Goal: Task Accomplishment & Management: Manage account settings

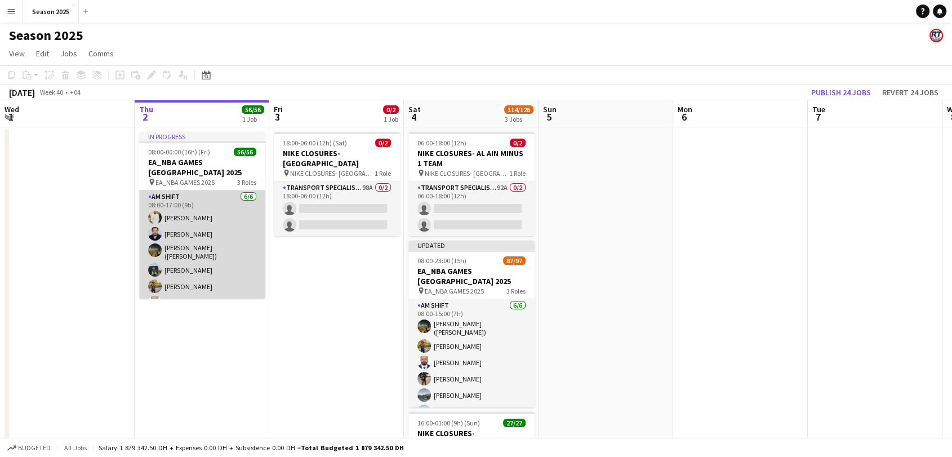
click at [209, 240] on app-card-role "AM SHIFT 6/6 08:00-17:00 (9h) Yasir Shaikh Zohaib Mohammad Usman Shaikh (Abu Ha…" at bounding box center [202, 251] width 126 height 123
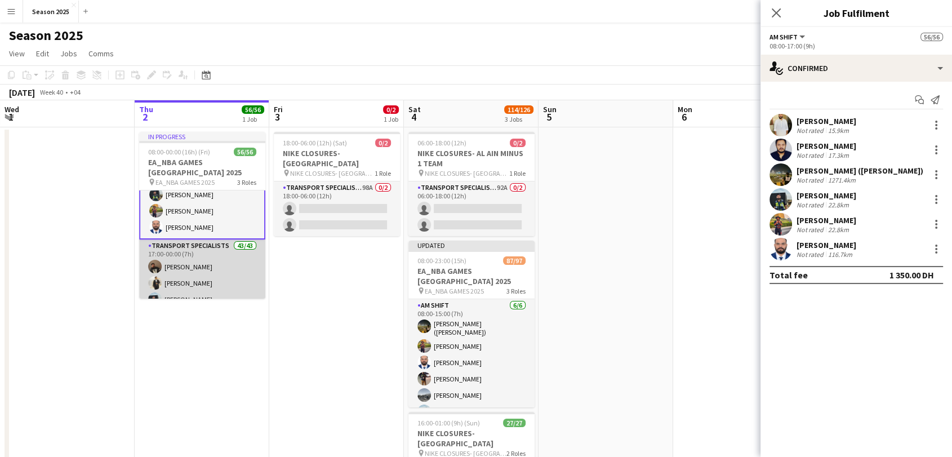
scroll to position [125, 0]
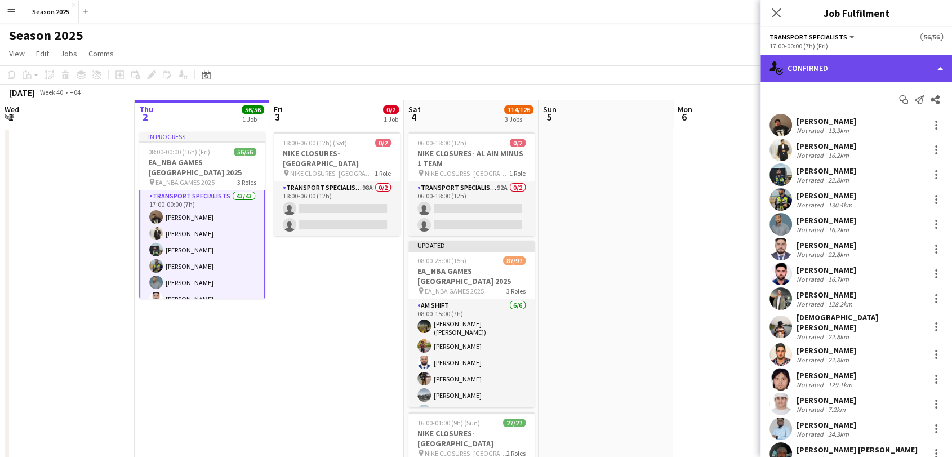
click at [839, 74] on div "single-neutral-actions-check-2 Confirmed" at bounding box center [855, 68] width 191 height 27
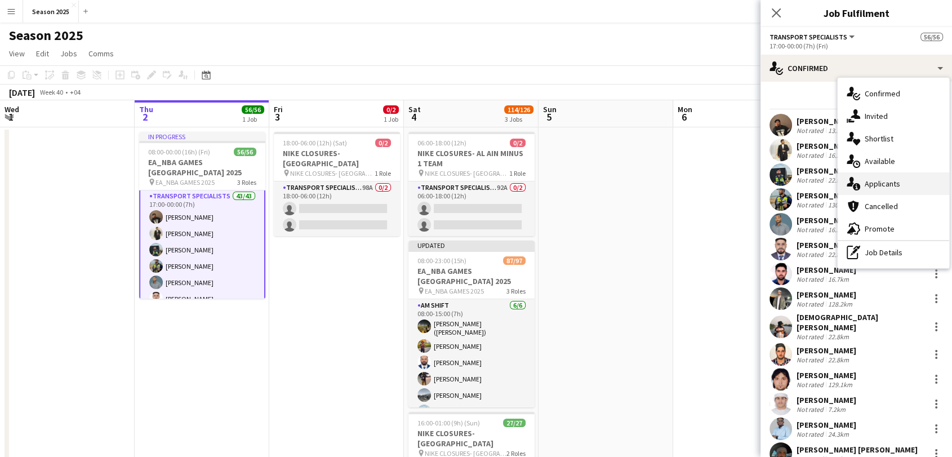
click at [881, 186] on span "Applicants" at bounding box center [881, 184] width 35 height 10
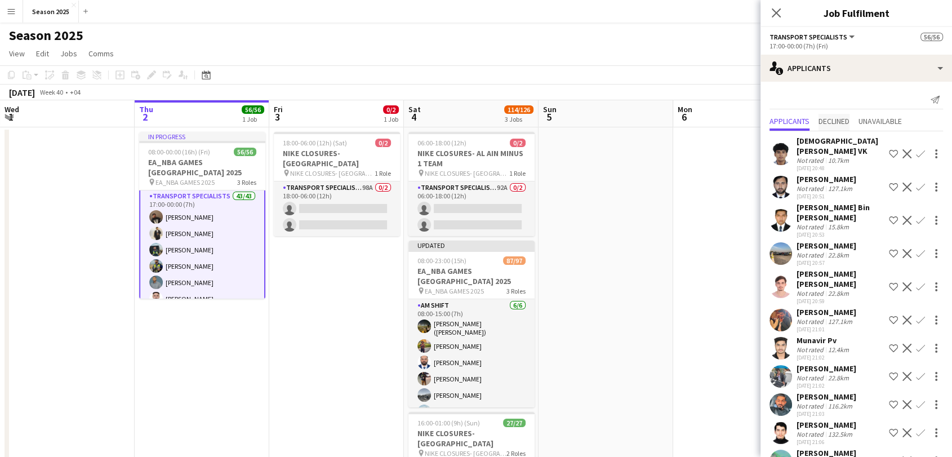
click at [844, 123] on span "Declined" at bounding box center [833, 121] width 31 height 8
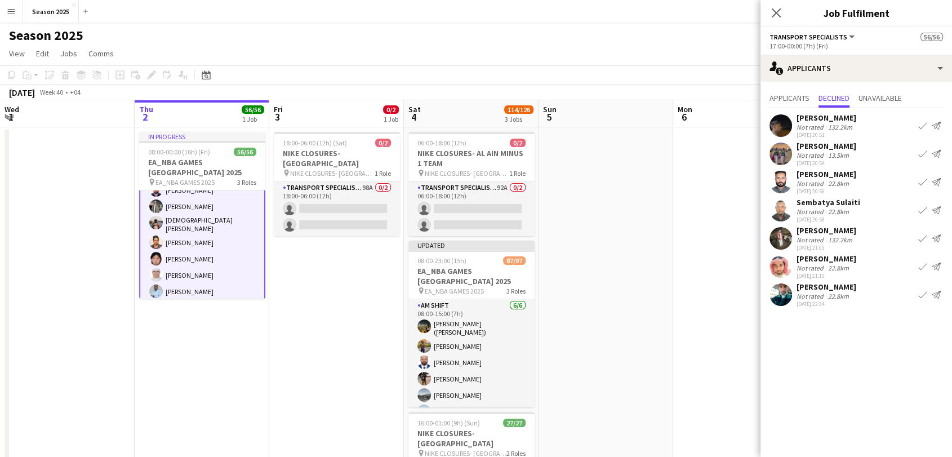
click at [219, 271] on app-card-role "Transport Specialists 43/43 17:00-00:00 (7h) Farhad Alam Fahad Aziz Maaz Shaikh…" at bounding box center [202, 435] width 126 height 743
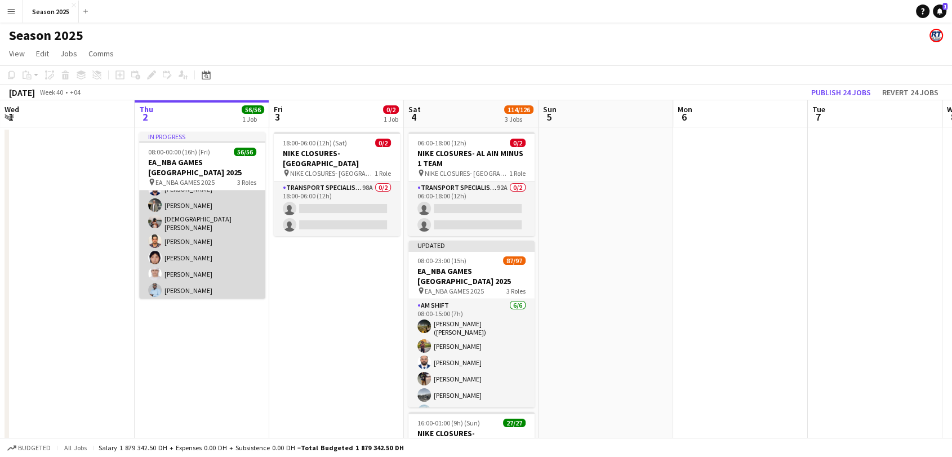
scroll to position [249, 0]
click at [149, 284] on app-user-avatar at bounding box center [155, 291] width 14 height 14
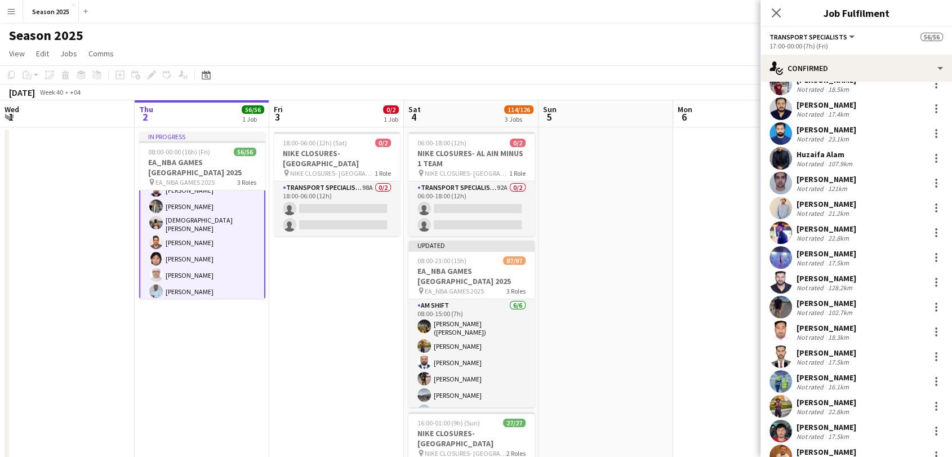
scroll to position [751, 0]
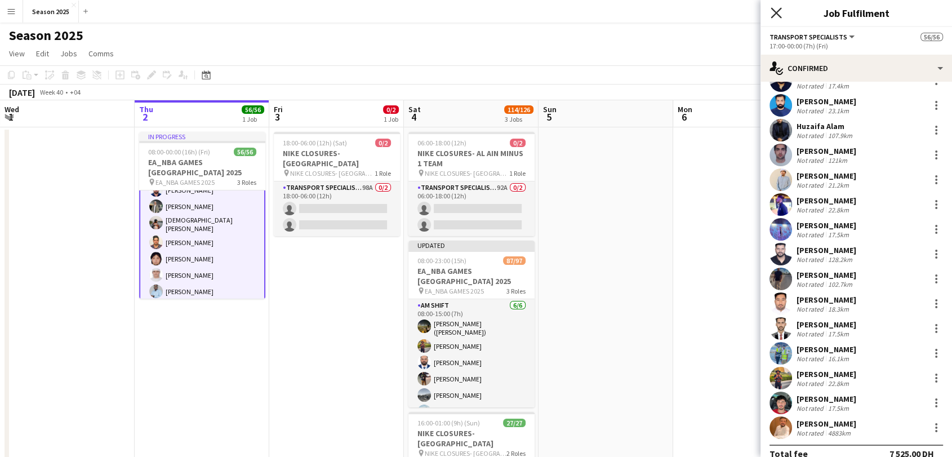
click at [774, 10] on icon at bounding box center [775, 12] width 11 height 11
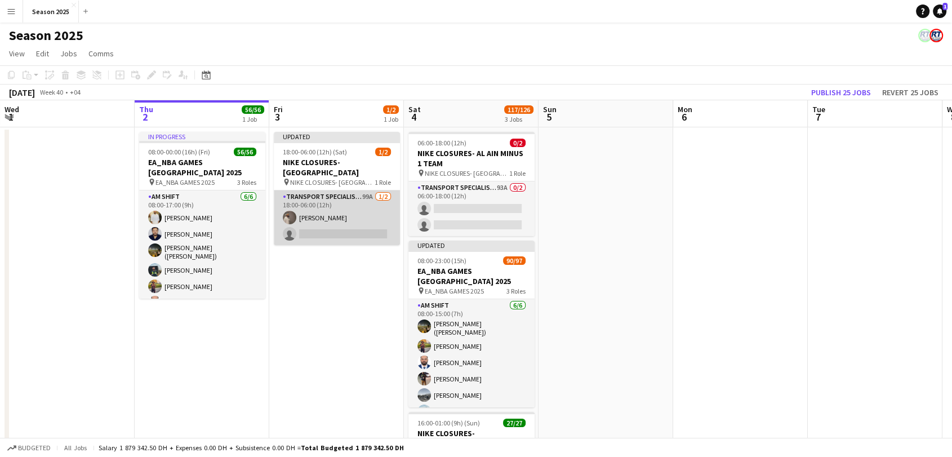
click at [295, 190] on app-card-role "Transport Specialists 99A [DATE] 18:00-06:00 (12h) [PERSON_NAME] single-neutral…" at bounding box center [337, 217] width 126 height 55
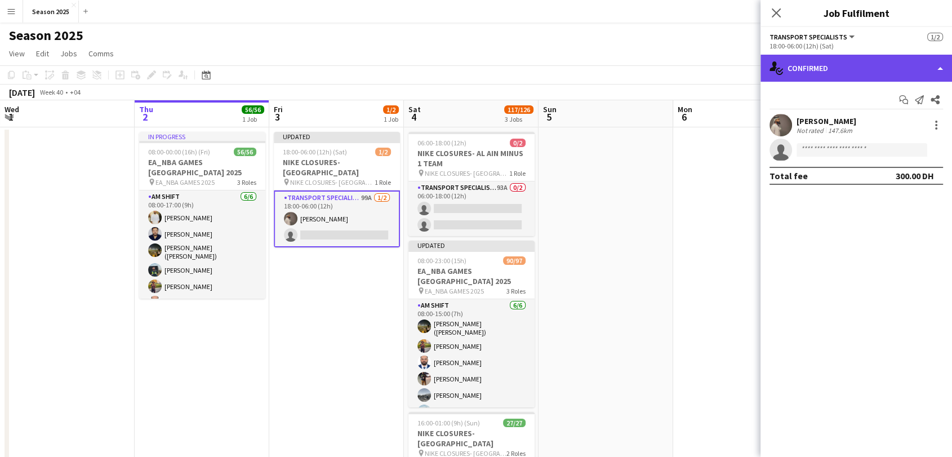
click at [865, 76] on div "single-neutral-actions-check-2 Confirmed" at bounding box center [855, 68] width 191 height 27
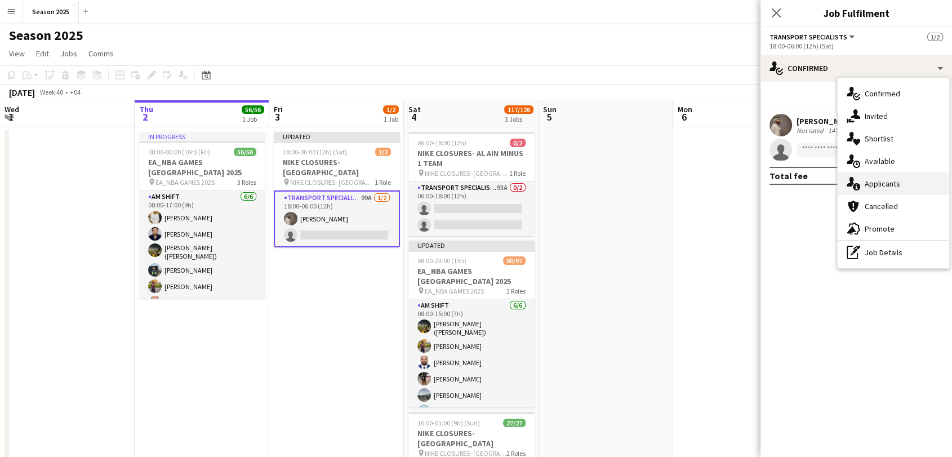
click at [884, 177] on div "single-neutral-actions-information Applicants" at bounding box center [893, 183] width 112 height 23
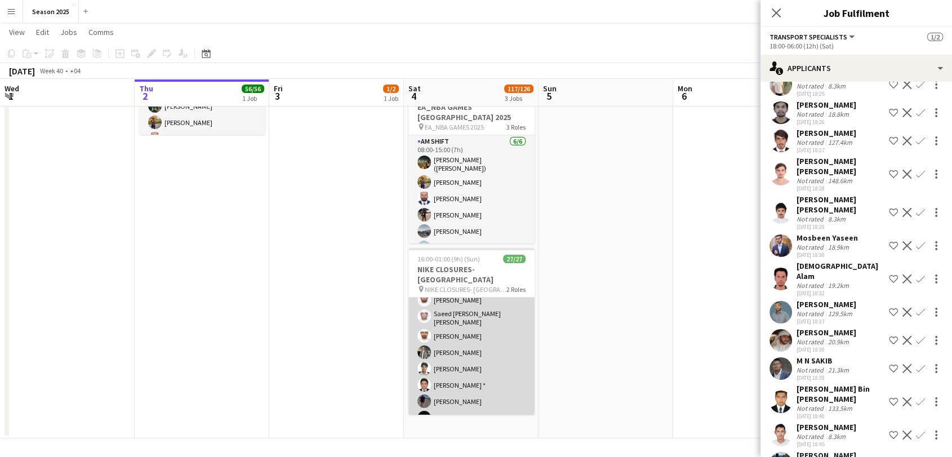
scroll to position [358, 0]
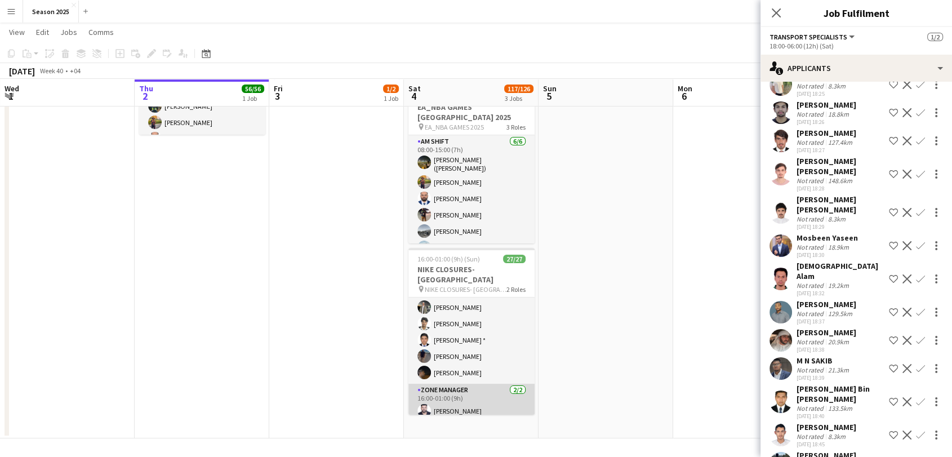
click at [485, 384] on app-card-role "Zone Manager [DATE] 16:00-01:00 (9h) [PERSON_NAME] [PERSON_NAME]" at bounding box center [471, 411] width 126 height 55
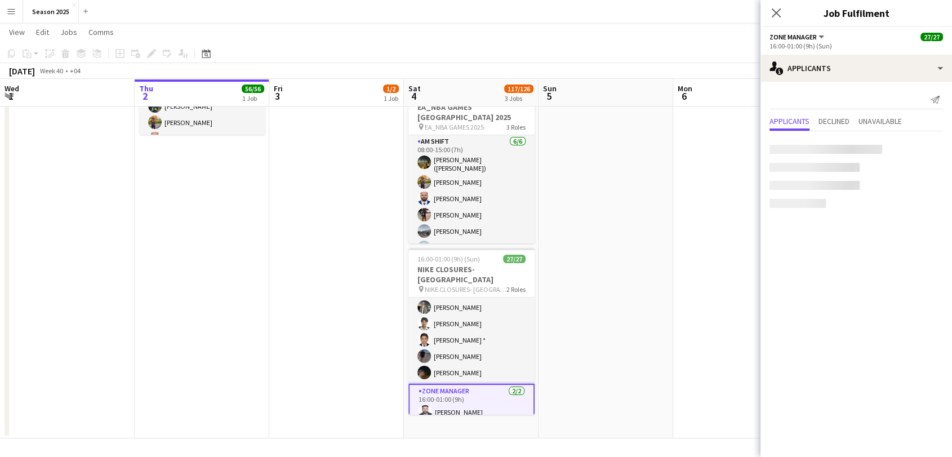
scroll to position [0, 0]
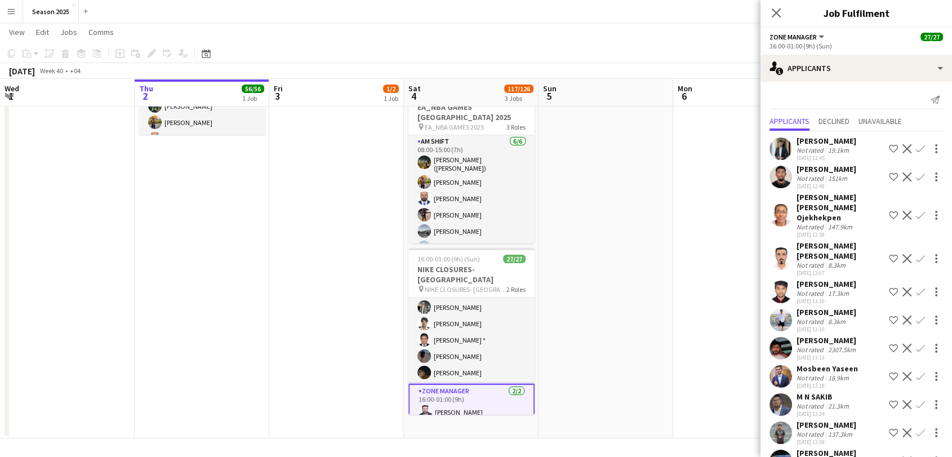
click at [502, 384] on app-card-role "Zone Manager 2/2 16:00-01:00 (9h) Waqar Anwar Hamza Nadeem" at bounding box center [471, 412] width 126 height 57
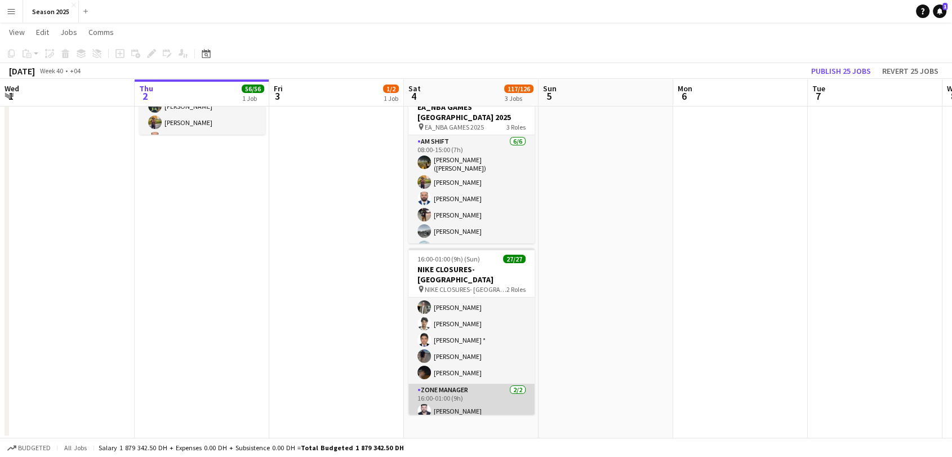
click at [502, 384] on app-card-role "Zone Manager 2/2 16:00-01:00 (9h) Waqar Anwar Hamza Nadeem" at bounding box center [471, 411] width 126 height 55
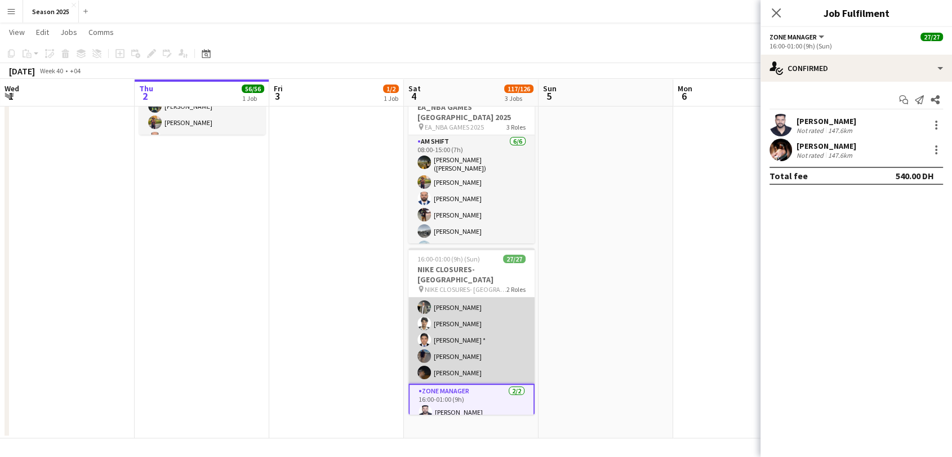
click at [496, 313] on app-card-role "Transport Specialists 25/25 16:00-01:00 (9h) Umar Kasirjan Muhammad Ahmed Saghi…" at bounding box center [471, 162] width 126 height 444
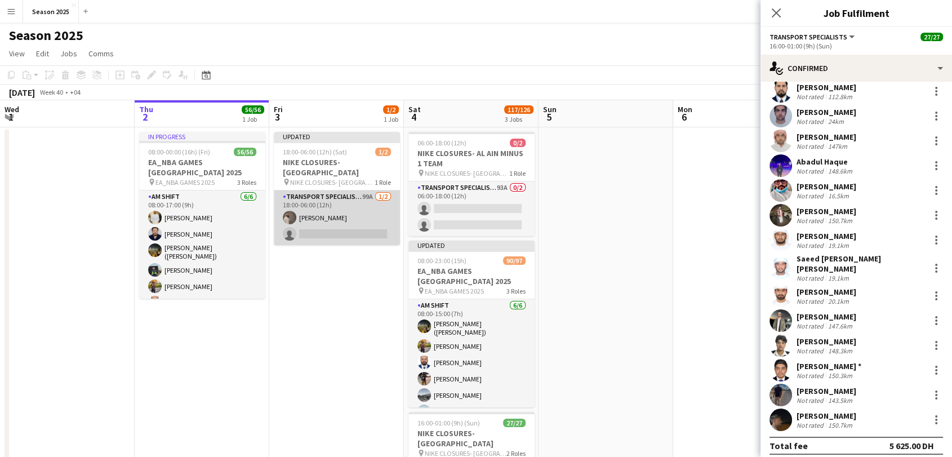
click at [333, 216] on app-card-role "Transport Specialists 99A 1/2 18:00-06:00 (12h) Abubakar Siddique single-neutra…" at bounding box center [337, 217] width 126 height 55
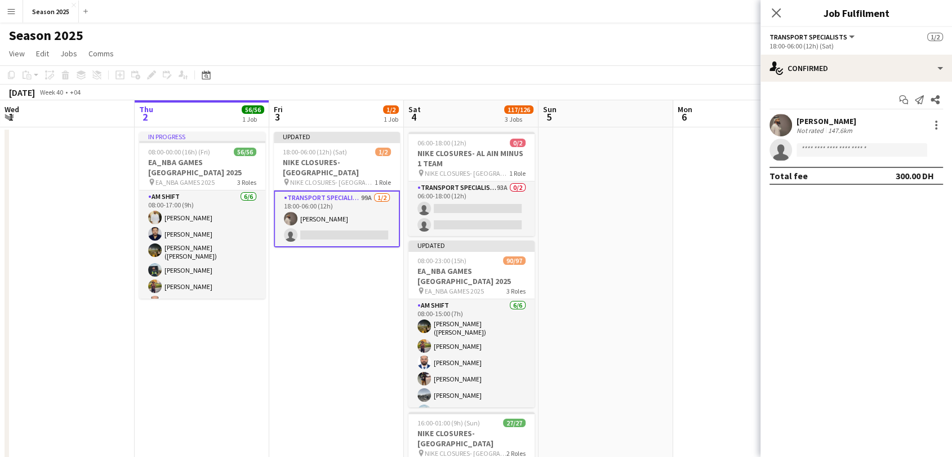
click at [333, 216] on app-card-role "Transport Specialists 99A 1/2 18:00-06:00 (12h) Abubakar Siddique single-neutra…" at bounding box center [337, 218] width 126 height 57
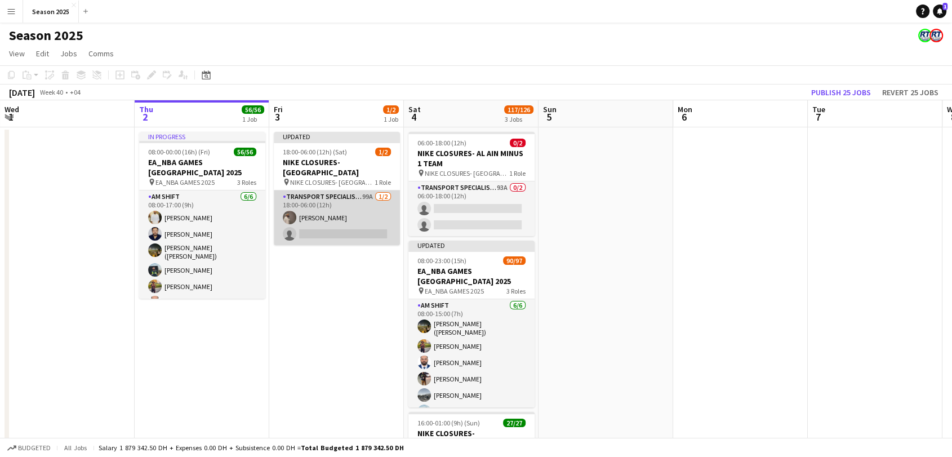
click at [333, 216] on app-card-role "Transport Specialists 99A 1/2 18:00-06:00 (12h) Abubakar Siddique single-neutra…" at bounding box center [337, 217] width 126 height 55
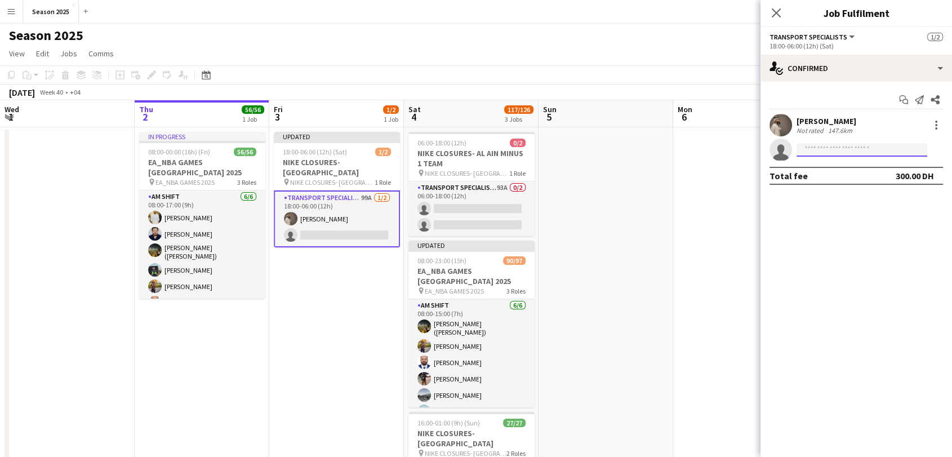
click at [817, 149] on input at bounding box center [861, 150] width 131 height 14
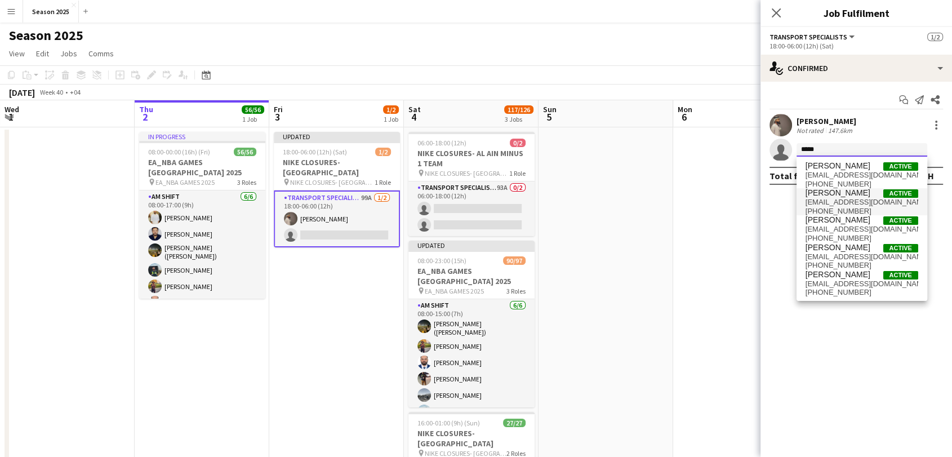
type input "*****"
click at [860, 199] on span "maroon_7396@yahoo.com" at bounding box center [861, 202] width 113 height 9
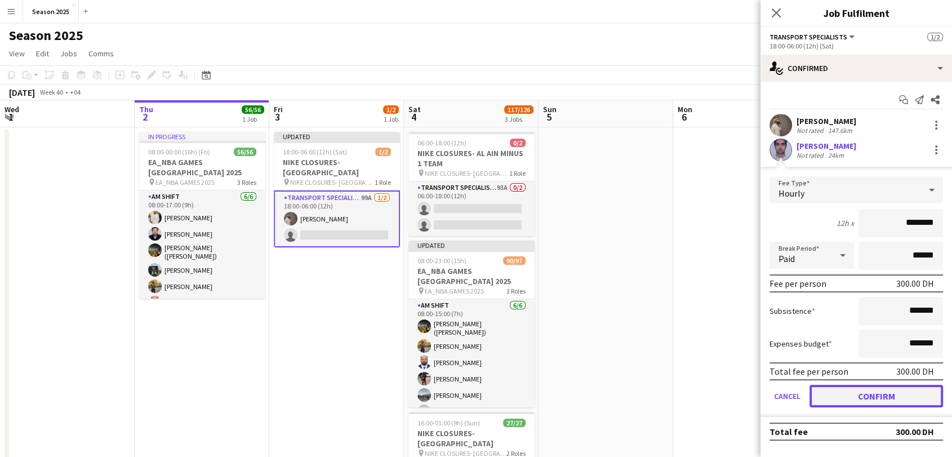
click at [855, 391] on button "Confirm" at bounding box center [875, 396] width 133 height 23
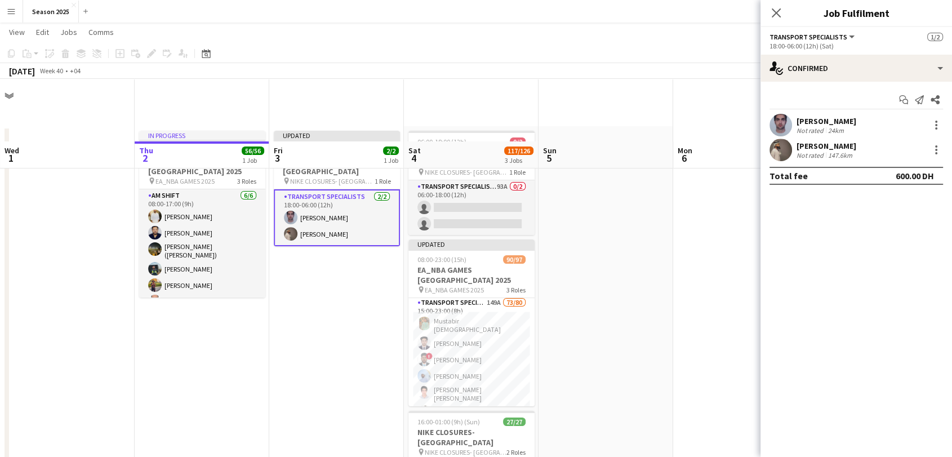
scroll to position [125, 0]
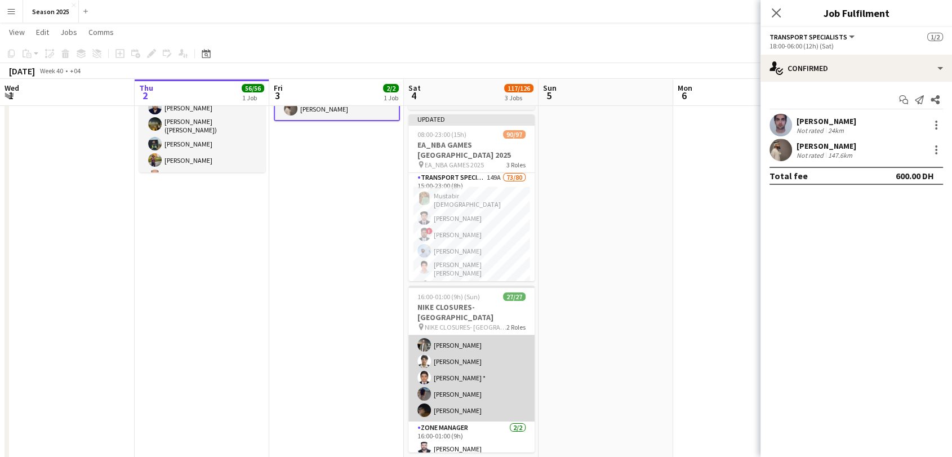
click at [481, 369] on app-card-role "Transport Specialists 25/25 16:00-01:00 (9h) Umar Kasirjan Muhammad Ahmed Saghi…" at bounding box center [471, 199] width 126 height 444
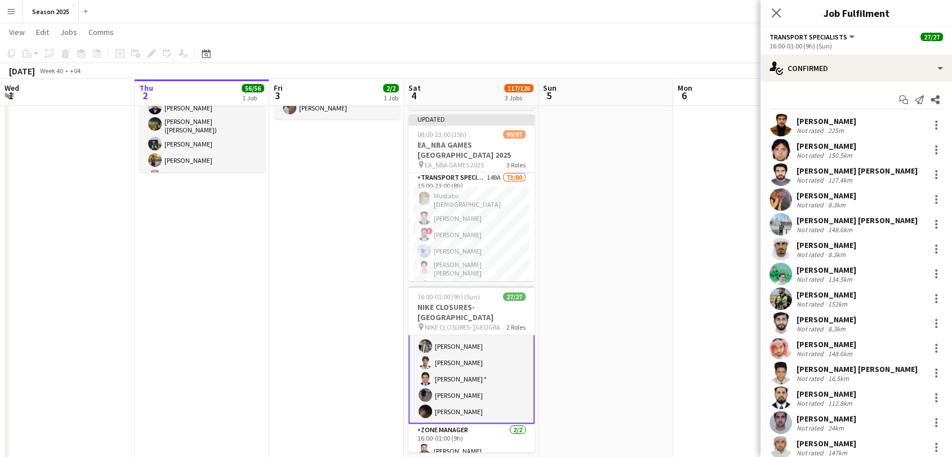
scroll to position [359, 0]
click at [783, 249] on app-user-avatar at bounding box center [780, 249] width 23 height 23
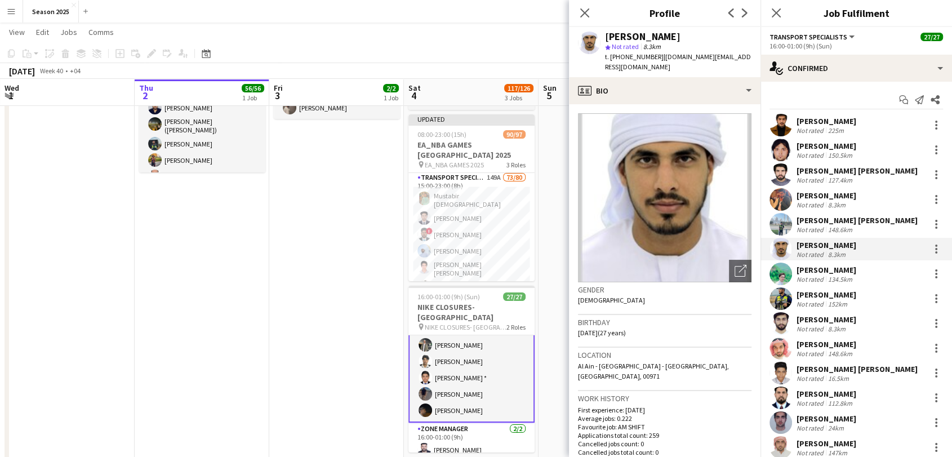
click at [779, 320] on app-user-avatar at bounding box center [780, 323] width 23 height 23
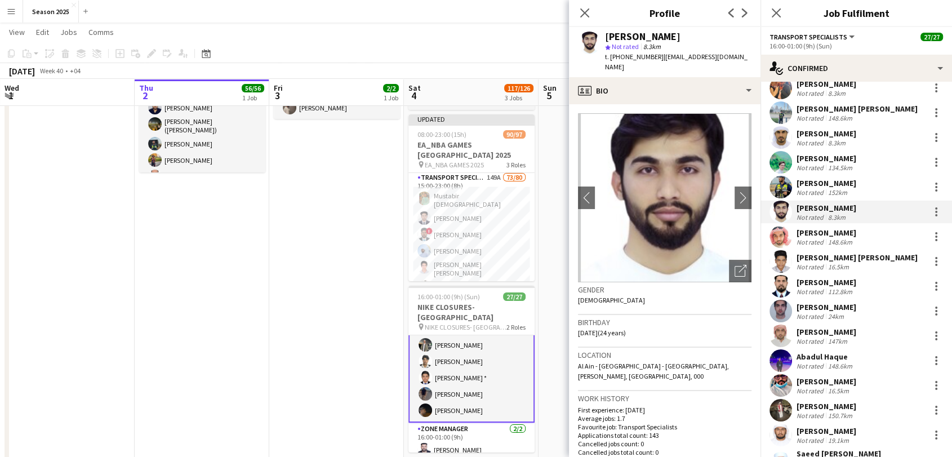
scroll to position [125, 0]
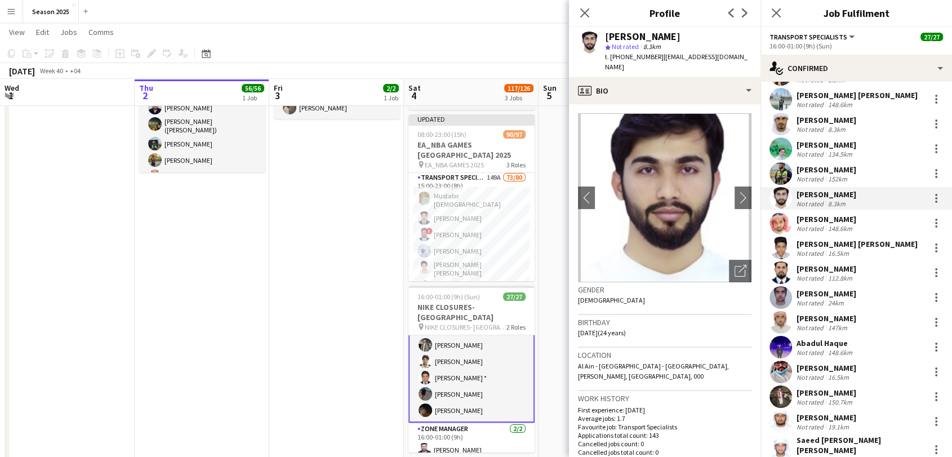
click at [779, 373] on app-user-avatar at bounding box center [780, 371] width 23 height 23
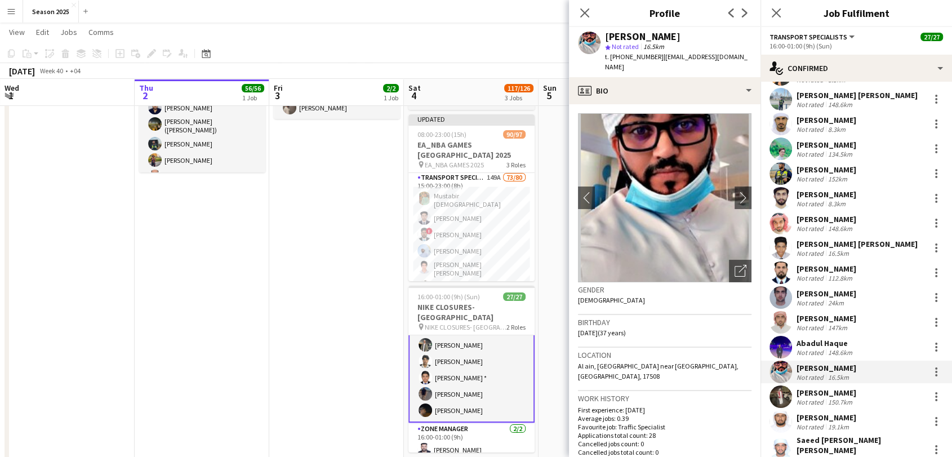
scroll to position [188, 0]
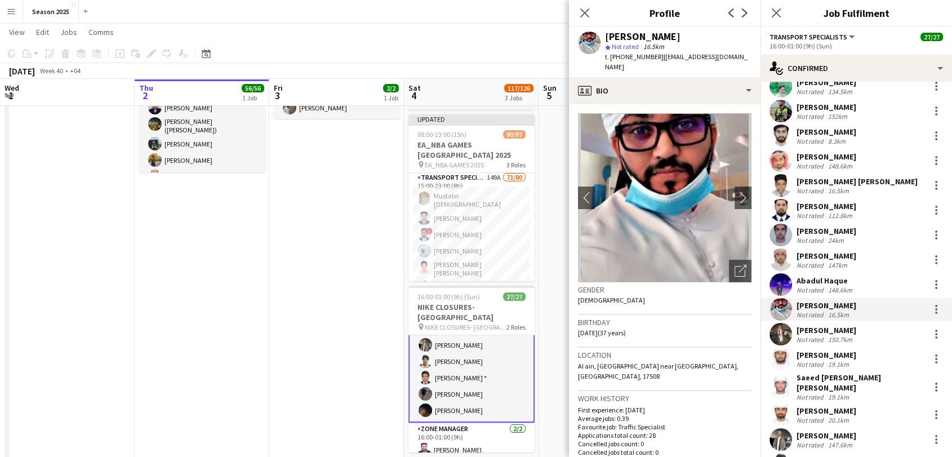
click at [774, 354] on app-user-avatar at bounding box center [780, 358] width 23 height 23
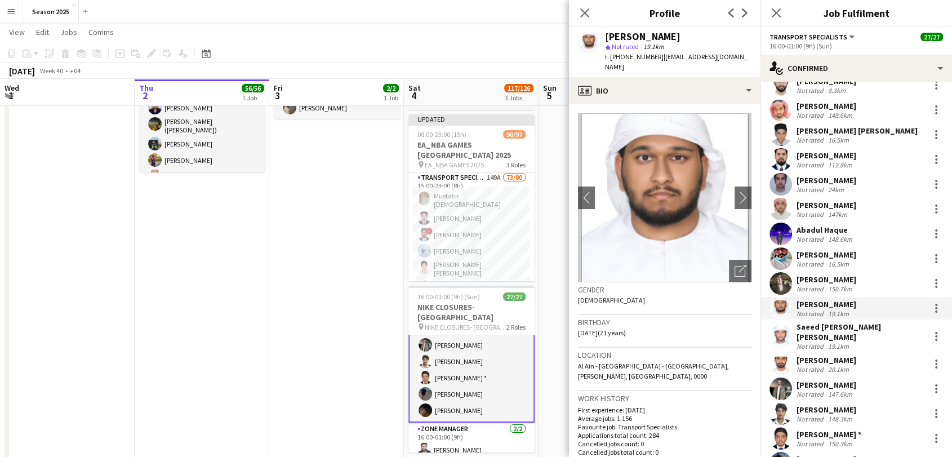
scroll to position [250, 0]
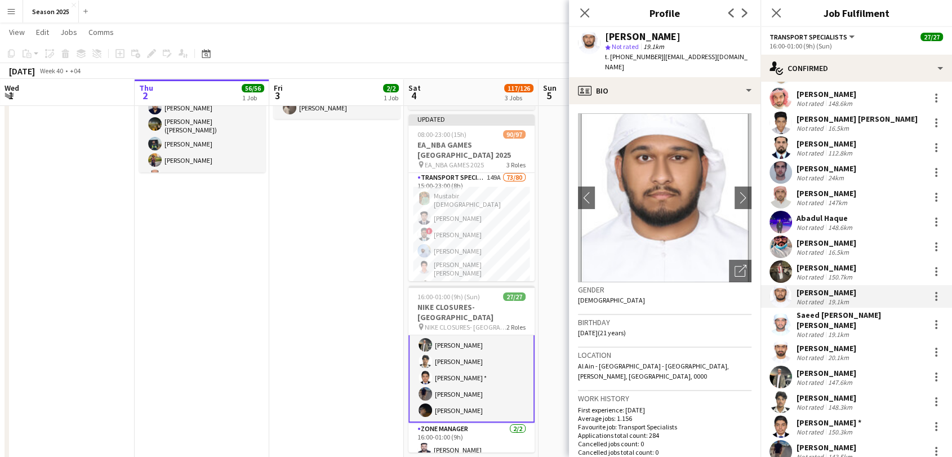
click at [779, 345] on app-user-avatar at bounding box center [780, 352] width 23 height 23
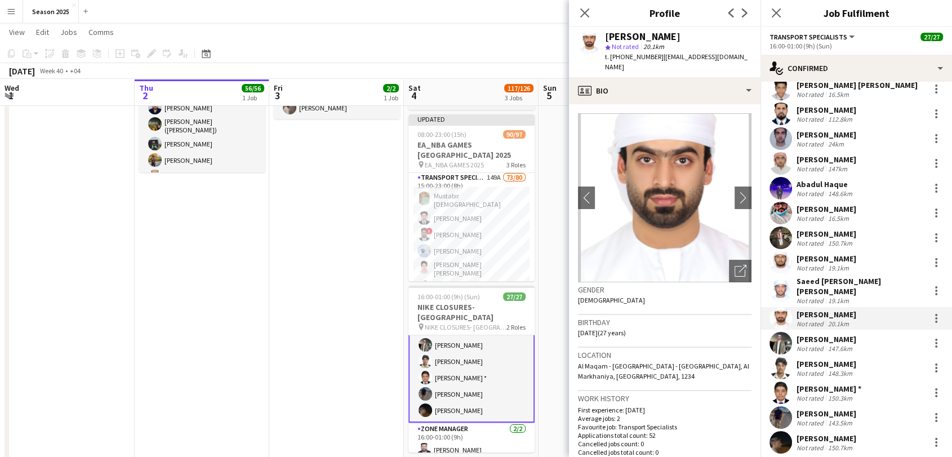
scroll to position [306, 0]
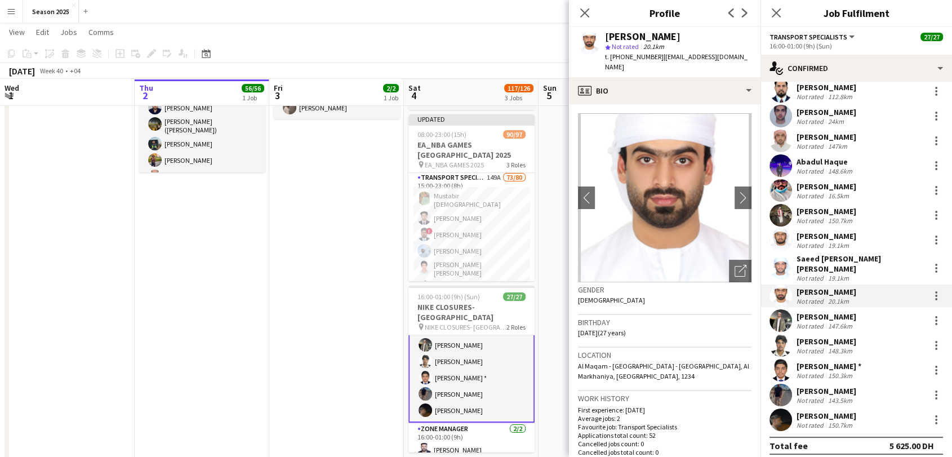
click at [779, 340] on app-user-avatar at bounding box center [780, 345] width 23 height 23
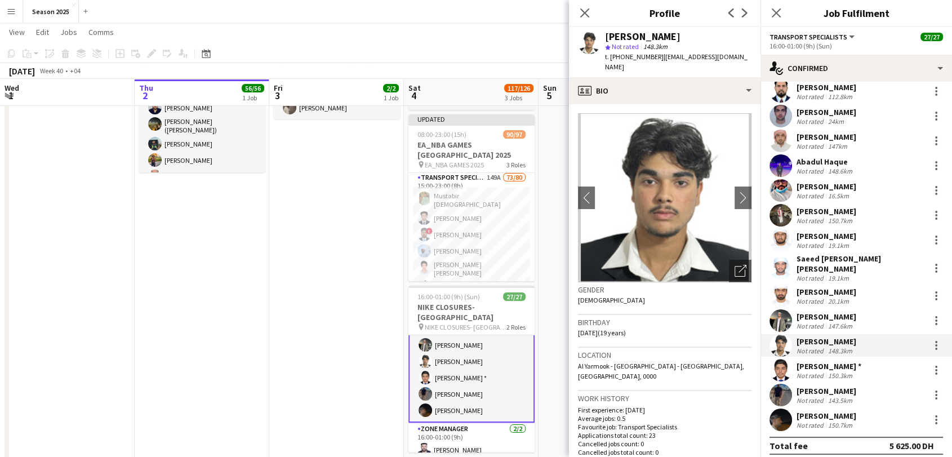
click at [776, 414] on app-user-avatar at bounding box center [780, 419] width 23 height 23
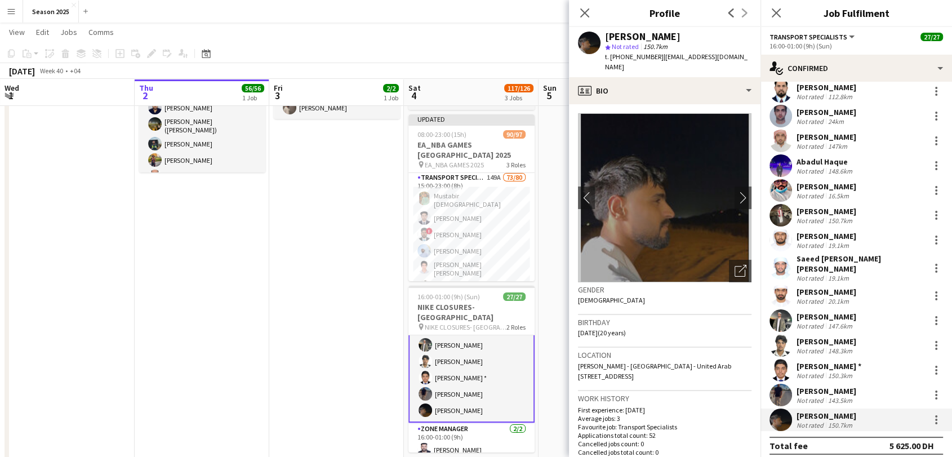
click at [778, 366] on app-user-avatar at bounding box center [780, 370] width 23 height 23
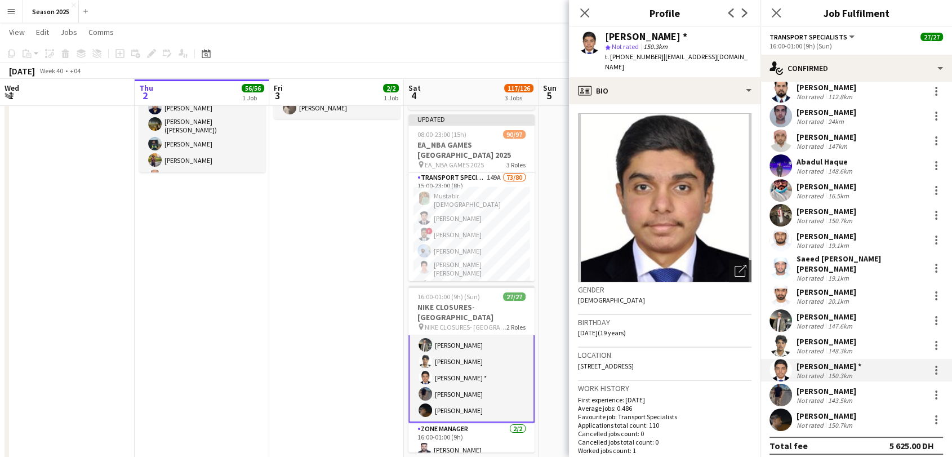
click at [581, 6] on div "Close pop-in" at bounding box center [585, 13] width 32 height 26
click at [587, 16] on icon at bounding box center [584, 12] width 11 height 11
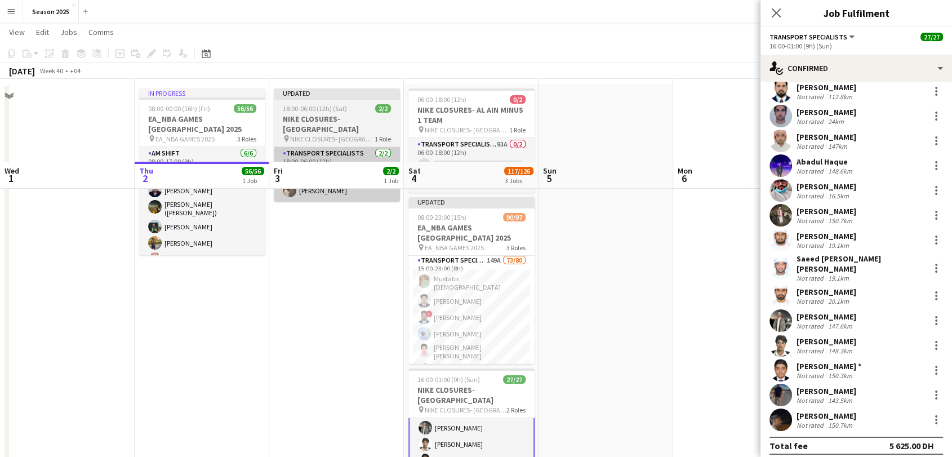
scroll to position [0, 0]
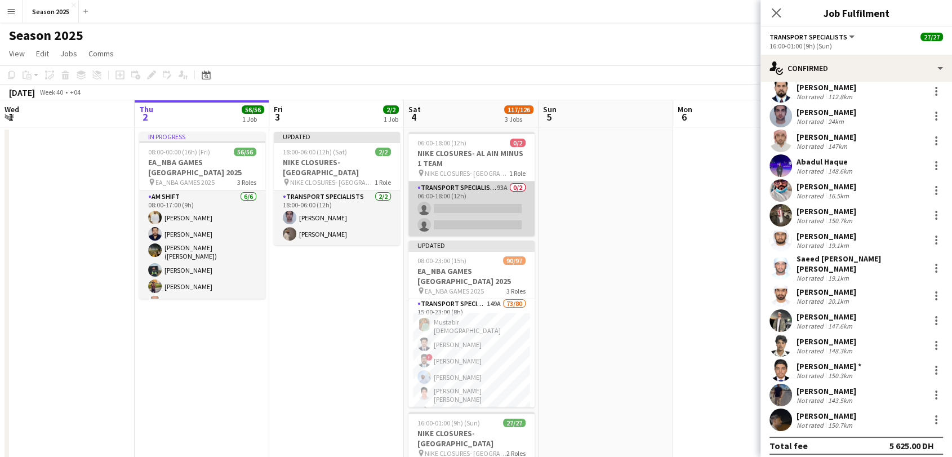
click at [470, 225] on app-card-role "Transport Specialists 93A 0/2 06:00-18:00 (12h) single-neutral-actions single-n…" at bounding box center [471, 208] width 126 height 55
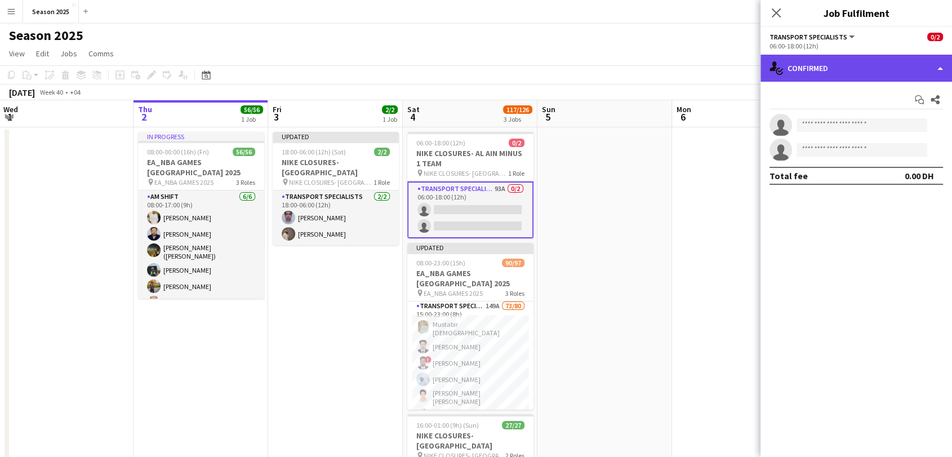
click at [808, 69] on div "single-neutral-actions-check-2 Confirmed" at bounding box center [855, 68] width 191 height 27
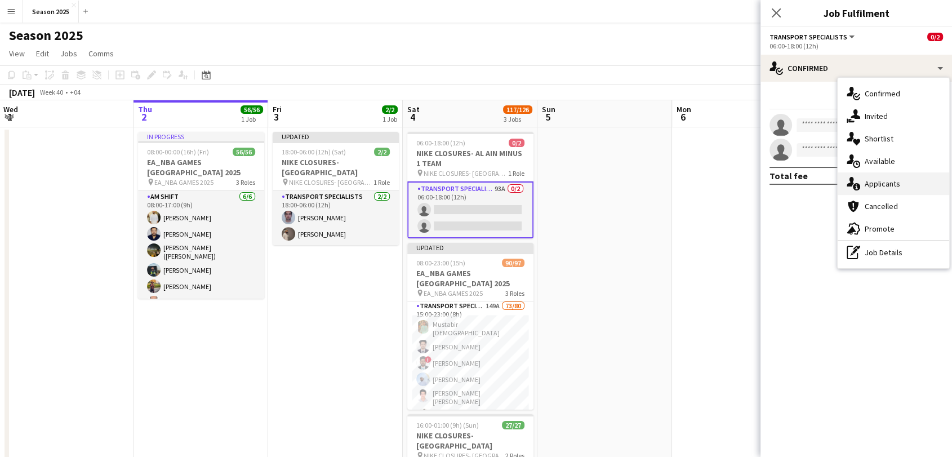
click at [888, 182] on span "Applicants" at bounding box center [881, 184] width 35 height 10
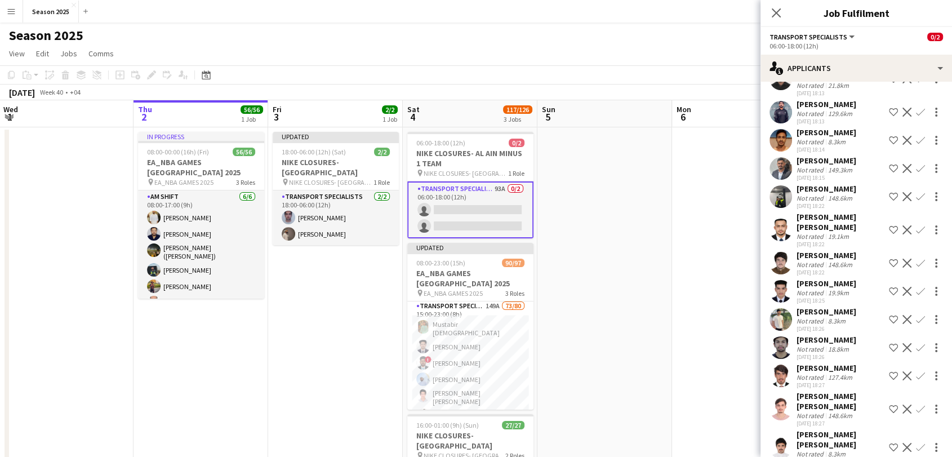
scroll to position [250, 0]
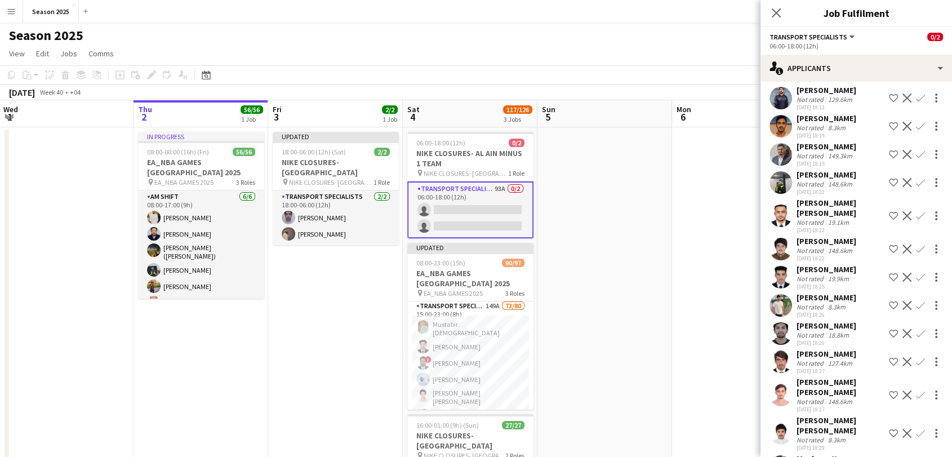
click at [779, 238] on app-user-avatar at bounding box center [780, 249] width 23 height 23
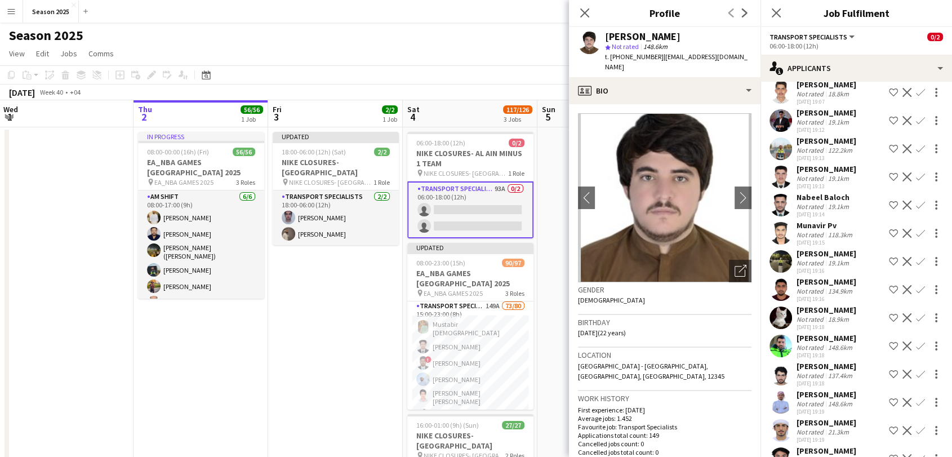
scroll to position [1251, 0]
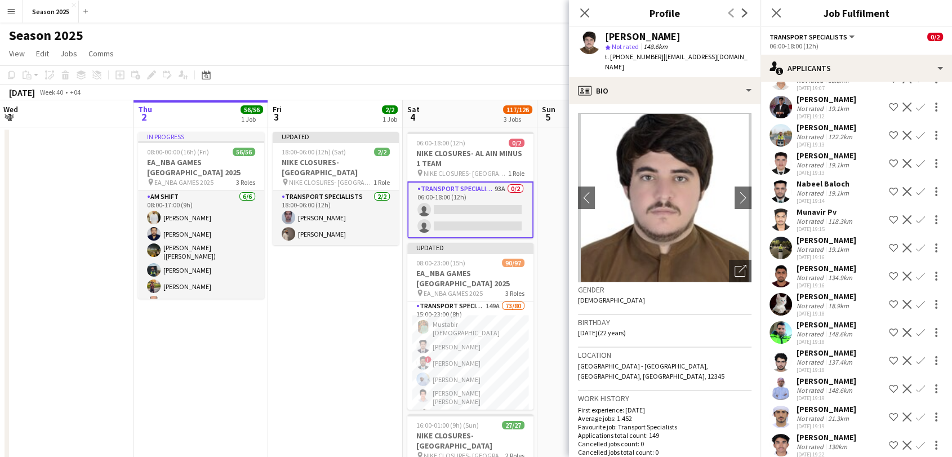
click at [781, 377] on app-user-avatar at bounding box center [780, 388] width 23 height 23
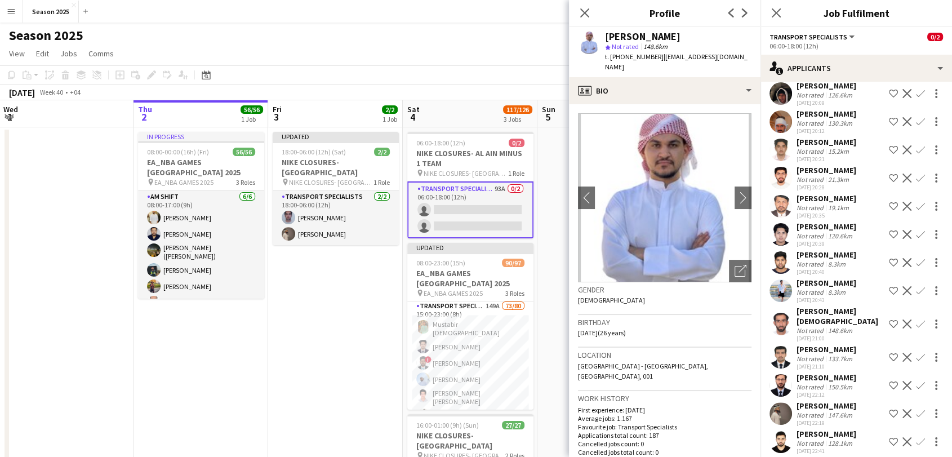
scroll to position [1940, 0]
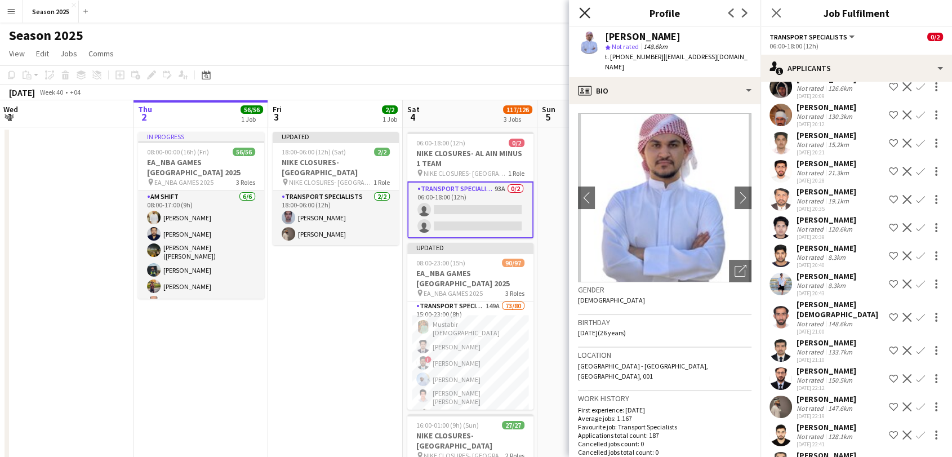
click at [584, 8] on icon "Close pop-in" at bounding box center [584, 12] width 11 height 11
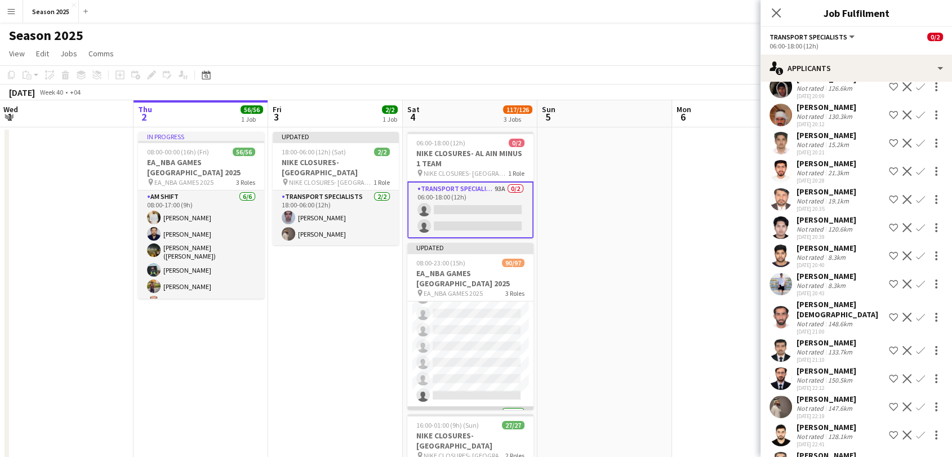
scroll to position [1314, 0]
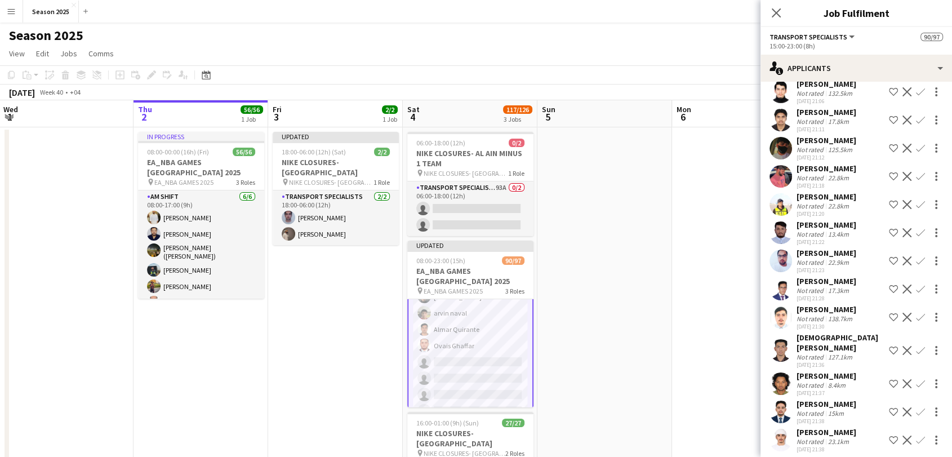
scroll to position [375, 0]
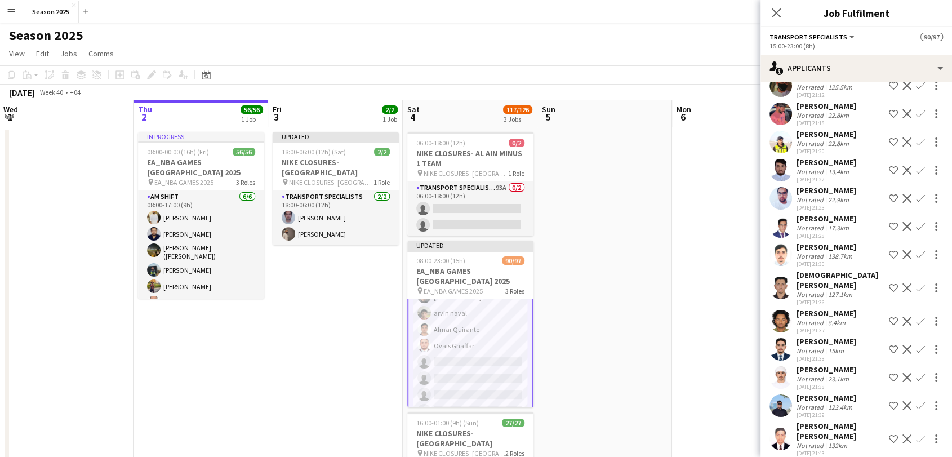
click at [775, 280] on app-user-avatar at bounding box center [780, 288] width 23 height 23
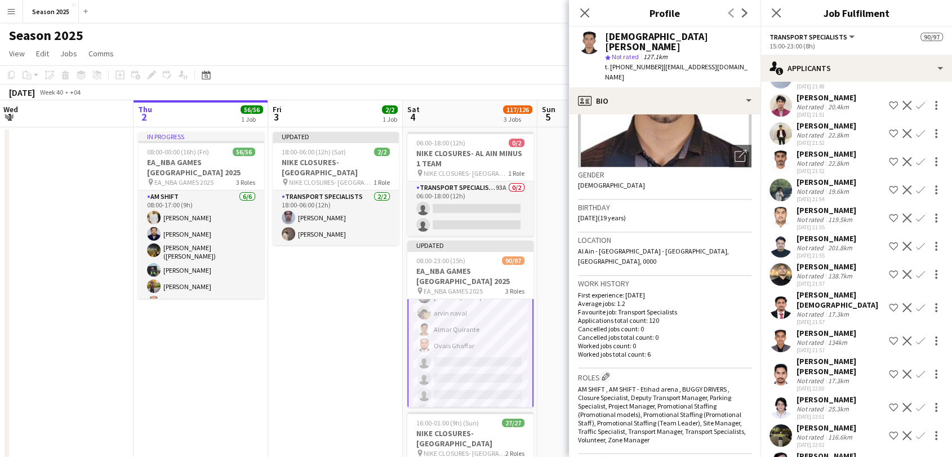
scroll to position [813, 0]
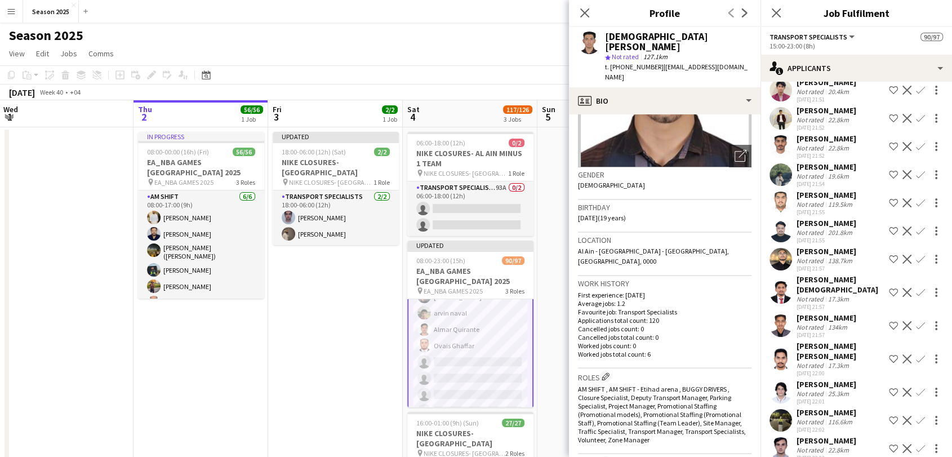
click at [781, 314] on app-user-avatar at bounding box center [780, 325] width 23 height 23
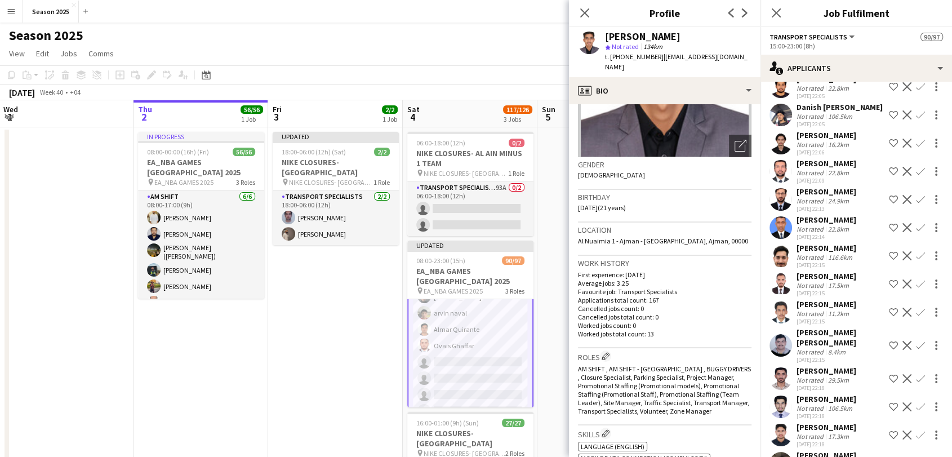
scroll to position [1314, 0]
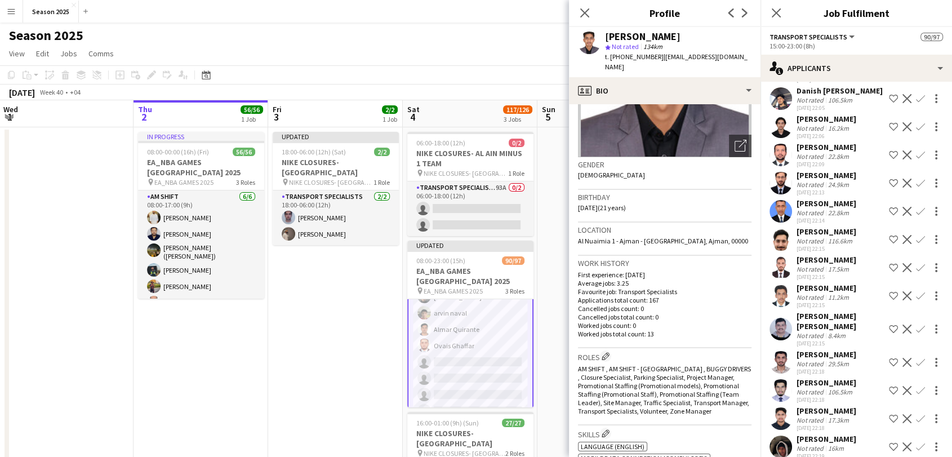
click at [778, 256] on app-user-avatar at bounding box center [780, 267] width 23 height 23
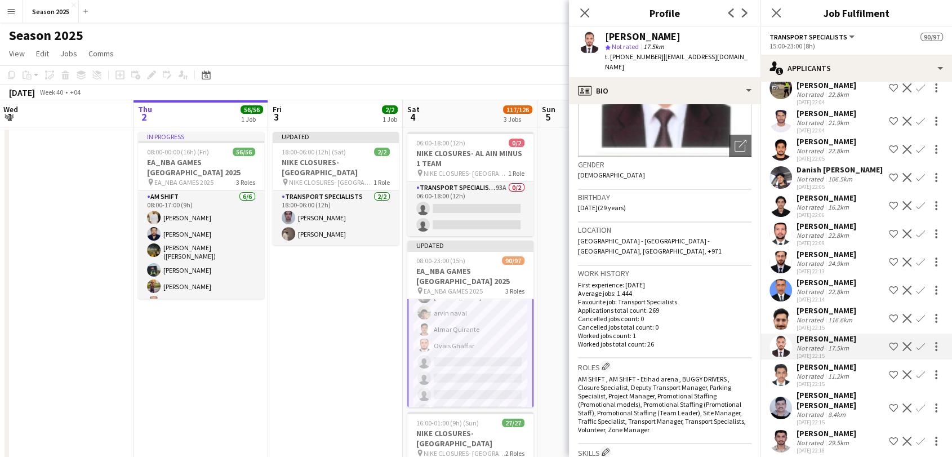
scroll to position [1251, 0]
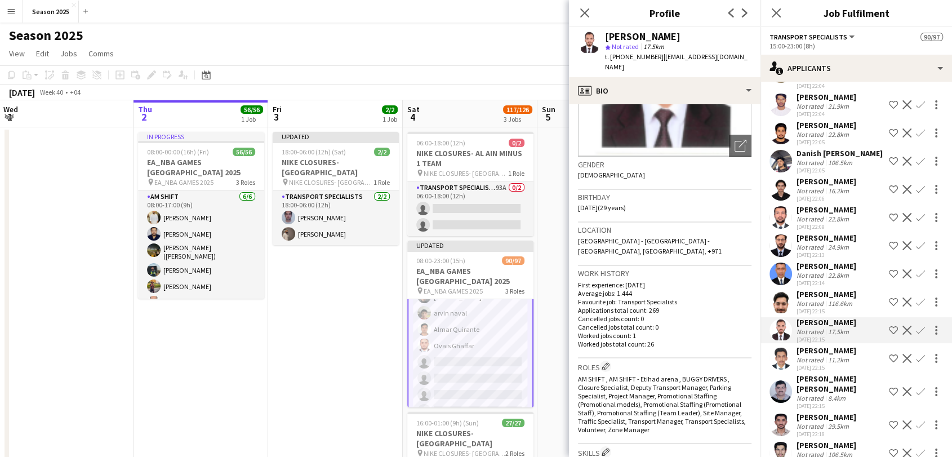
click at [916, 326] on app-icon "Confirm" at bounding box center [920, 330] width 9 height 9
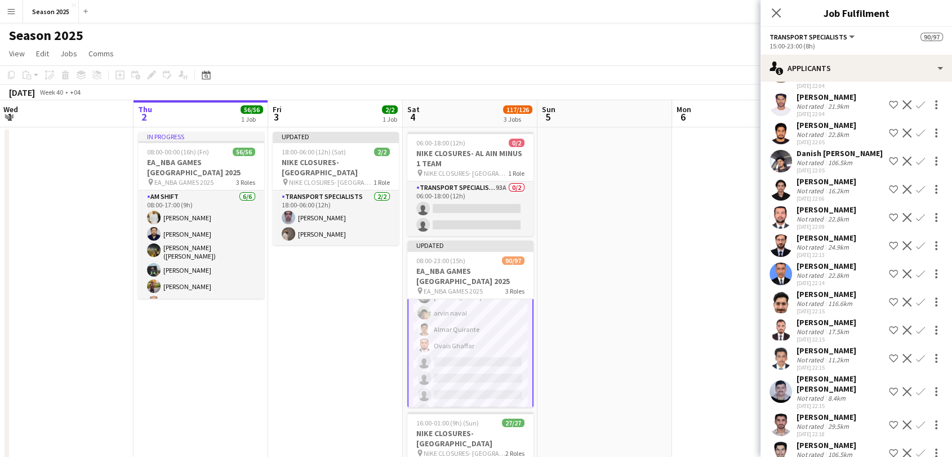
click at [916, 326] on app-icon "Confirm" at bounding box center [920, 330] width 9 height 9
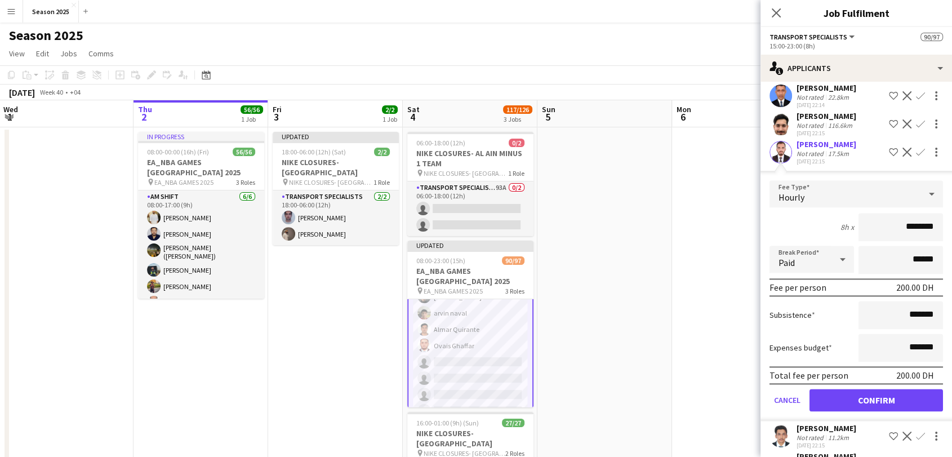
scroll to position [1439, 0]
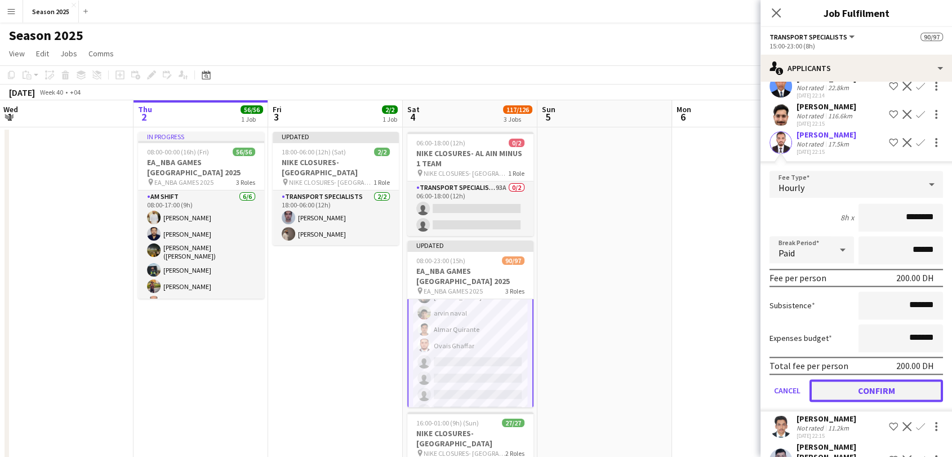
click at [907, 379] on button "Confirm" at bounding box center [875, 390] width 133 height 23
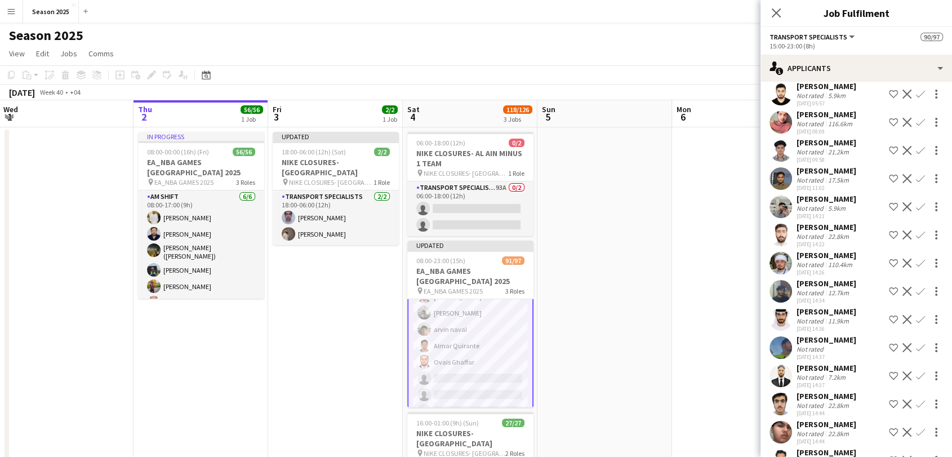
scroll to position [2440, 0]
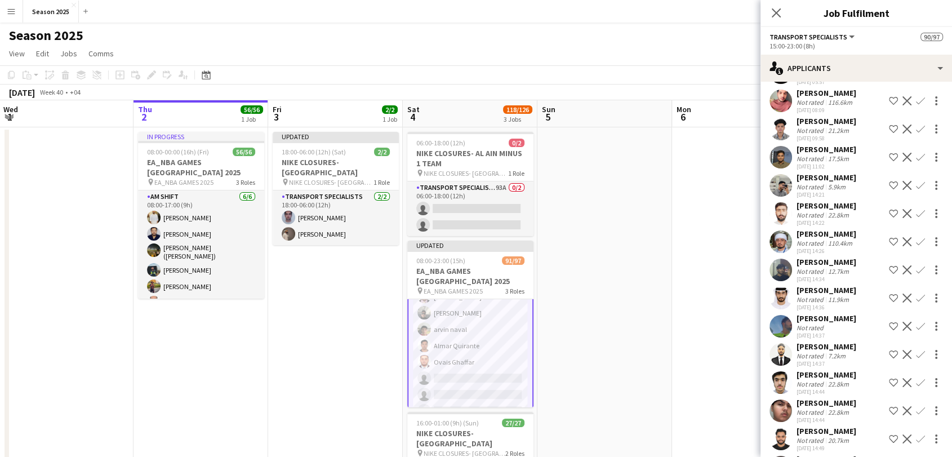
click at [777, 309] on app-user-avatar at bounding box center [780, 298] width 23 height 23
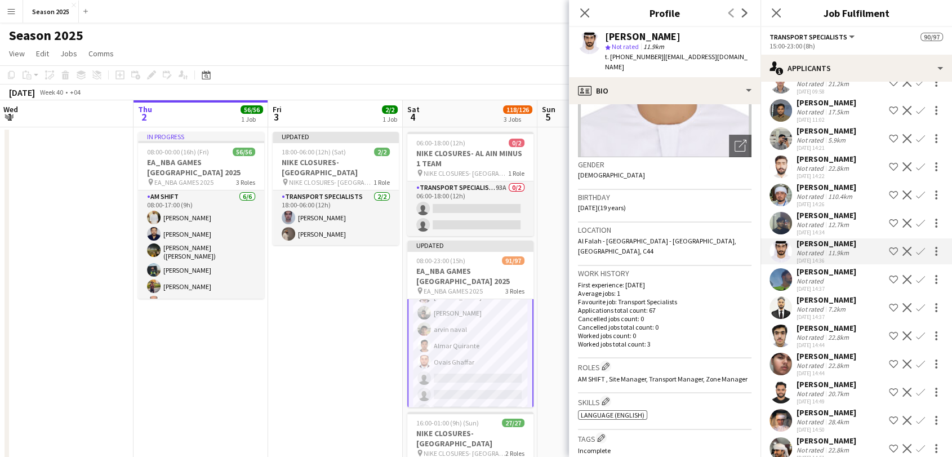
scroll to position [2503, 0]
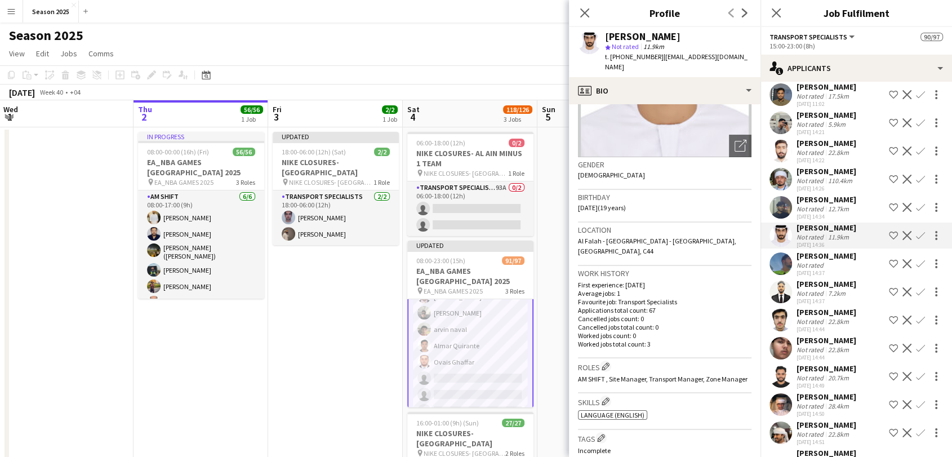
click at [784, 275] on app-user-avatar at bounding box center [780, 263] width 23 height 23
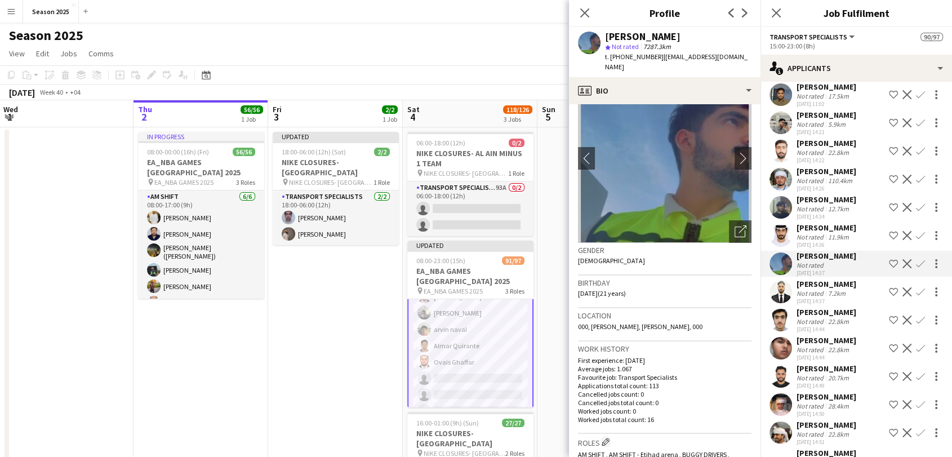
scroll to position [63, 0]
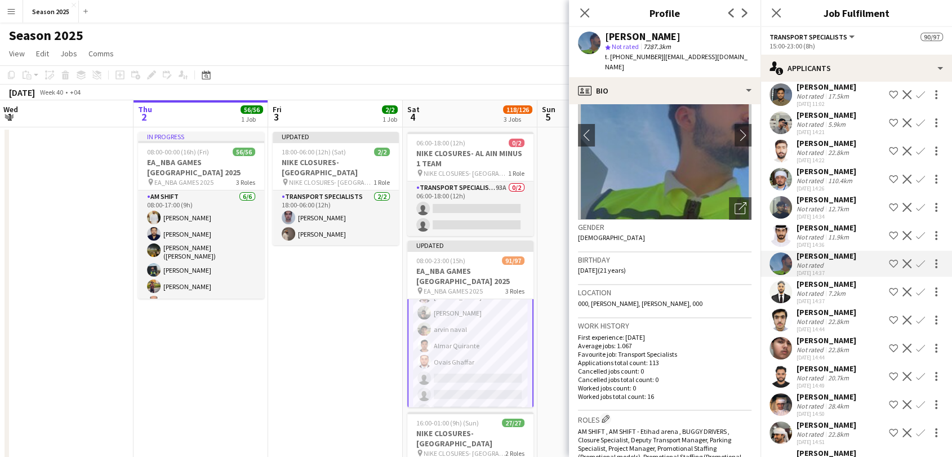
click at [916, 268] on app-icon "Confirm" at bounding box center [920, 263] width 9 height 9
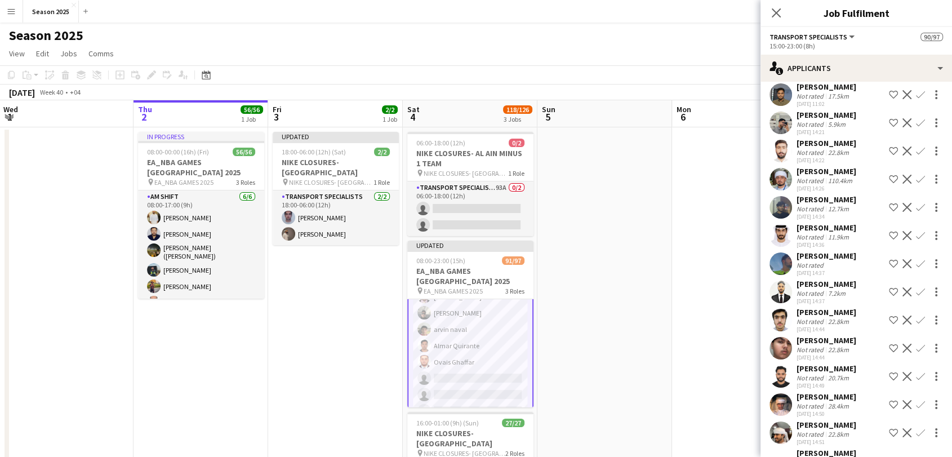
click at [916, 268] on app-icon "Confirm" at bounding box center [920, 263] width 9 height 9
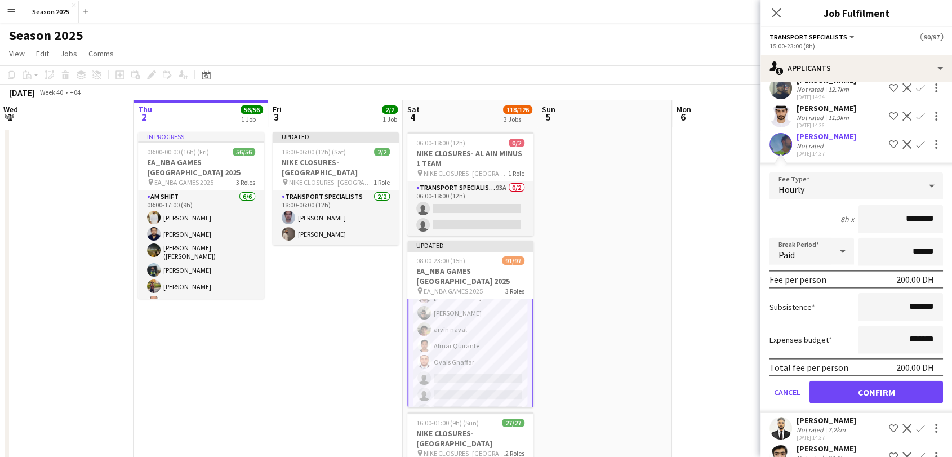
scroll to position [2628, 0]
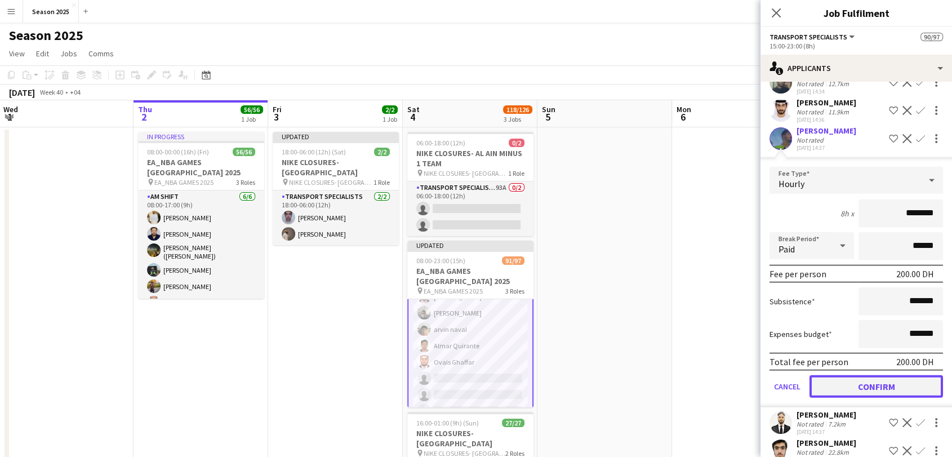
click at [894, 398] on button "Confirm" at bounding box center [875, 386] width 133 height 23
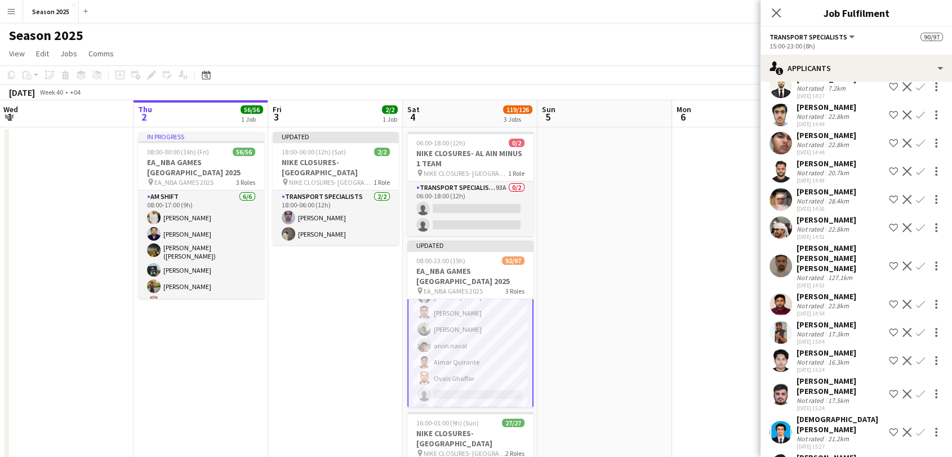
scroll to position [2690, 0]
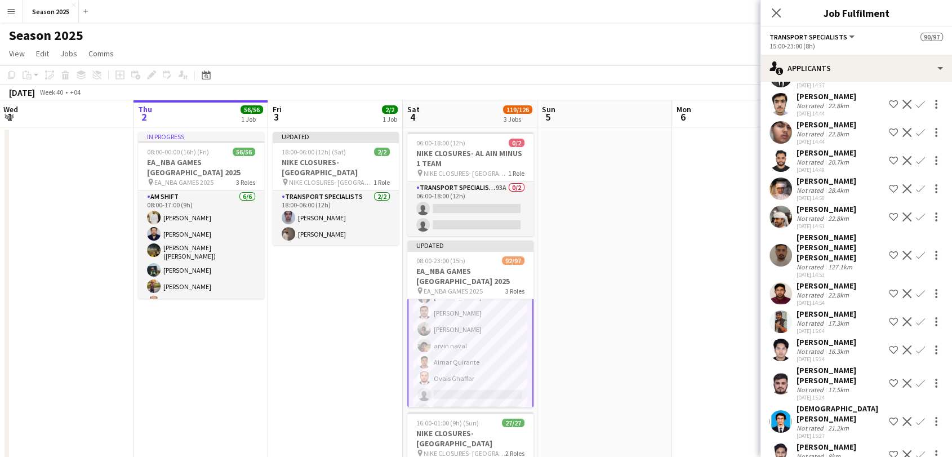
click at [782, 228] on app-user-avatar at bounding box center [780, 217] width 23 height 23
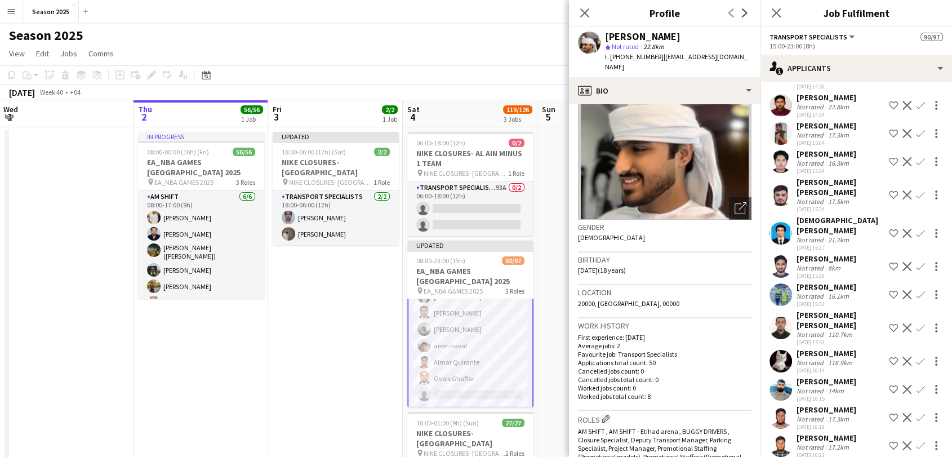
scroll to position [2941, 0]
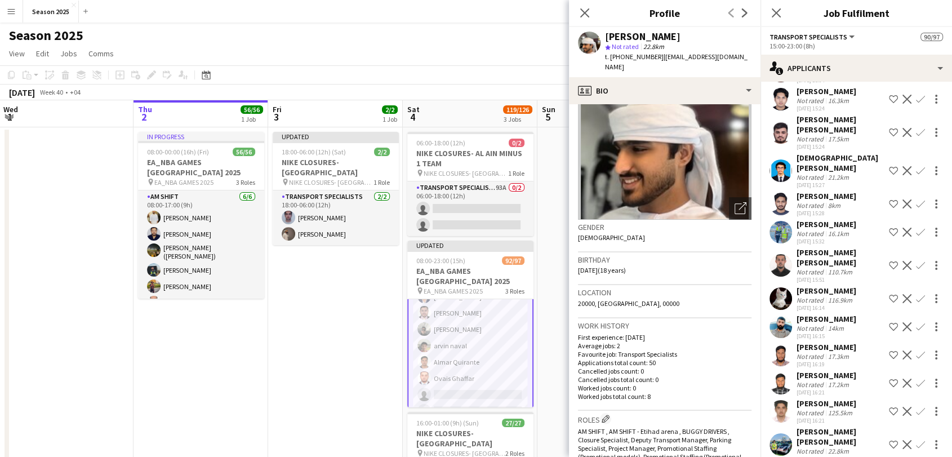
click at [780, 310] on app-user-avatar at bounding box center [780, 298] width 23 height 23
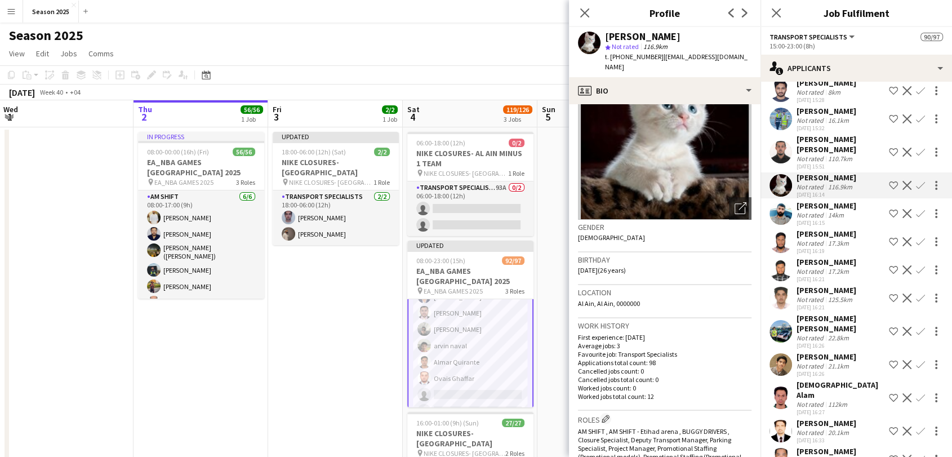
scroll to position [3066, 0]
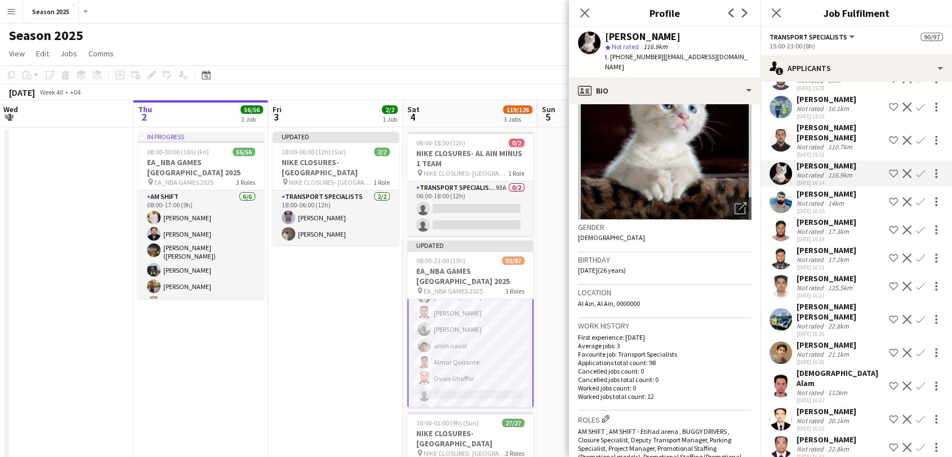
click at [783, 331] on app-user-avatar at bounding box center [780, 319] width 23 height 23
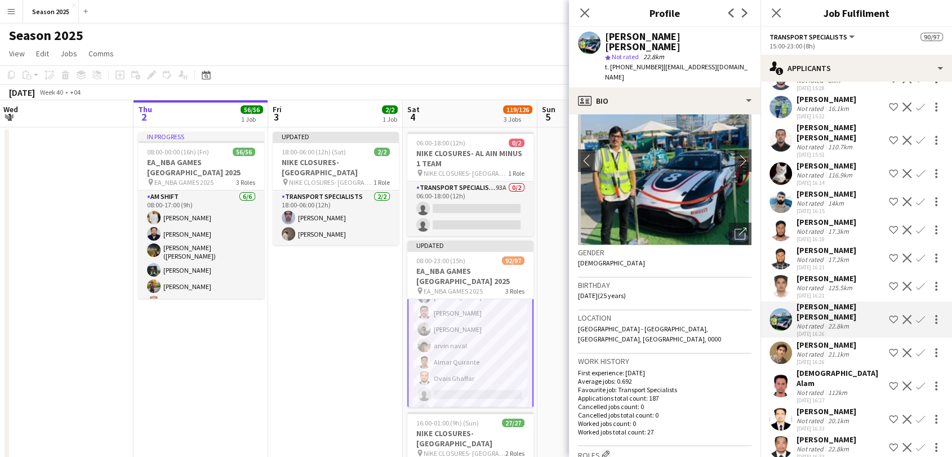
scroll to position [63, 0]
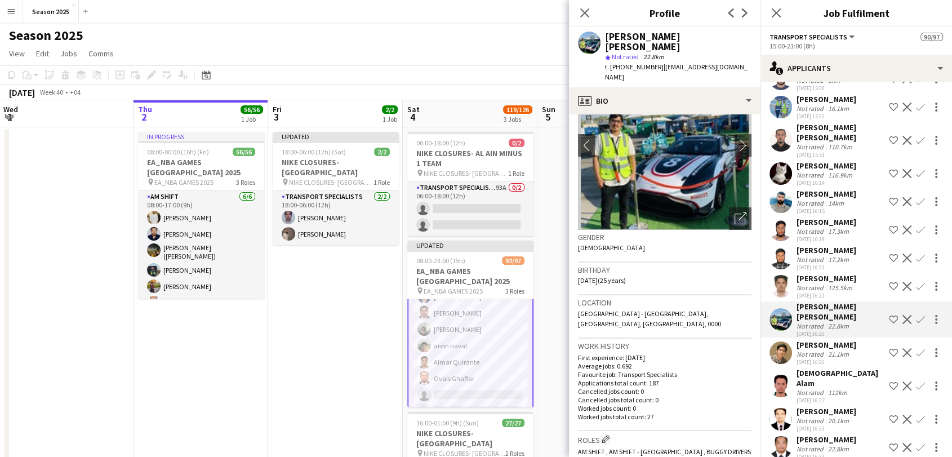
click at [916, 324] on app-icon "Confirm" at bounding box center [920, 319] width 9 height 9
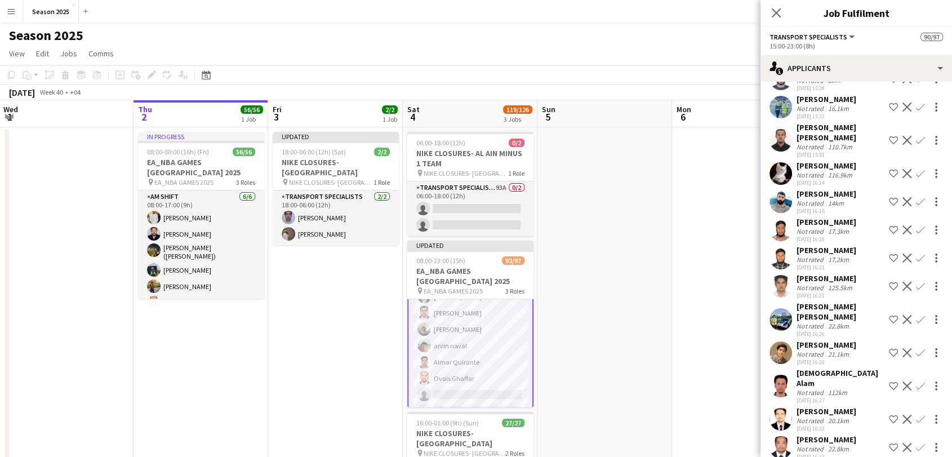
click at [916, 324] on app-icon "Confirm" at bounding box center [920, 319] width 9 height 9
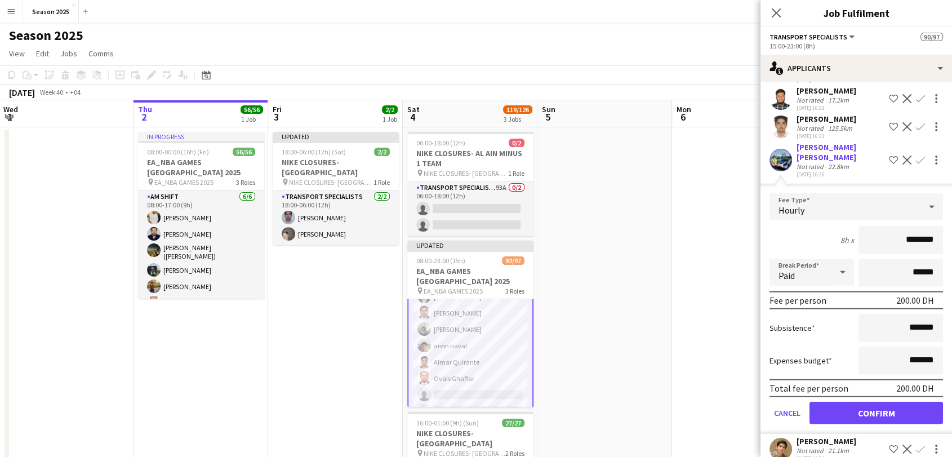
scroll to position [3253, 0]
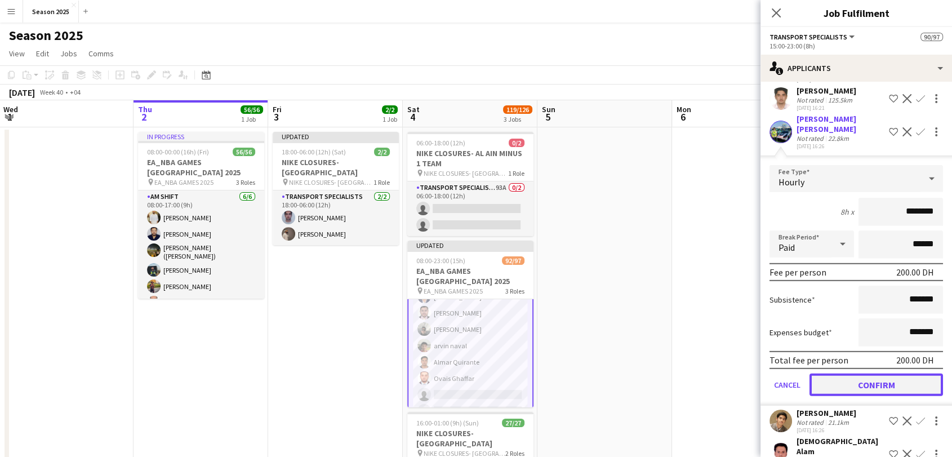
click at [886, 396] on button "Confirm" at bounding box center [875, 384] width 133 height 23
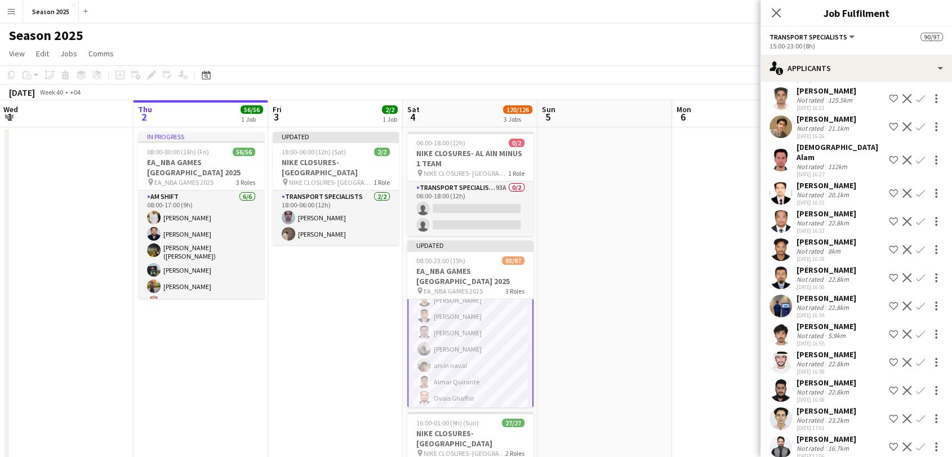
click at [916, 226] on app-icon "Confirm" at bounding box center [920, 221] width 9 height 9
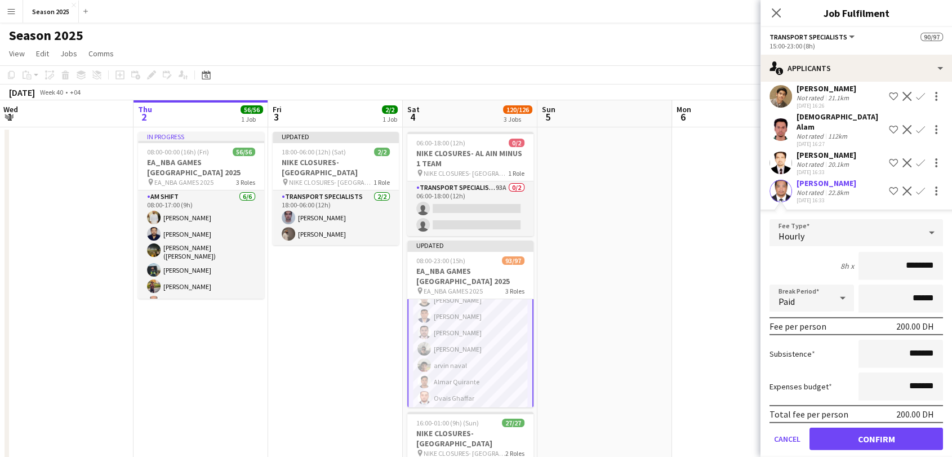
scroll to position [3316, 0]
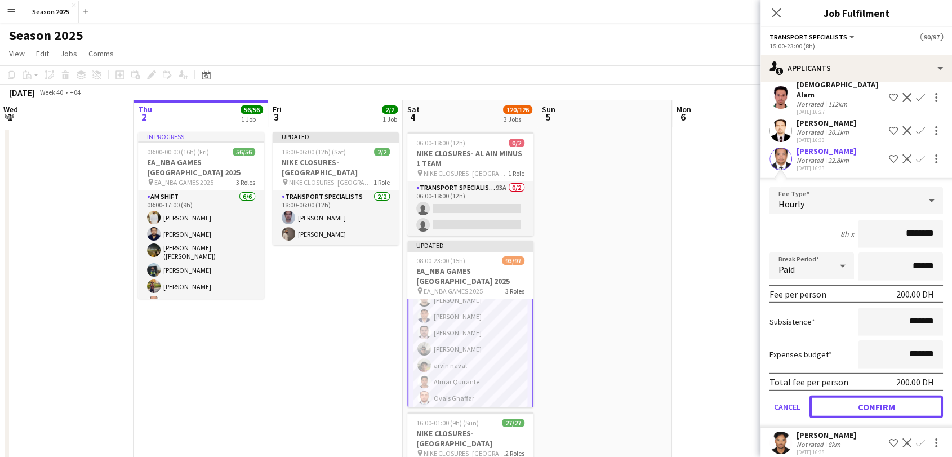
drag, startPoint x: 884, startPoint y: 430, endPoint x: 877, endPoint y: 395, distance: 36.0
click at [884, 418] on button "Confirm" at bounding box center [875, 406] width 133 height 23
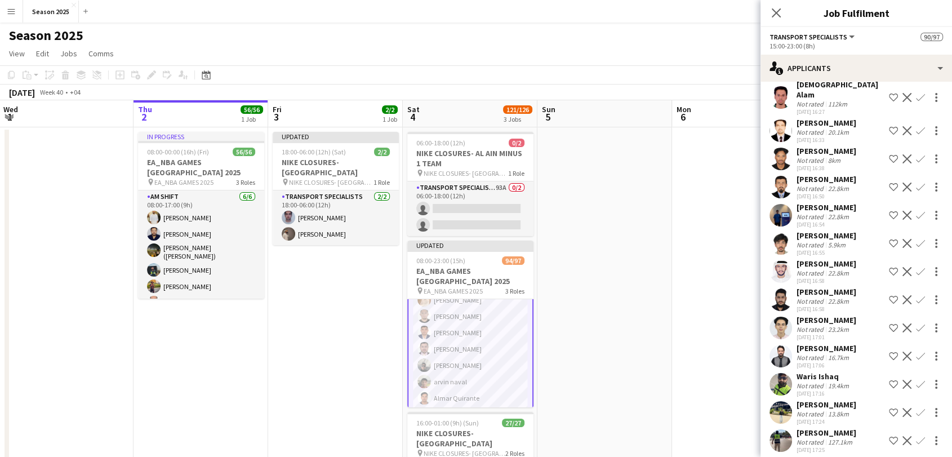
click at [782, 142] on app-user-avatar at bounding box center [780, 130] width 23 height 23
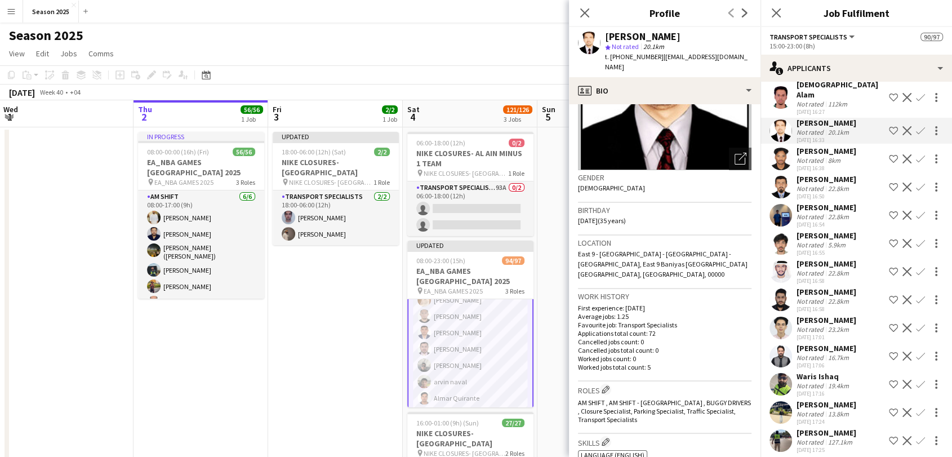
scroll to position [125, 0]
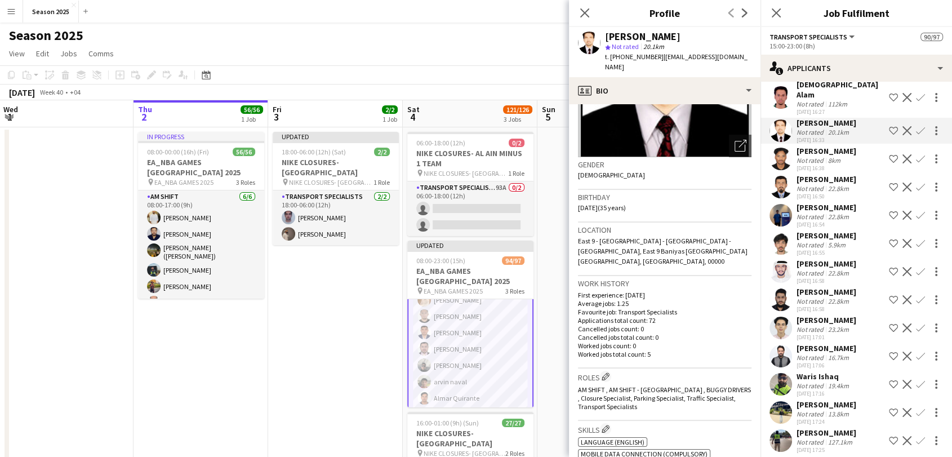
click at [784, 109] on app-user-avatar at bounding box center [780, 97] width 23 height 23
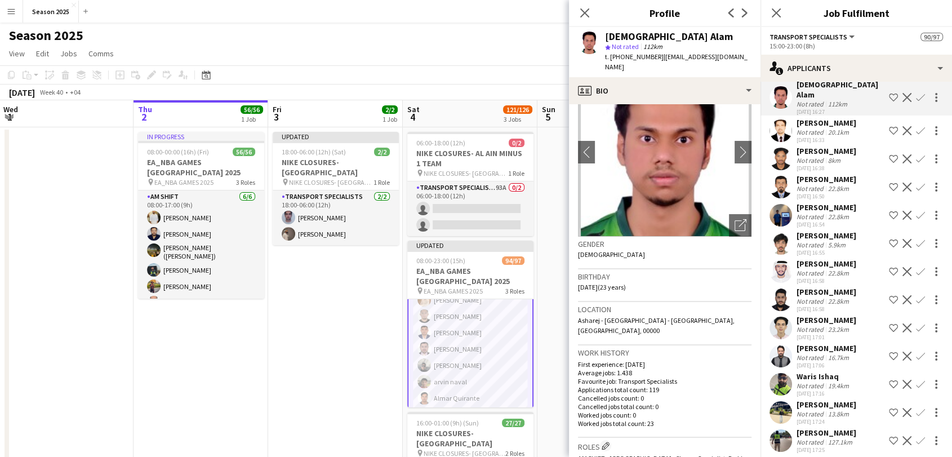
scroll to position [63, 0]
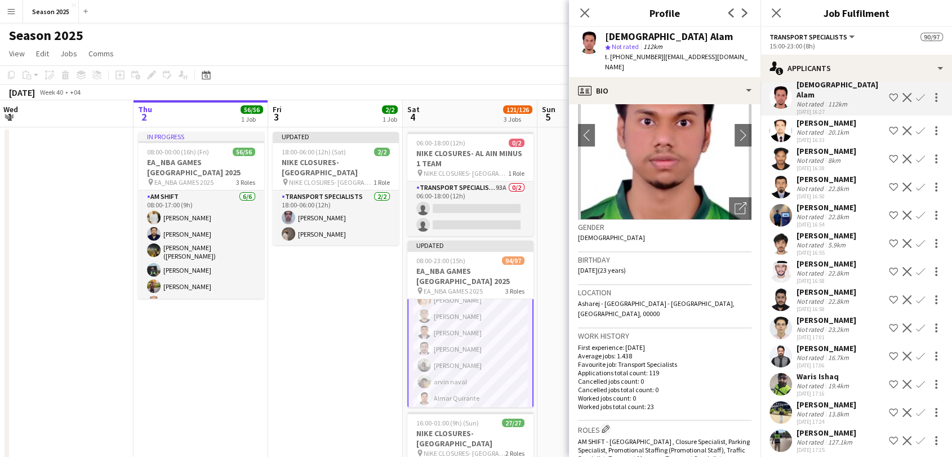
click at [916, 102] on app-icon "Confirm" at bounding box center [920, 97] width 9 height 9
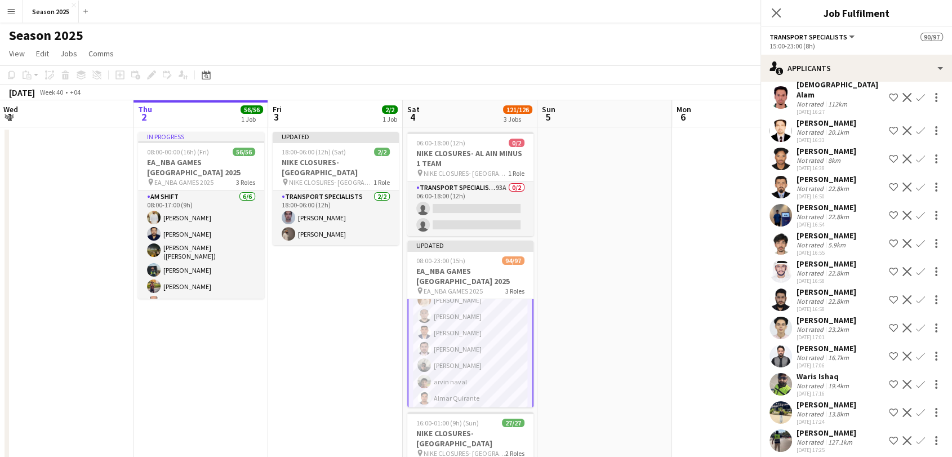
click at [916, 102] on app-icon "Confirm" at bounding box center [920, 97] width 9 height 9
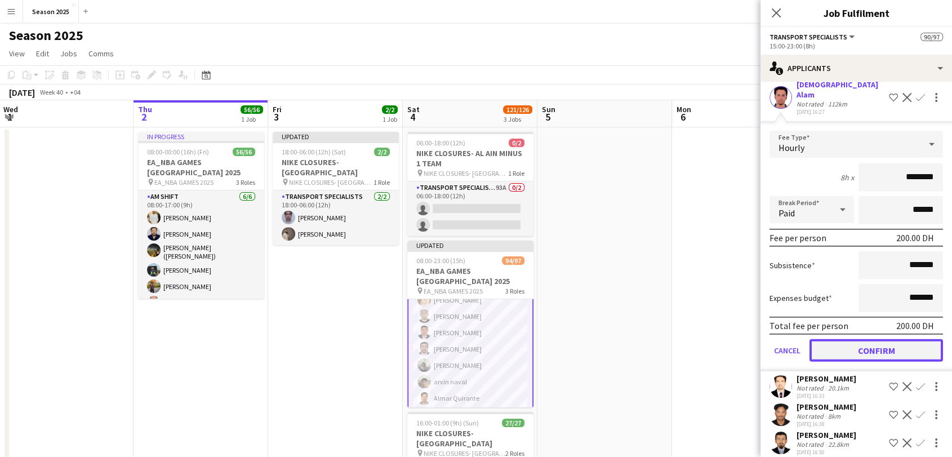
click at [886, 362] on button "Confirm" at bounding box center [875, 350] width 133 height 23
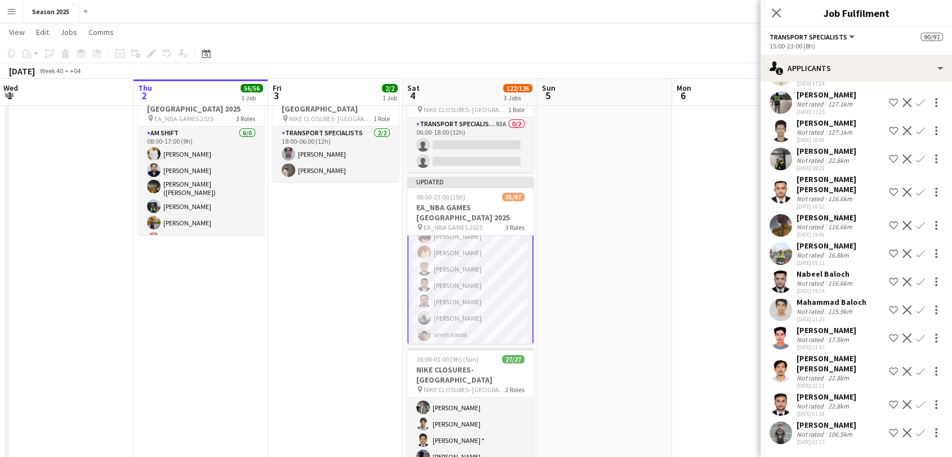
click at [784, 270] on app-user-avatar at bounding box center [780, 281] width 23 height 23
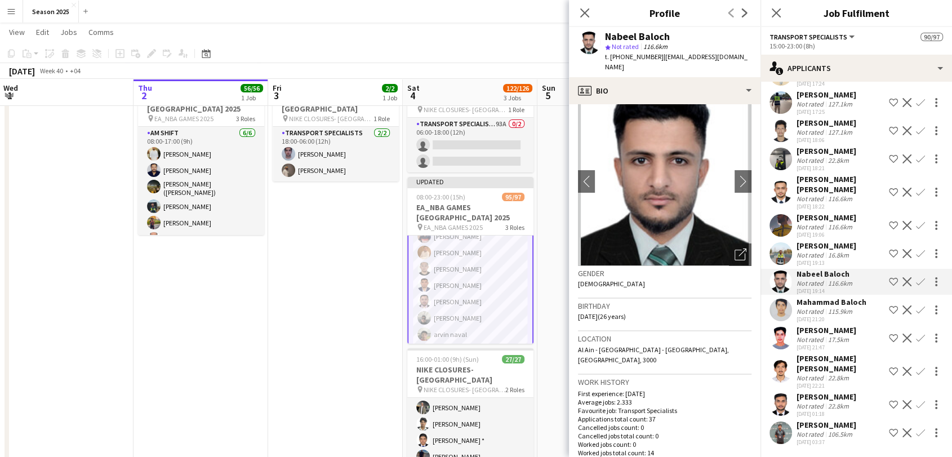
scroll to position [0, 0]
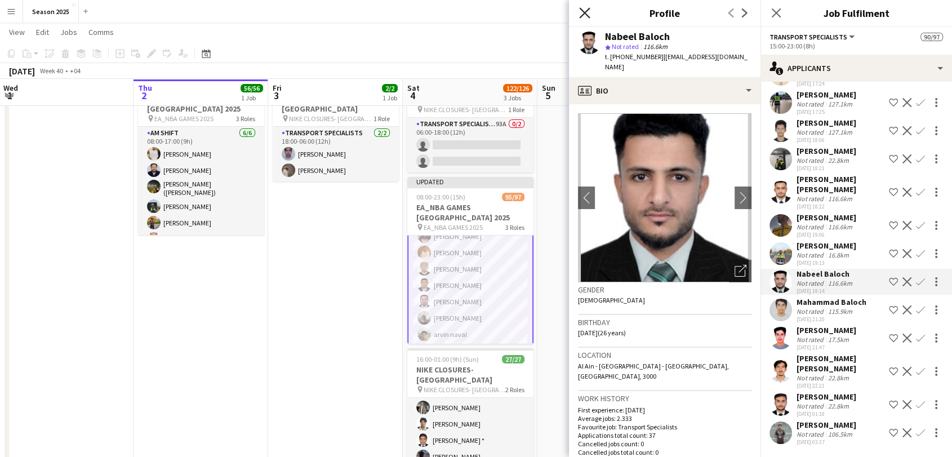
click at [581, 11] on icon "Close pop-in" at bounding box center [584, 12] width 11 height 11
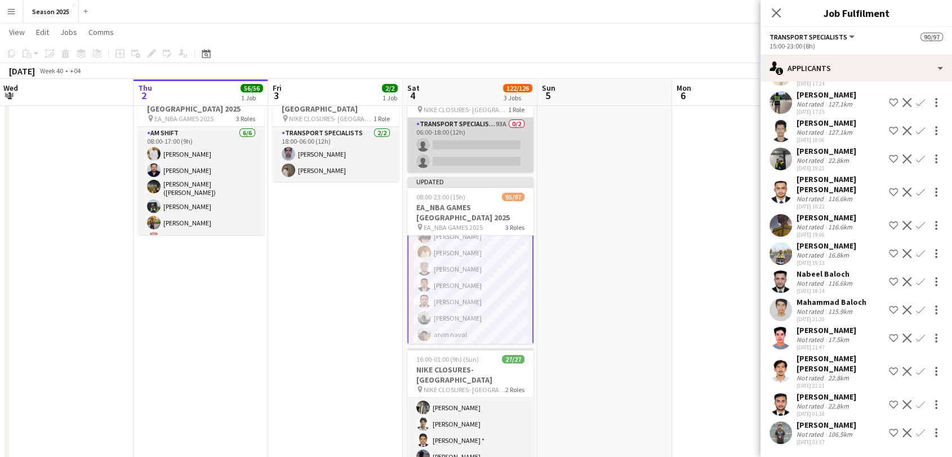
click at [492, 147] on app-card-role "Transport Specialists 93A 0/2 06:00-18:00 (12h) single-neutral-actions single-n…" at bounding box center [470, 145] width 126 height 55
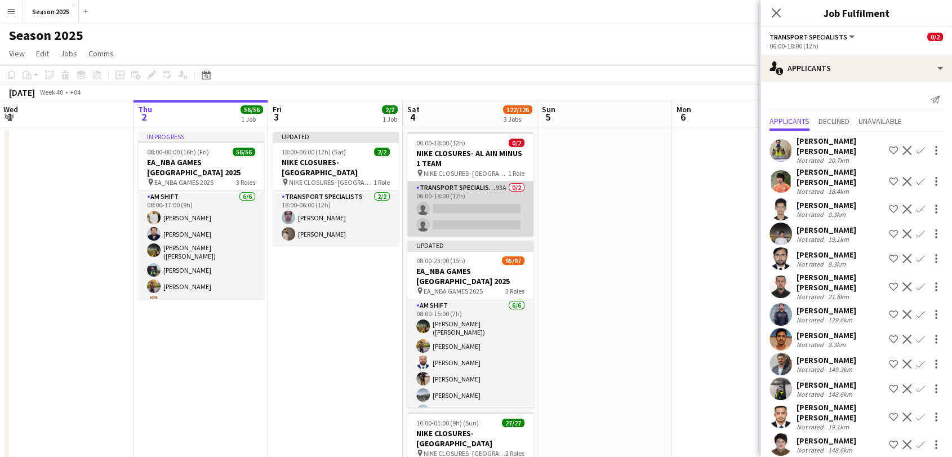
click at [478, 224] on app-card-role "Transport Specialists 93A 0/2 06:00-18:00 (12h) single-neutral-actions single-n…" at bounding box center [470, 208] width 126 height 55
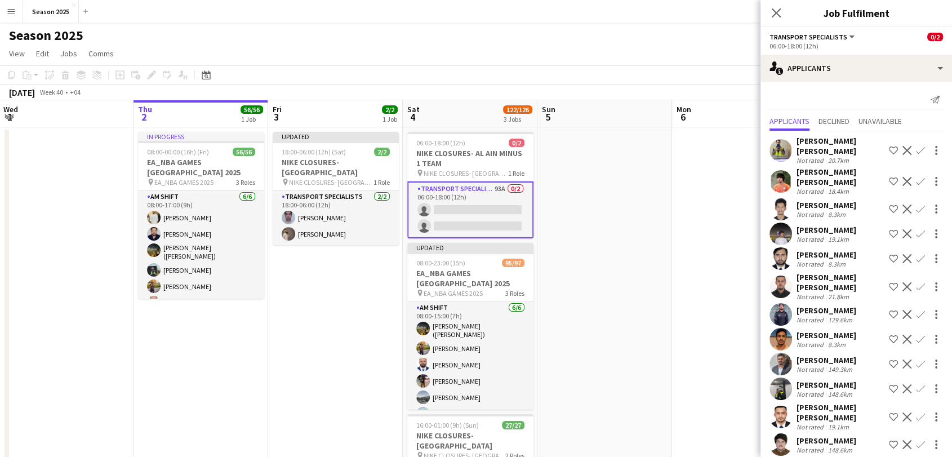
click at [478, 224] on app-card-role "Transport Specialists 93A 0/2 06:00-18:00 (12h) single-neutral-actions single-n…" at bounding box center [470, 209] width 126 height 57
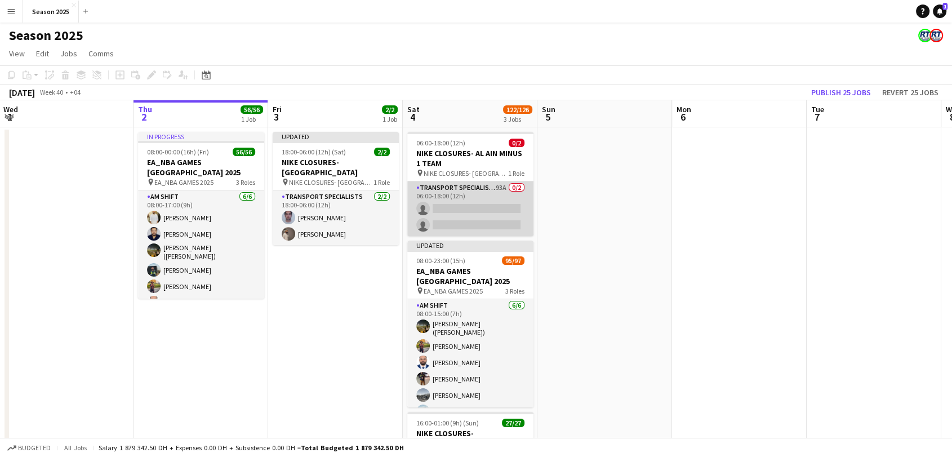
click at [478, 224] on app-card-role "Transport Specialists 93A 0/2 06:00-18:00 (12h) single-neutral-actions single-n…" at bounding box center [470, 208] width 126 height 55
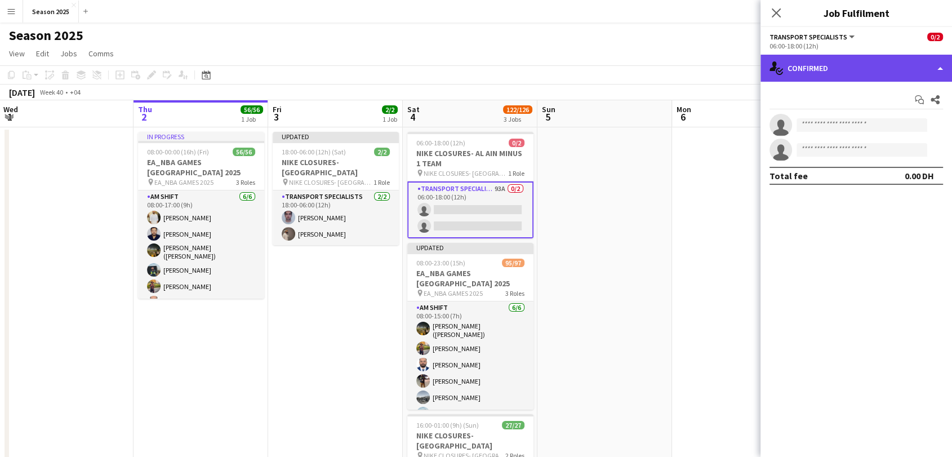
click at [846, 79] on div "single-neutral-actions-check-2 Confirmed" at bounding box center [855, 68] width 191 height 27
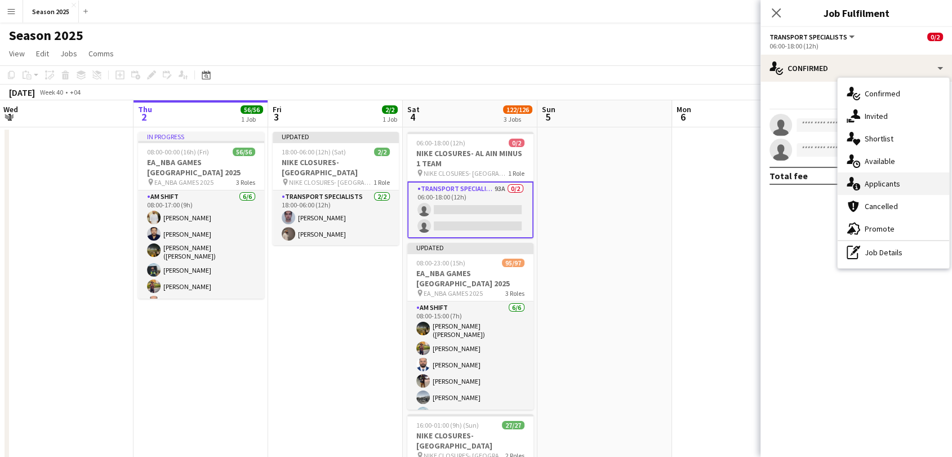
click at [888, 184] on span "Applicants" at bounding box center [881, 184] width 35 height 10
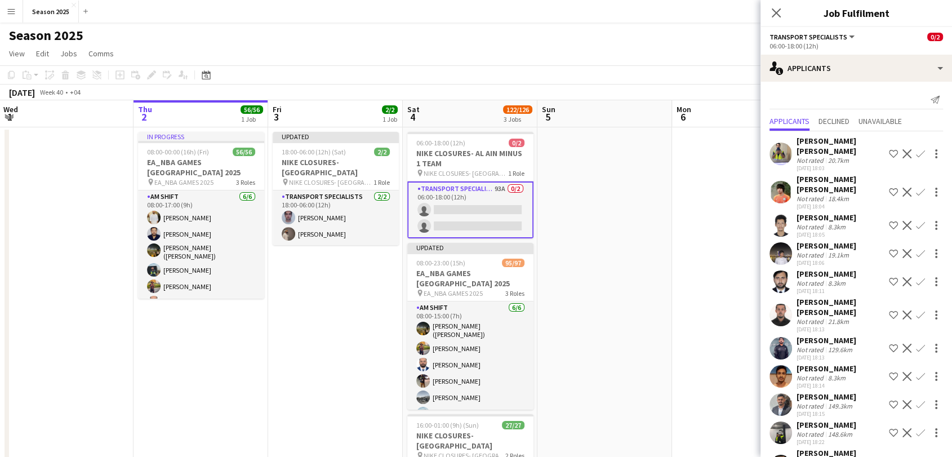
click at [782, 181] on app-user-avatar at bounding box center [780, 192] width 23 height 23
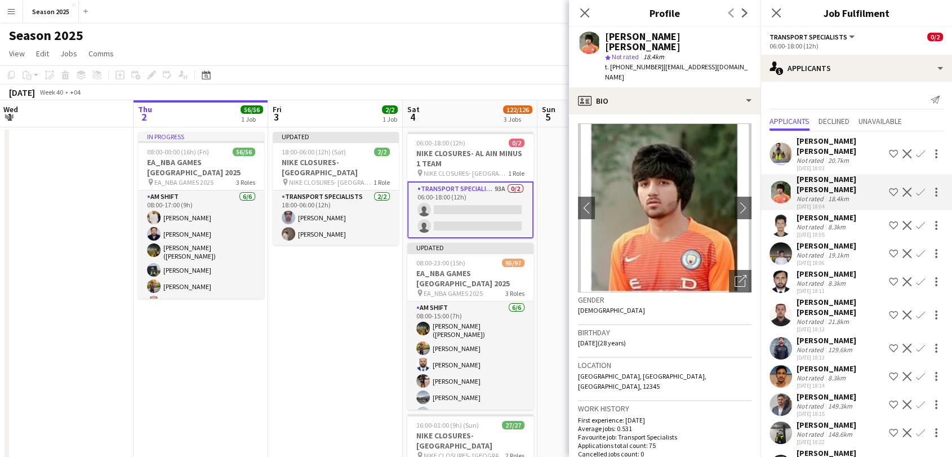
click at [916, 188] on app-icon "Confirm" at bounding box center [920, 192] width 9 height 9
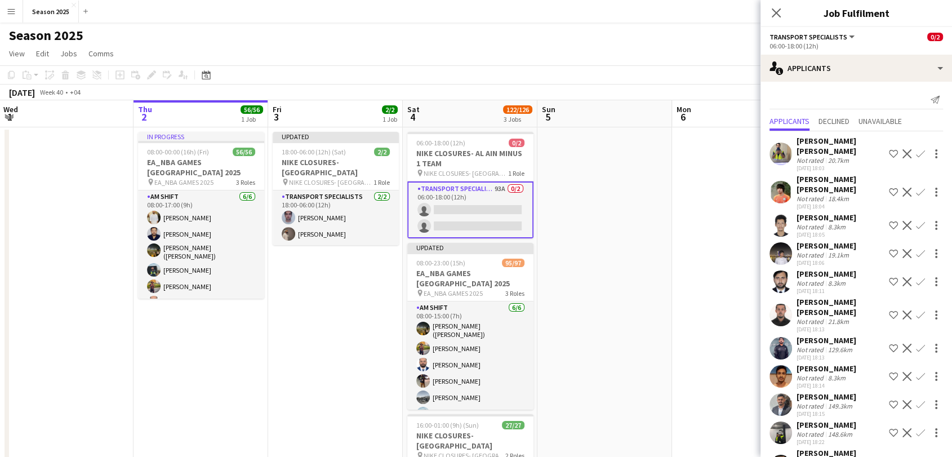
click at [916, 188] on app-icon "Confirm" at bounding box center [920, 192] width 9 height 9
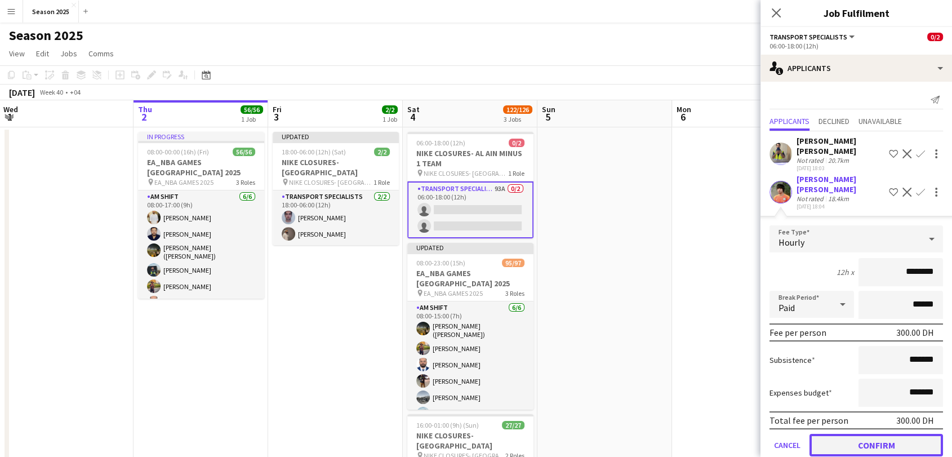
click at [874, 434] on button "Confirm" at bounding box center [875, 445] width 133 height 23
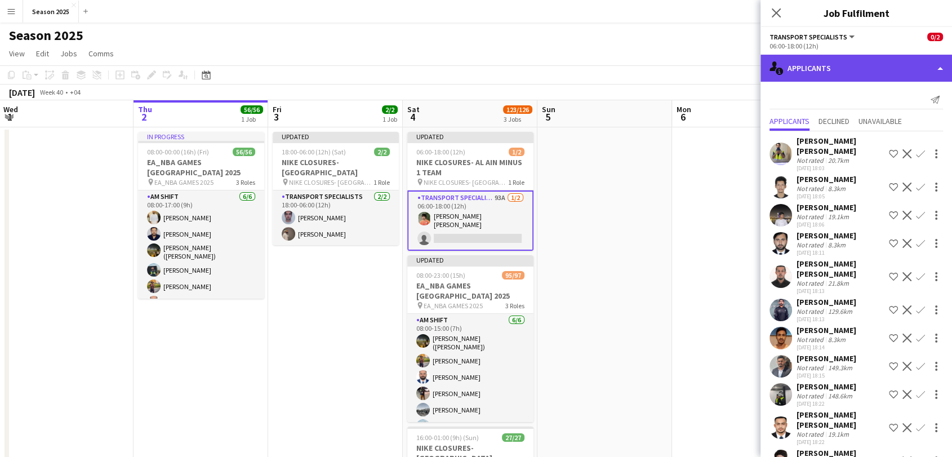
click at [860, 72] on div "single-neutral-actions-information Applicants" at bounding box center [855, 68] width 191 height 27
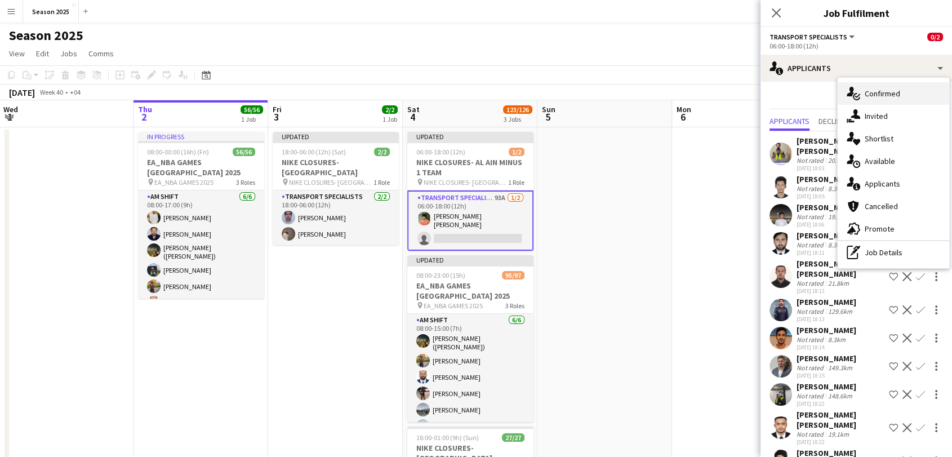
click at [877, 90] on span "Confirmed" at bounding box center [881, 93] width 35 height 10
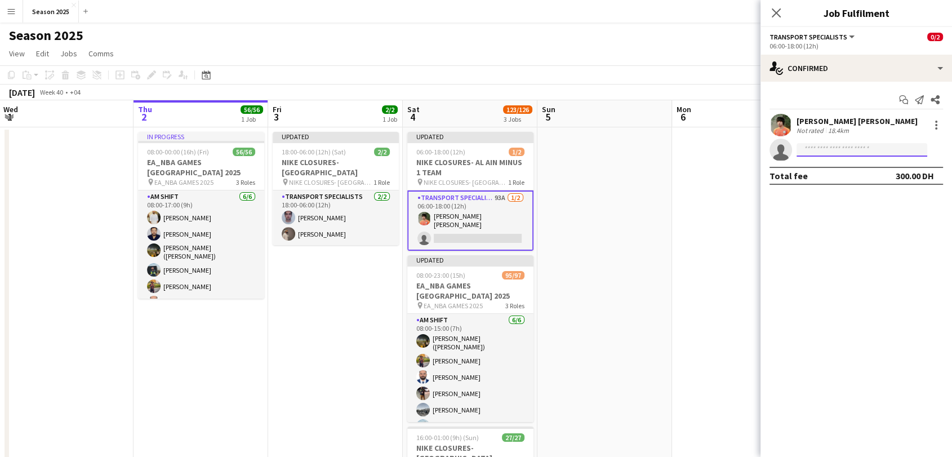
click at [845, 149] on input at bounding box center [861, 150] width 131 height 14
type input "*"
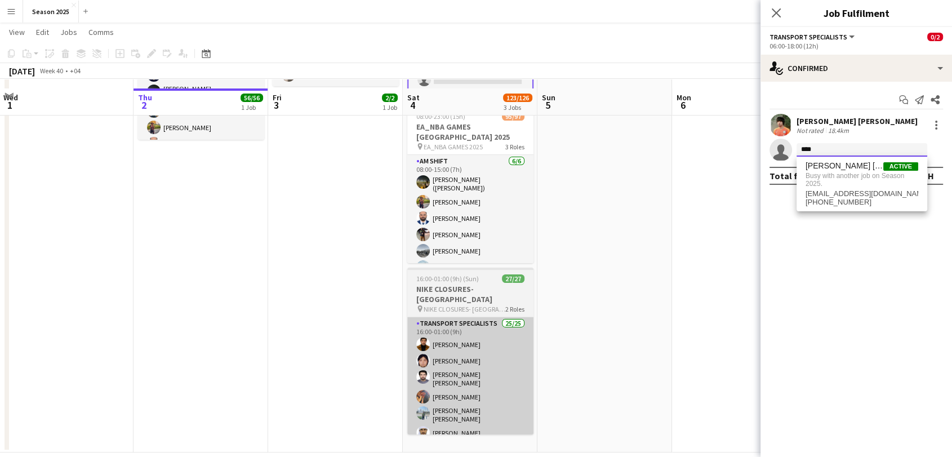
scroll to position [172, 0]
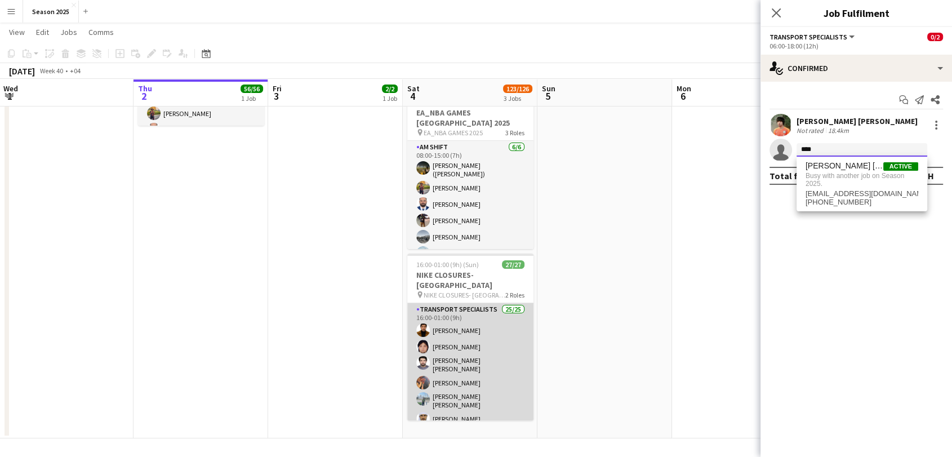
type input "****"
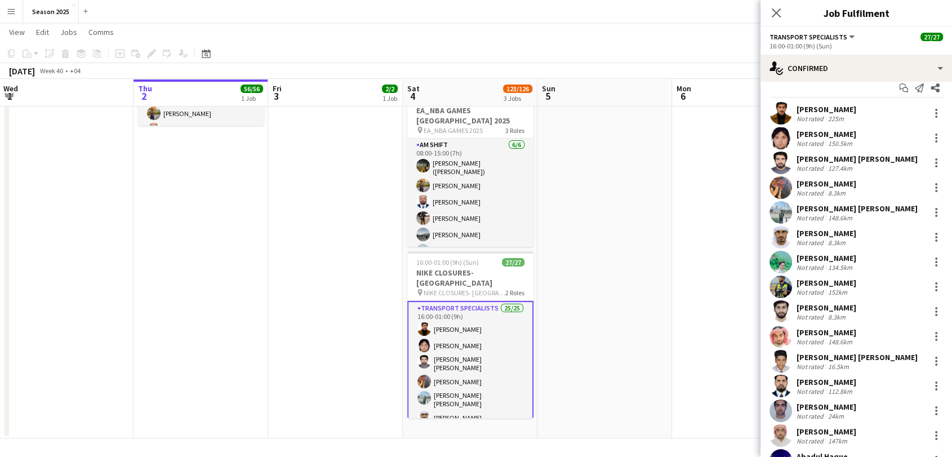
scroll to position [0, 0]
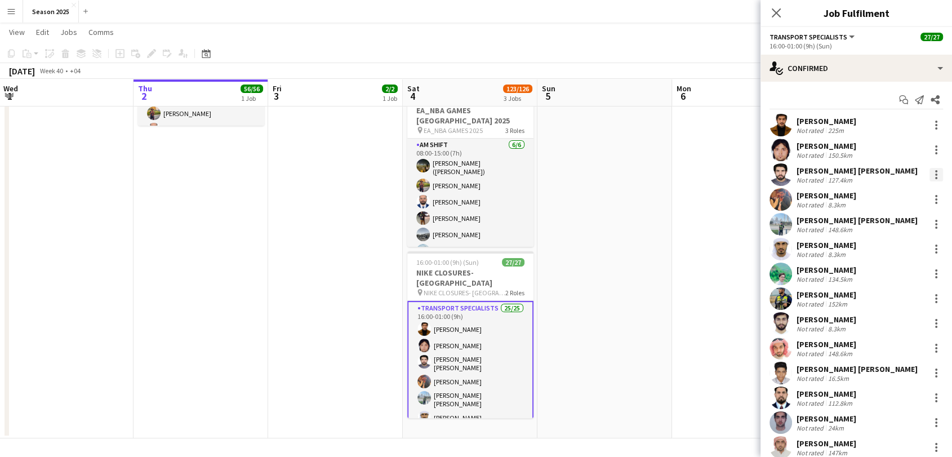
click at [929, 177] on div at bounding box center [936, 175] width 14 height 14
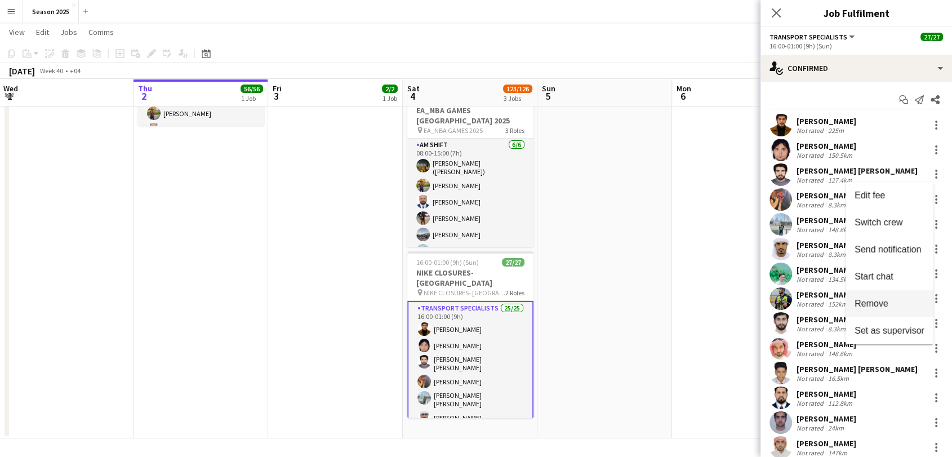
click at [900, 301] on span "Remove" at bounding box center [889, 303] width 70 height 10
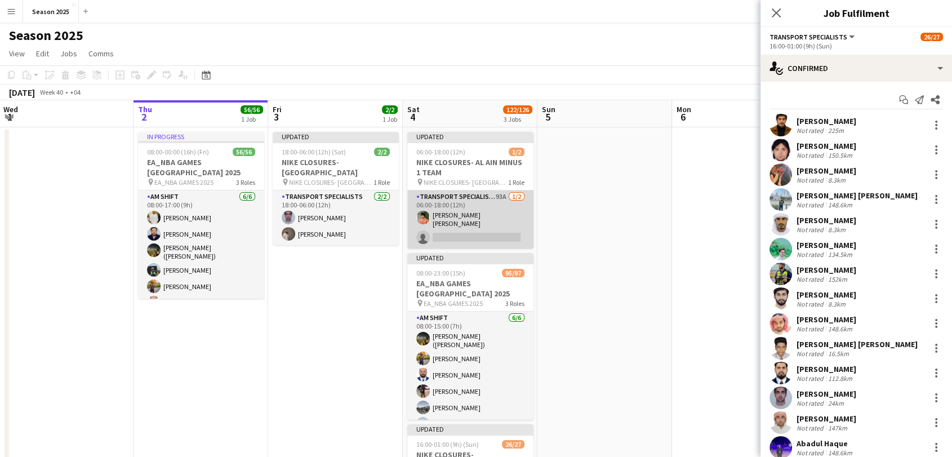
click at [462, 226] on app-card-role "Transport Specialists 93A 1/2 06:00-18:00 (12h) Mohammed Mir wais khan single-n…" at bounding box center [470, 219] width 126 height 58
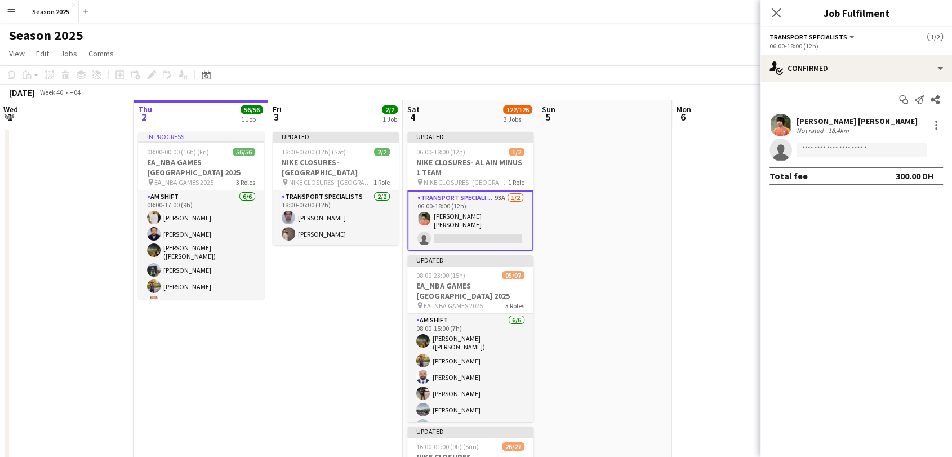
drag, startPoint x: 777, startPoint y: 11, endPoint x: 809, endPoint y: 24, distance: 34.6
click at [779, 14] on icon "Close pop-in" at bounding box center [776, 12] width 9 height 9
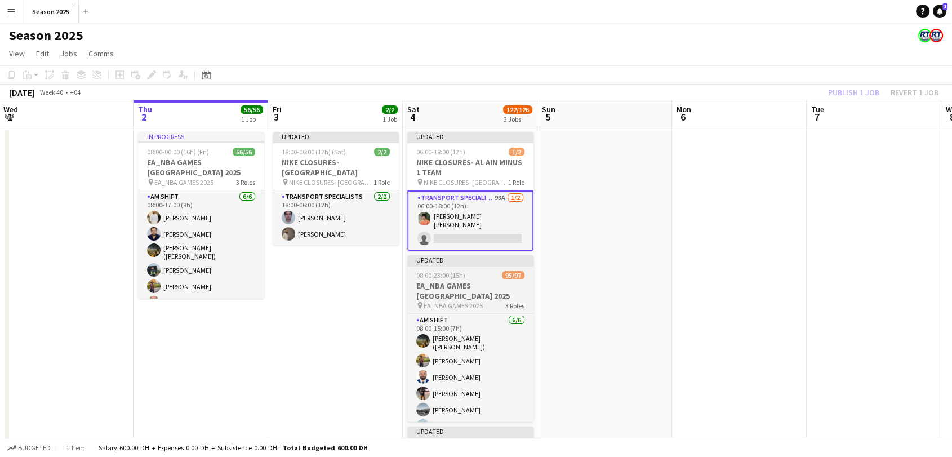
click at [495, 286] on h3 "EA_NBA GAMES [GEOGRAPHIC_DATA] 2025" at bounding box center [470, 290] width 126 height 20
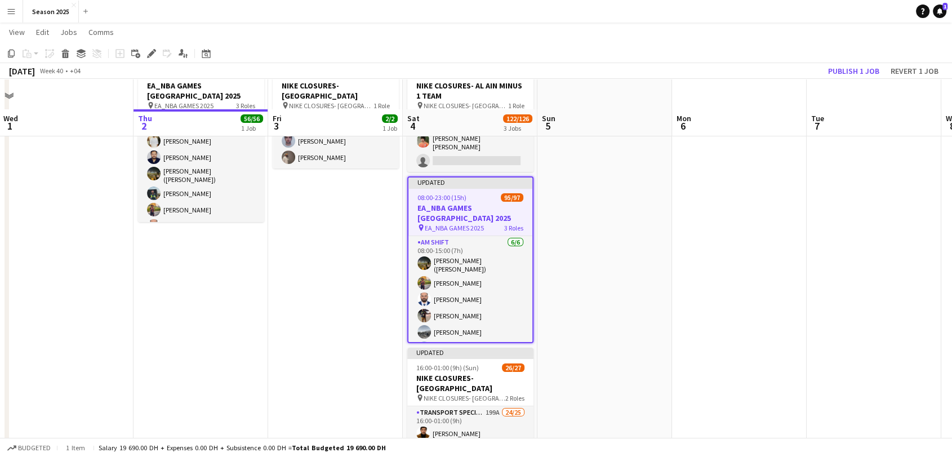
scroll to position [125, 0]
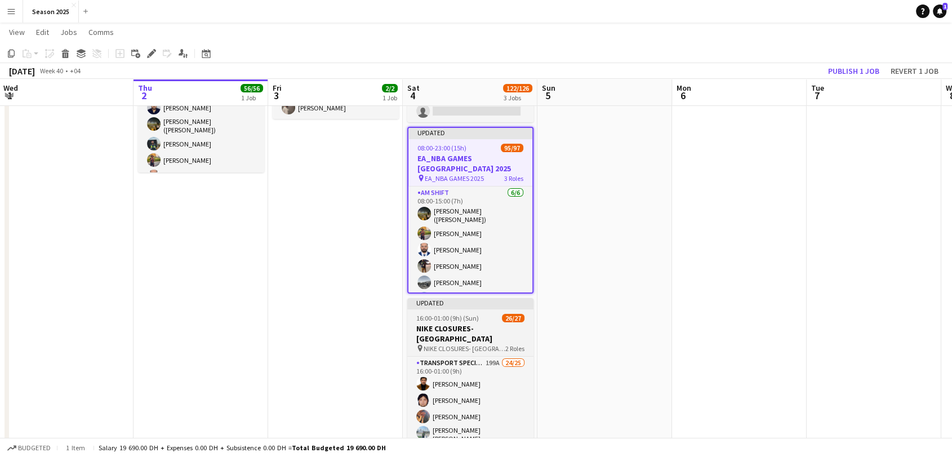
click at [491, 329] on h3 "NIKE CLOSURES- [GEOGRAPHIC_DATA]" at bounding box center [470, 333] width 126 height 20
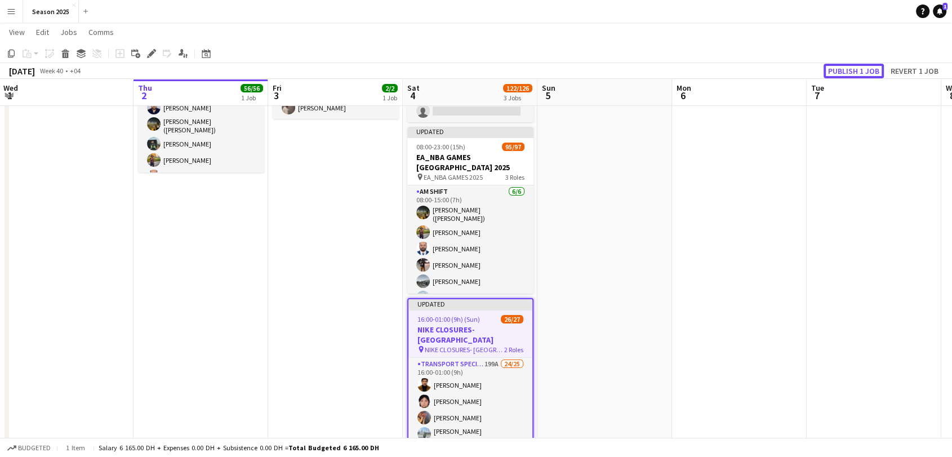
drag, startPoint x: 856, startPoint y: 65, endPoint x: 824, endPoint y: 73, distance: 32.5
click at [856, 65] on button "Publish 1 job" at bounding box center [853, 71] width 60 height 15
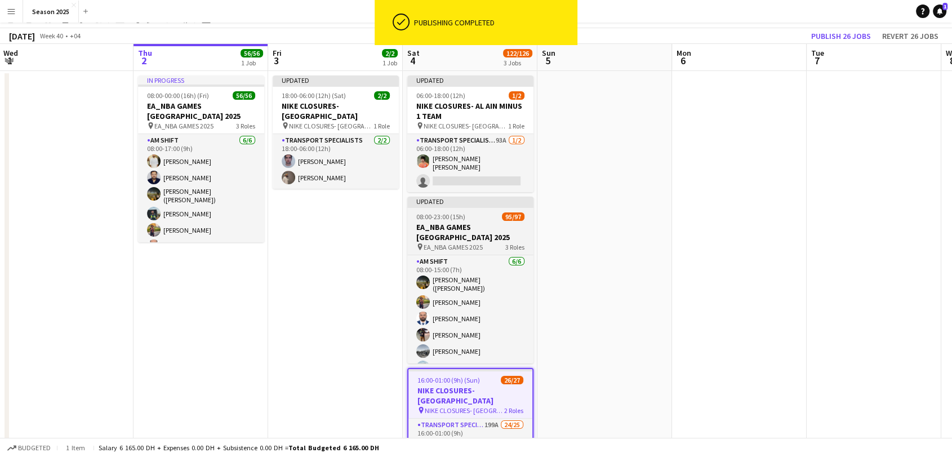
scroll to position [0, 0]
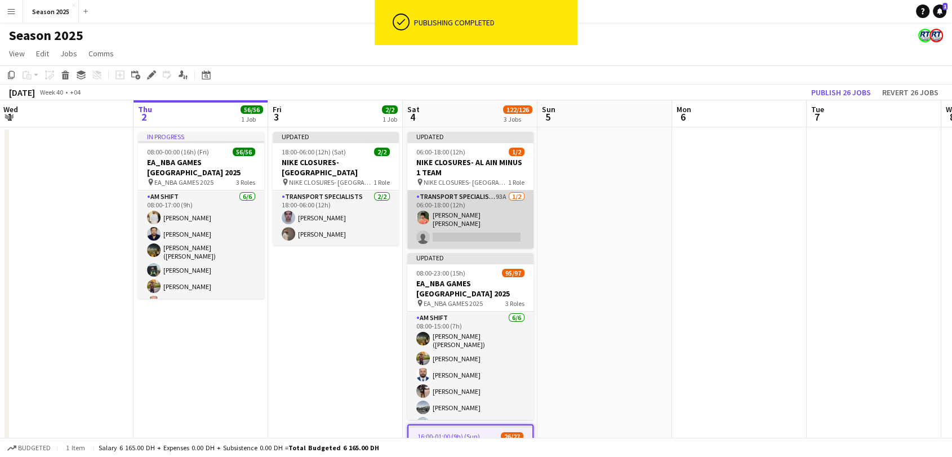
click at [488, 229] on app-card-role "Transport Specialists 93A 1/2 06:00-18:00 (12h) Mohammed Mir wais khan single-n…" at bounding box center [470, 219] width 126 height 58
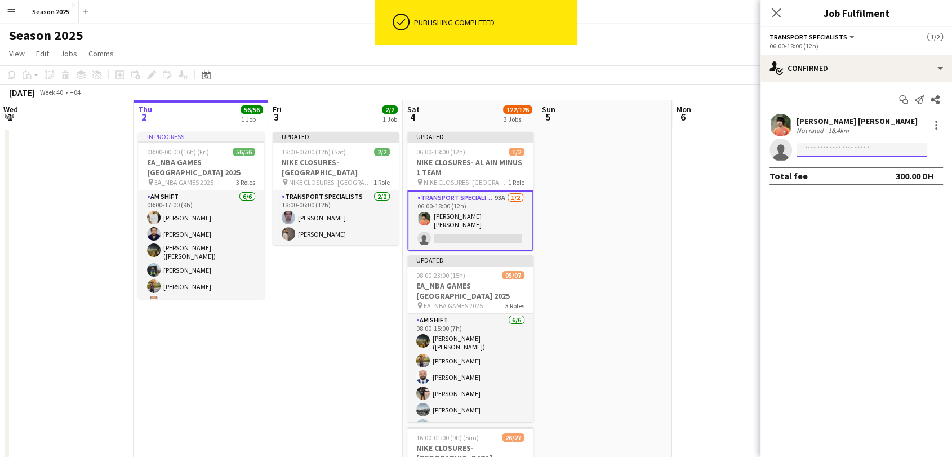
click at [851, 152] on input at bounding box center [861, 150] width 131 height 14
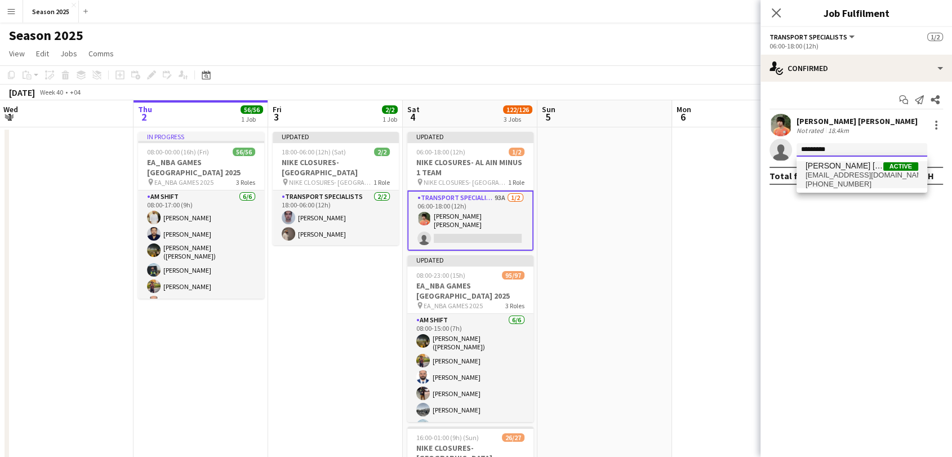
type input "*********"
click at [858, 182] on span "+567664602" at bounding box center [861, 184] width 113 height 9
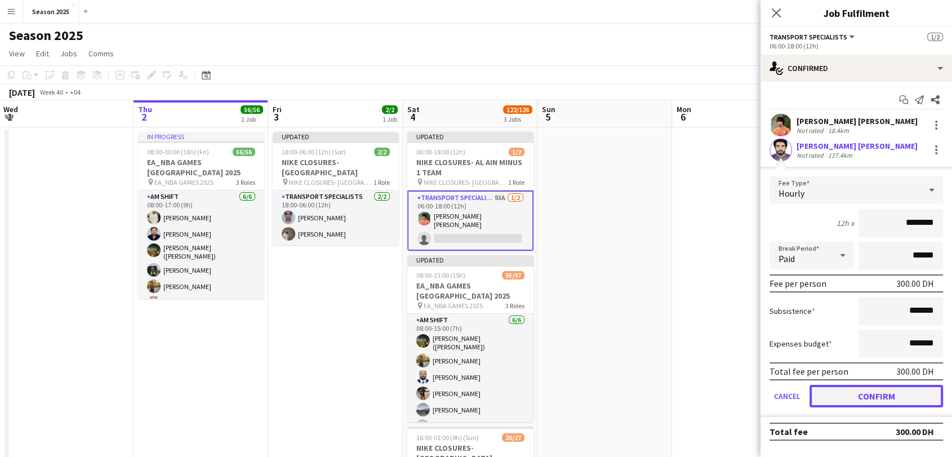
click at [885, 389] on button "Confirm" at bounding box center [875, 396] width 133 height 23
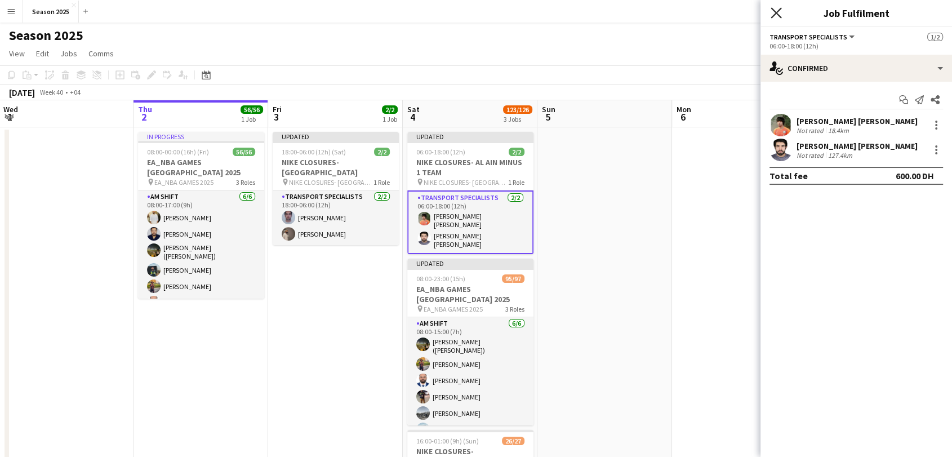
click at [777, 11] on icon at bounding box center [775, 12] width 11 height 11
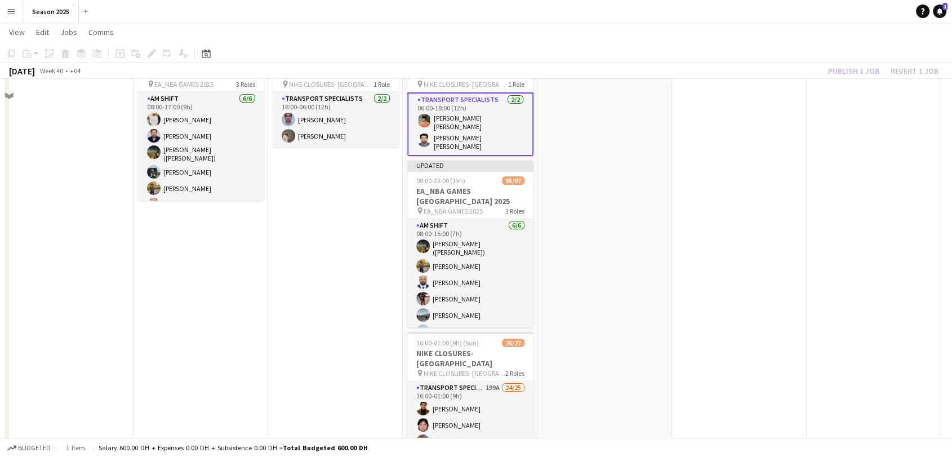
scroll to position [172, 0]
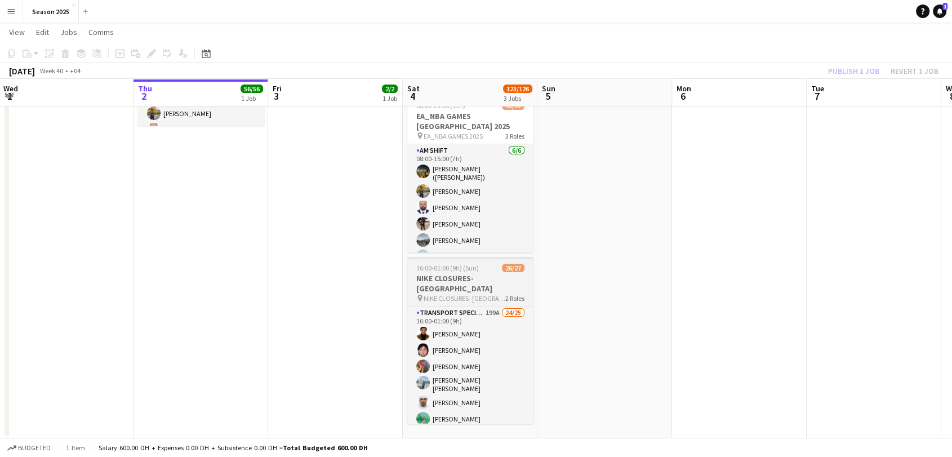
click at [487, 294] on span "NIKE CLOSURES- [GEOGRAPHIC_DATA]" at bounding box center [464, 298] width 82 height 8
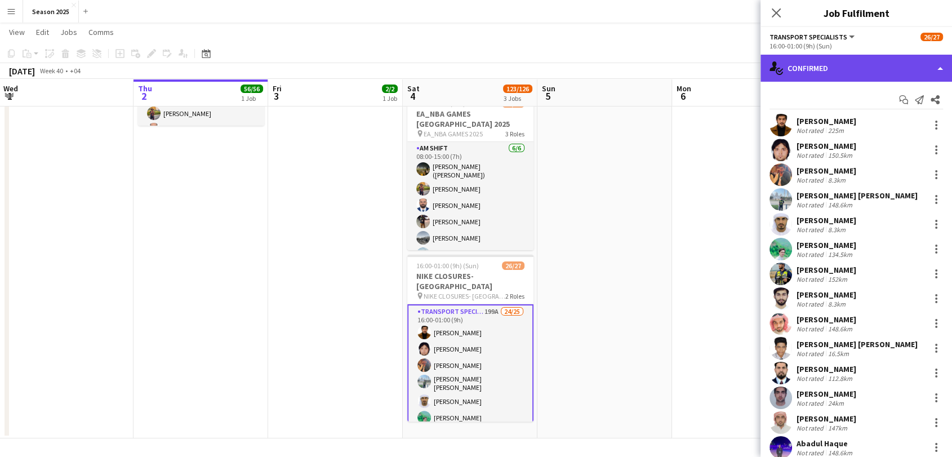
click at [860, 64] on div "single-neutral-actions-check-2 Confirmed" at bounding box center [855, 68] width 191 height 27
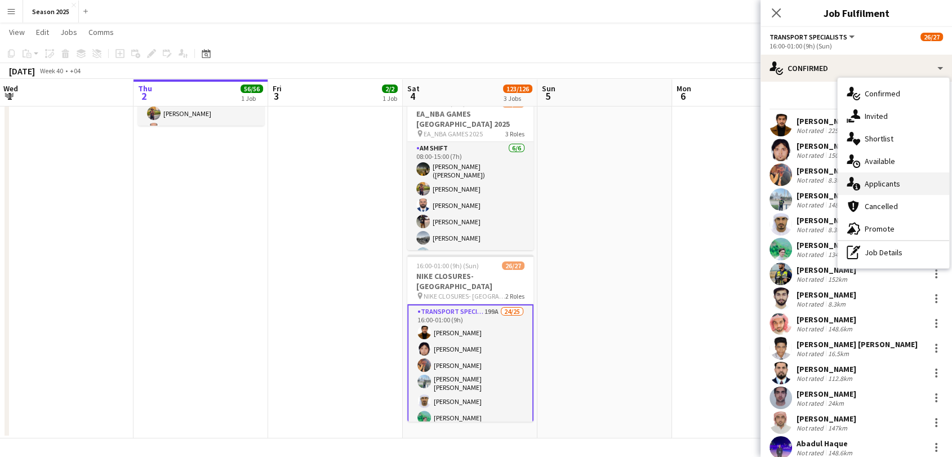
click at [885, 188] on span "Applicants" at bounding box center [881, 184] width 35 height 10
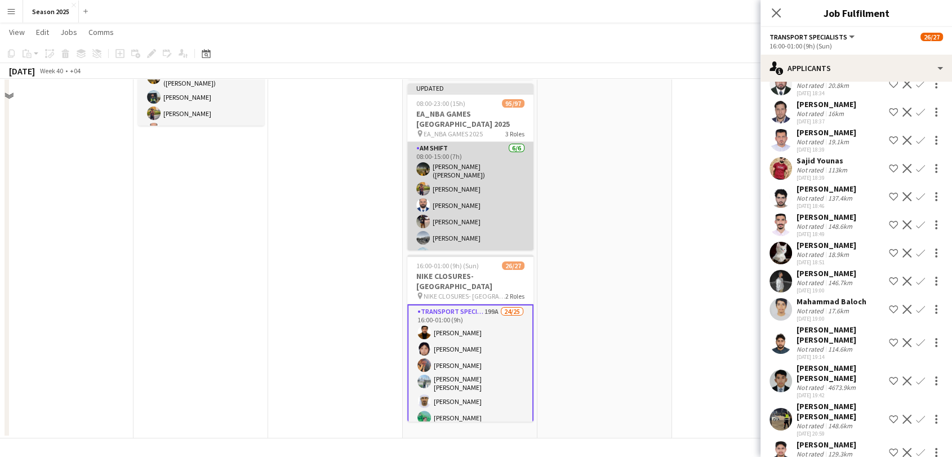
scroll to position [0, 0]
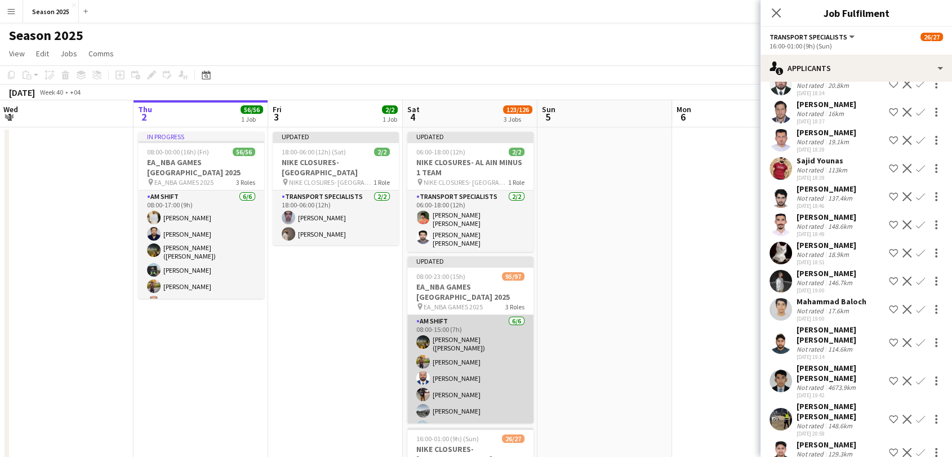
click at [481, 350] on app-card-role "AM SHIFT 6/6 08:00-15:00 (7h) Usman Shaikh (Abu Hamdan) Shayan Shehzad Mushtaq …" at bounding box center [470, 376] width 126 height 123
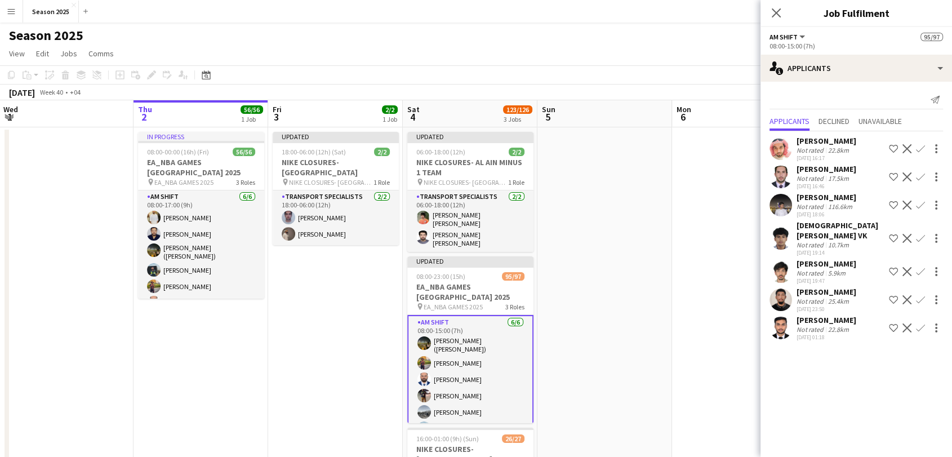
scroll to position [125, 0]
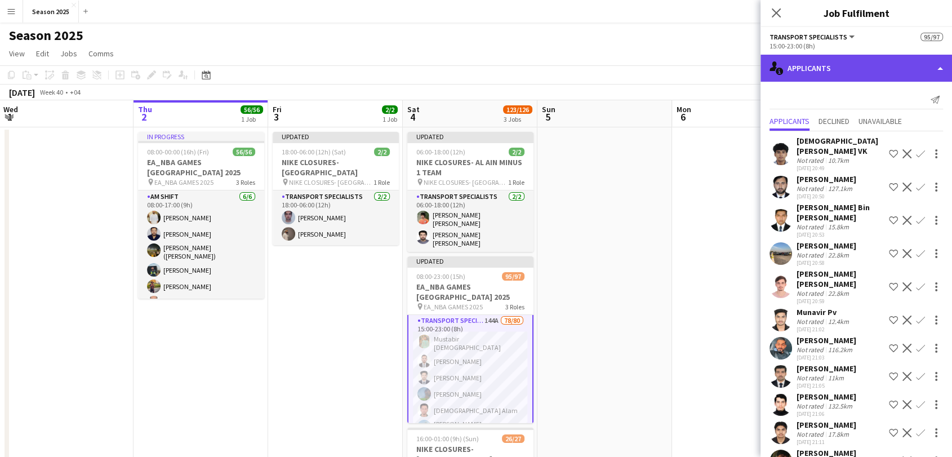
click at [833, 70] on div "single-neutral-actions-information Applicants" at bounding box center [855, 68] width 191 height 27
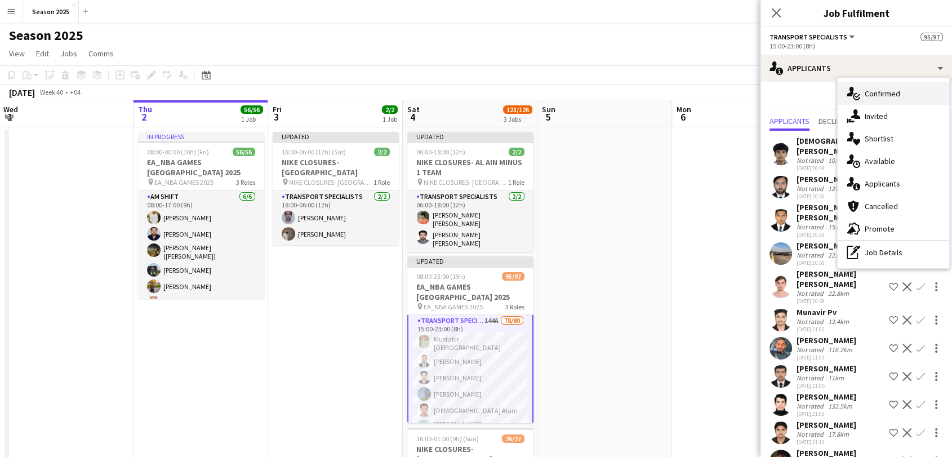
click at [864, 96] on span "Confirmed" at bounding box center [881, 93] width 35 height 10
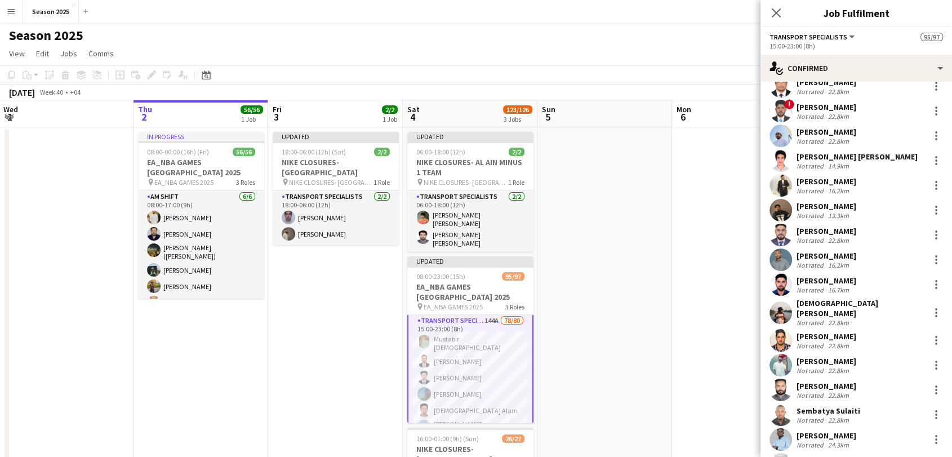
scroll to position [250, 0]
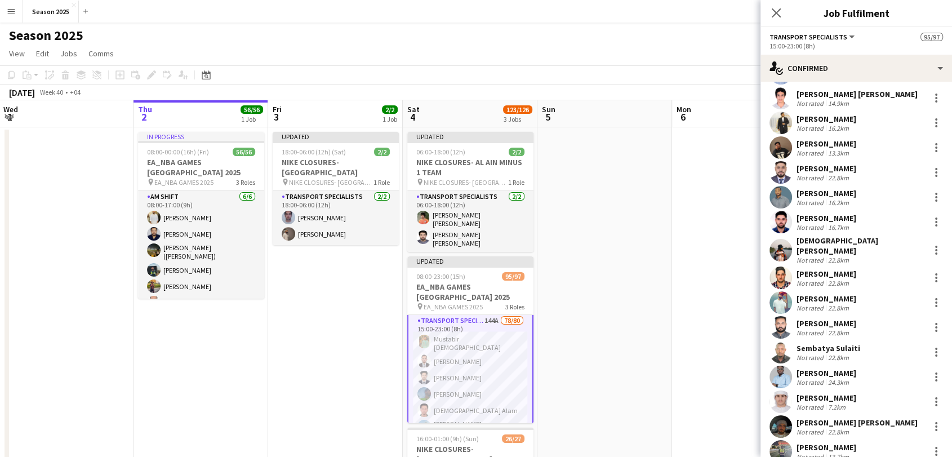
click at [781, 294] on app-user-avatar at bounding box center [780, 302] width 23 height 23
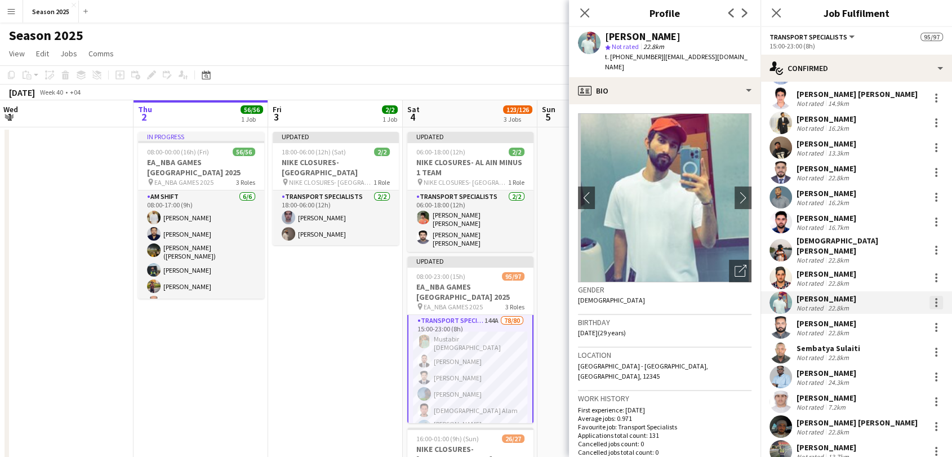
click at [929, 297] on div at bounding box center [936, 303] width 14 height 14
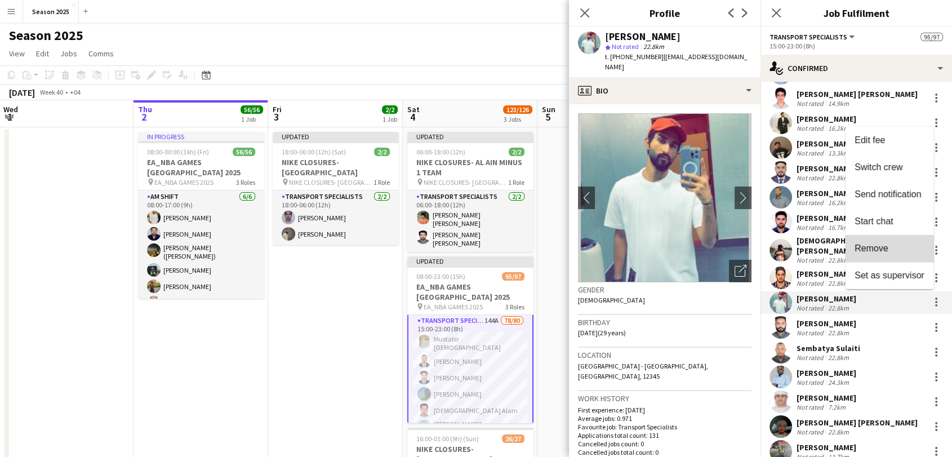
click at [892, 247] on span "Remove" at bounding box center [889, 248] width 70 height 10
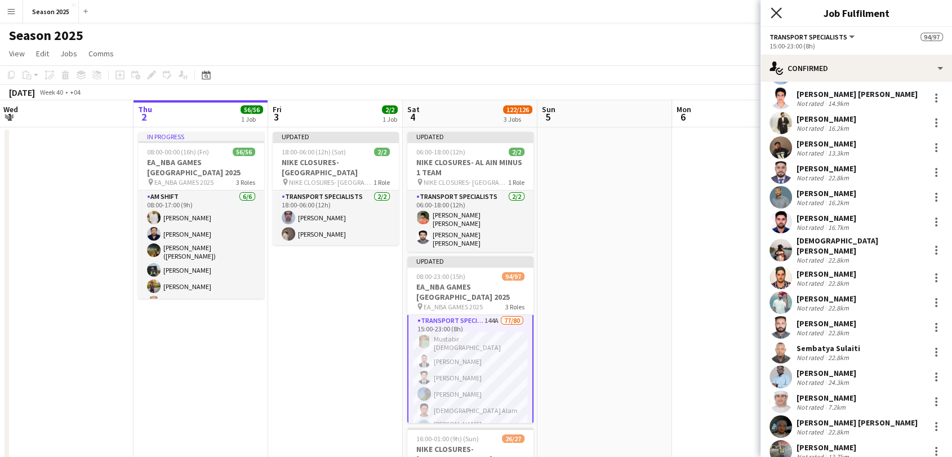
click at [780, 12] on icon "Close pop-in" at bounding box center [775, 12] width 11 height 11
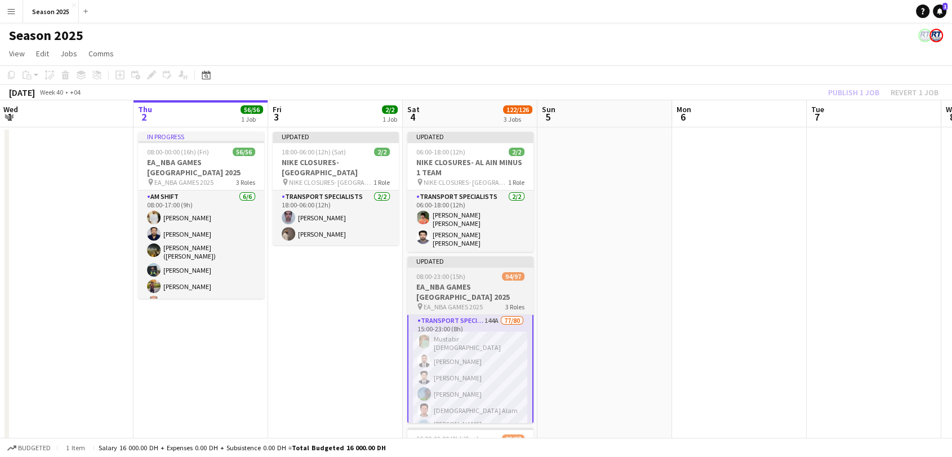
click at [498, 272] on div "08:00-23:00 (15h) 94/97" at bounding box center [470, 276] width 126 height 8
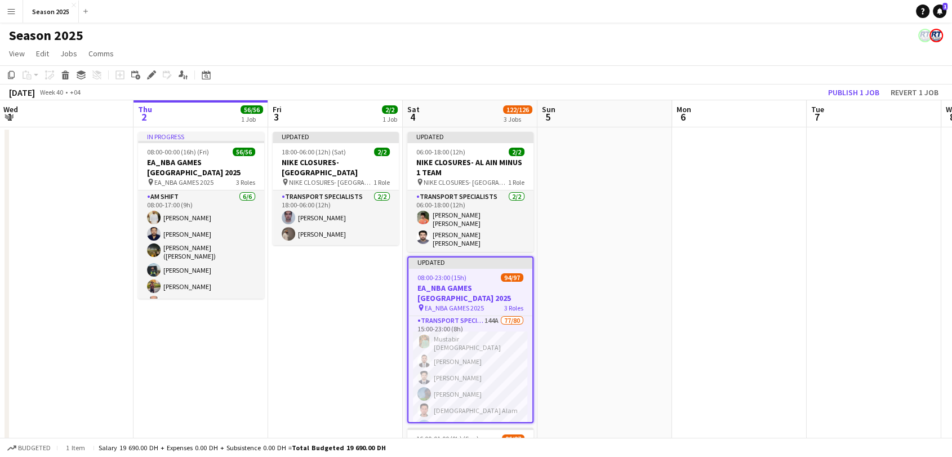
scroll to position [124, 0]
click at [837, 90] on button "Publish 1 job" at bounding box center [853, 92] width 60 height 15
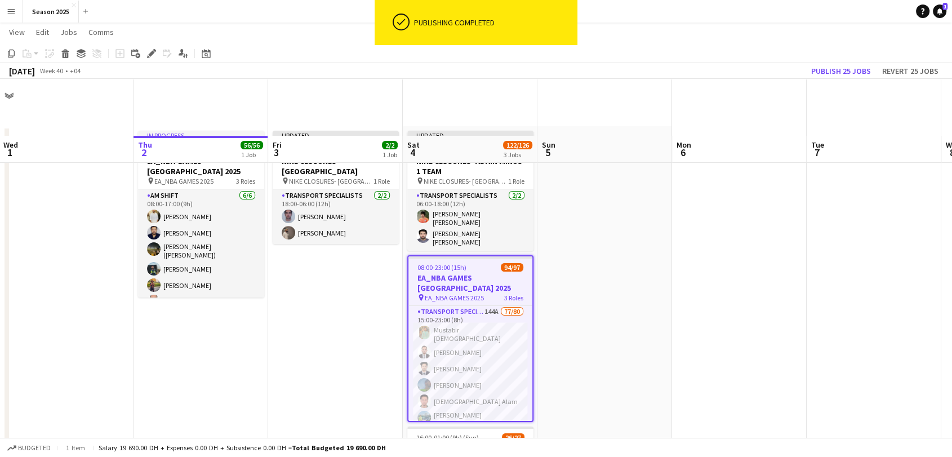
scroll to position [172, 0]
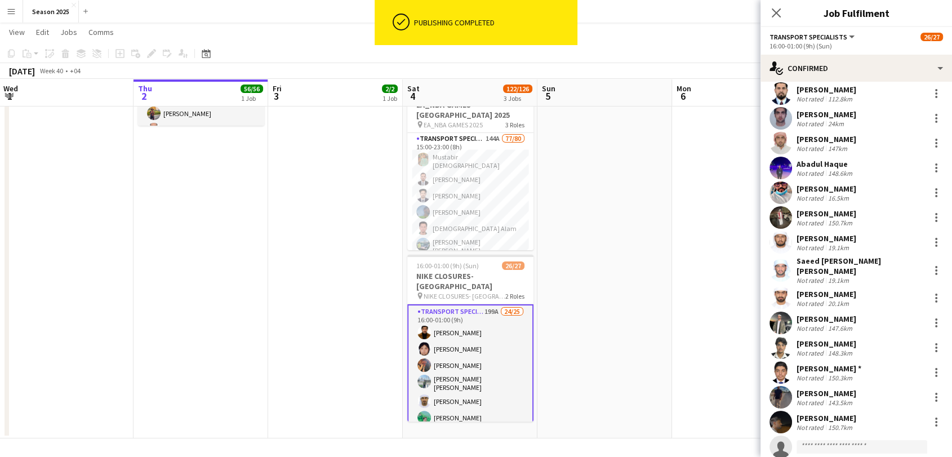
scroll to position [306, 0]
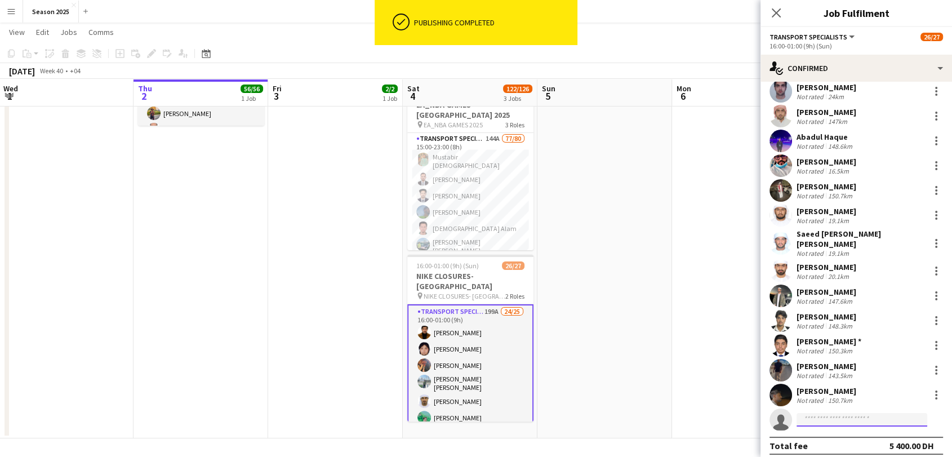
click at [877, 413] on input at bounding box center [861, 420] width 131 height 14
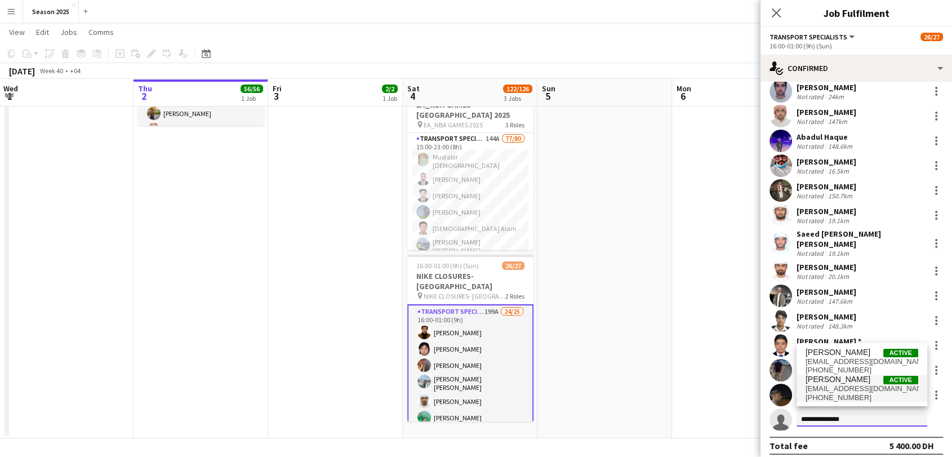
type input "**********"
click at [867, 391] on span "m69rahim@gmail.com" at bounding box center [861, 388] width 113 height 9
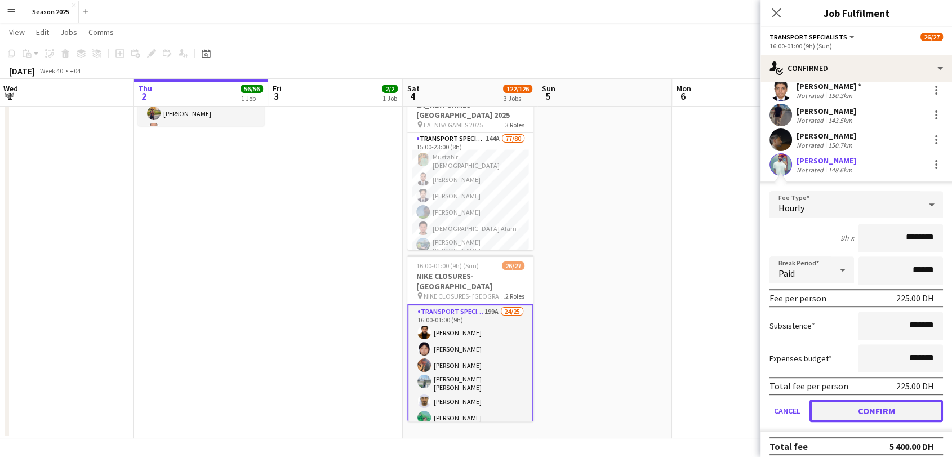
click at [870, 405] on button "Confirm" at bounding box center [875, 410] width 133 height 23
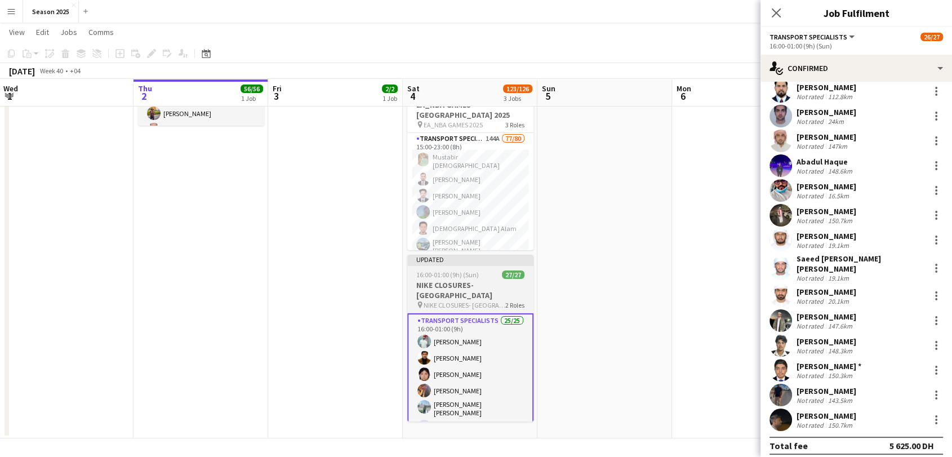
click at [510, 301] on span "2 Roles" at bounding box center [514, 305] width 19 height 8
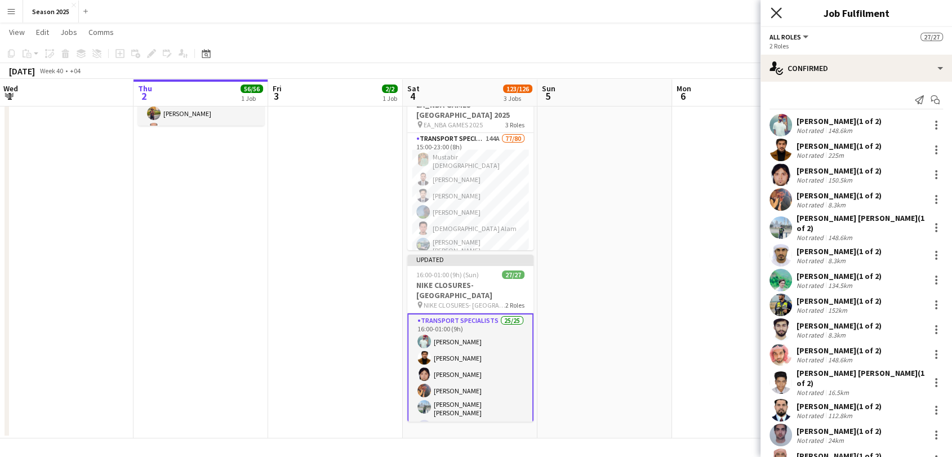
click at [773, 15] on icon "Close pop-in" at bounding box center [775, 12] width 11 height 11
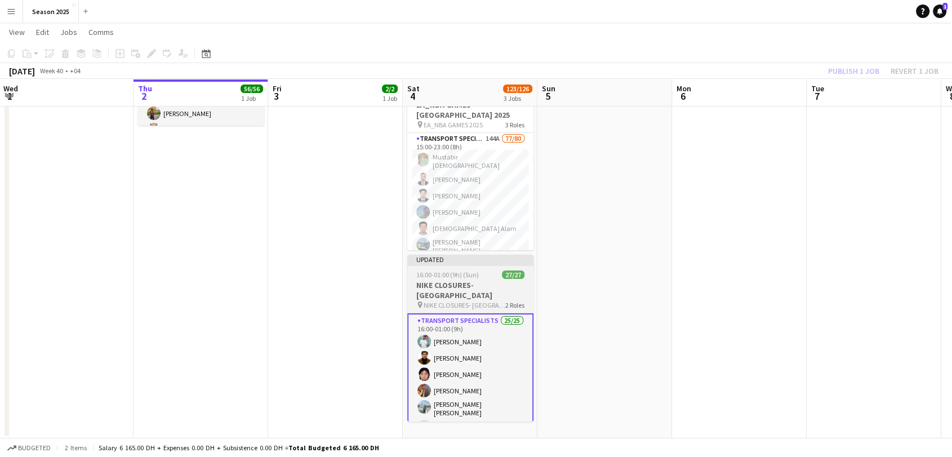
click at [479, 280] on h3 "NIKE CLOSURES- [GEOGRAPHIC_DATA]" at bounding box center [470, 290] width 126 height 20
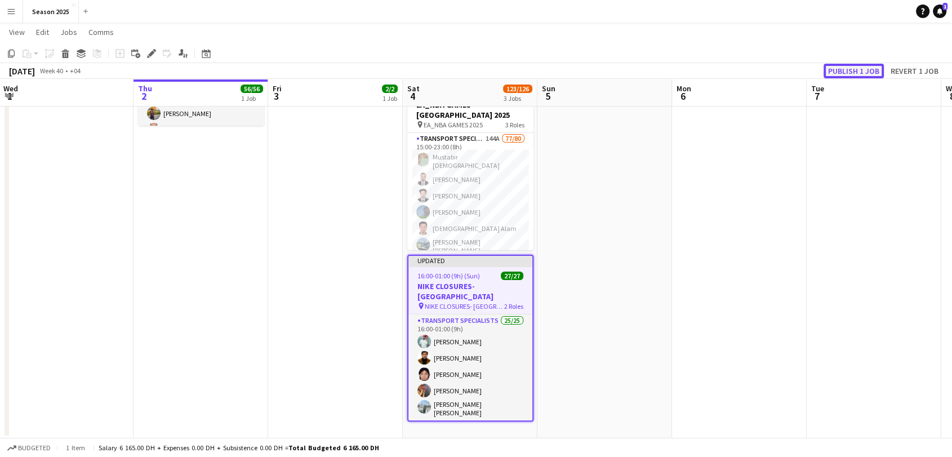
click at [842, 69] on button "Publish 1 job" at bounding box center [853, 71] width 60 height 15
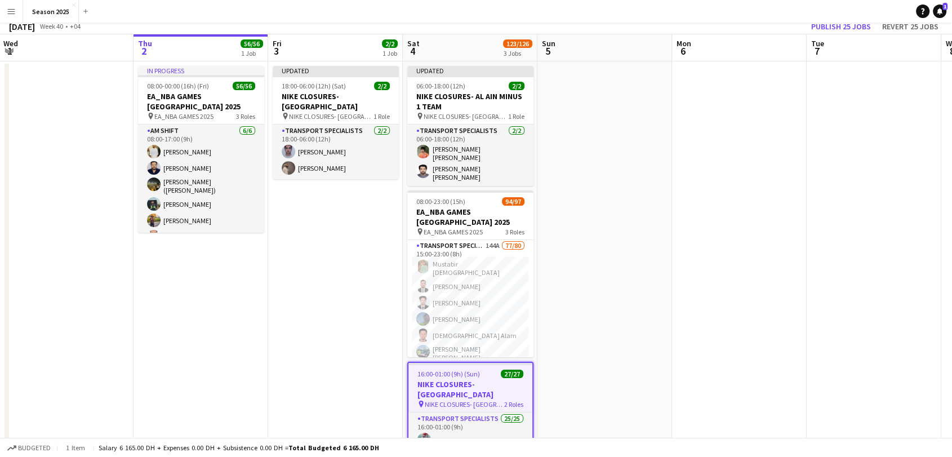
scroll to position [0, 0]
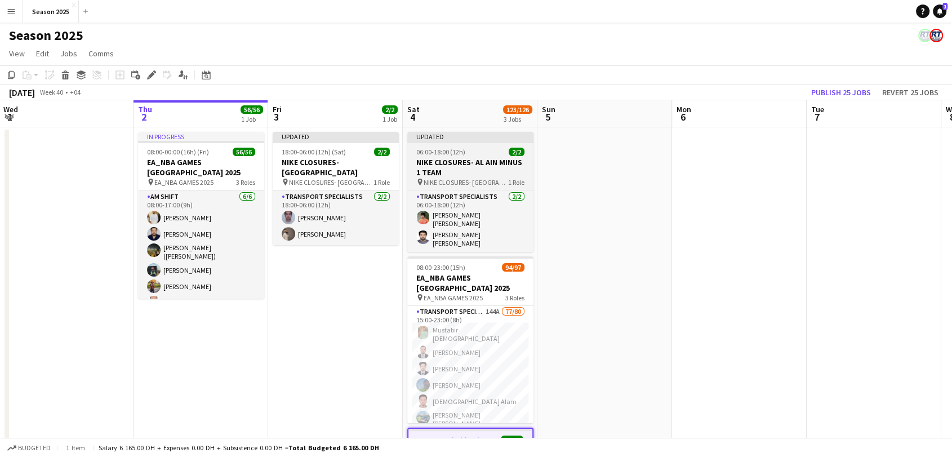
click at [478, 168] on h3 "NIKE CLOSURES- AL AIN MINUS 1 TEAM" at bounding box center [470, 167] width 126 height 20
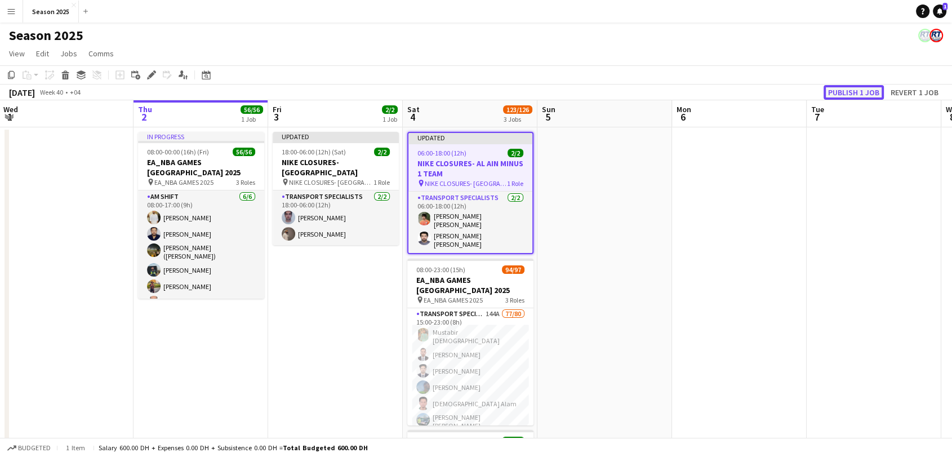
click at [851, 93] on button "Publish 1 job" at bounding box center [853, 92] width 60 height 15
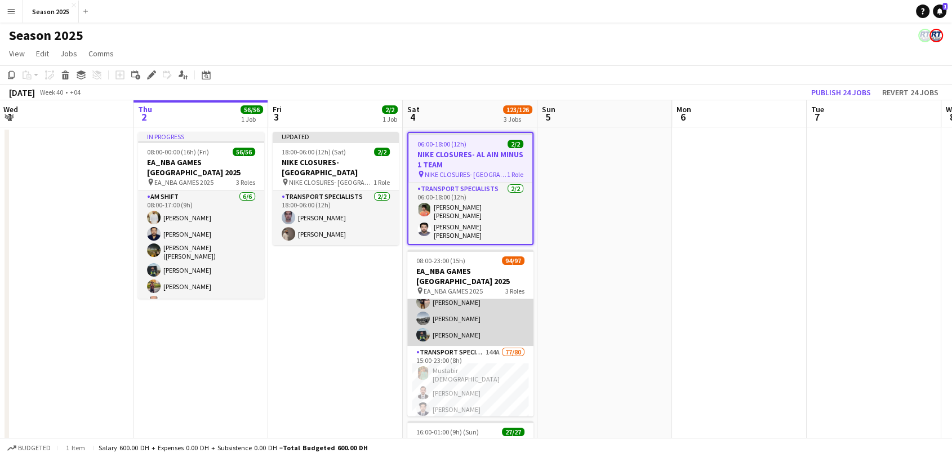
scroll to position [125, 0]
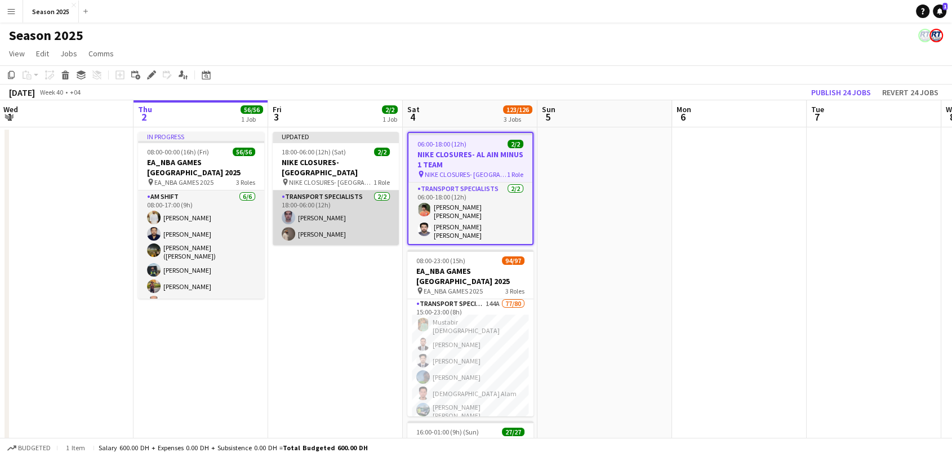
click at [350, 208] on app-card-role "Transport Specialists 2/2 18:00-06:00 (12h) Siraj Mirzamuddin Abubakar Siddique" at bounding box center [336, 217] width 126 height 55
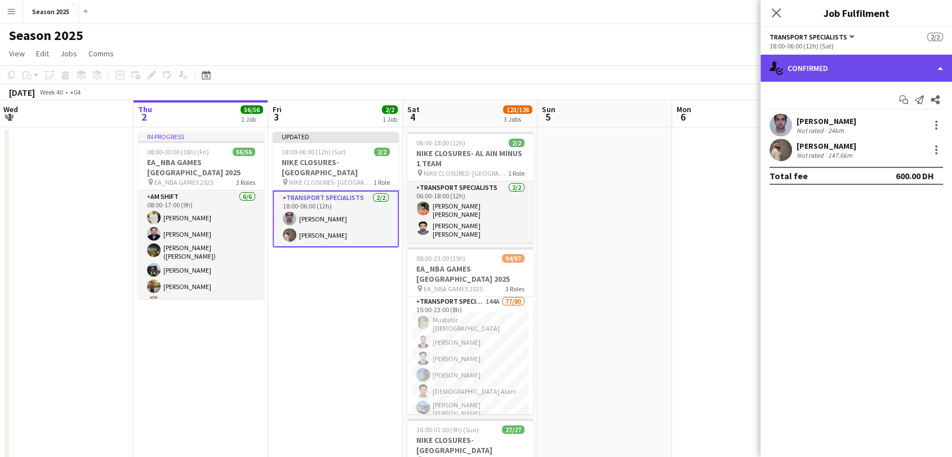
click at [841, 76] on div "single-neutral-actions-check-2 Confirmed" at bounding box center [855, 68] width 191 height 27
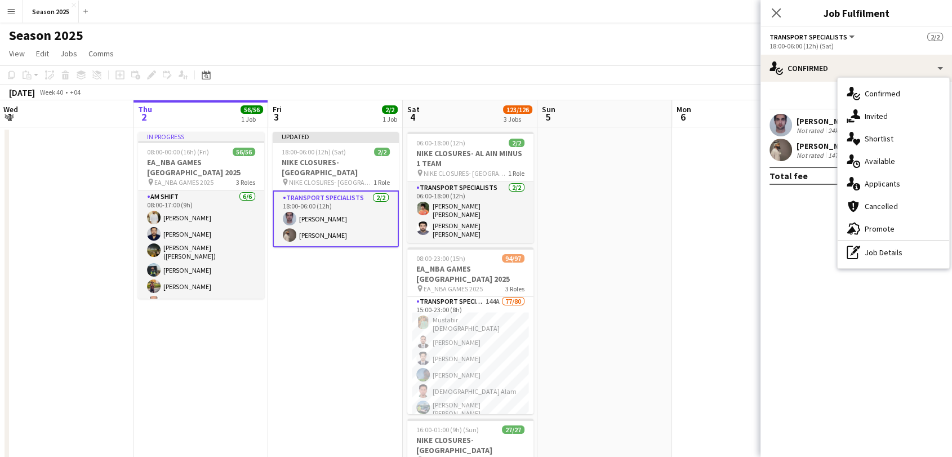
click at [349, 215] on app-card-role "Transport Specialists 2/2 18:00-06:00 (12h) Siraj Mirzamuddin Abubakar Siddique" at bounding box center [336, 218] width 126 height 57
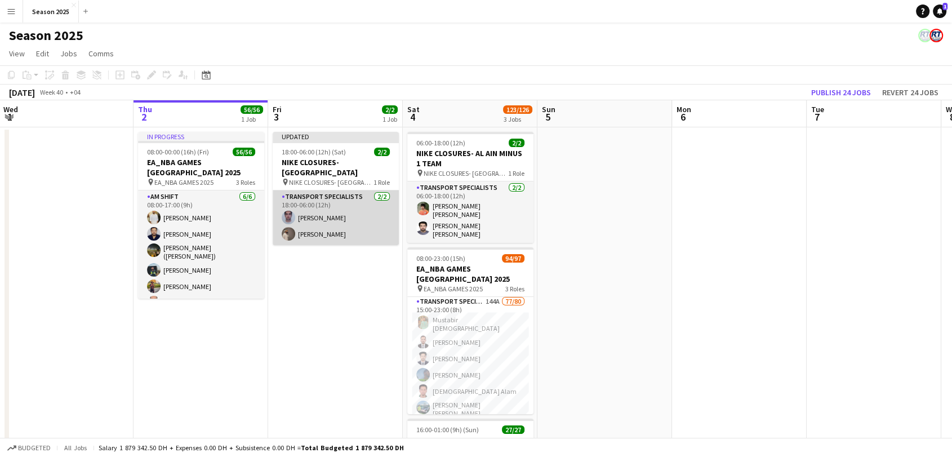
click at [302, 195] on app-card-role "Transport Specialists 2/2 18:00-06:00 (12h) Siraj Mirzamuddin Abubakar Siddique" at bounding box center [336, 217] width 126 height 55
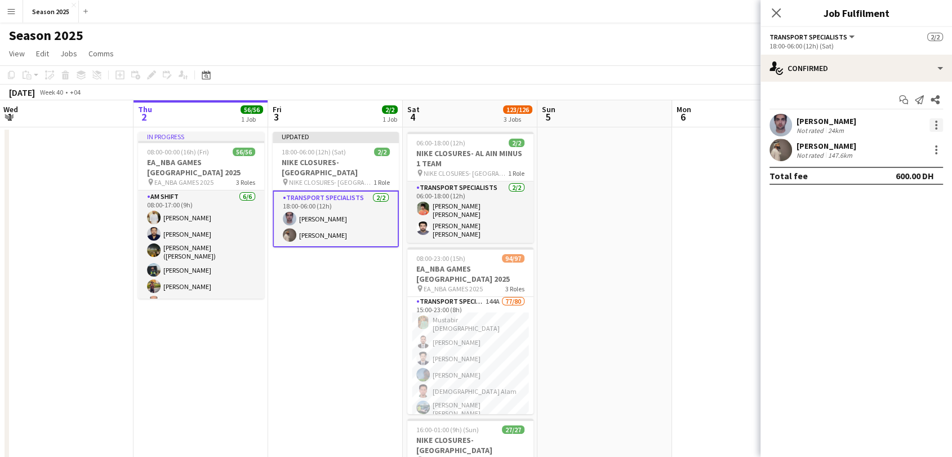
click at [937, 128] on div at bounding box center [936, 125] width 14 height 14
click at [898, 257] on span "Remove" at bounding box center [899, 254] width 70 height 10
click at [807, 146] on input at bounding box center [861, 150] width 131 height 14
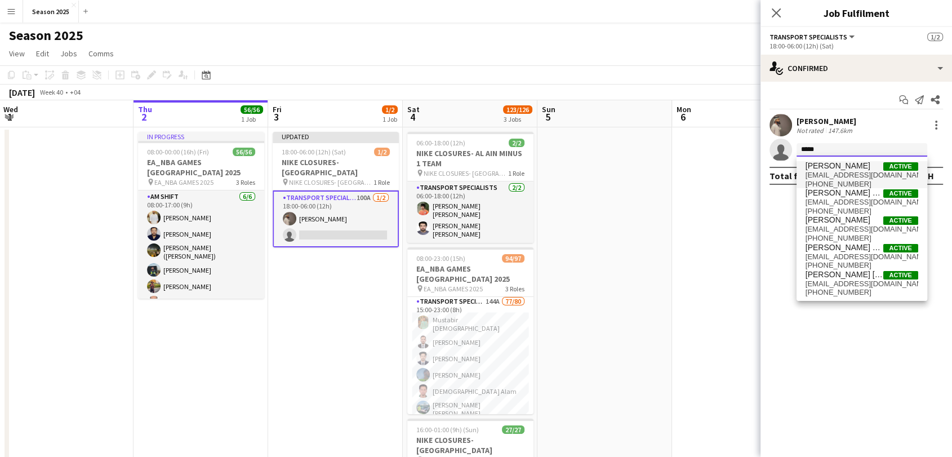
type input "*****"
click at [851, 169] on span "Fahad Aziz Active" at bounding box center [861, 166] width 113 height 10
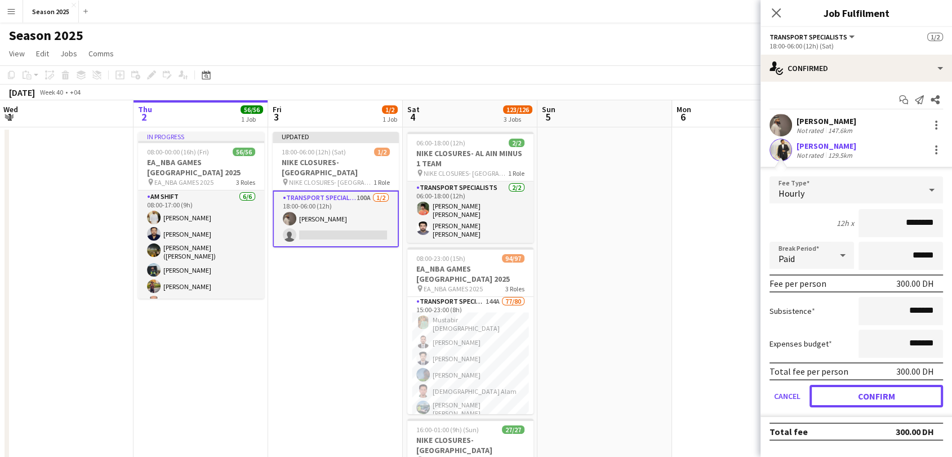
click at [875, 397] on button "Confirm" at bounding box center [875, 396] width 133 height 23
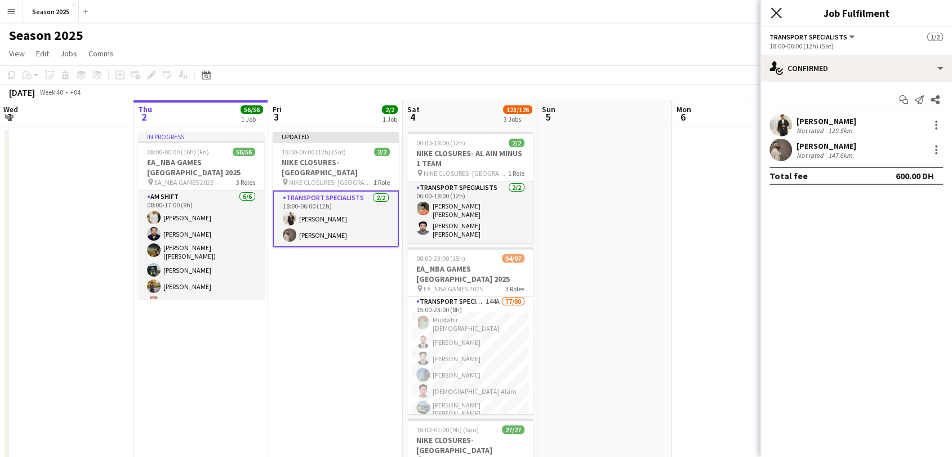
click at [773, 14] on icon "Close pop-in" at bounding box center [775, 12] width 11 height 11
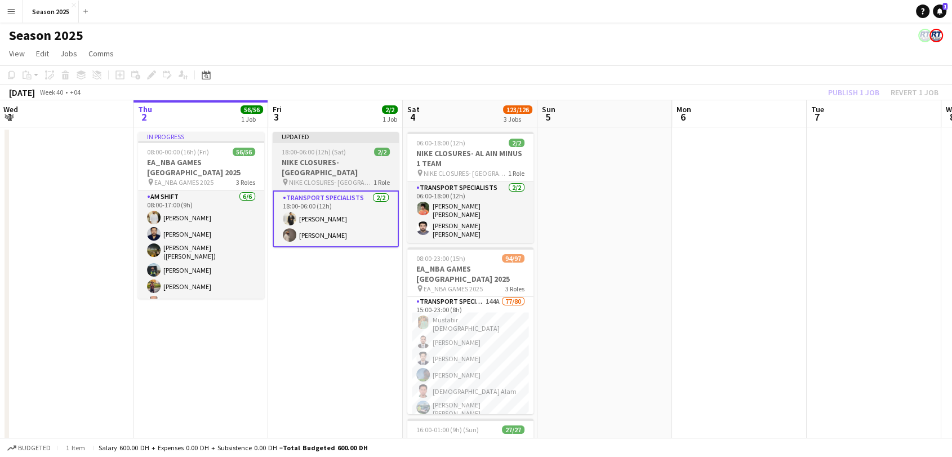
click at [330, 178] on span "NIKE CLOSURES- [GEOGRAPHIC_DATA]" at bounding box center [331, 182] width 84 height 8
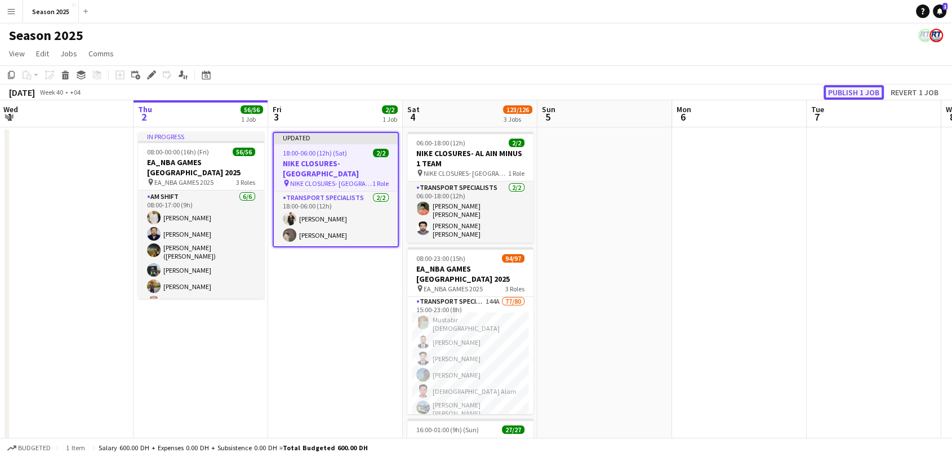
click at [851, 91] on button "Publish 1 job" at bounding box center [853, 92] width 60 height 15
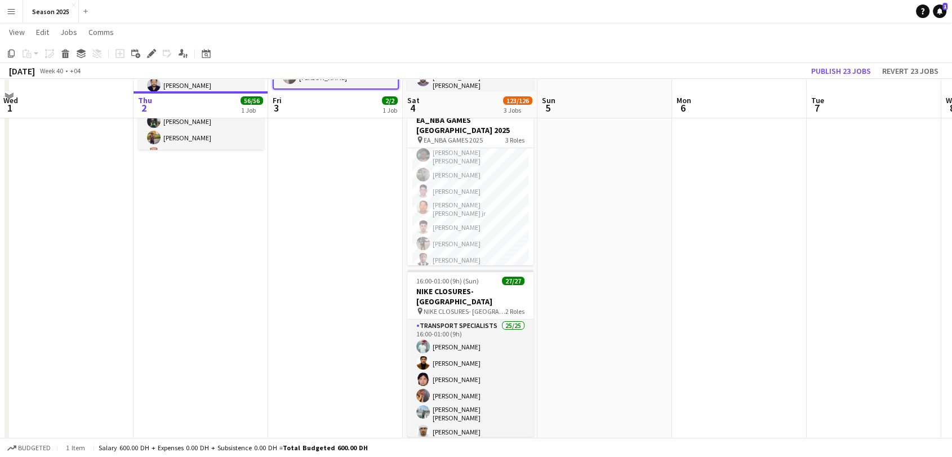
scroll to position [163, 0]
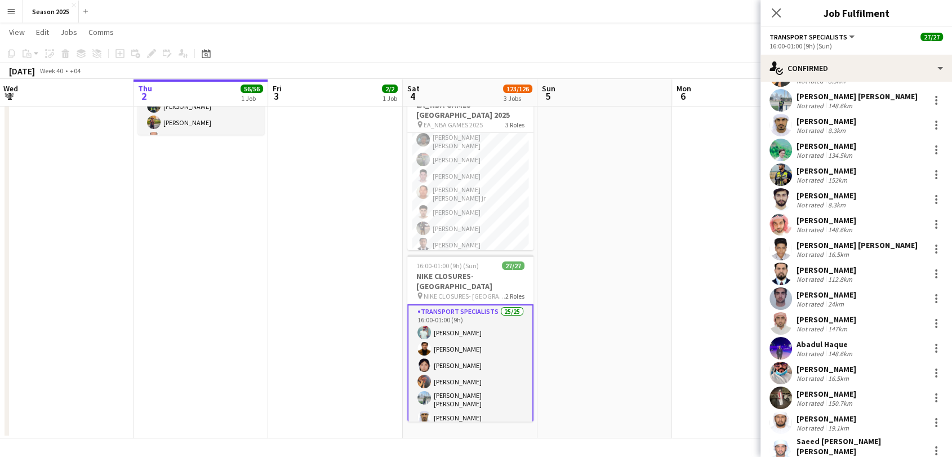
scroll to position [125, 0]
click at [929, 270] on div at bounding box center [936, 273] width 14 height 14
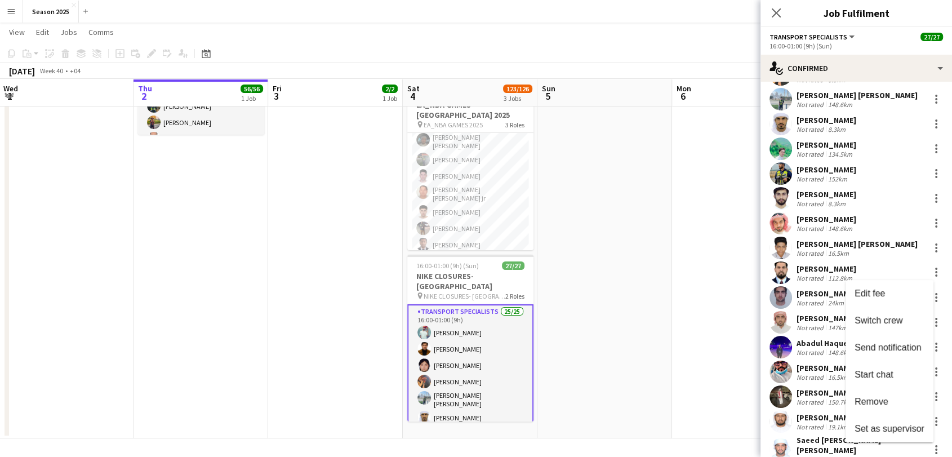
click at [907, 406] on span "Remove" at bounding box center [889, 401] width 70 height 10
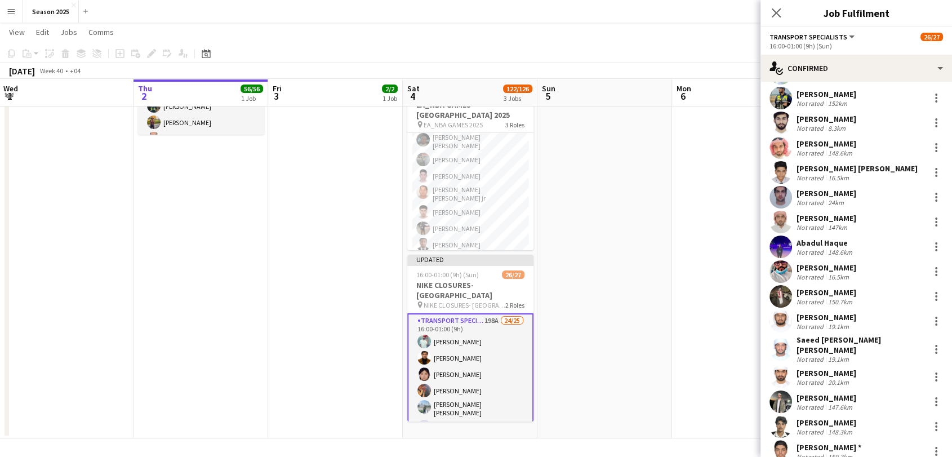
scroll to position [306, 0]
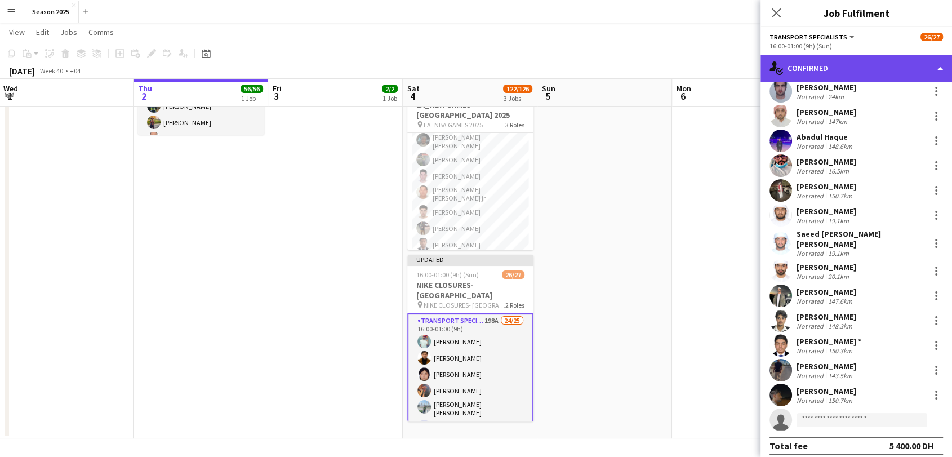
click at [848, 70] on div "single-neutral-actions-check-2 Confirmed" at bounding box center [855, 68] width 191 height 27
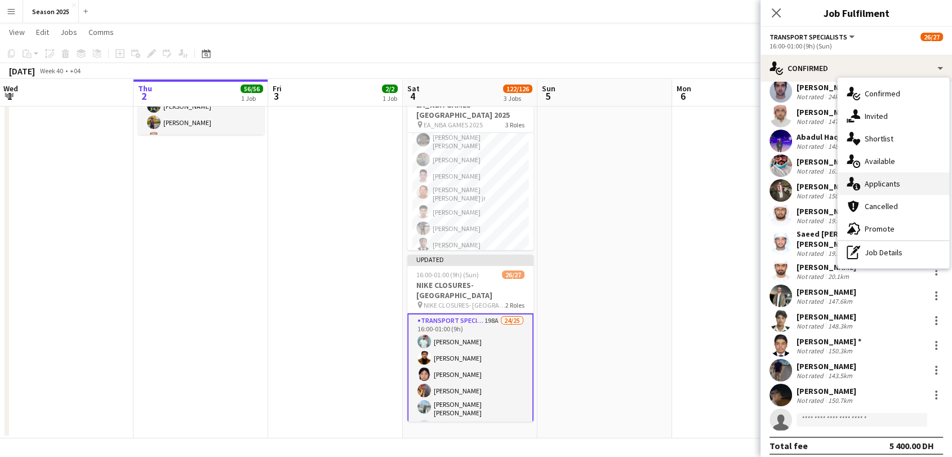
click at [891, 186] on span "Applicants" at bounding box center [881, 184] width 35 height 10
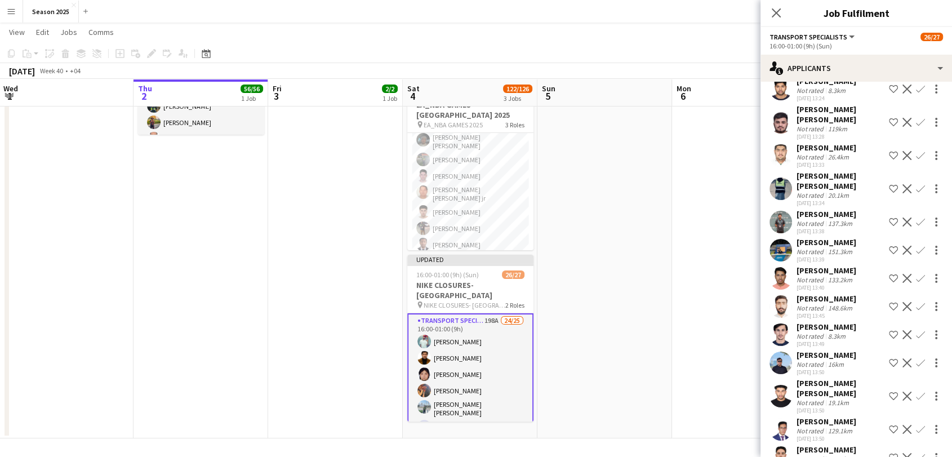
scroll to position [876, 0]
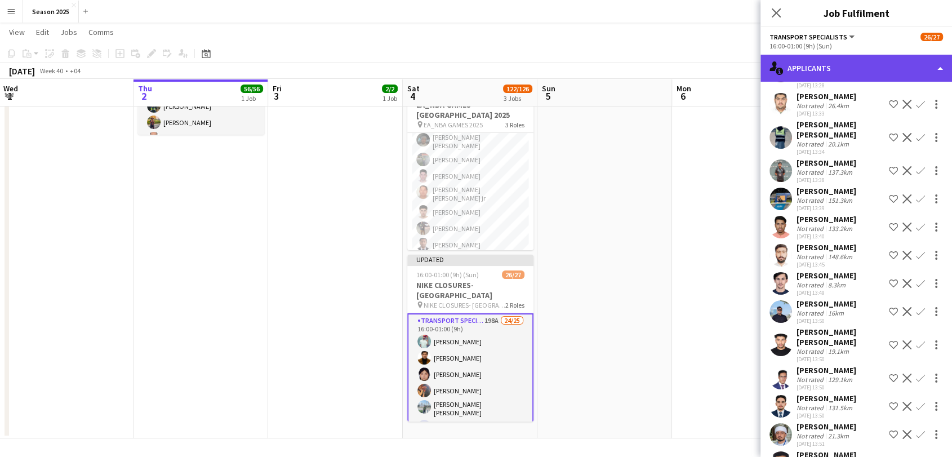
click at [862, 74] on div "single-neutral-actions-information Applicants" at bounding box center [855, 68] width 191 height 27
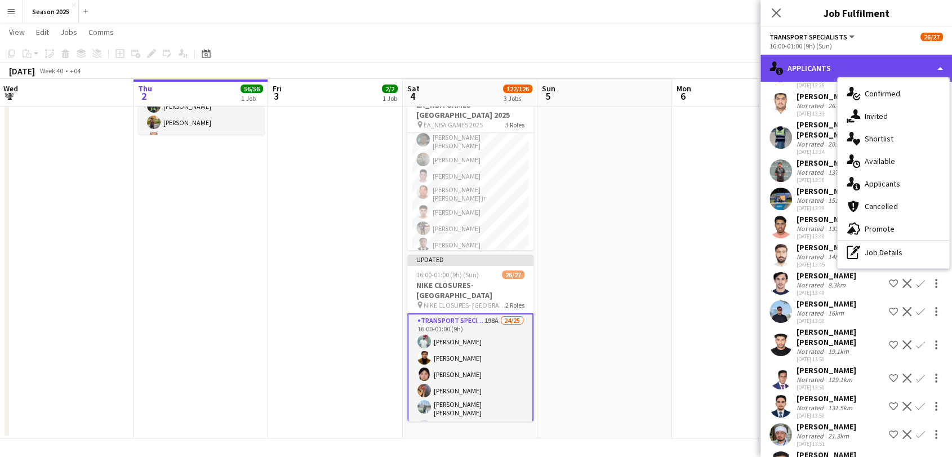
click at [818, 57] on div "single-neutral-actions-information Applicants" at bounding box center [855, 68] width 191 height 27
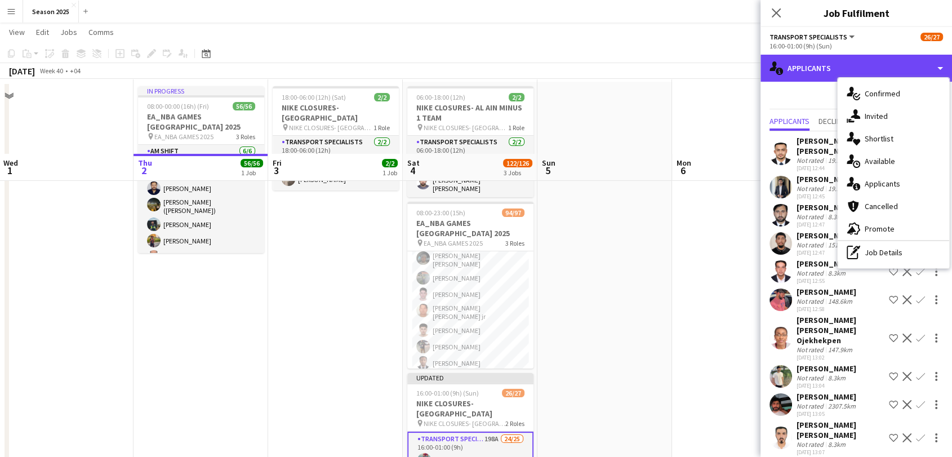
scroll to position [0, 0]
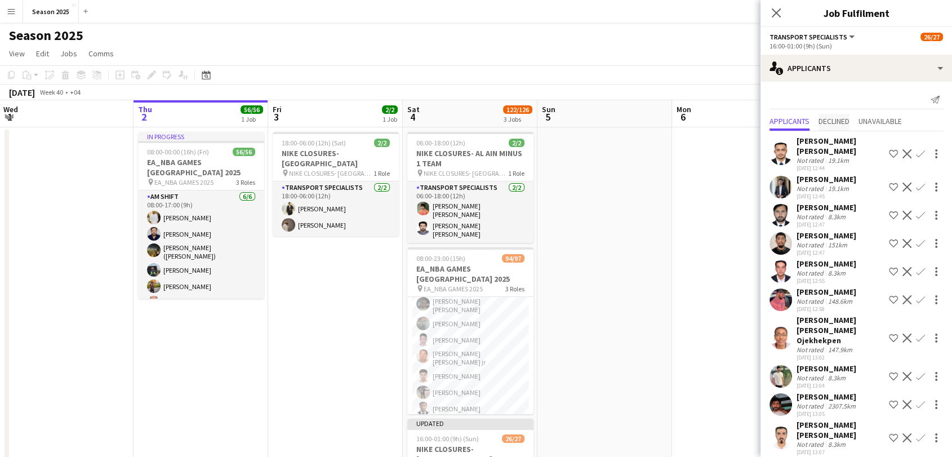
click at [831, 118] on span "Declined" at bounding box center [833, 121] width 31 height 8
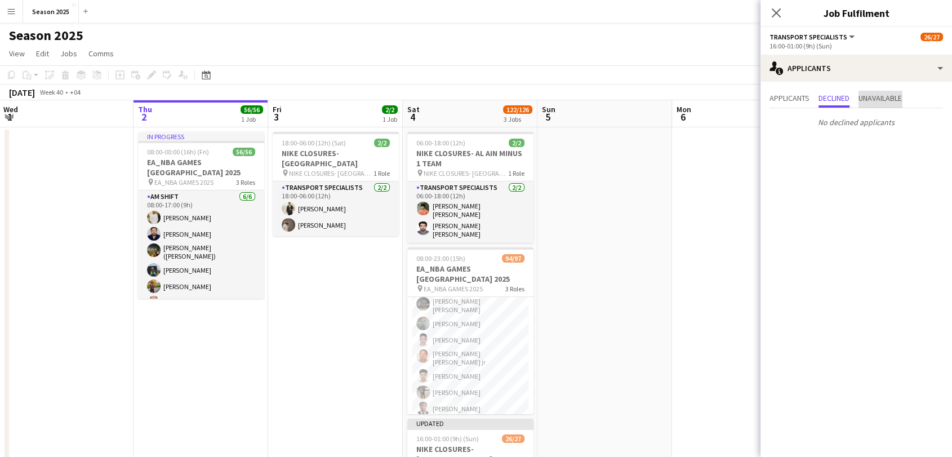
click at [888, 92] on span "Unavailable" at bounding box center [879, 99] width 43 height 17
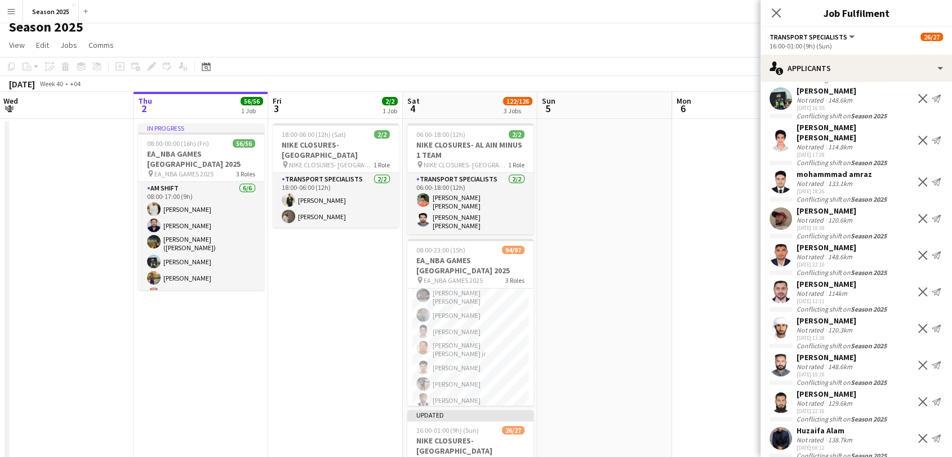
scroll to position [63, 0]
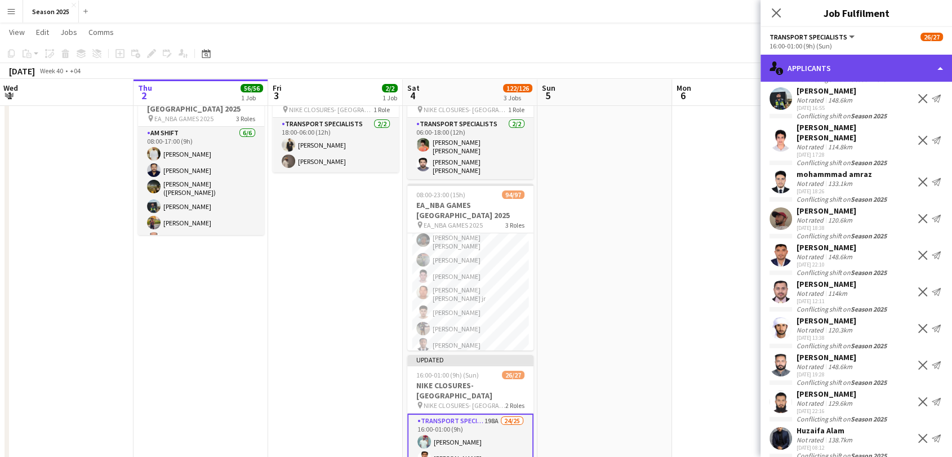
click at [801, 72] on div "single-neutral-actions-information Applicants" at bounding box center [855, 68] width 191 height 27
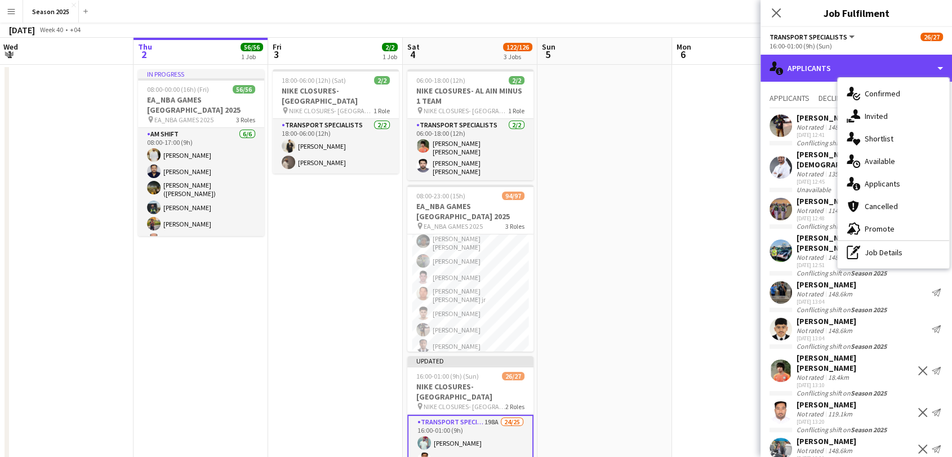
scroll to position [0, 0]
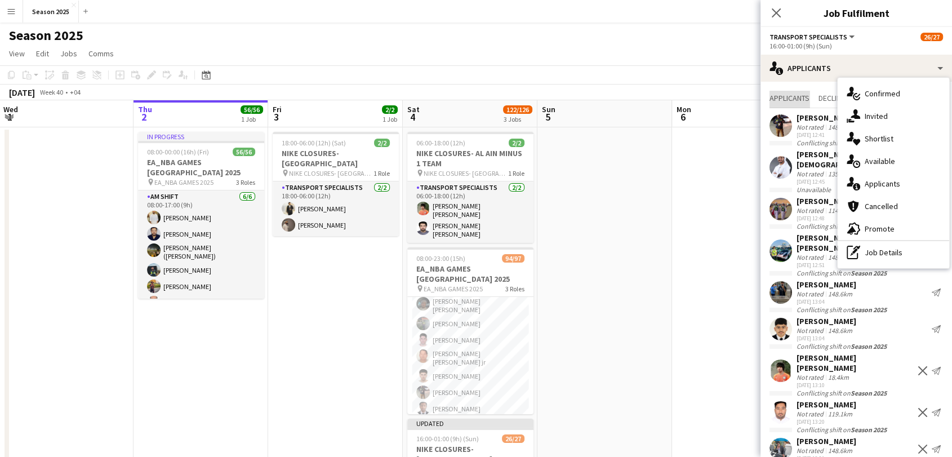
click at [787, 97] on span "Applicants" at bounding box center [789, 98] width 40 height 8
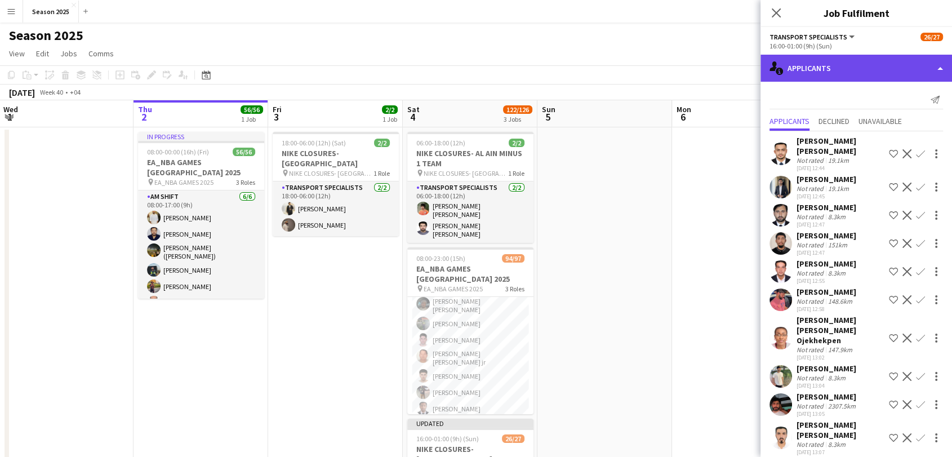
click at [838, 76] on div "single-neutral-actions-information Applicants" at bounding box center [855, 68] width 191 height 27
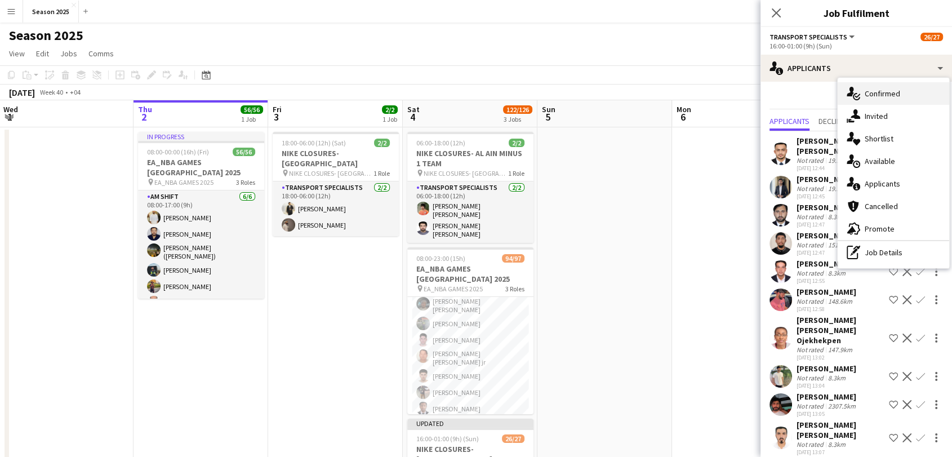
click at [858, 96] on icon "single-neutral-actions-check-2" at bounding box center [853, 94] width 14 height 14
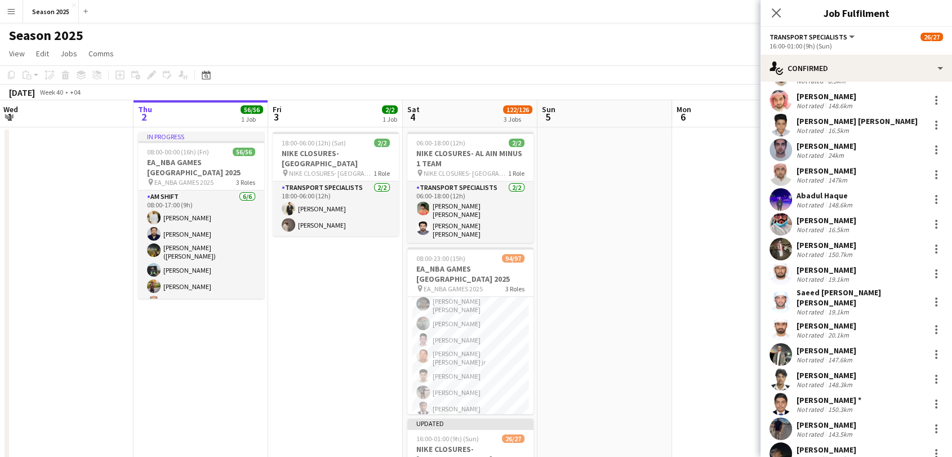
scroll to position [306, 0]
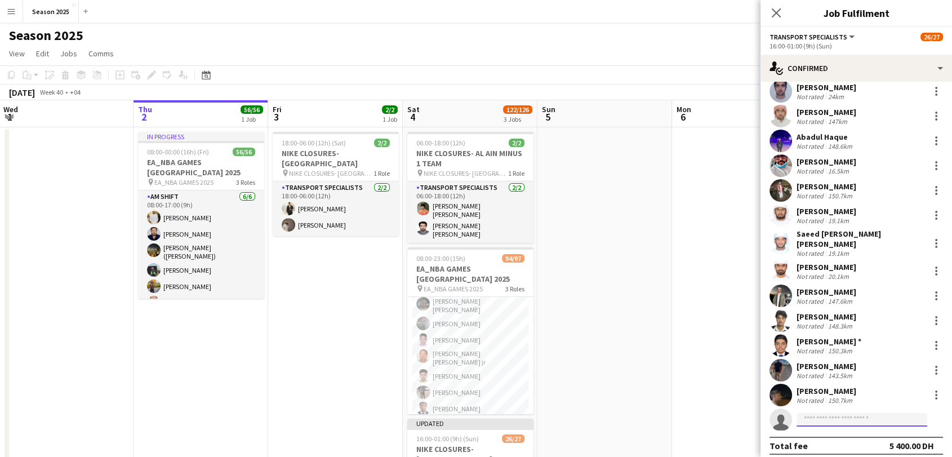
drag, startPoint x: 844, startPoint y: 406, endPoint x: 844, endPoint y: 394, distance: 12.4
click at [844, 408] on app-invite-slot "single-neutral-actions" at bounding box center [855, 419] width 191 height 23
type input "*******"
click at [862, 429] on span "Habib Ullah Active" at bounding box center [861, 429] width 113 height 10
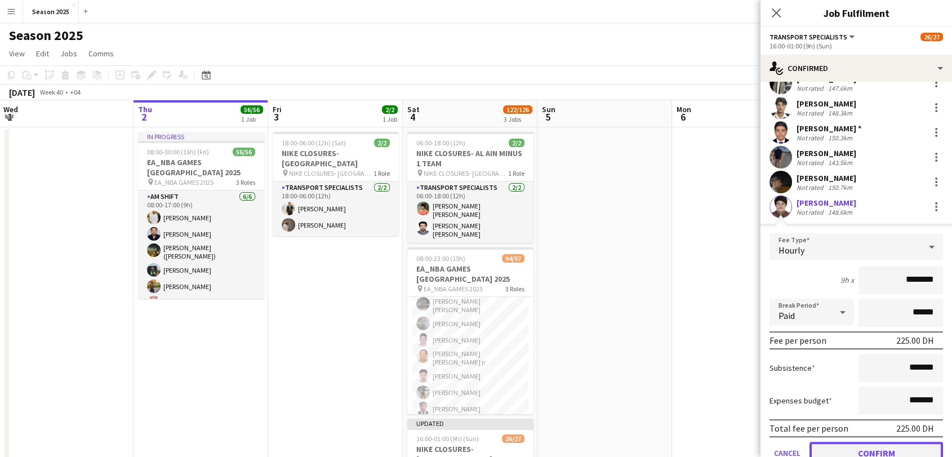
click at [868, 434] on button "Confirm" at bounding box center [875, 453] width 133 height 23
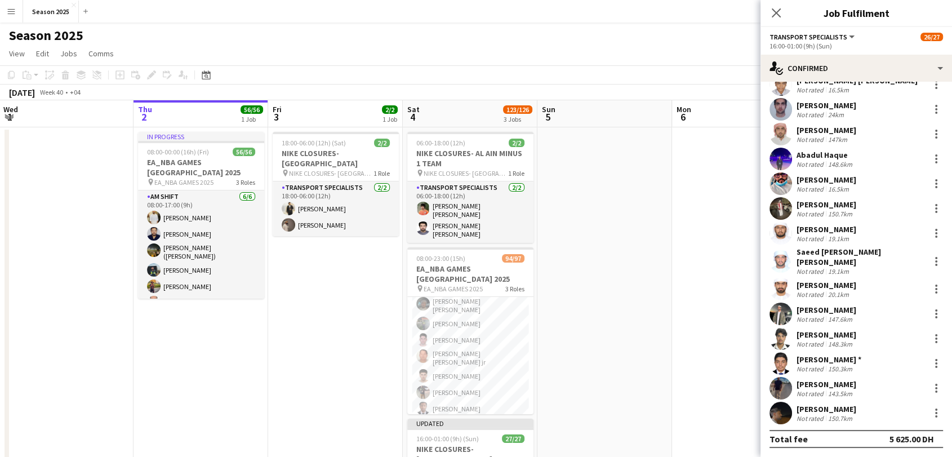
scroll to position [306, 0]
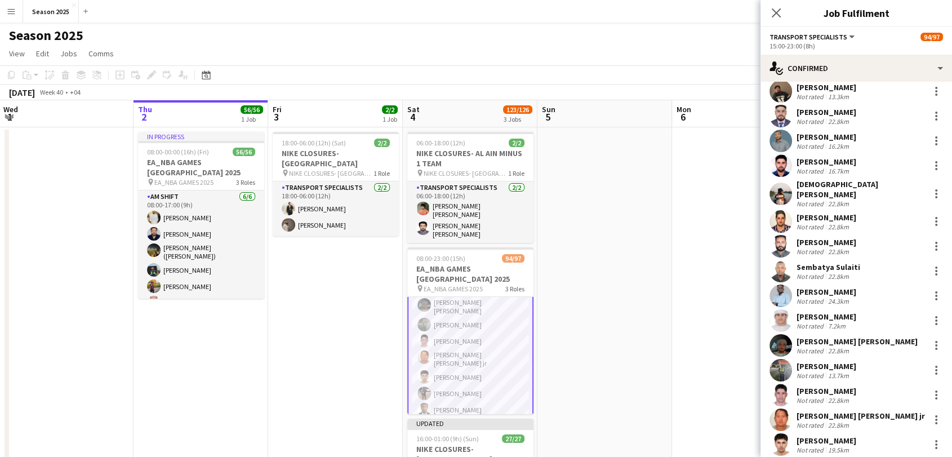
scroll to position [1670, 0]
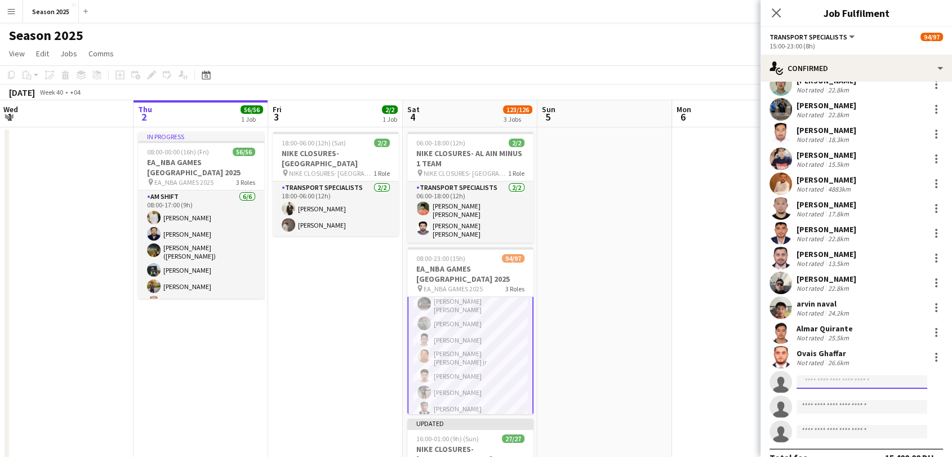
click at [855, 375] on input at bounding box center [861, 382] width 131 height 14
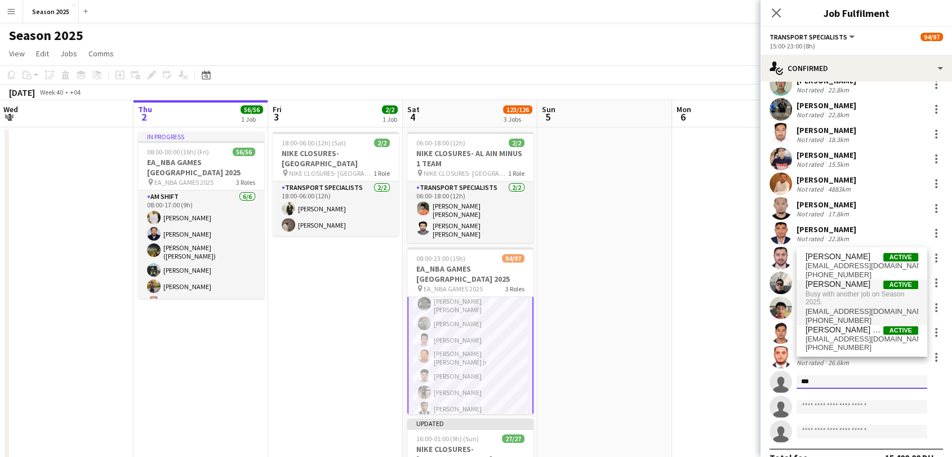
type input "***"
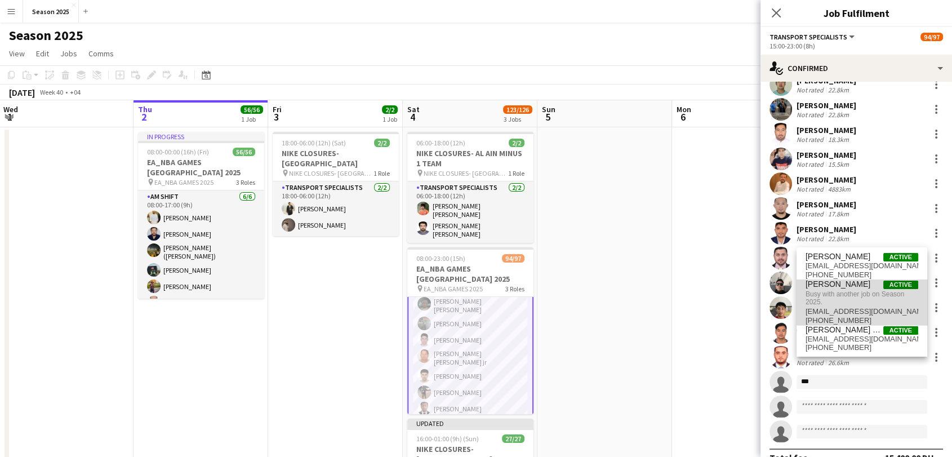
click at [877, 289] on span "Busy with another job on Season 2025." at bounding box center [861, 298] width 113 height 19
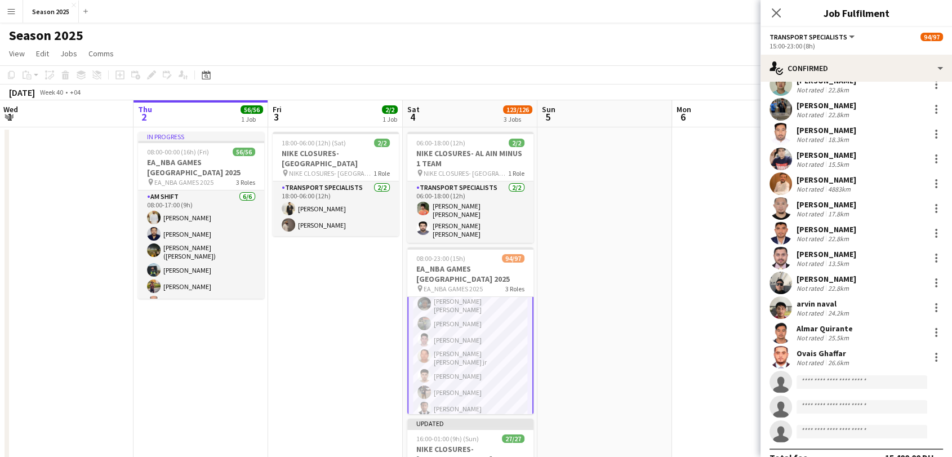
click at [669, 286] on app-date-cell at bounding box center [604, 364] width 135 height 475
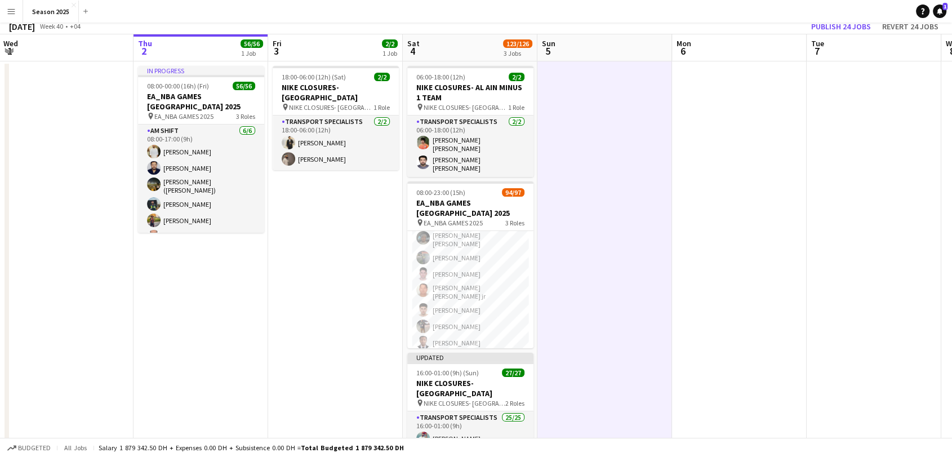
scroll to position [163, 0]
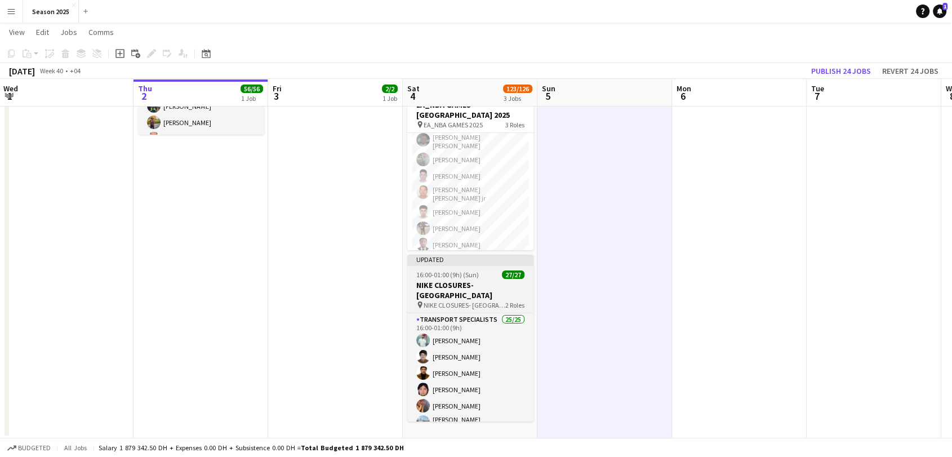
click at [491, 280] on h3 "NIKE CLOSURES- [GEOGRAPHIC_DATA]" at bounding box center [470, 290] width 126 height 20
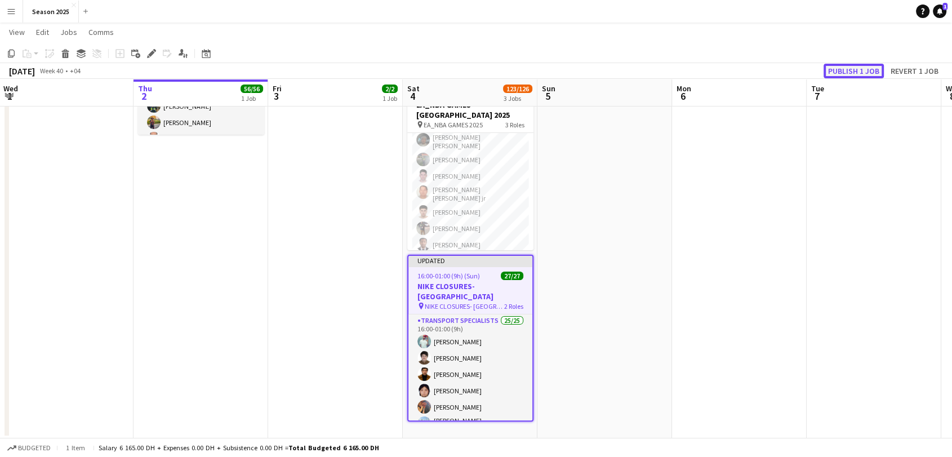
click at [852, 66] on button "Publish 1 job" at bounding box center [853, 71] width 60 height 15
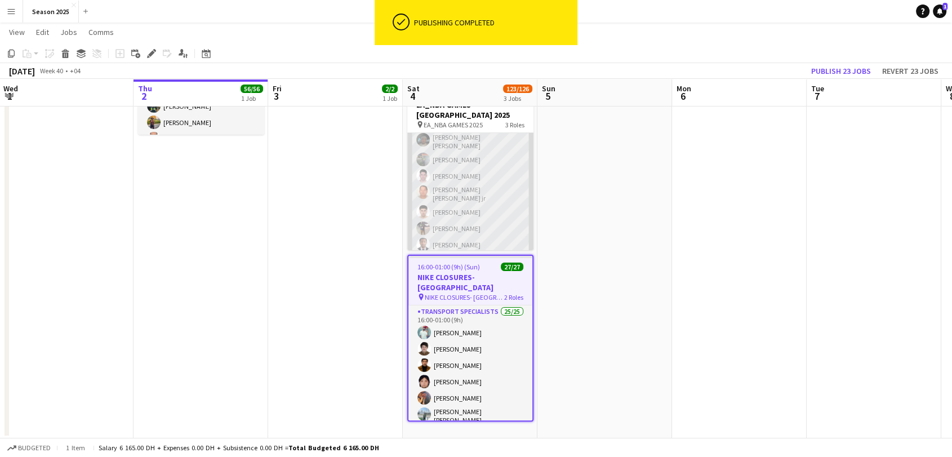
click at [486, 203] on app-card-role "Transport Specialists 144A 77/80 15:00-23:00 (8h) Mustabir Islam Muhammad Qasim…" at bounding box center [470, 439] width 126 height 1366
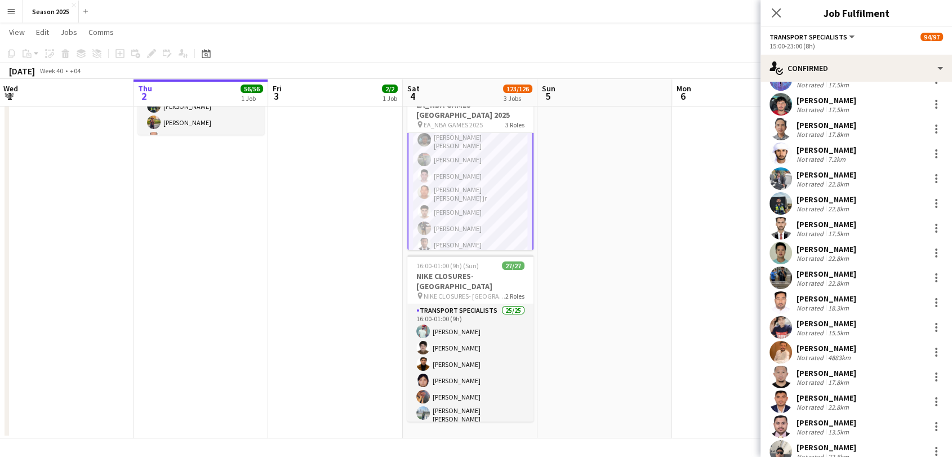
scroll to position [1670, 0]
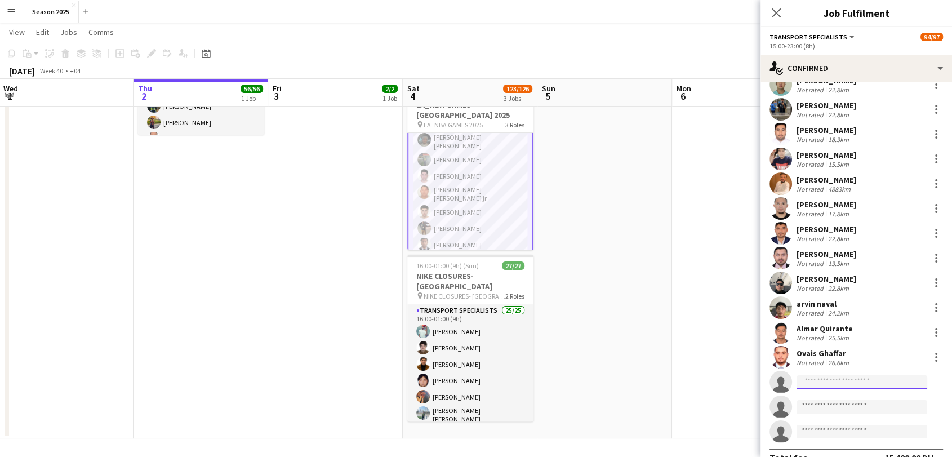
click at [844, 375] on input at bounding box center [861, 382] width 131 height 14
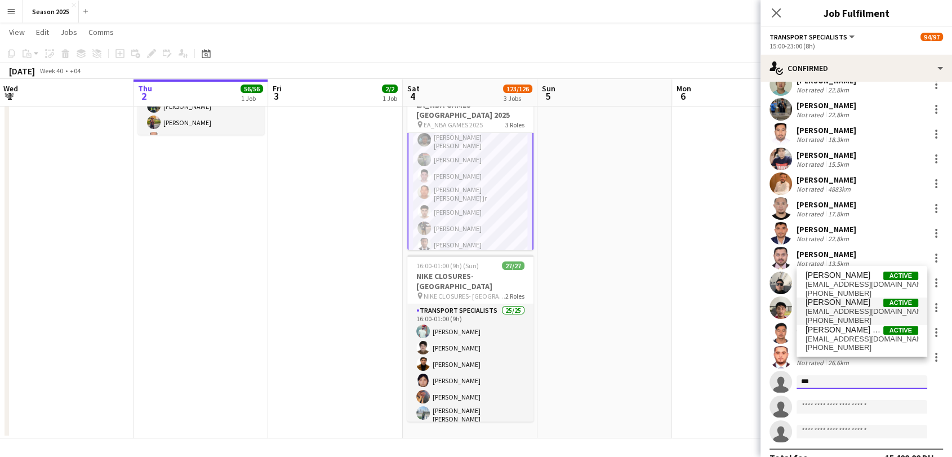
type input "***"
click at [855, 307] on span "din4488975@gmail.com" at bounding box center [861, 311] width 113 height 9
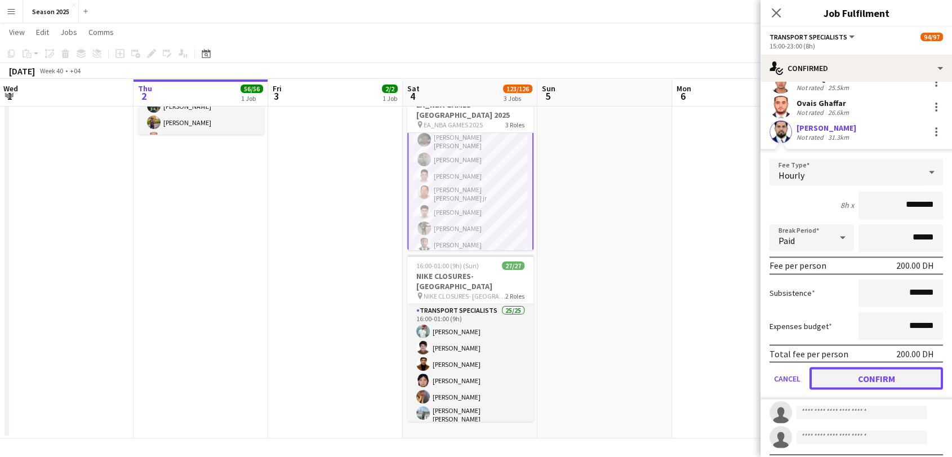
click at [879, 367] on button "Confirm" at bounding box center [875, 378] width 133 height 23
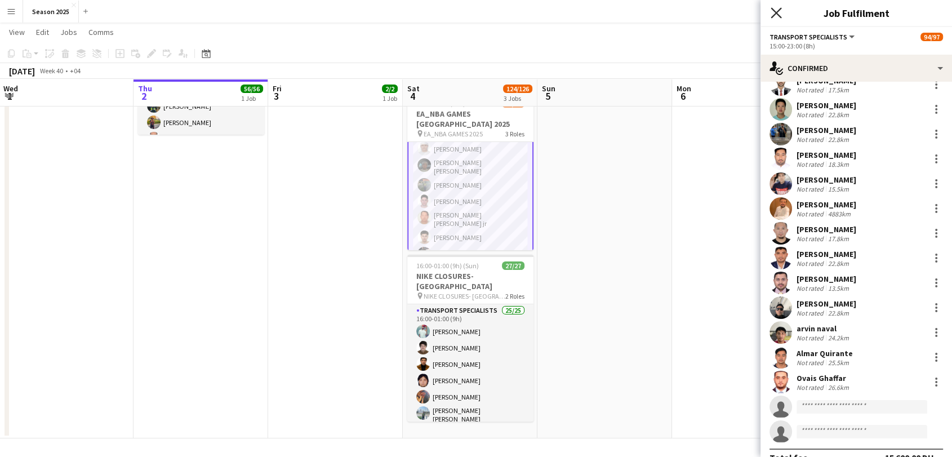
click at [772, 8] on icon at bounding box center [775, 12] width 11 height 11
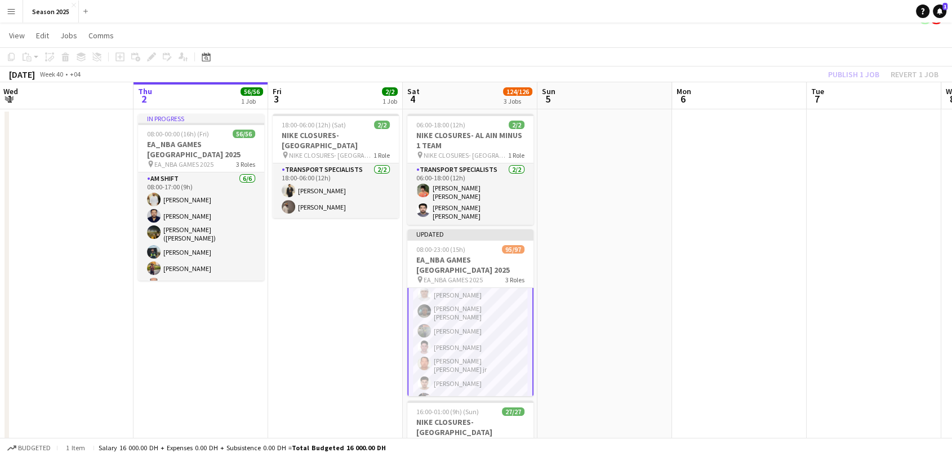
scroll to position [0, 0]
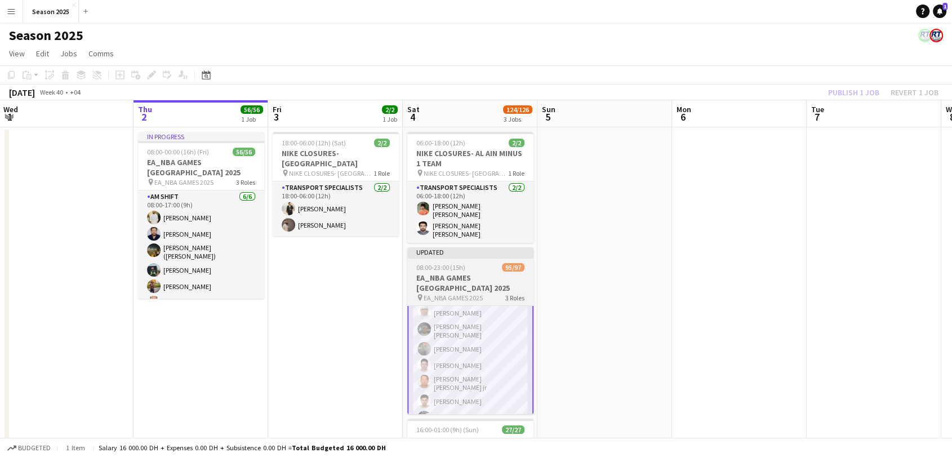
click at [487, 279] on h3 "EA_NBA GAMES [GEOGRAPHIC_DATA] 2025" at bounding box center [470, 283] width 126 height 20
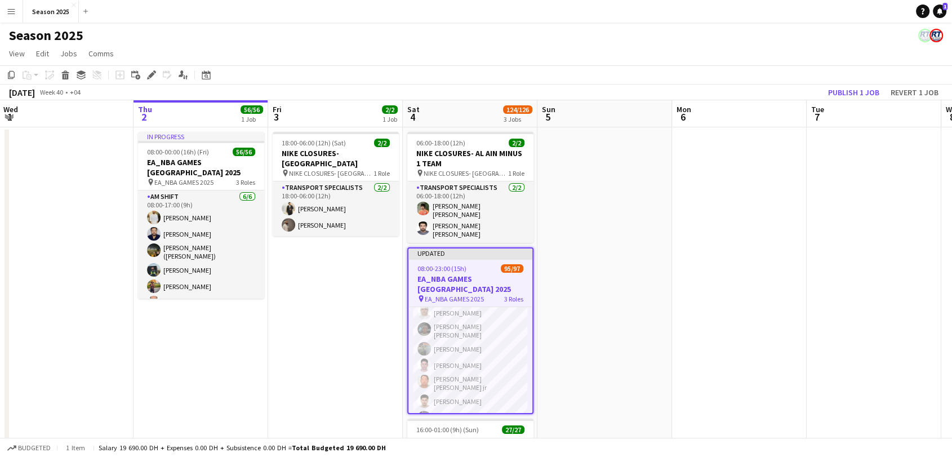
scroll to position [500, 0]
click at [832, 92] on button "Publish 1 job" at bounding box center [853, 92] width 60 height 15
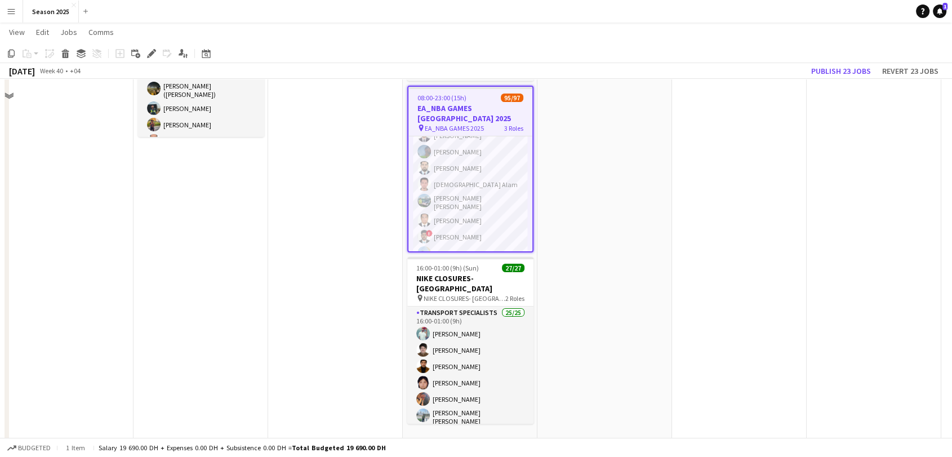
scroll to position [163, 0]
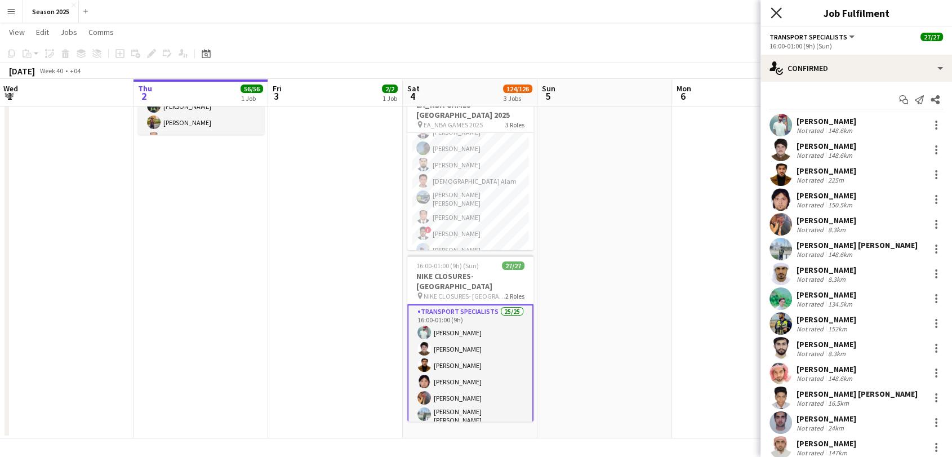
click at [777, 12] on icon at bounding box center [775, 12] width 11 height 11
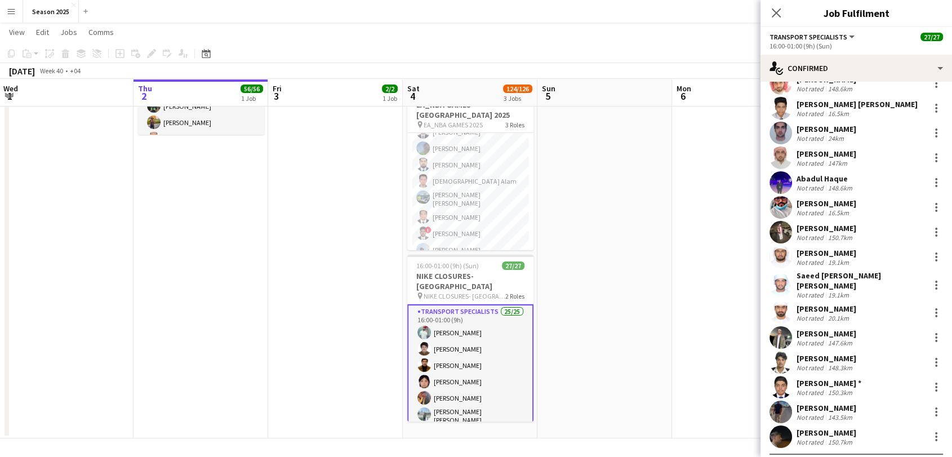
scroll to position [306, 0]
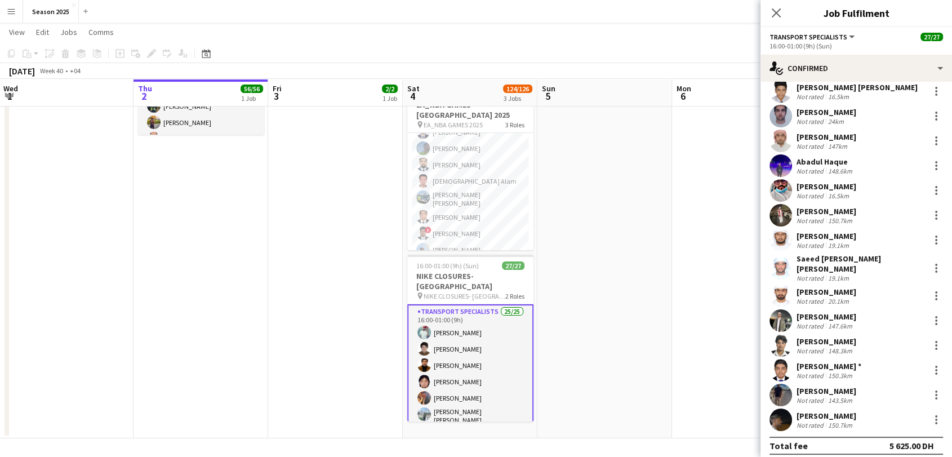
click at [780, 261] on app-user-avatar at bounding box center [780, 268] width 23 height 23
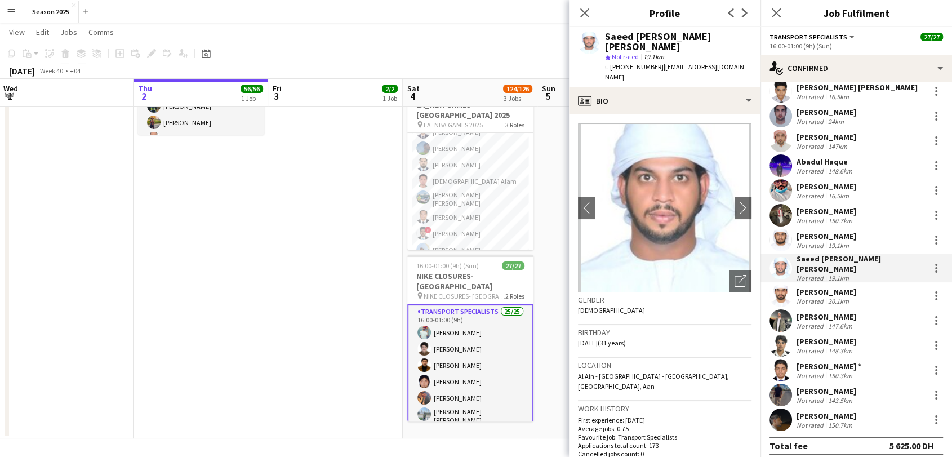
click at [777, 238] on app-user-avatar at bounding box center [780, 240] width 23 height 23
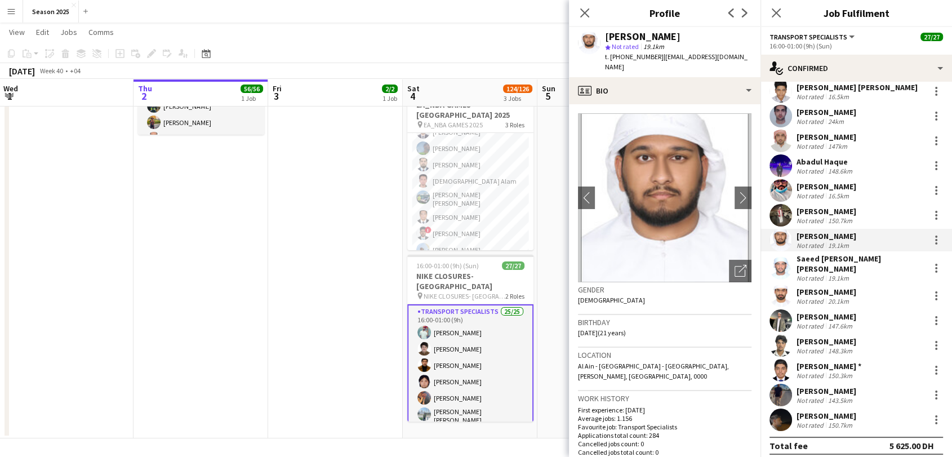
click at [783, 235] on app-user-avatar at bounding box center [780, 240] width 23 height 23
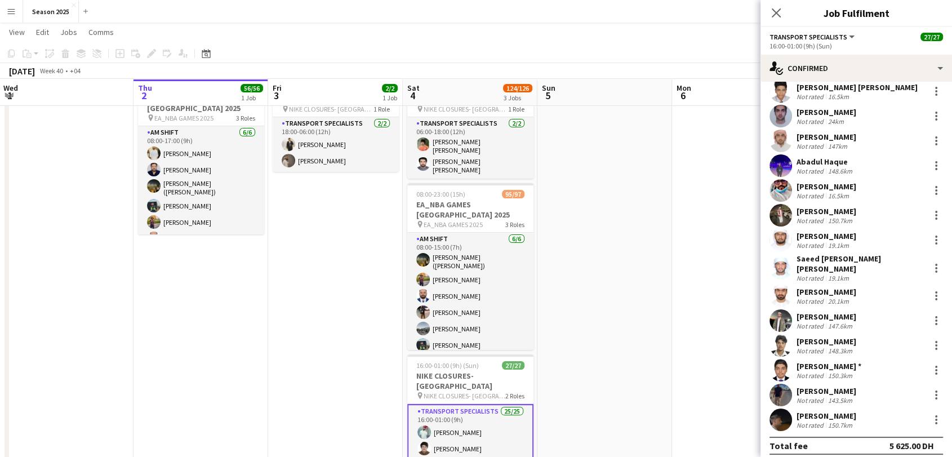
scroll to position [0, 0]
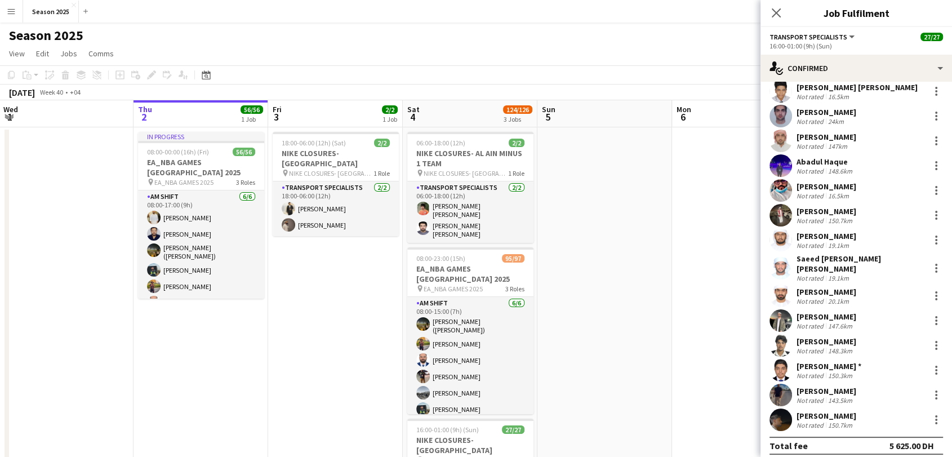
click at [627, 213] on app-date-cell at bounding box center [604, 364] width 135 height 475
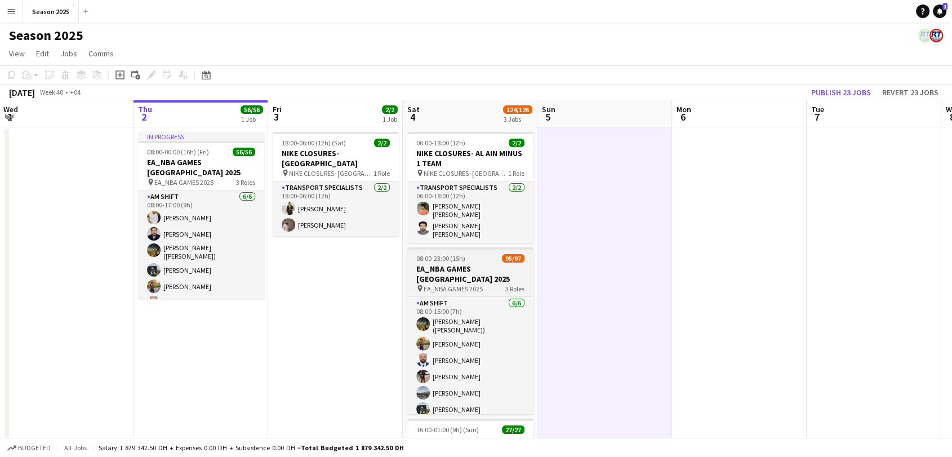
click at [485, 265] on h3 "EA_NBA GAMES [GEOGRAPHIC_DATA] 2025" at bounding box center [470, 274] width 126 height 20
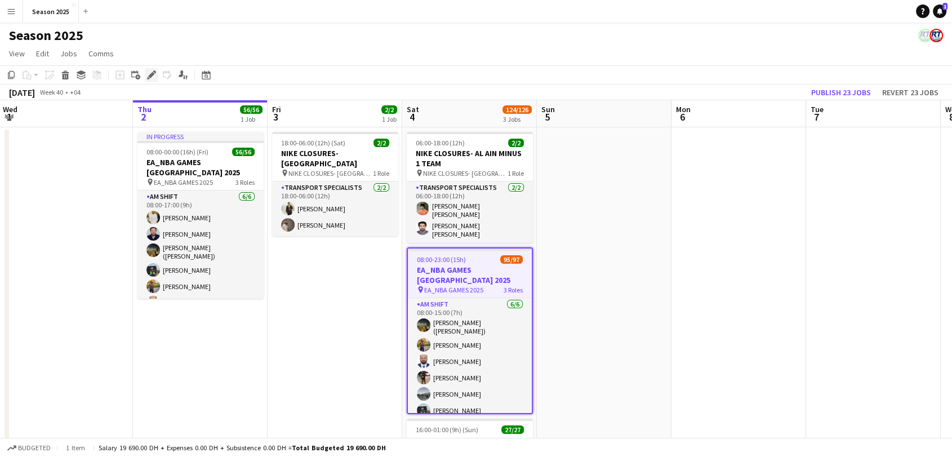
click at [151, 73] on icon at bounding box center [151, 75] width 6 height 6
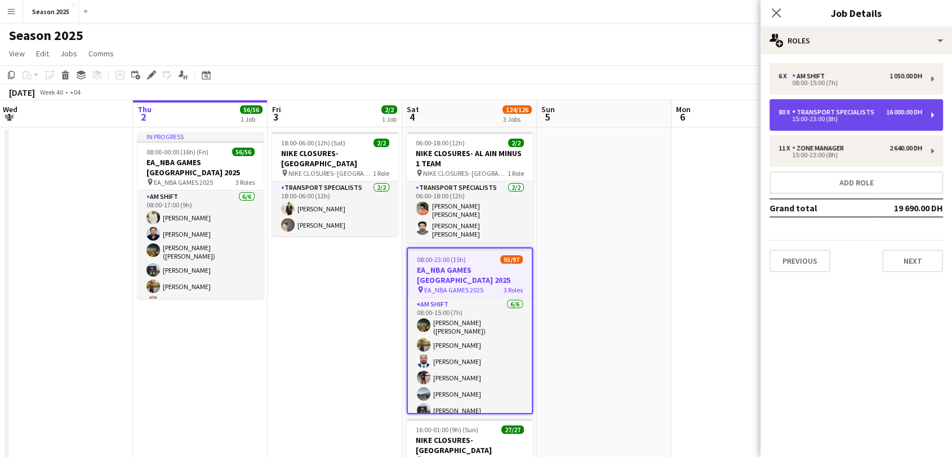
click at [799, 117] on div "15:00-23:00 (8h)" at bounding box center [850, 119] width 144 height 6
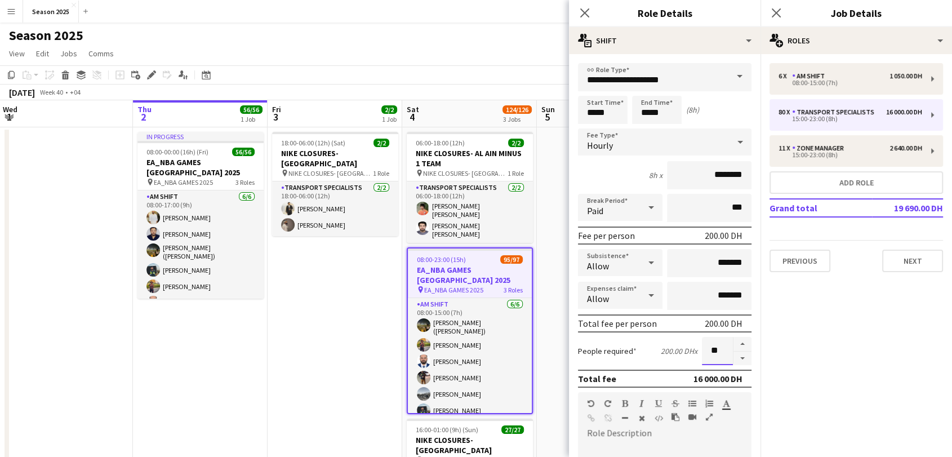
drag, startPoint x: 711, startPoint y: 349, endPoint x: 693, endPoint y: 349, distance: 18.0
click at [702, 349] on input "**" at bounding box center [717, 351] width 31 height 28
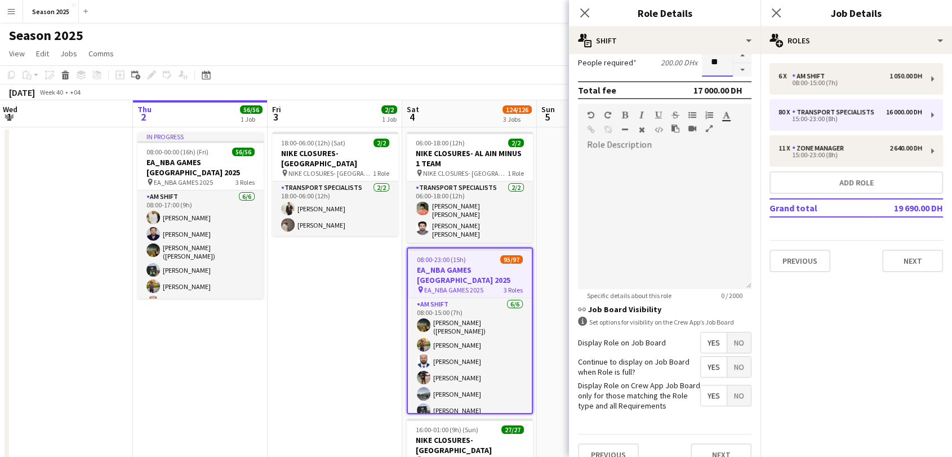
scroll to position [305, 0]
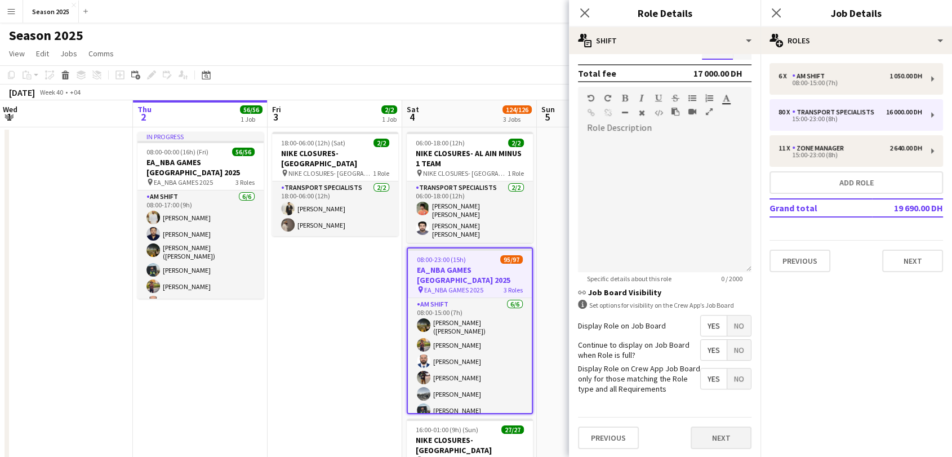
type input "**"
drag, startPoint x: 717, startPoint y: 440, endPoint x: 717, endPoint y: 429, distance: 10.7
click at [716, 434] on button "Next" at bounding box center [720, 437] width 61 height 23
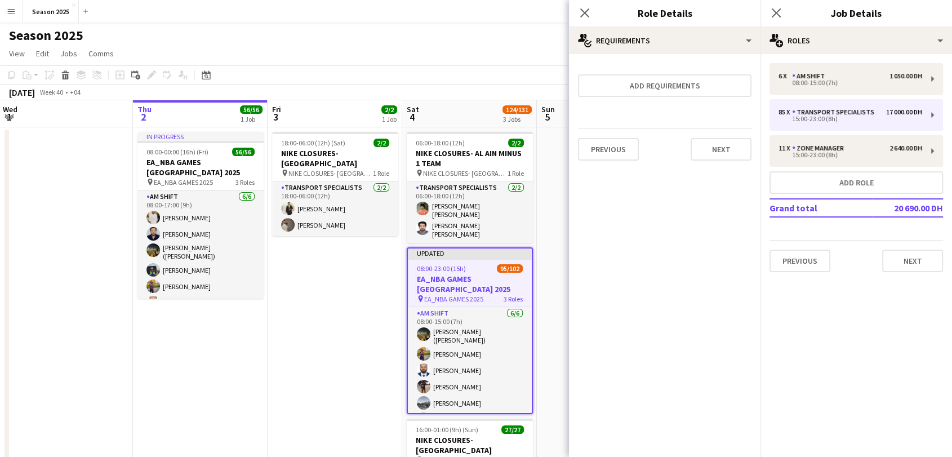
scroll to position [0, 0]
click at [726, 149] on button "Next" at bounding box center [720, 149] width 61 height 23
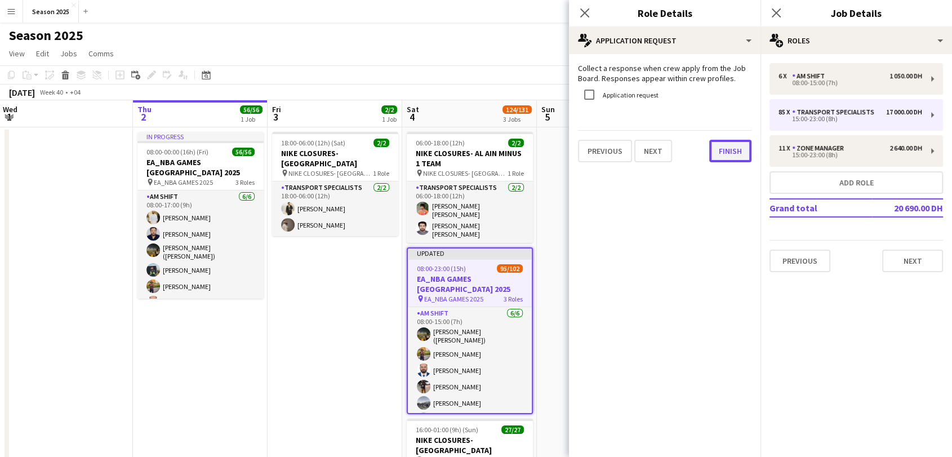
click at [728, 153] on button "Finish" at bounding box center [730, 151] width 42 height 23
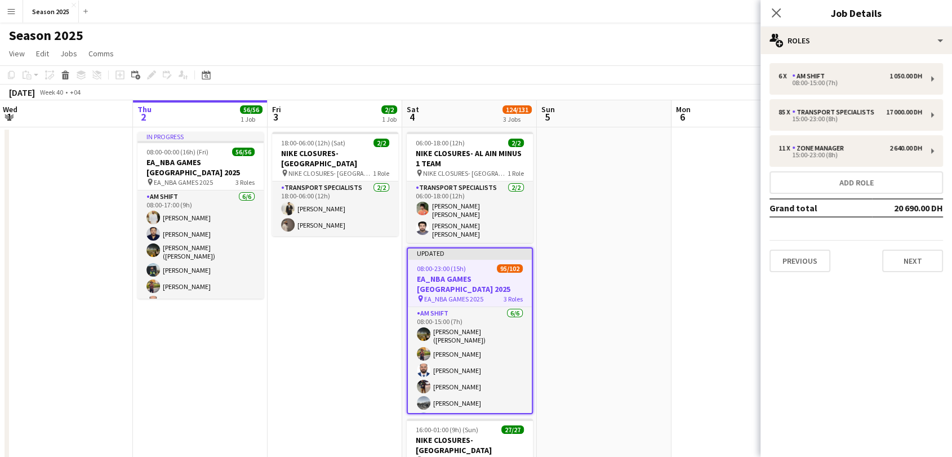
click at [693, 226] on app-date-cell at bounding box center [738, 364] width 135 height 475
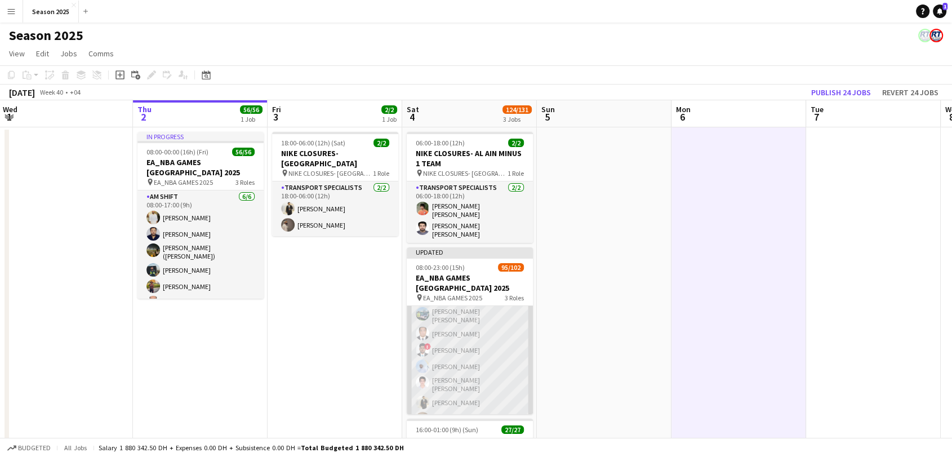
scroll to position [250, 0]
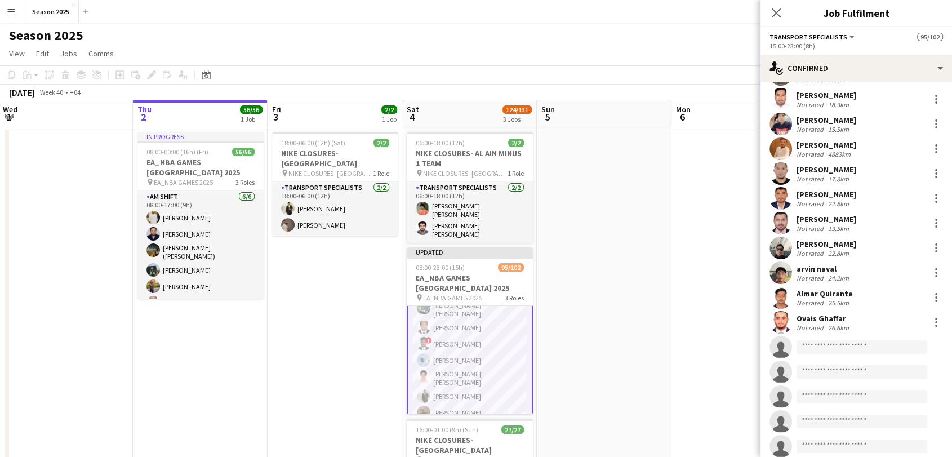
scroll to position [1752, 0]
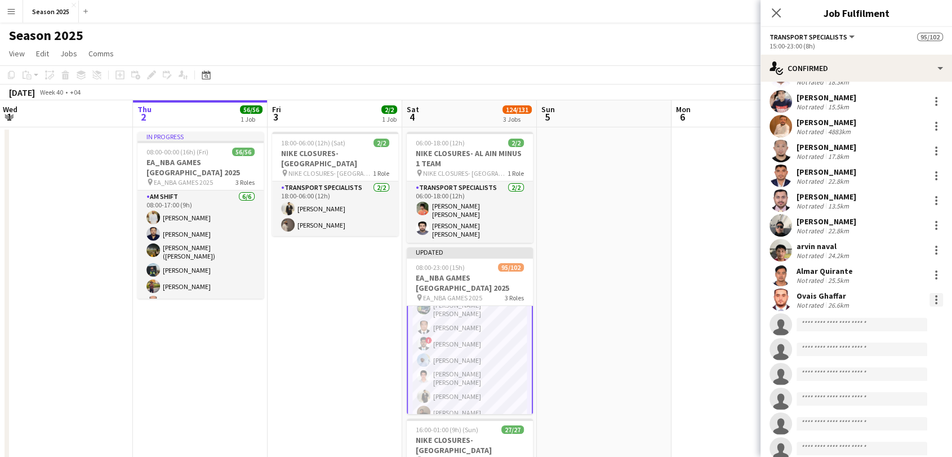
click at [929, 293] on div at bounding box center [936, 300] width 14 height 14
click at [894, 405] on span "Remove" at bounding box center [889, 410] width 70 height 10
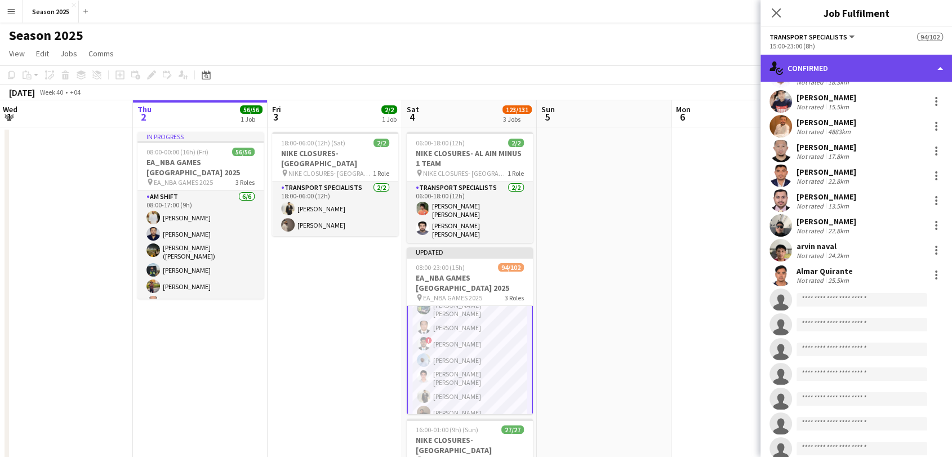
click at [809, 66] on div "single-neutral-actions-check-2 Confirmed" at bounding box center [855, 68] width 191 height 27
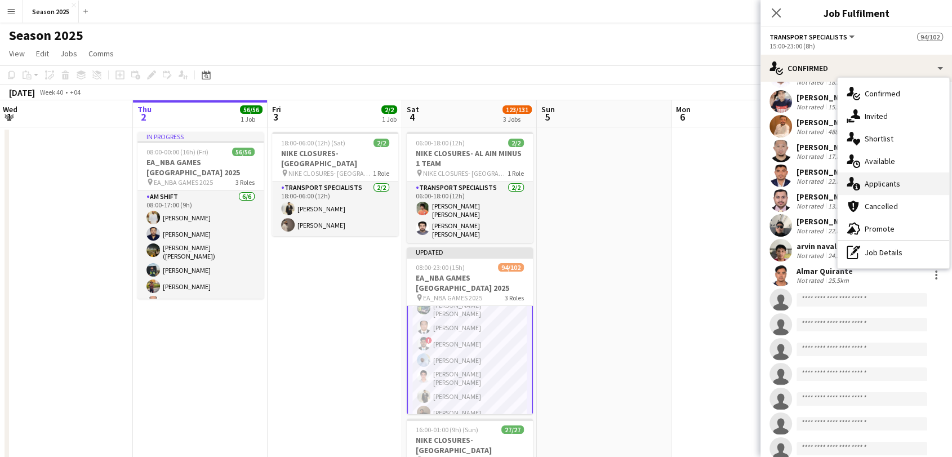
click at [888, 190] on div "single-neutral-actions-information Applicants" at bounding box center [893, 183] width 112 height 23
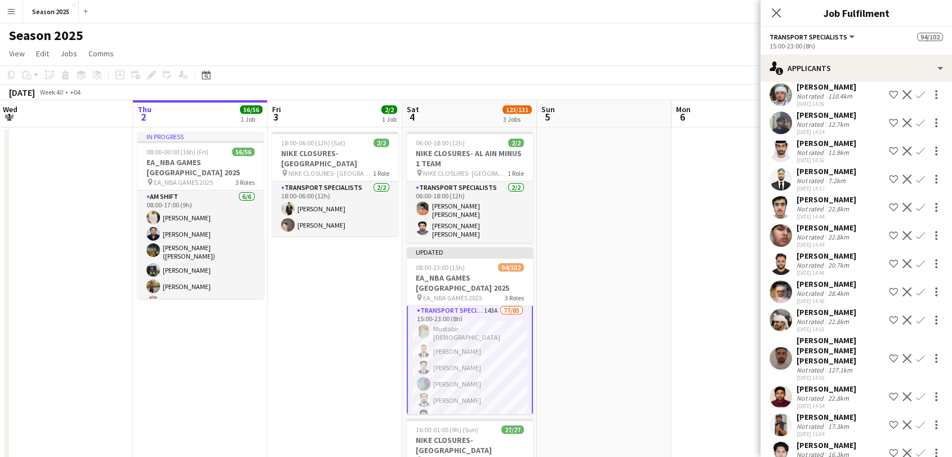
scroll to position [3697, 0]
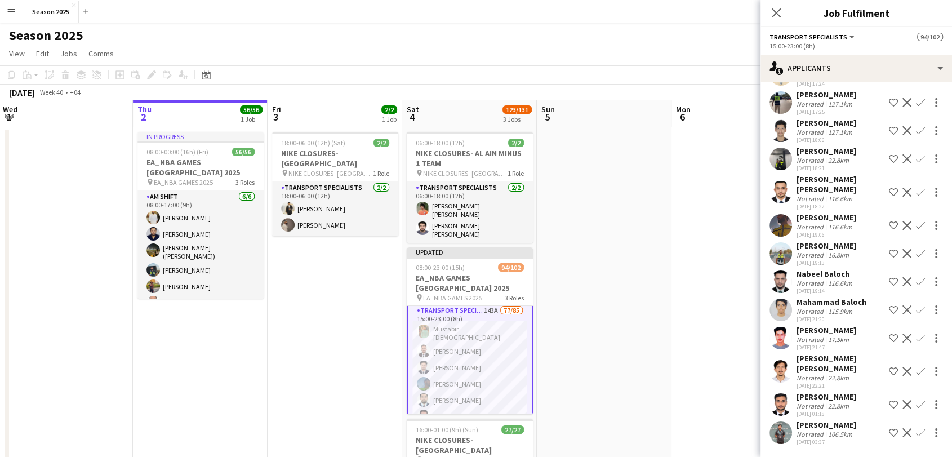
click at [778, 398] on app-user-avatar at bounding box center [780, 404] width 23 height 23
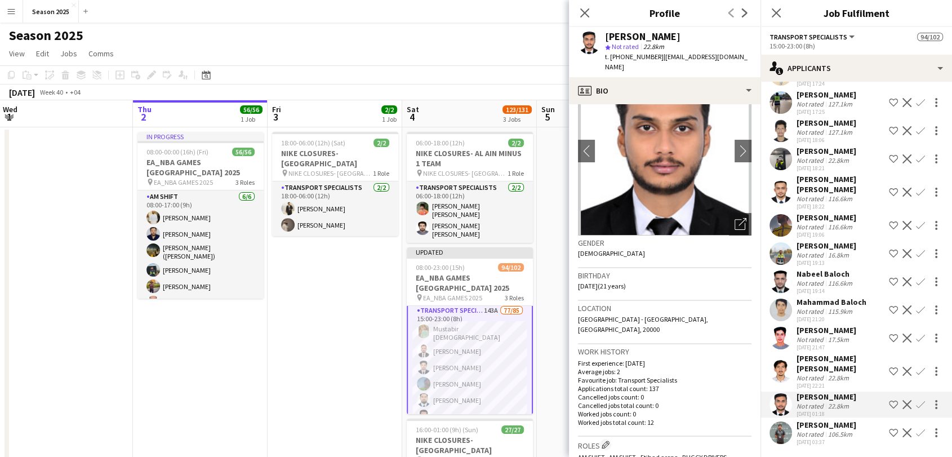
scroll to position [0, 0]
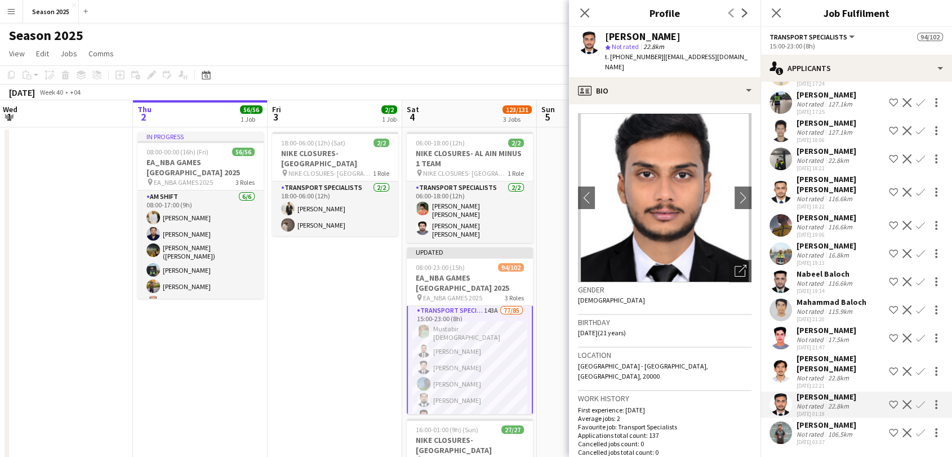
click at [784, 270] on app-user-avatar at bounding box center [780, 281] width 23 height 23
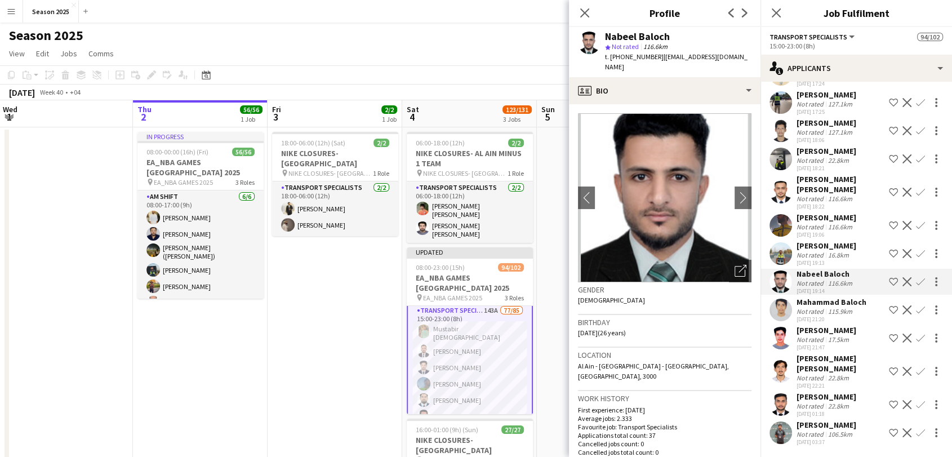
click at [916, 277] on app-icon "Confirm" at bounding box center [920, 281] width 9 height 9
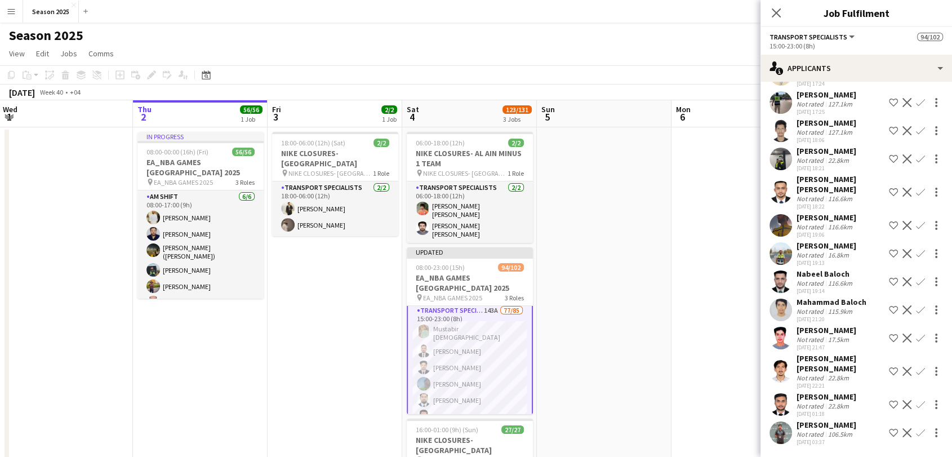
click at [916, 277] on app-icon "Confirm" at bounding box center [920, 281] width 9 height 9
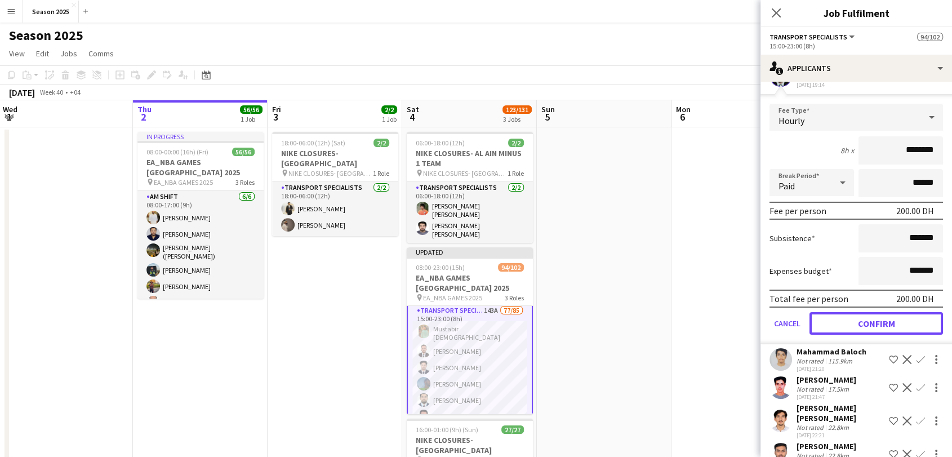
click at [886, 335] on button "Confirm" at bounding box center [875, 323] width 133 height 23
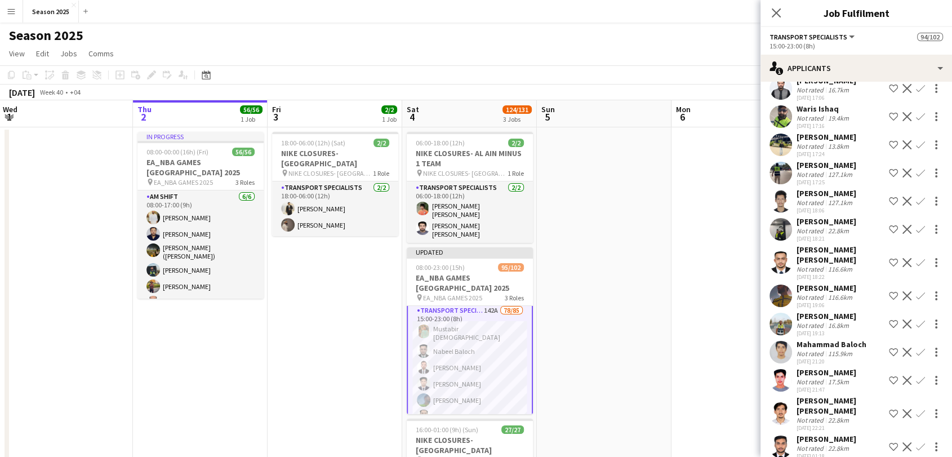
scroll to position [3543, 0]
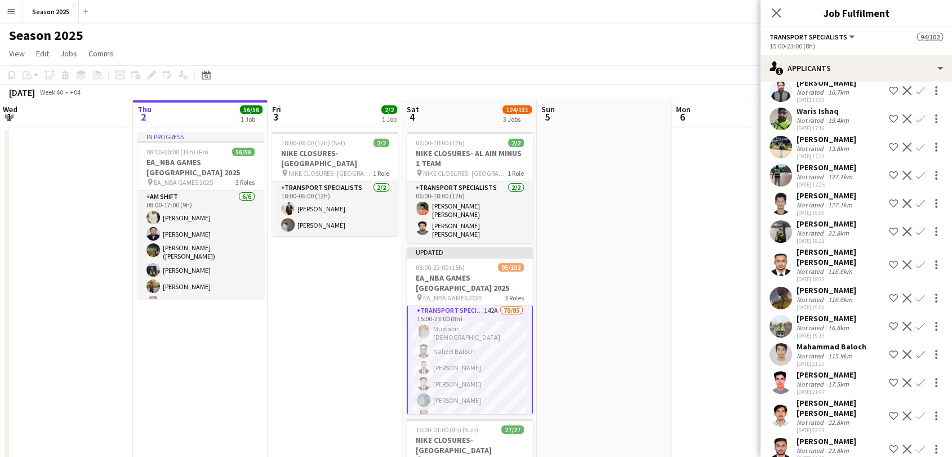
click at [781, 186] on app-user-avatar at bounding box center [780, 175] width 23 height 23
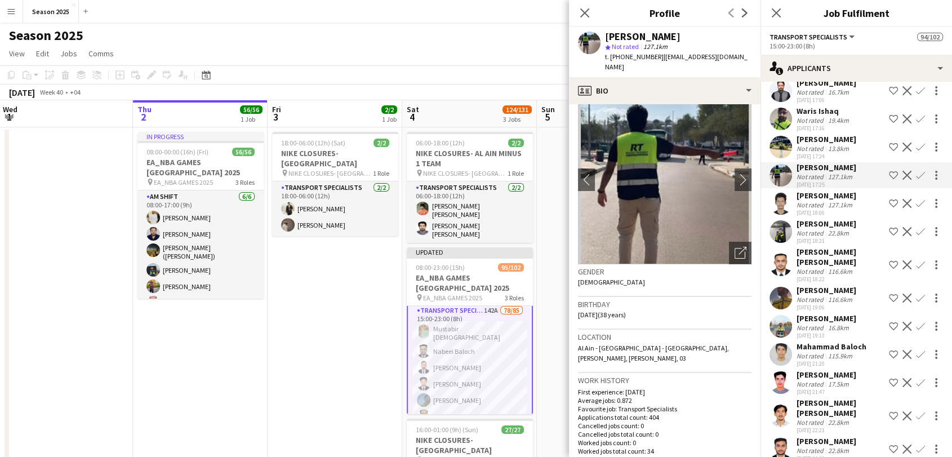
scroll to position [0, 0]
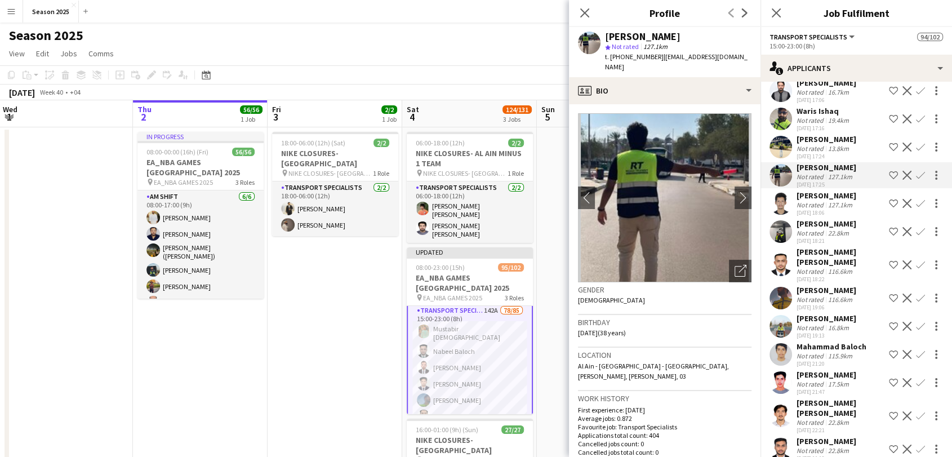
click at [783, 158] on app-user-avatar at bounding box center [780, 147] width 23 height 23
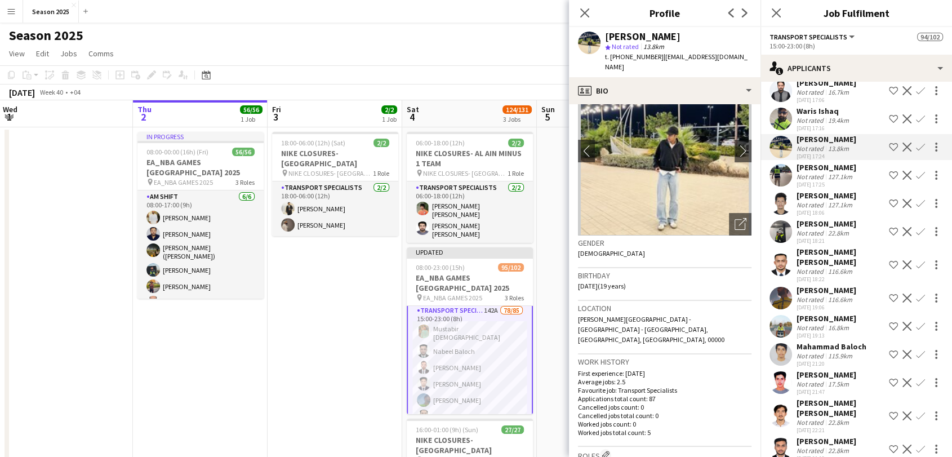
scroll to position [63, 0]
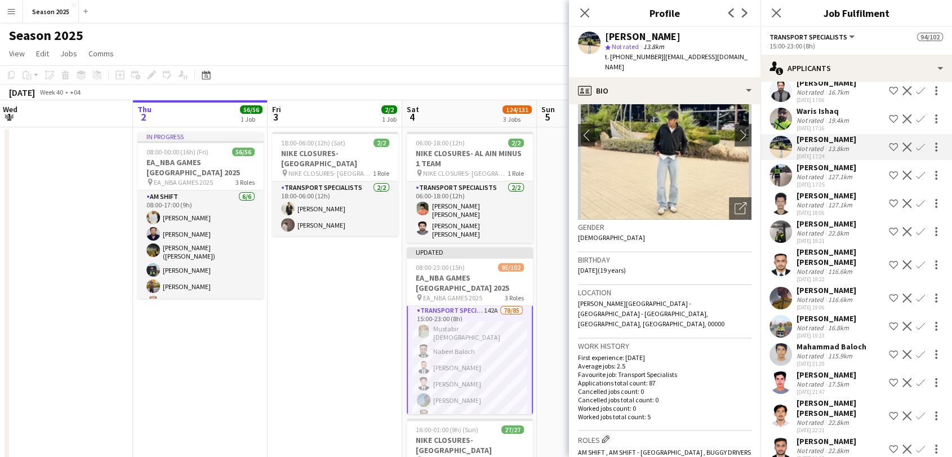
click at [778, 130] on app-user-avatar at bounding box center [780, 119] width 23 height 23
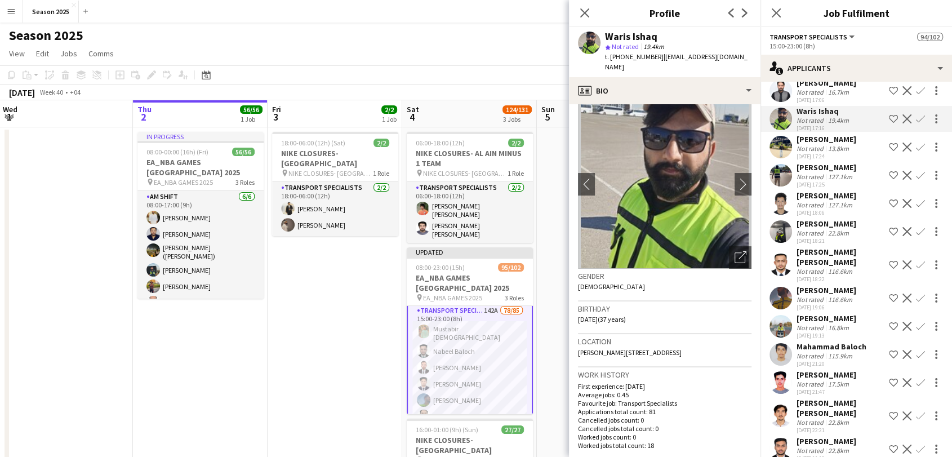
scroll to position [0, 0]
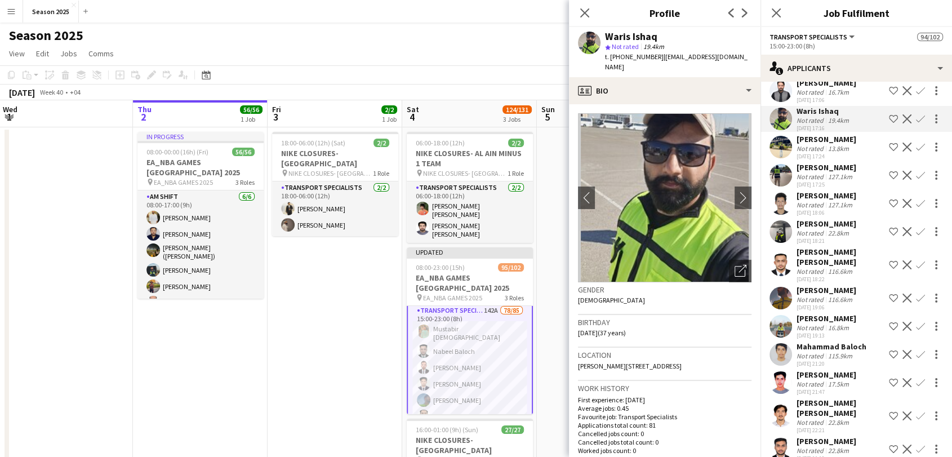
click at [916, 123] on app-icon "Confirm" at bounding box center [920, 118] width 9 height 9
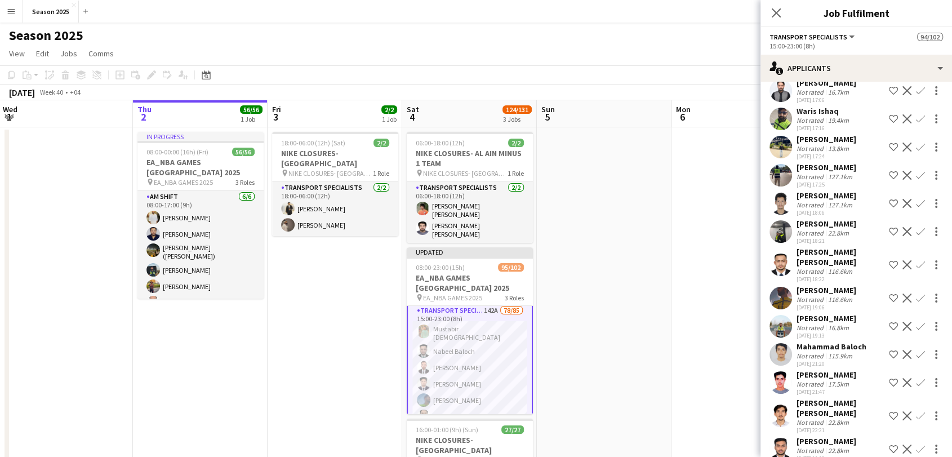
click at [916, 123] on app-icon "Confirm" at bounding box center [920, 118] width 9 height 9
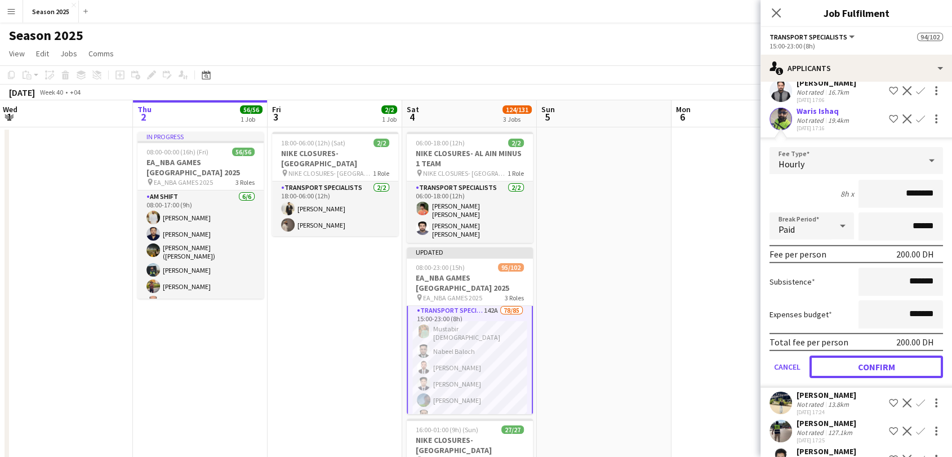
click at [882, 378] on button "Confirm" at bounding box center [875, 366] width 133 height 23
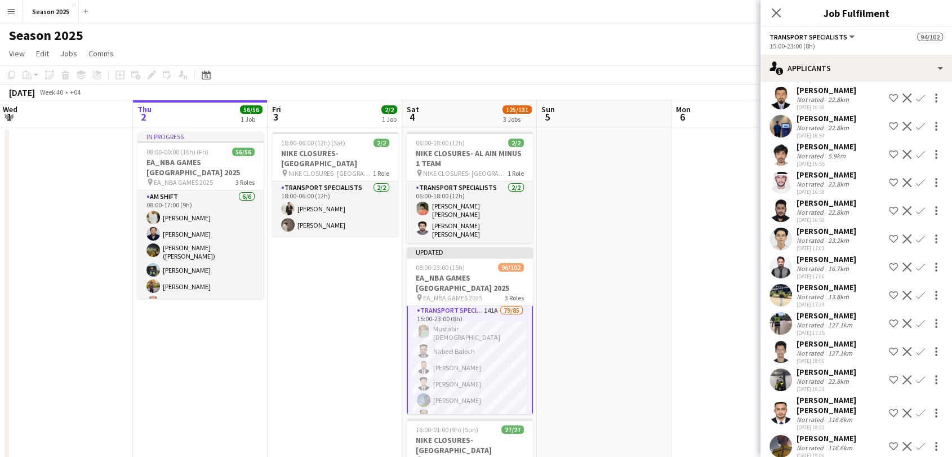
scroll to position [3355, 0]
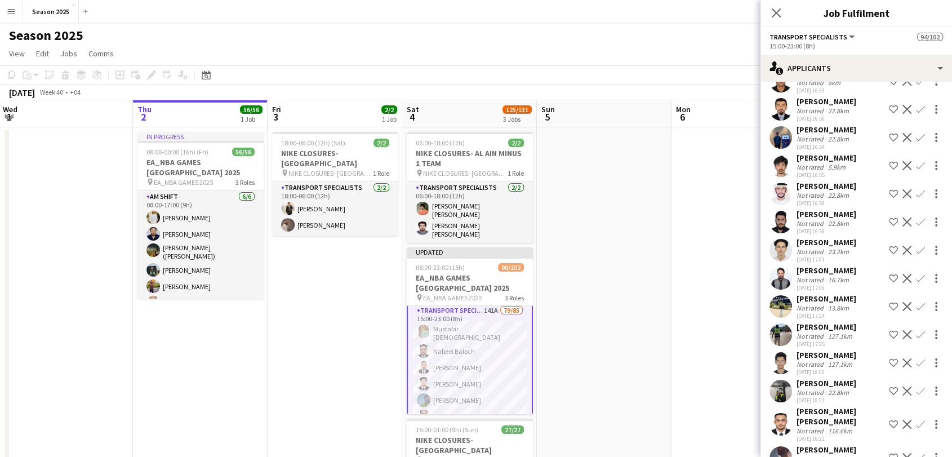
click at [780, 205] on app-user-avatar at bounding box center [780, 193] width 23 height 23
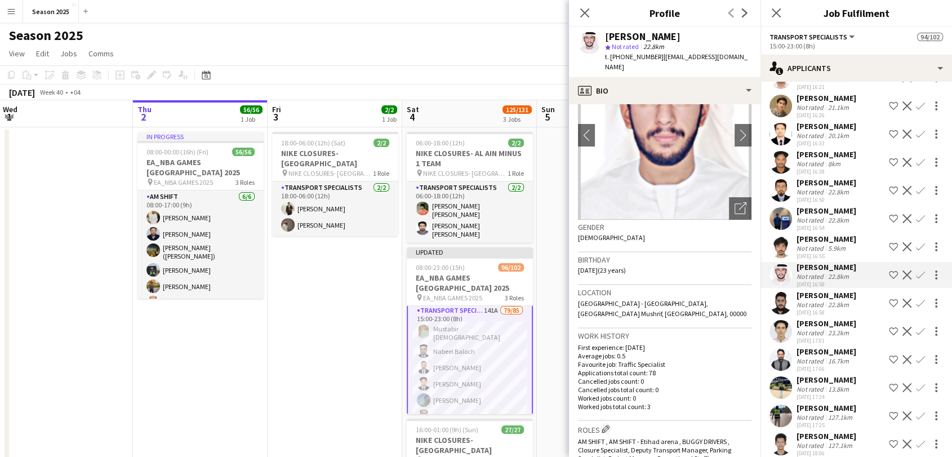
scroll to position [3230, 0]
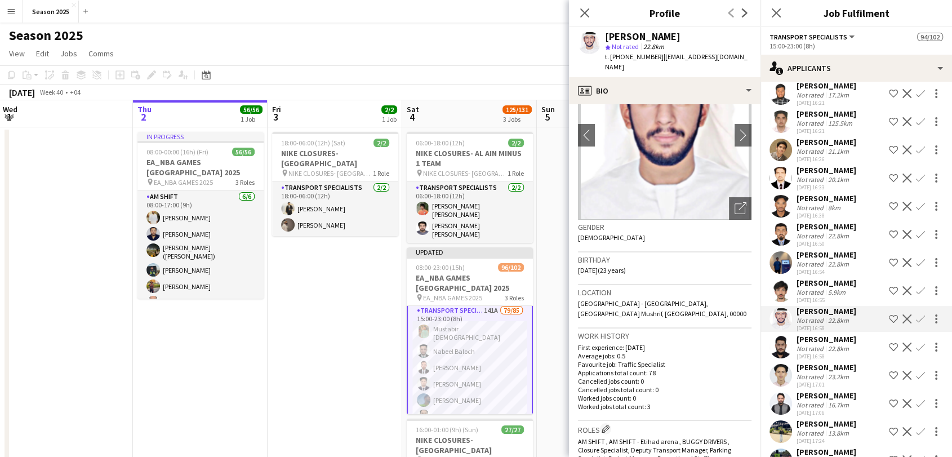
click at [775, 161] on app-user-avatar at bounding box center [780, 150] width 23 height 23
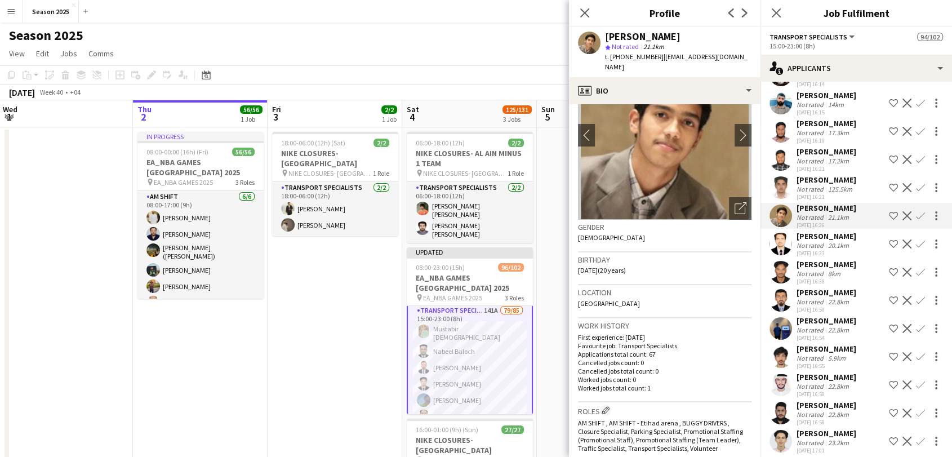
scroll to position [3105, 0]
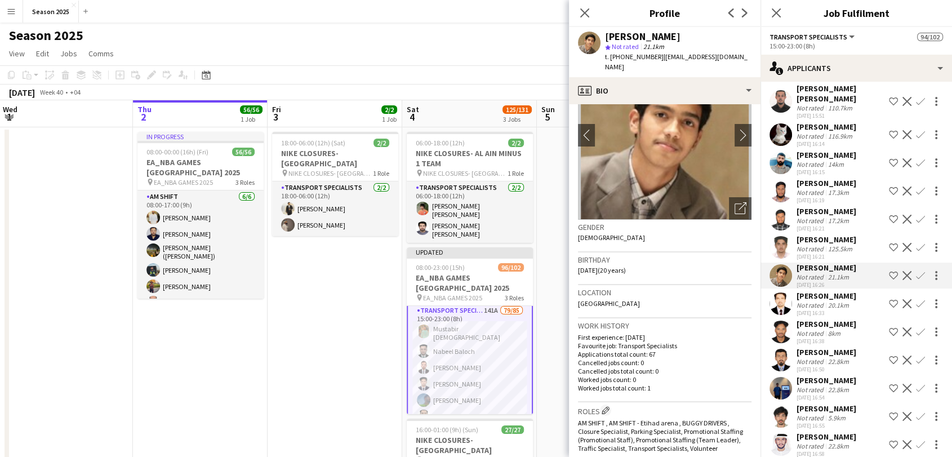
drag, startPoint x: 776, startPoint y: 230, endPoint x: 776, endPoint y: 222, distance: 7.3
click at [776, 202] on app-user-avatar at bounding box center [780, 191] width 23 height 23
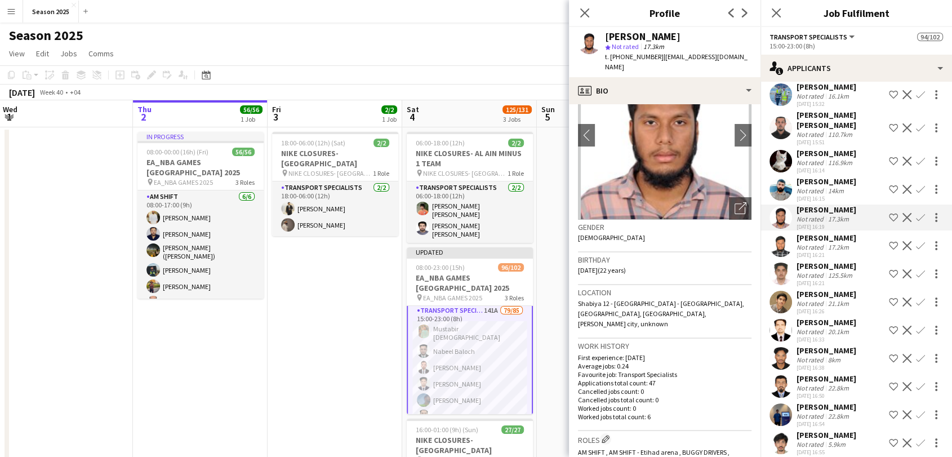
scroll to position [3042, 0]
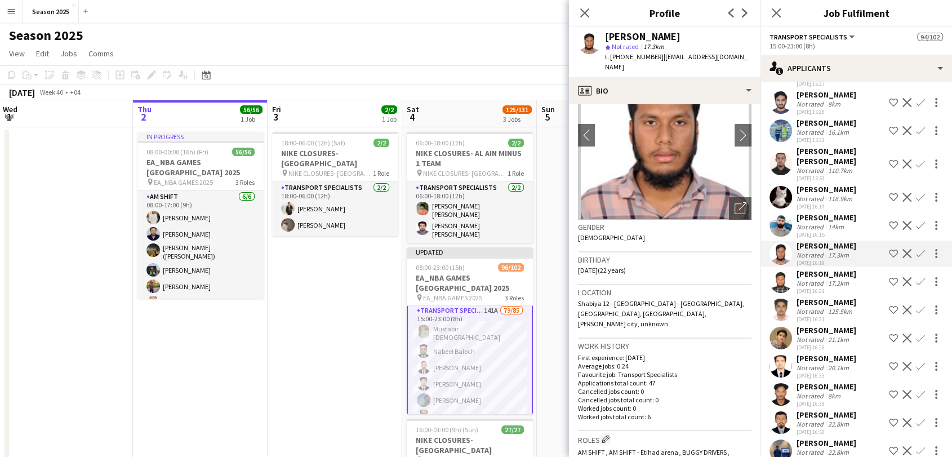
click at [785, 208] on app-user-avatar at bounding box center [780, 197] width 23 height 23
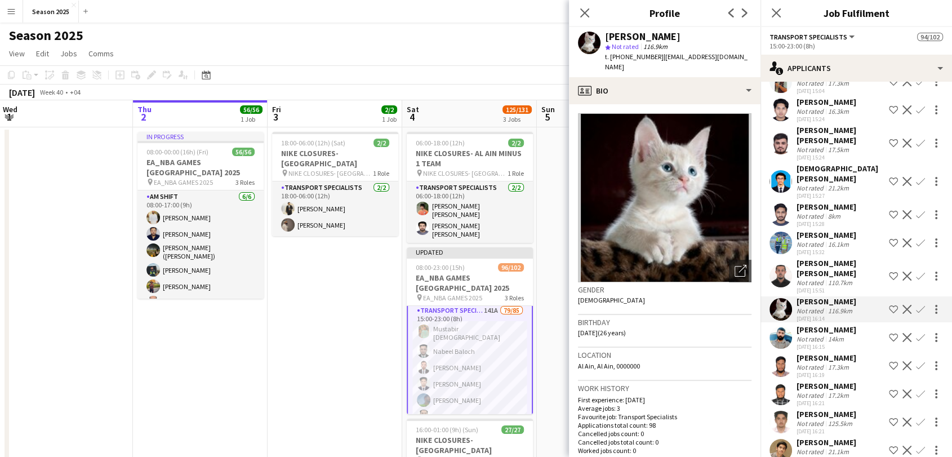
scroll to position [2917, 0]
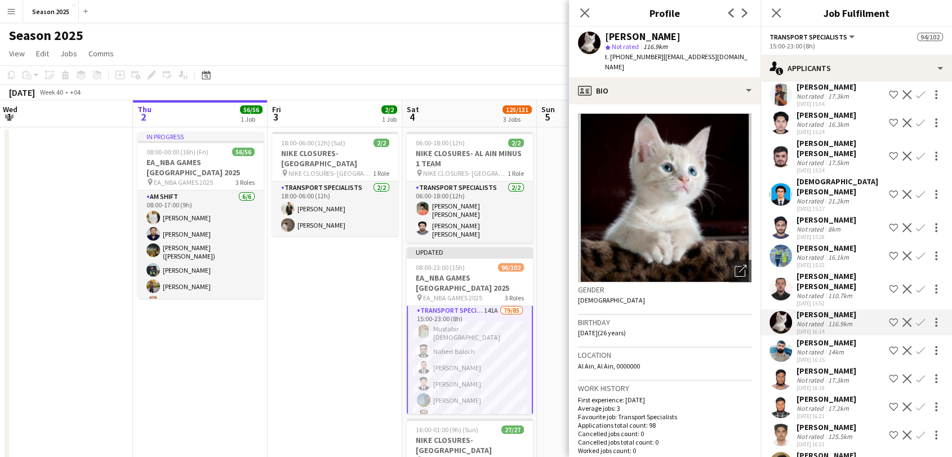
click at [787, 167] on app-user-avatar at bounding box center [780, 156] width 23 height 23
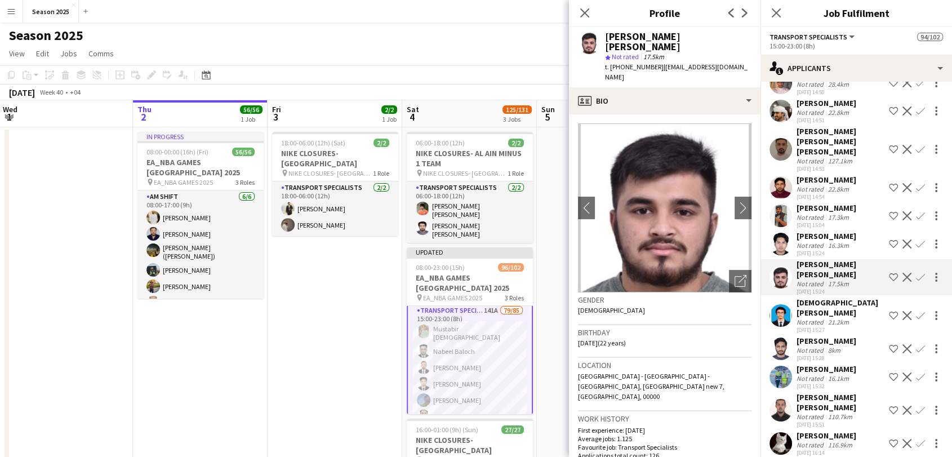
scroll to position [2792, 0]
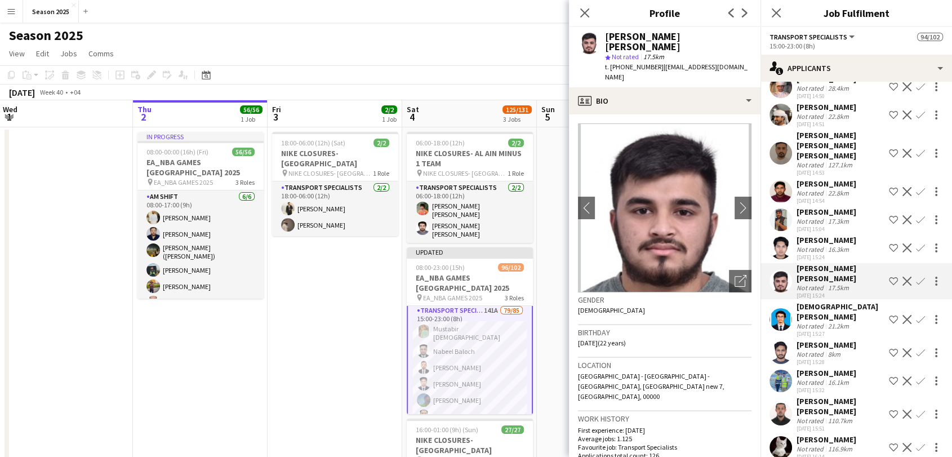
click at [781, 231] on app-user-avatar at bounding box center [780, 219] width 23 height 23
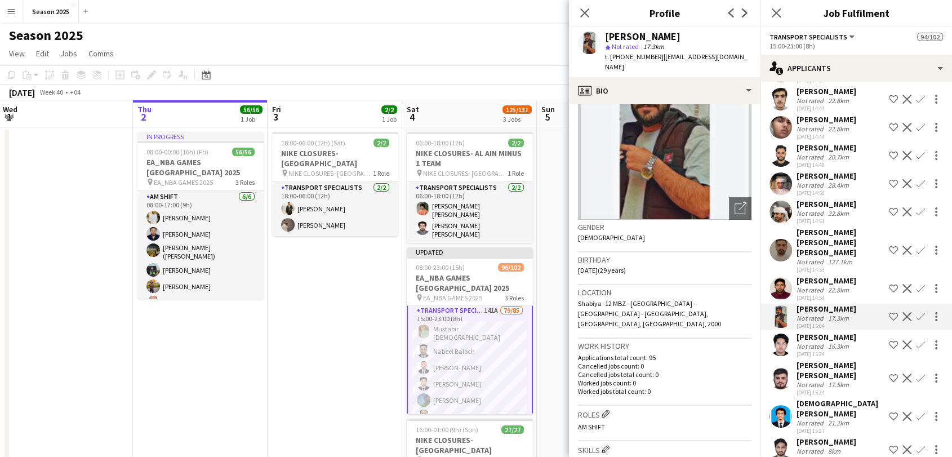
scroll to position [2667, 0]
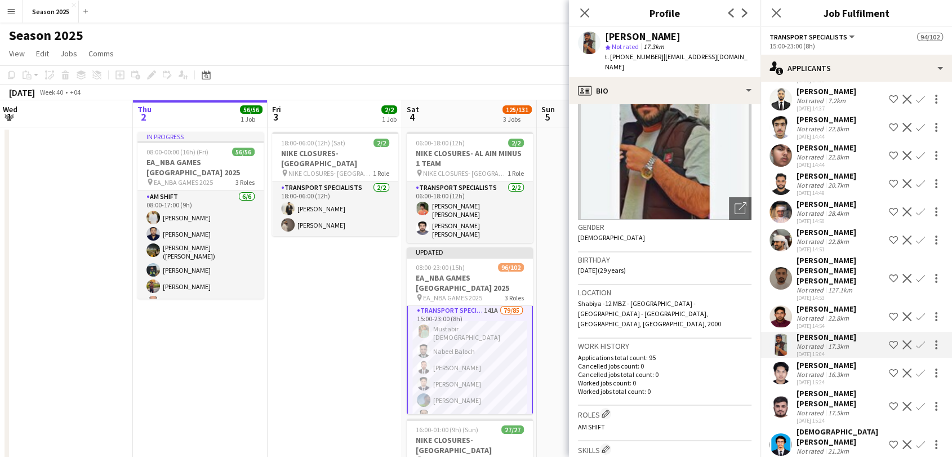
click at [778, 251] on app-user-avatar at bounding box center [780, 240] width 23 height 23
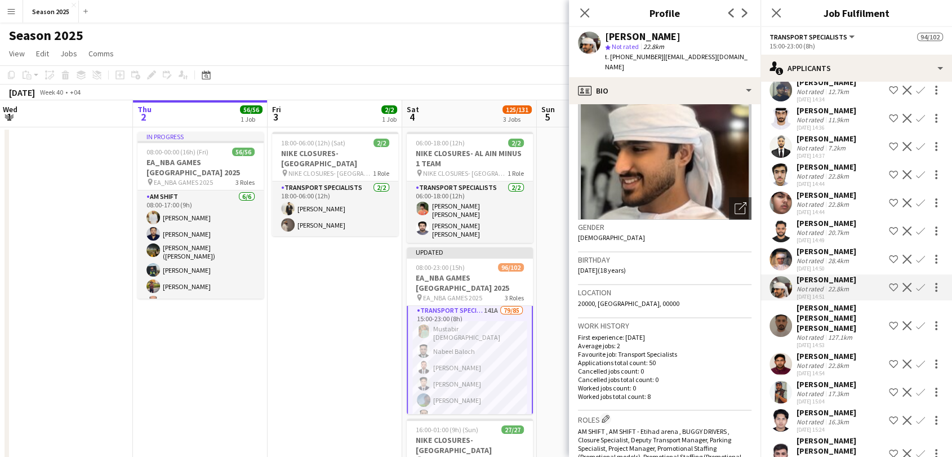
scroll to position [2604, 0]
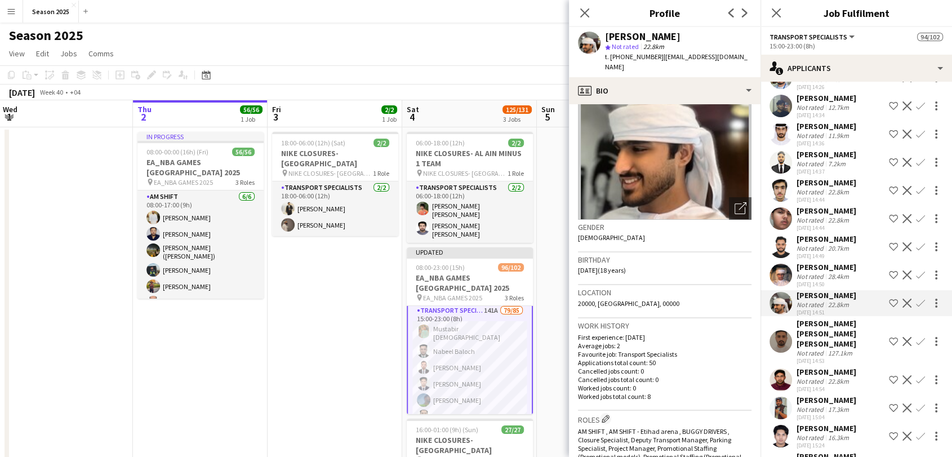
click at [779, 145] on app-user-avatar at bounding box center [780, 134] width 23 height 23
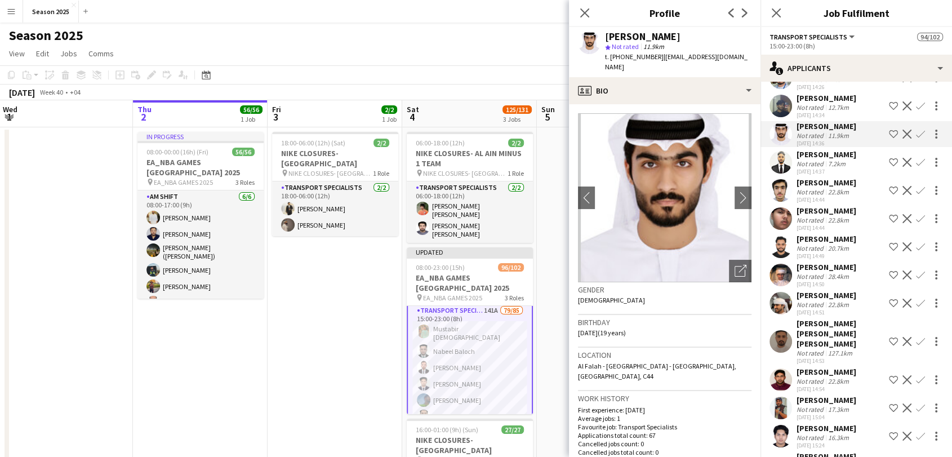
click at [788, 117] on app-user-avatar at bounding box center [780, 106] width 23 height 23
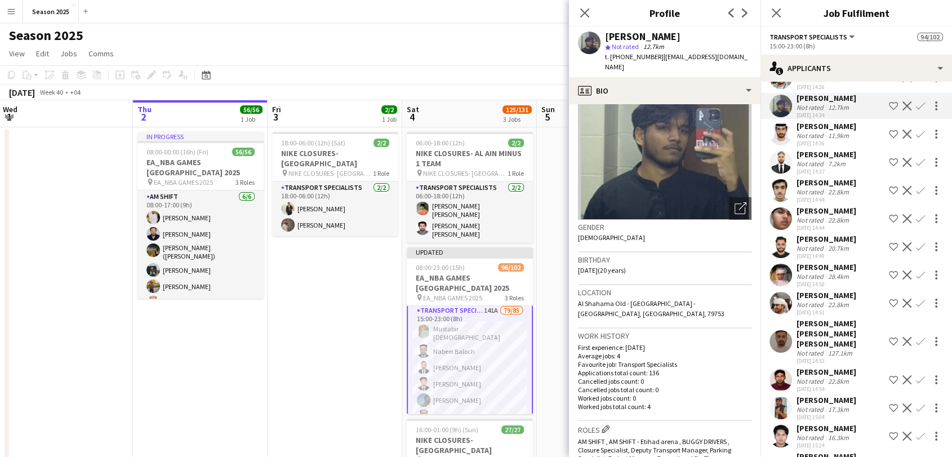
scroll to position [2479, 0]
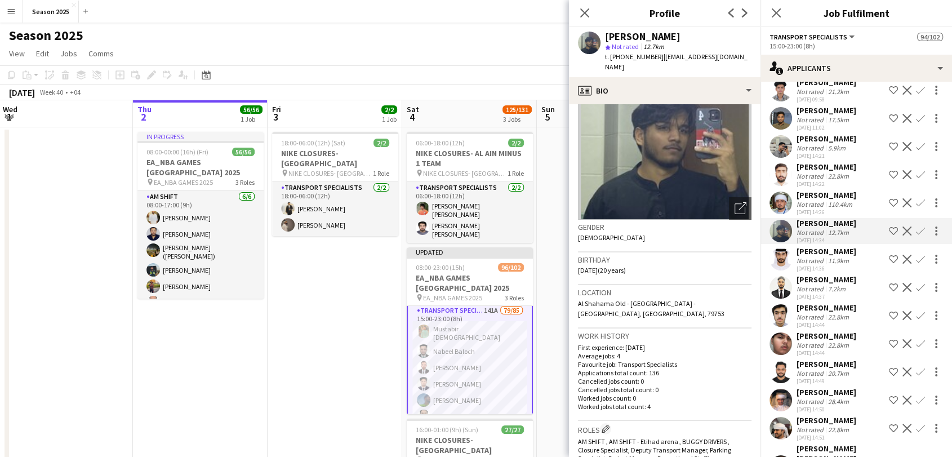
click at [774, 186] on app-user-avatar at bounding box center [780, 174] width 23 height 23
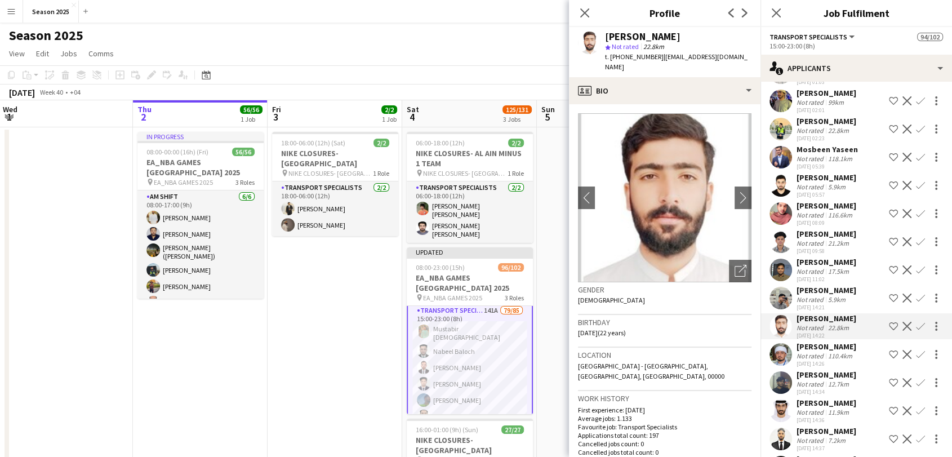
scroll to position [2291, 0]
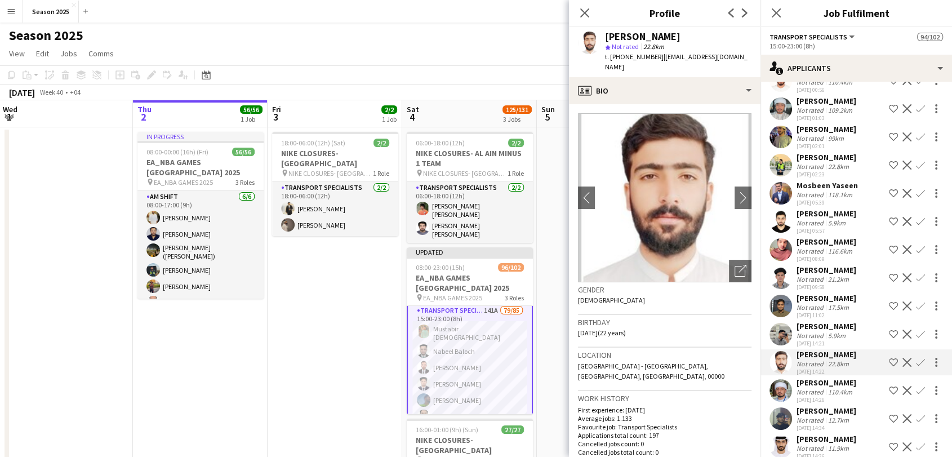
click at [781, 204] on app-user-avatar at bounding box center [780, 193] width 23 height 23
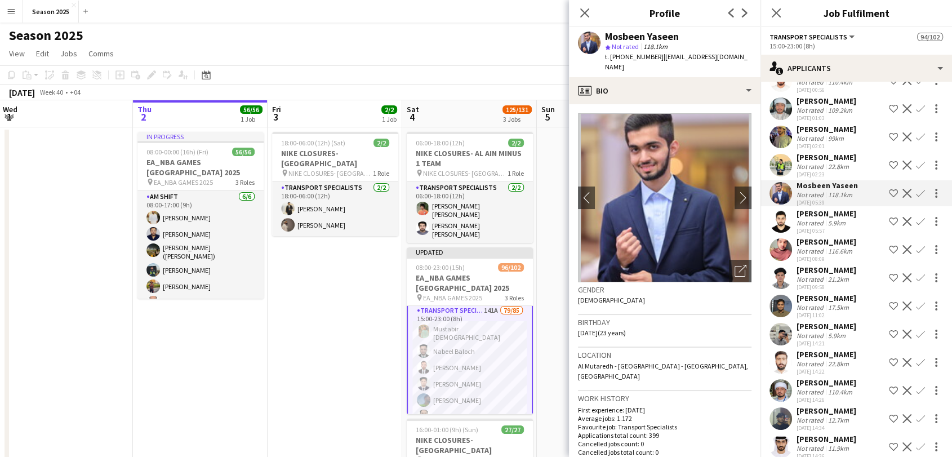
scroll to position [63, 0]
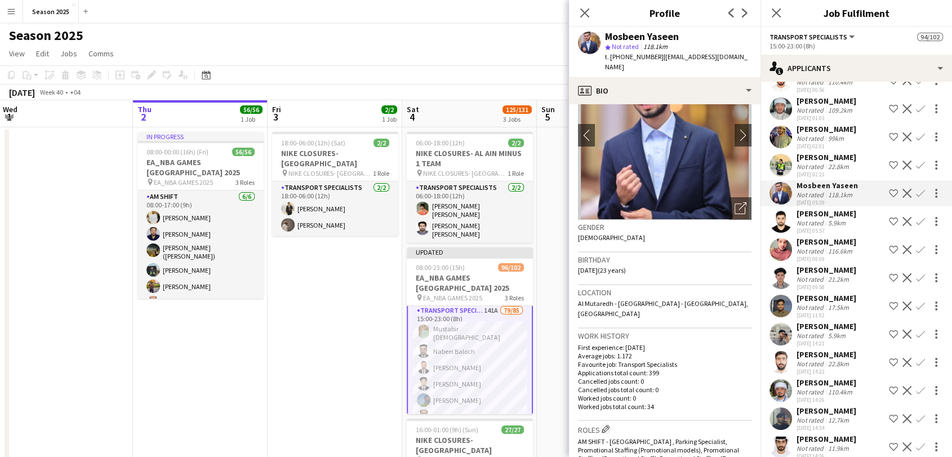
drag, startPoint x: 911, startPoint y: 230, endPoint x: 907, endPoint y: 235, distance: 6.4
click at [916, 198] on app-icon "Confirm" at bounding box center [920, 193] width 9 height 9
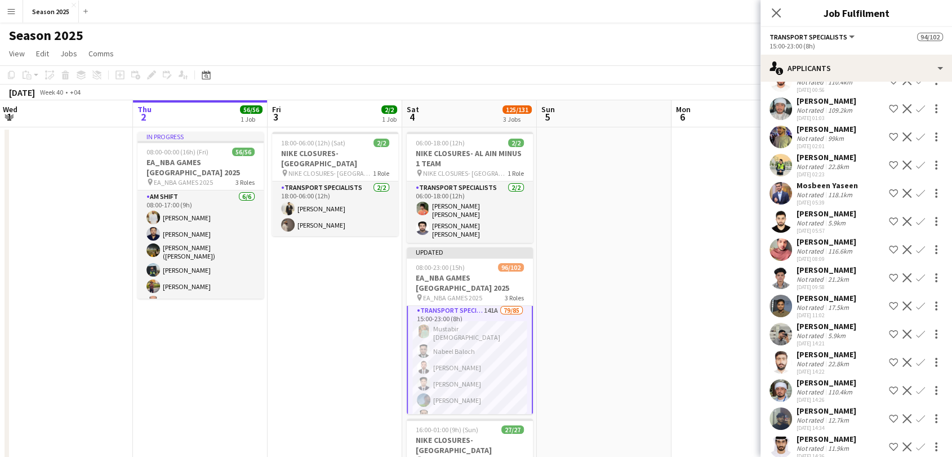
click at [916, 198] on app-icon "Confirm" at bounding box center [920, 193] width 9 height 9
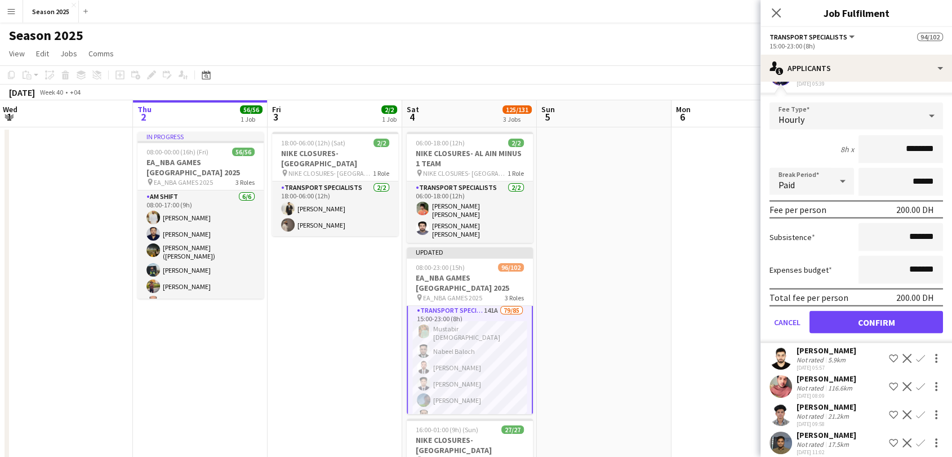
scroll to position [2416, 0]
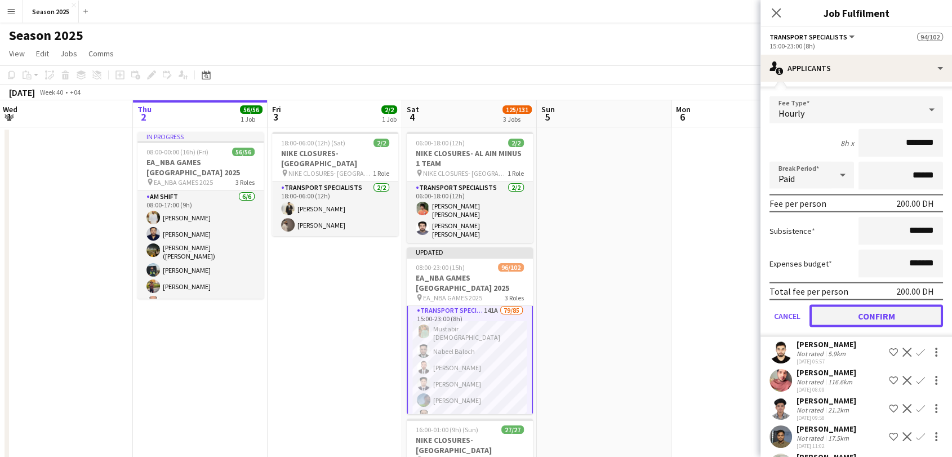
click at [867, 327] on button "Confirm" at bounding box center [875, 316] width 133 height 23
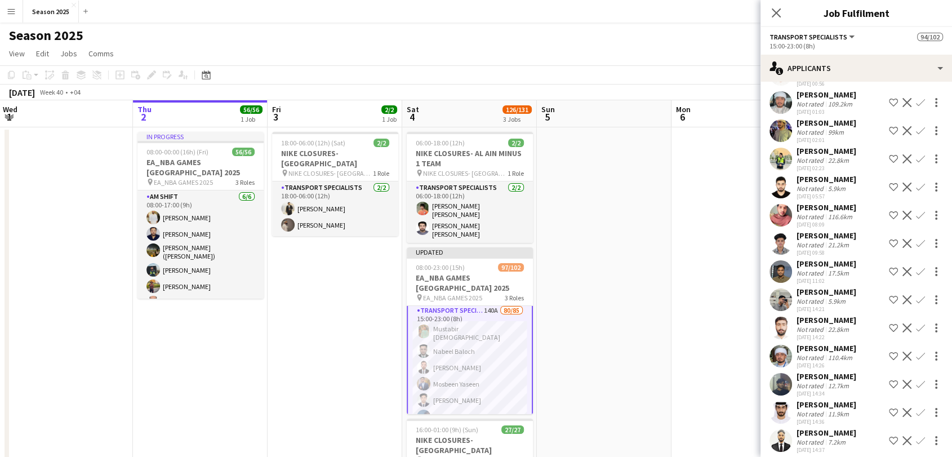
scroll to position [2229, 0]
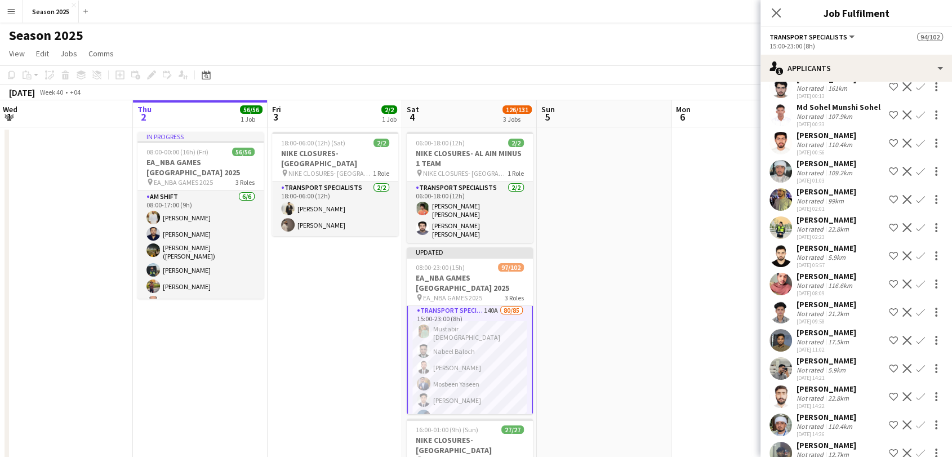
click at [774, 239] on app-user-avatar at bounding box center [780, 227] width 23 height 23
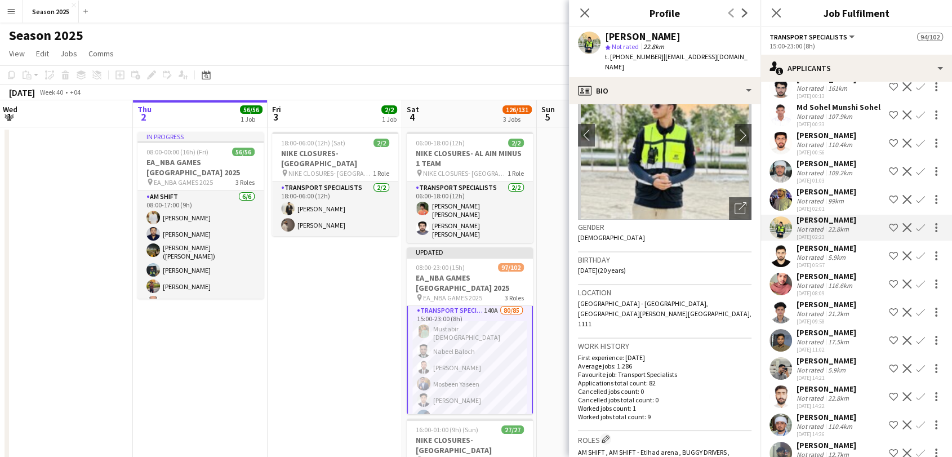
scroll to position [0, 0]
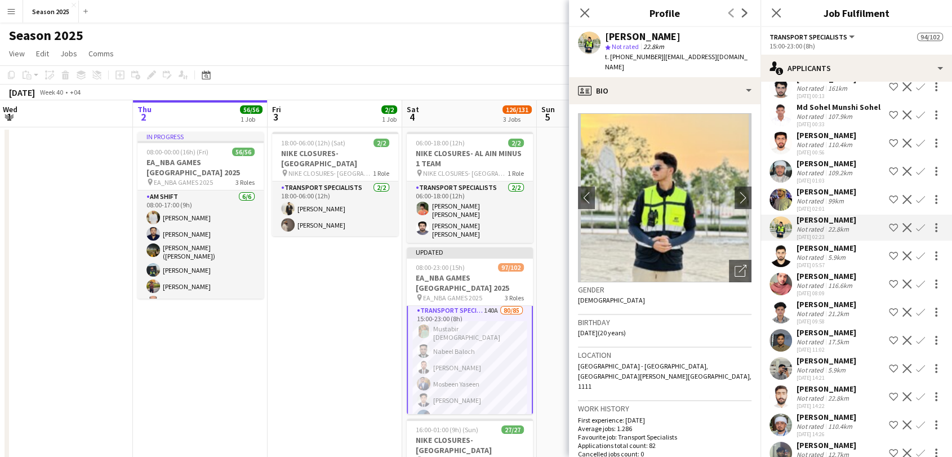
click at [916, 232] on app-icon "Confirm" at bounding box center [920, 227] width 9 height 9
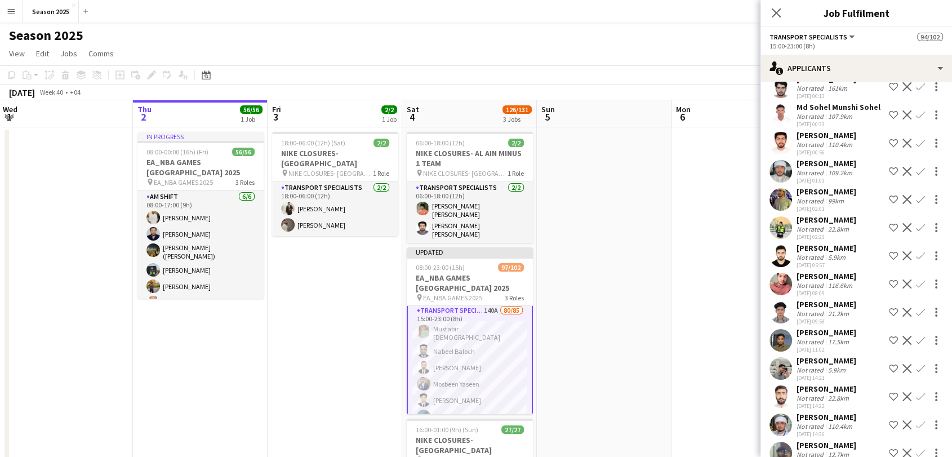
click at [916, 232] on app-icon "Confirm" at bounding box center [920, 227] width 9 height 9
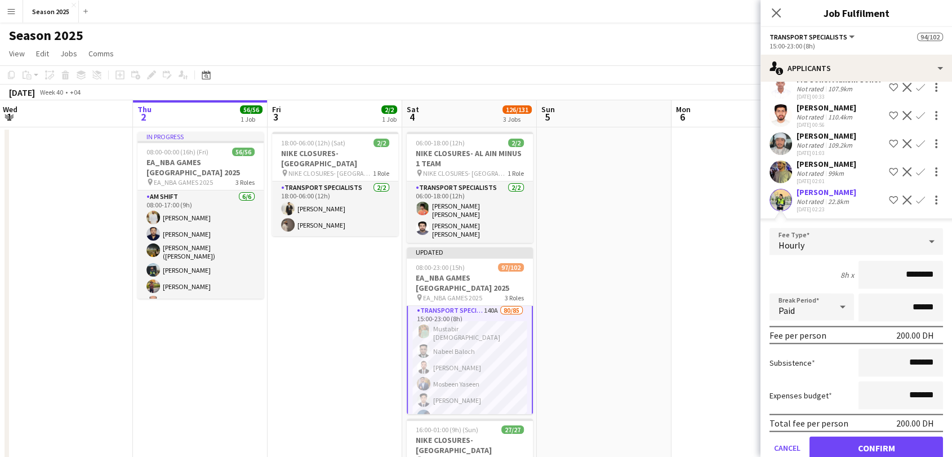
scroll to position [2291, 0]
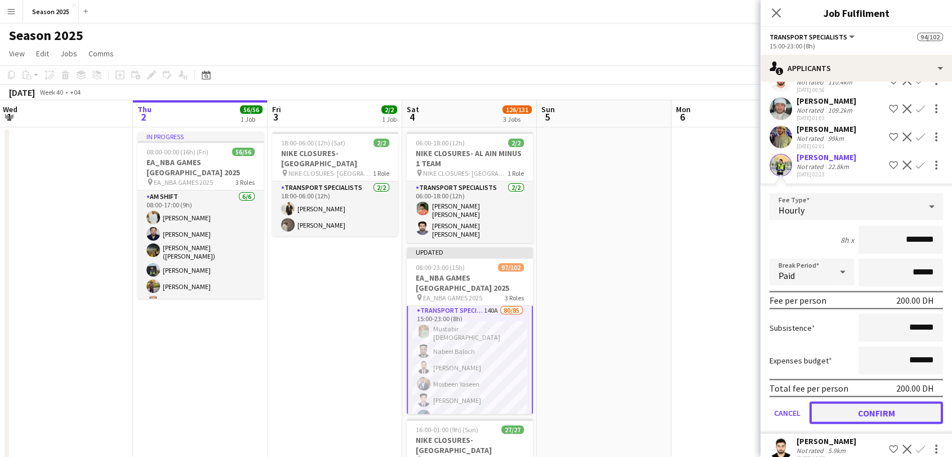
click at [852, 424] on button "Confirm" at bounding box center [875, 413] width 133 height 23
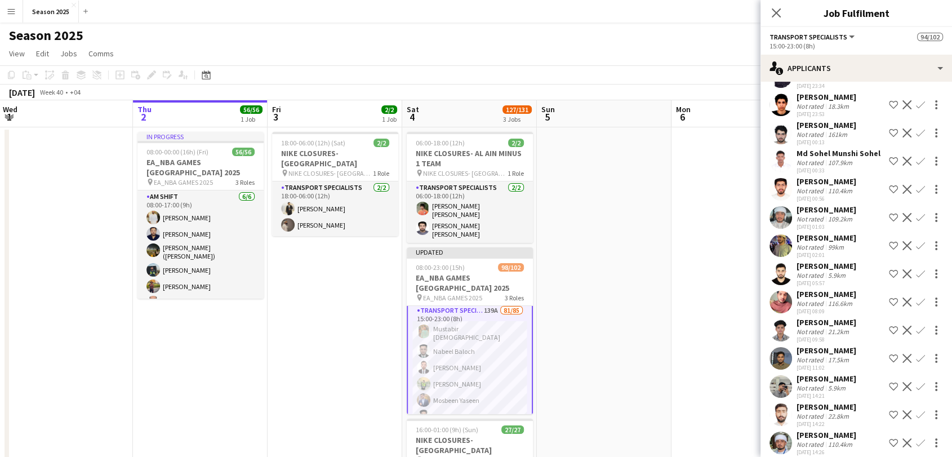
scroll to position [2166, 0]
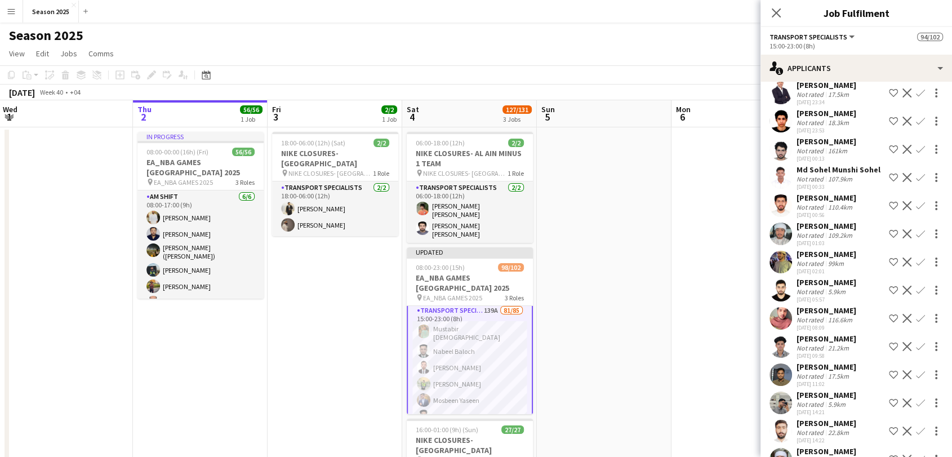
click at [785, 160] on app-user-avatar at bounding box center [780, 149] width 23 height 23
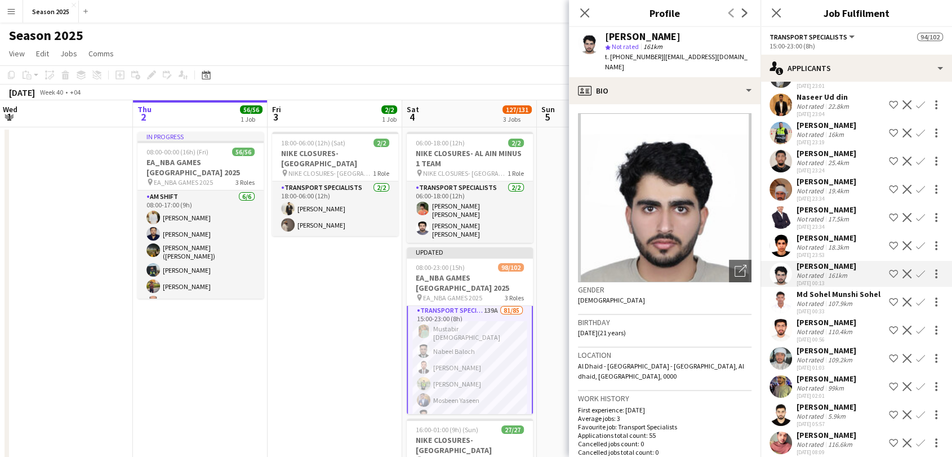
scroll to position [0, 0]
click at [783, 230] on app-user-avatar at bounding box center [780, 218] width 23 height 23
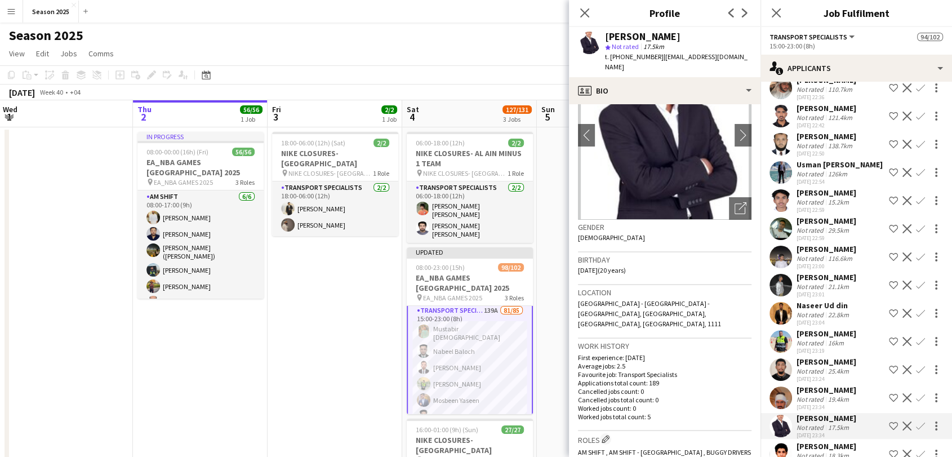
scroll to position [1791, 0]
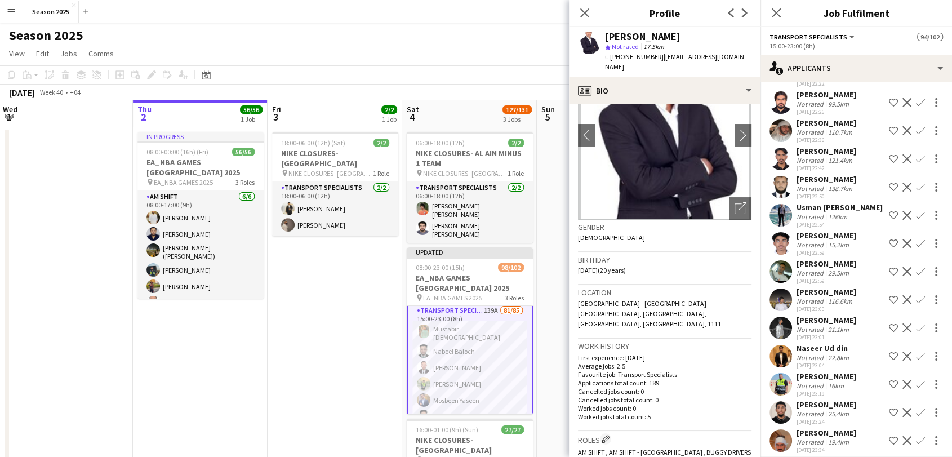
click at [779, 226] on app-user-avatar at bounding box center [780, 215] width 23 height 23
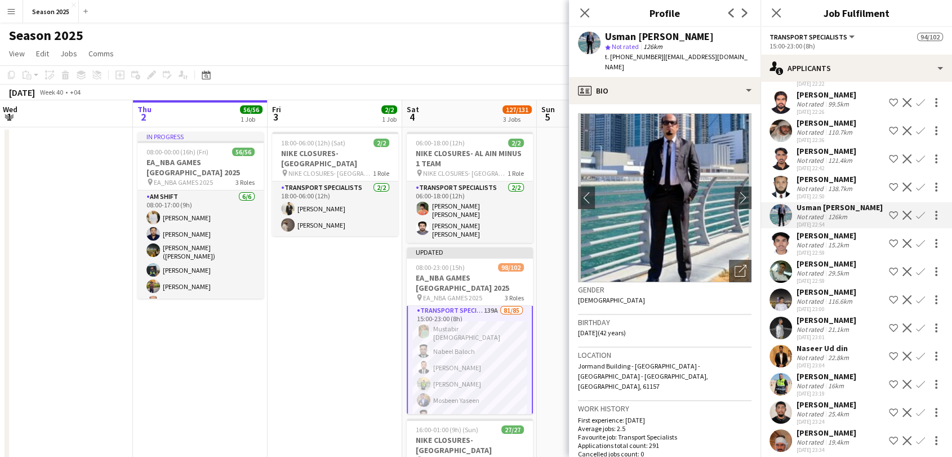
scroll to position [1728, 0]
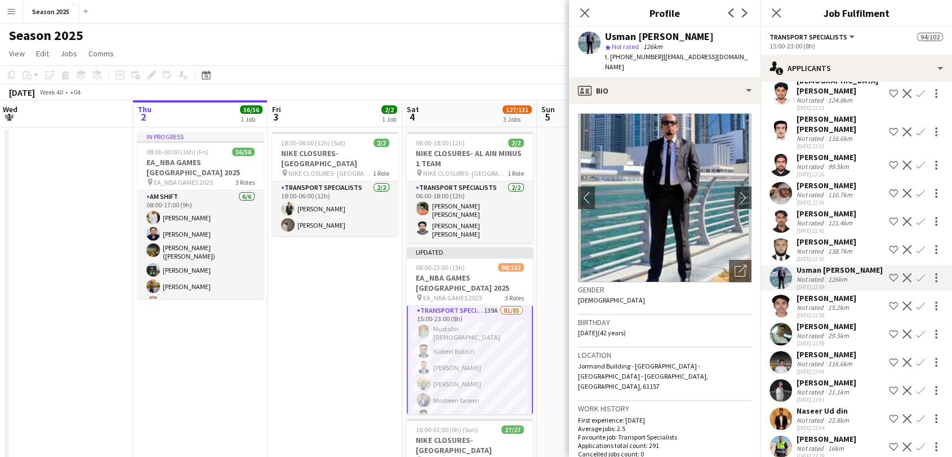
click at [787, 202] on app-user-avatar at bounding box center [780, 193] width 23 height 23
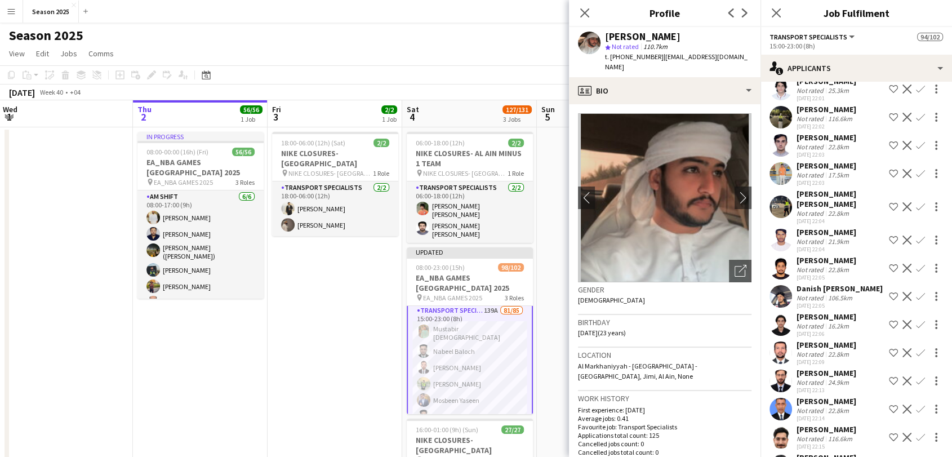
scroll to position [1103, 0]
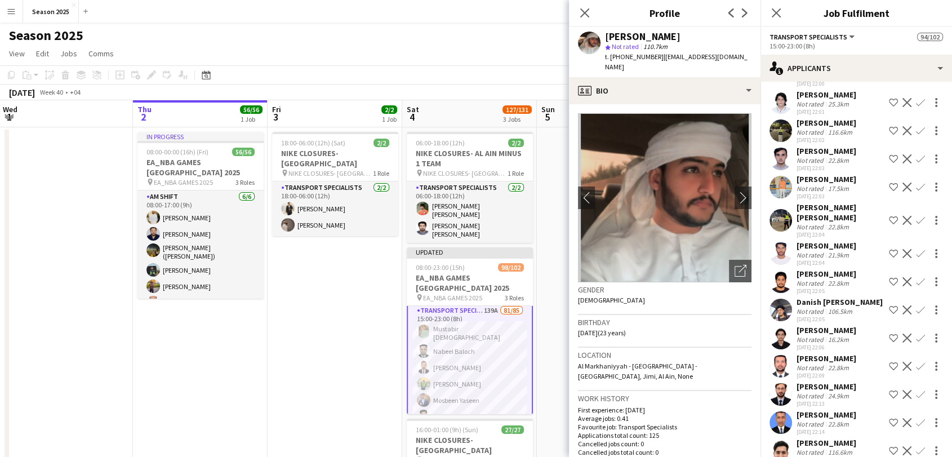
click at [788, 209] on app-user-avatar at bounding box center [780, 220] width 23 height 23
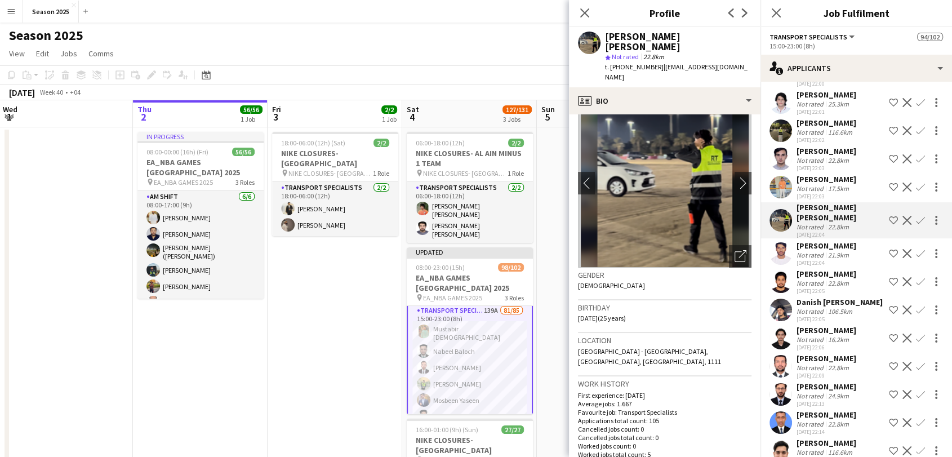
scroll to position [0, 0]
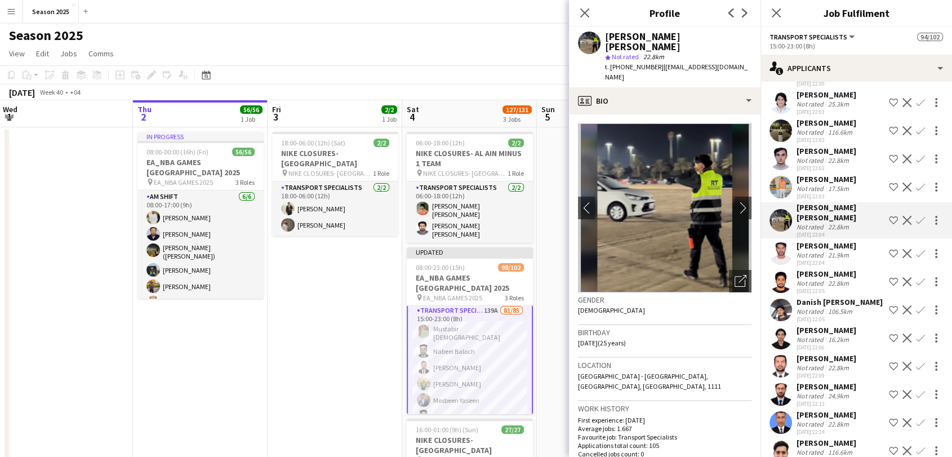
click at [916, 216] on app-icon "Confirm" at bounding box center [920, 220] width 9 height 9
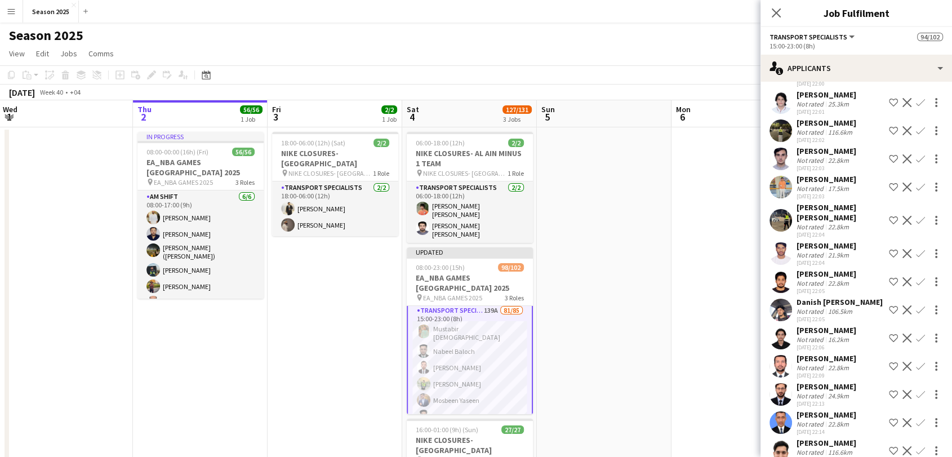
click at [915, 213] on button "Confirm" at bounding box center [920, 220] width 14 height 14
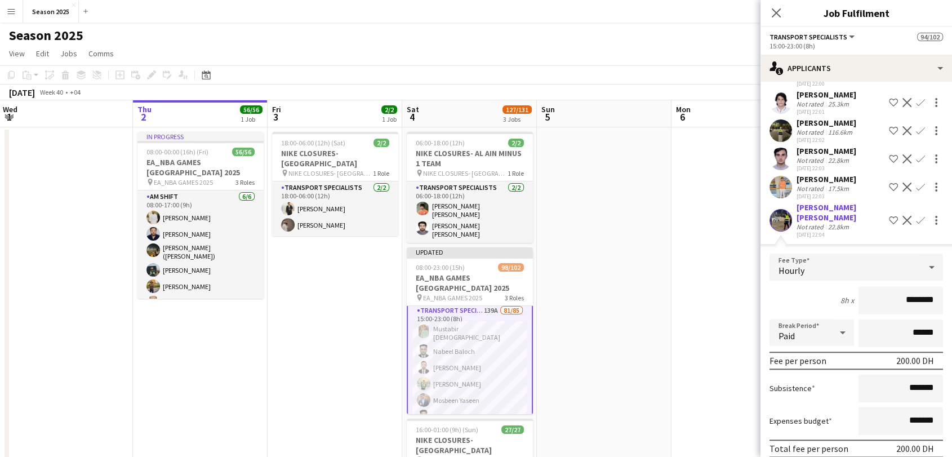
drag, startPoint x: 861, startPoint y: 448, endPoint x: 849, endPoint y: 404, distance: 45.5
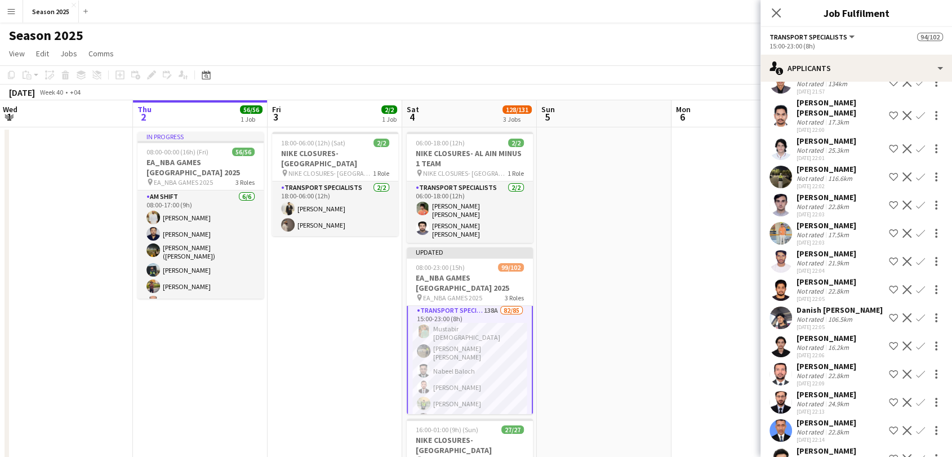
scroll to position [1040, 0]
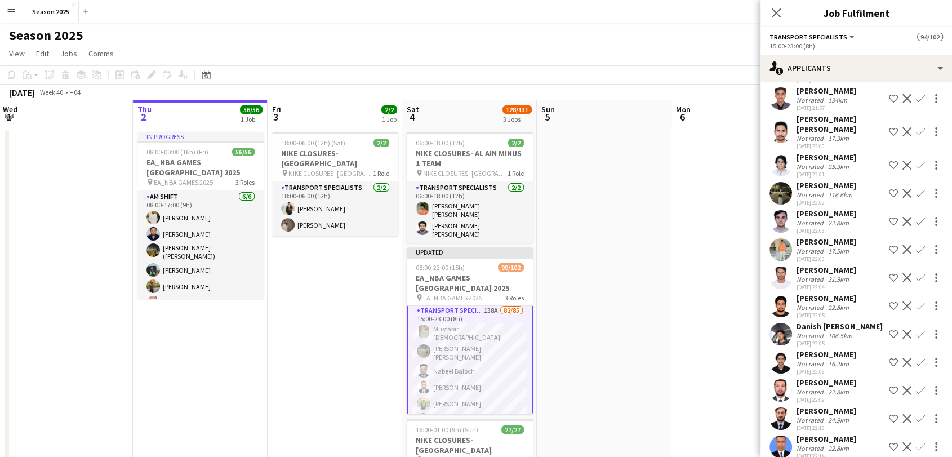
click at [783, 182] on app-user-avatar at bounding box center [780, 193] width 23 height 23
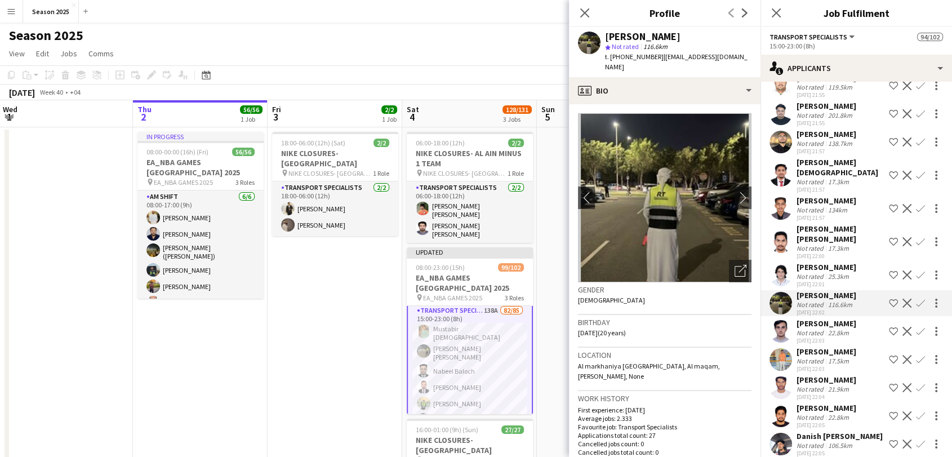
scroll to position [915, 0]
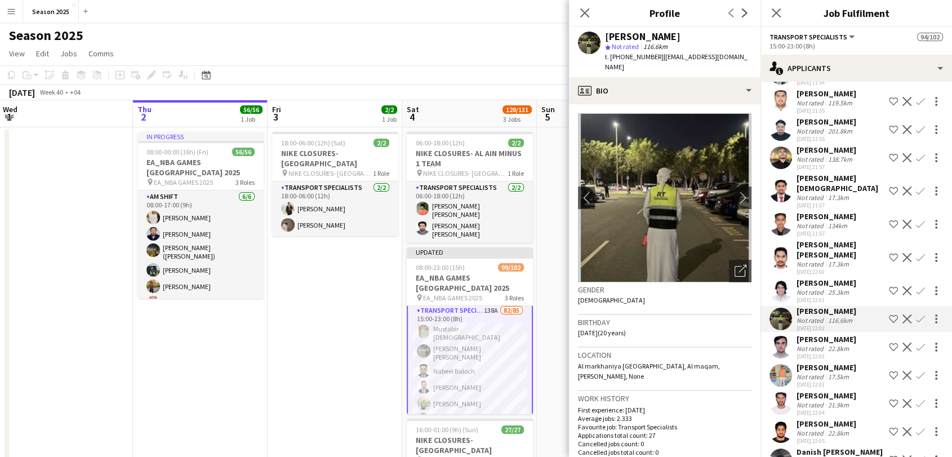
click at [779, 213] on app-user-avatar at bounding box center [780, 224] width 23 height 23
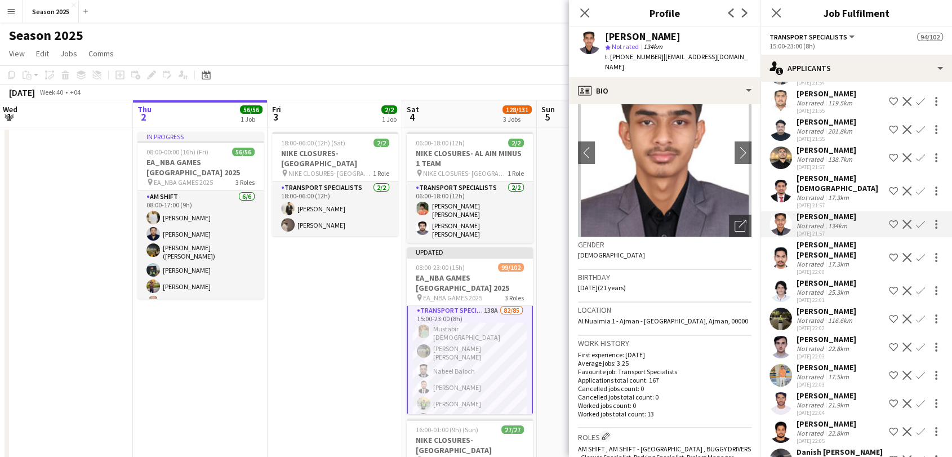
scroll to position [63, 0]
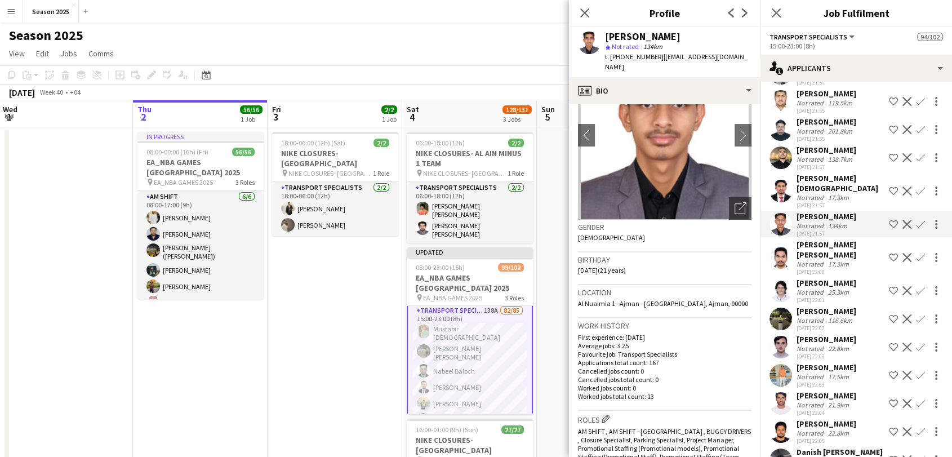
click at [916, 220] on app-icon "Confirm" at bounding box center [920, 224] width 9 height 9
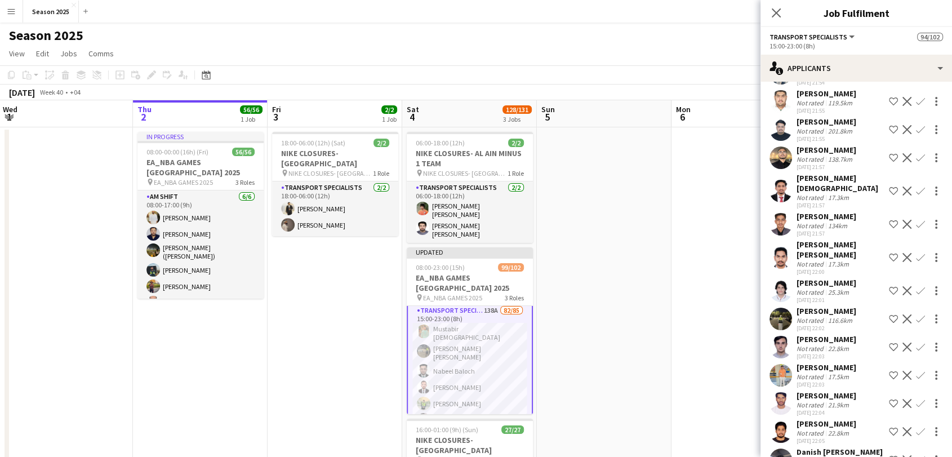
click at [916, 220] on app-icon "Confirm" at bounding box center [920, 224] width 9 height 9
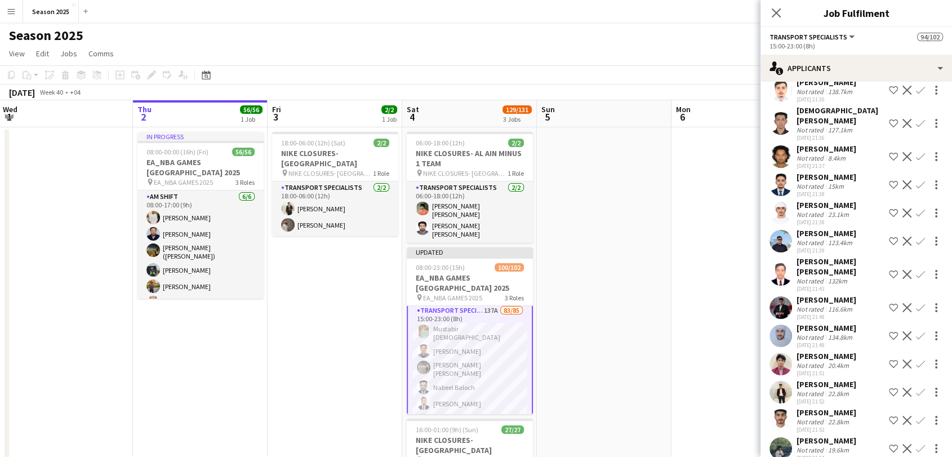
scroll to position [477, 0]
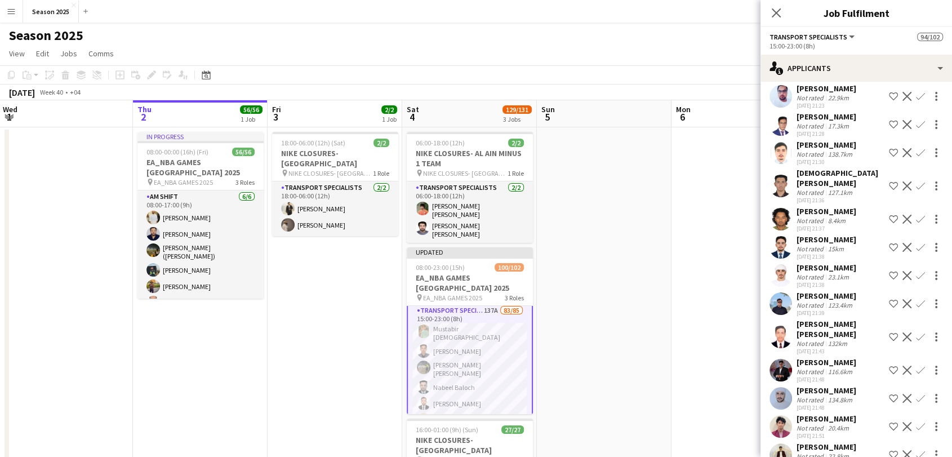
click at [784, 181] on app-user-avatar at bounding box center [780, 186] width 23 height 23
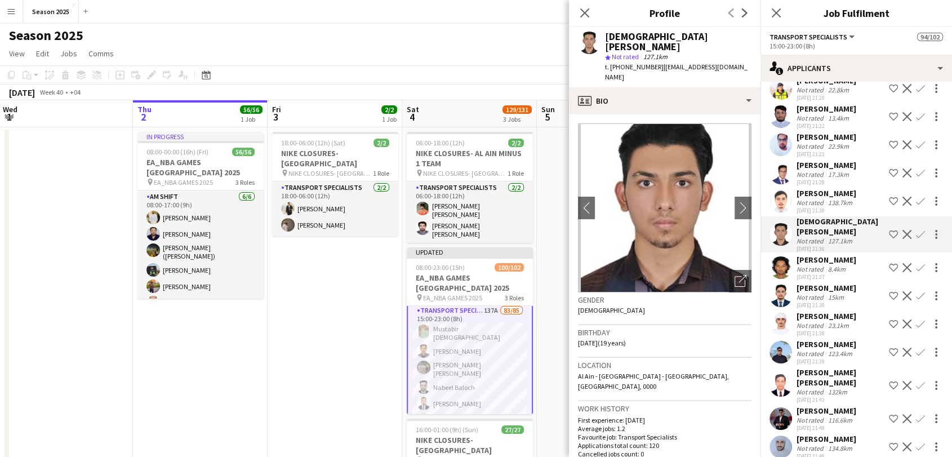
scroll to position [414, 0]
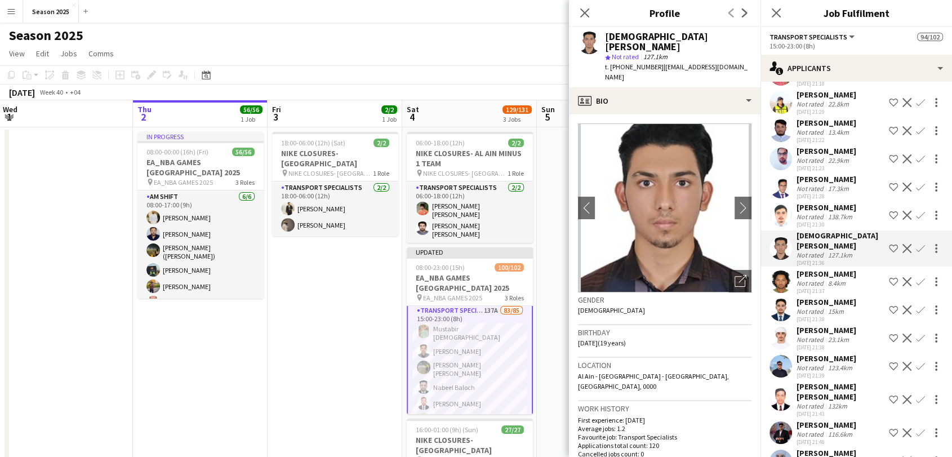
click at [787, 150] on app-user-avatar at bounding box center [780, 159] width 23 height 23
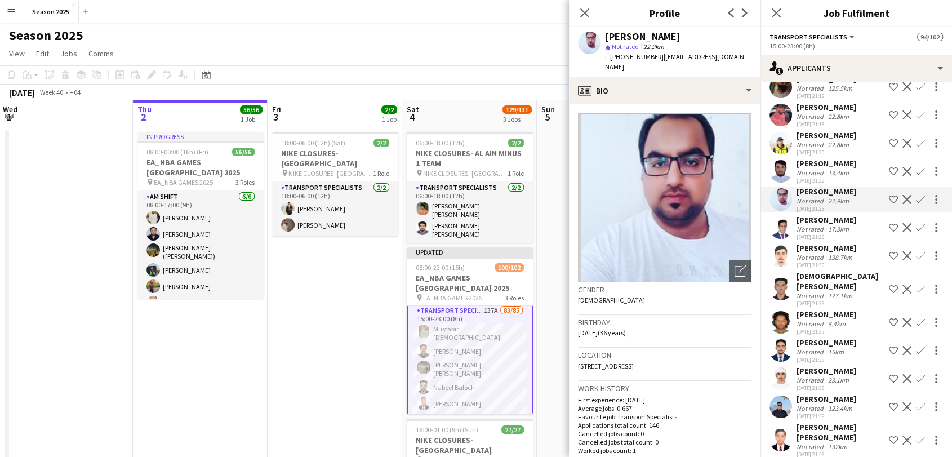
scroll to position [351, 0]
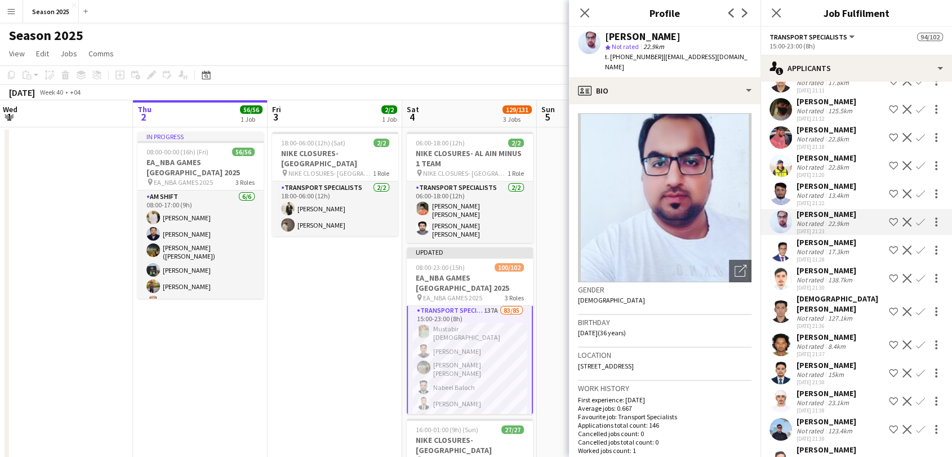
click at [787, 154] on app-user-avatar at bounding box center [780, 165] width 23 height 23
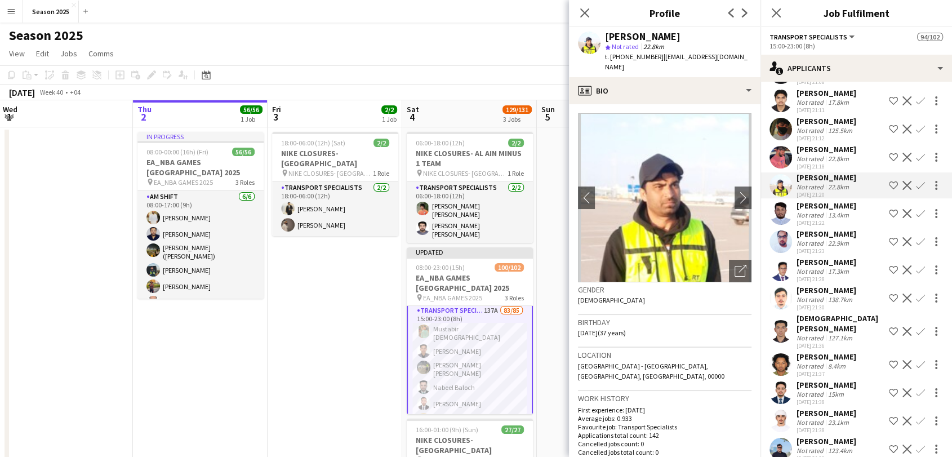
scroll to position [289, 0]
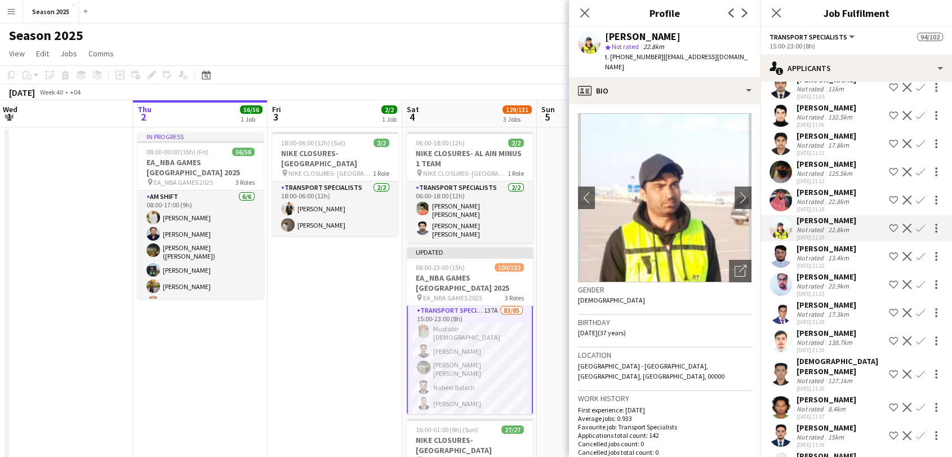
click at [786, 163] on app-user-avatar at bounding box center [780, 171] width 23 height 23
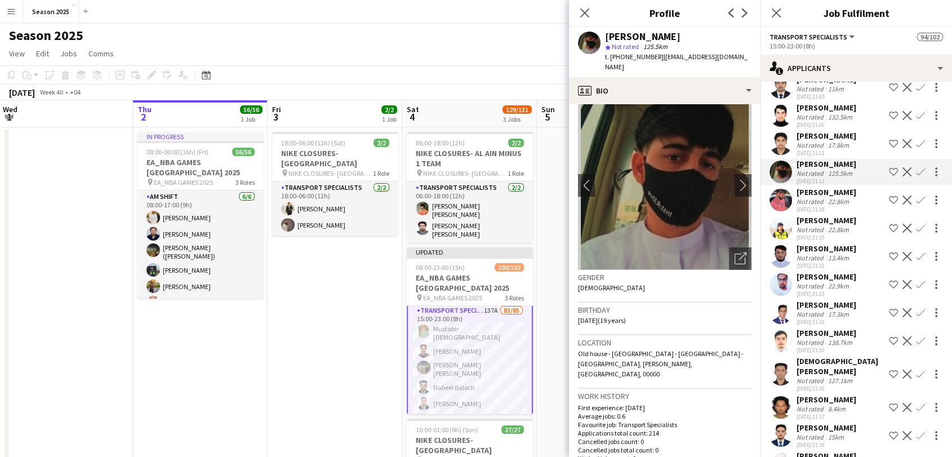
scroll to position [0, 0]
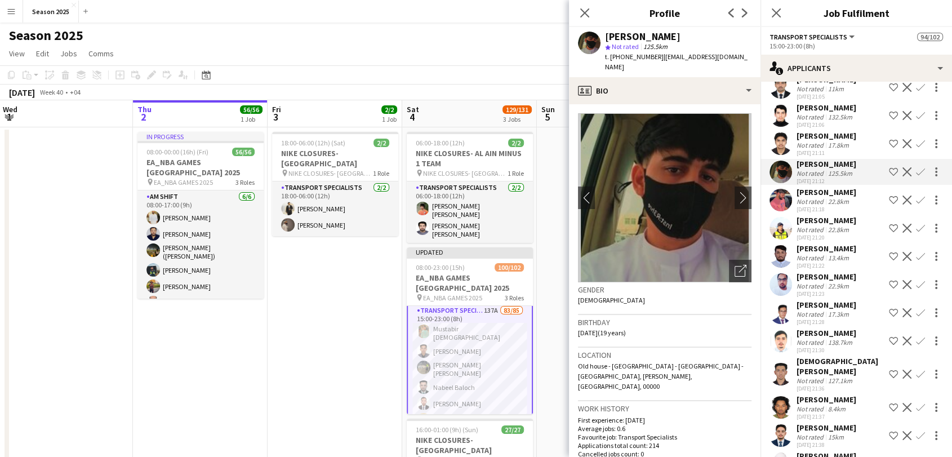
click at [779, 189] on app-user-avatar at bounding box center [780, 200] width 23 height 23
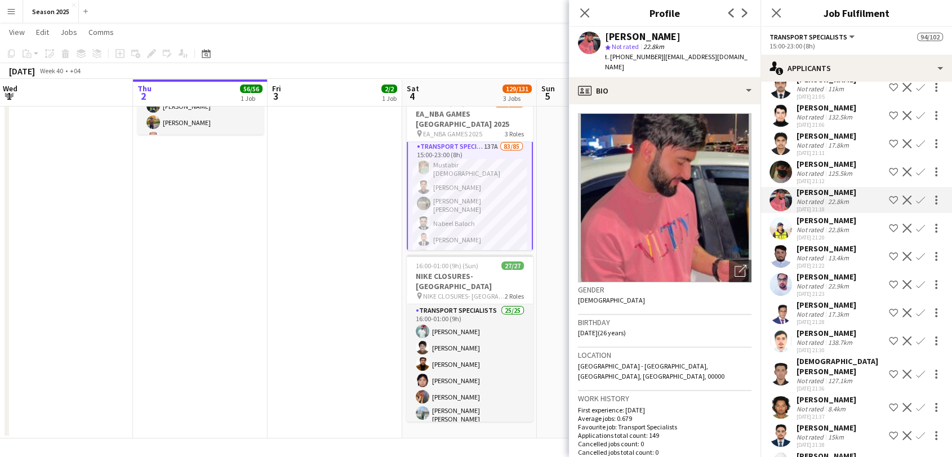
click at [916, 195] on app-icon "Confirm" at bounding box center [920, 199] width 9 height 9
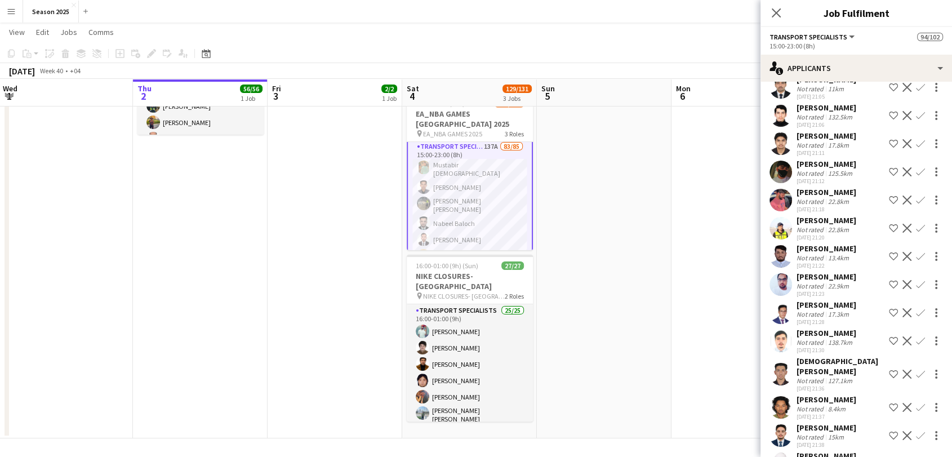
click at [916, 195] on app-icon "Confirm" at bounding box center [920, 199] width 9 height 9
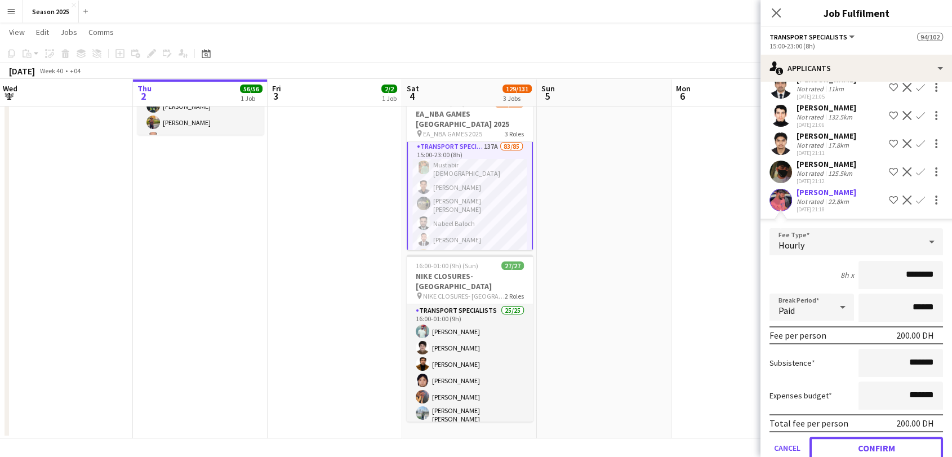
drag, startPoint x: 895, startPoint y: 432, endPoint x: 867, endPoint y: 372, distance: 66.3
click at [893, 434] on button "Confirm" at bounding box center [875, 447] width 133 height 23
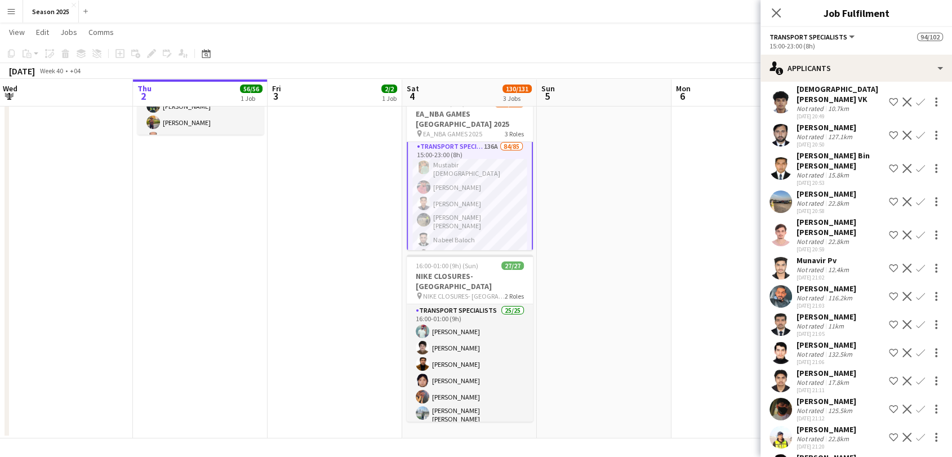
scroll to position [39, 0]
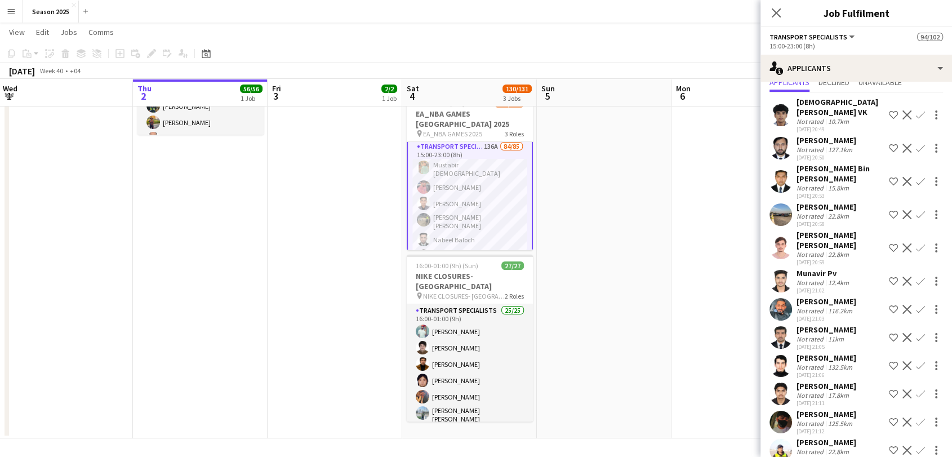
click at [784, 203] on app-user-avatar at bounding box center [780, 214] width 23 height 23
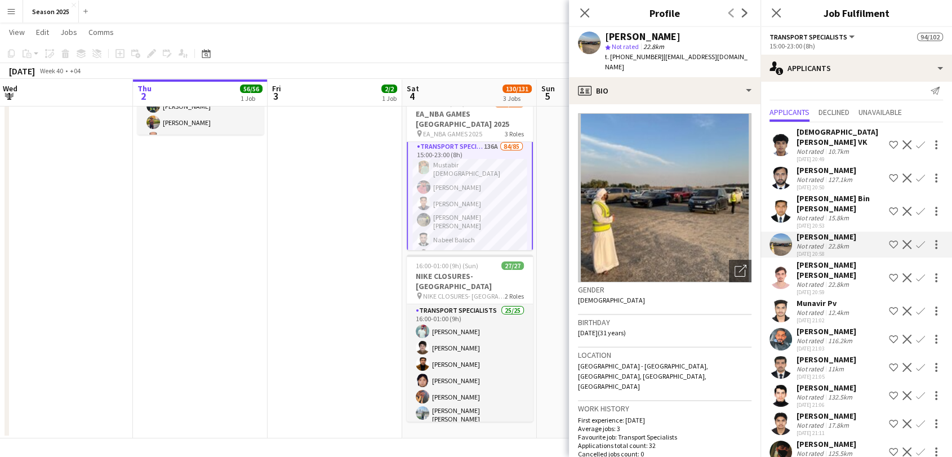
scroll to position [0, 0]
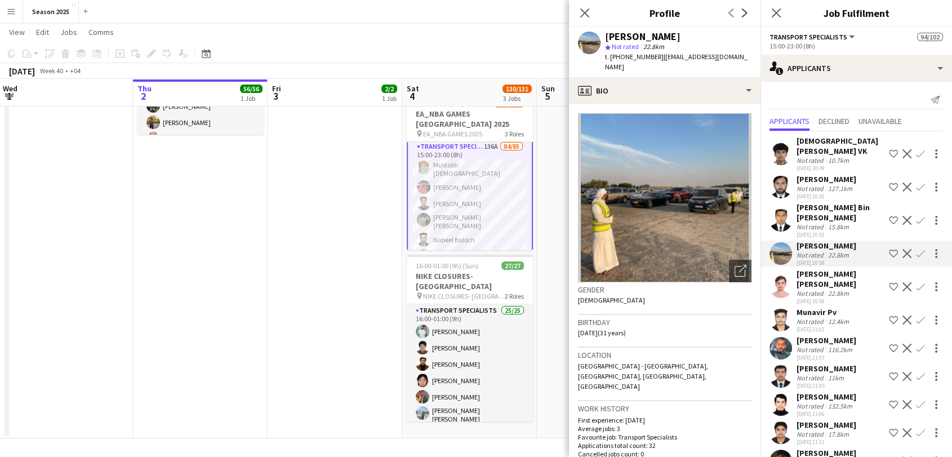
click at [782, 209] on app-user-avatar at bounding box center [780, 220] width 23 height 23
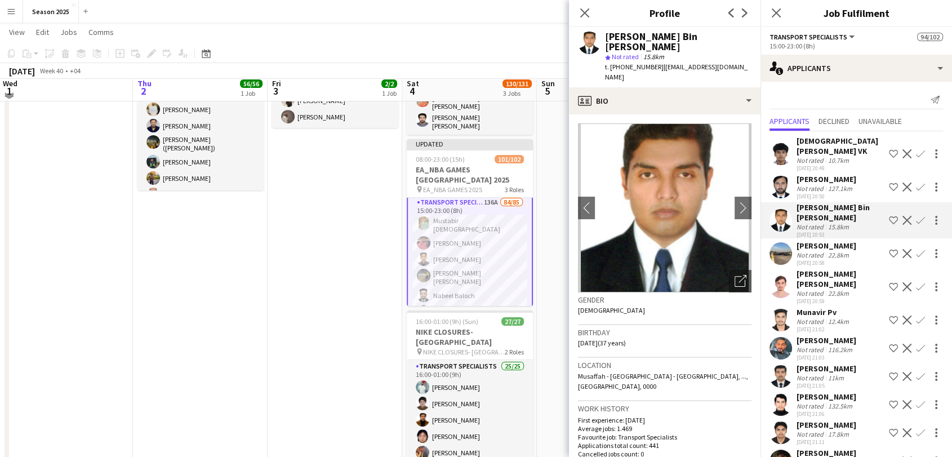
scroll to position [100, 0]
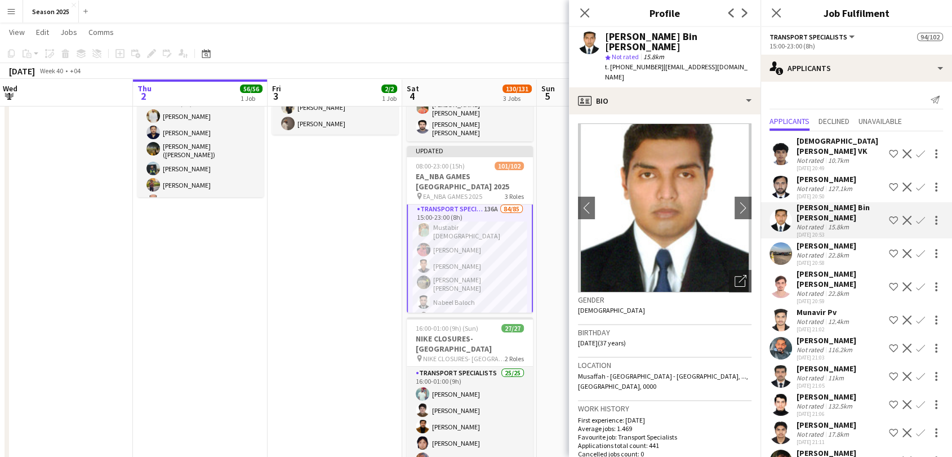
click at [784, 176] on app-user-avatar at bounding box center [780, 187] width 23 height 23
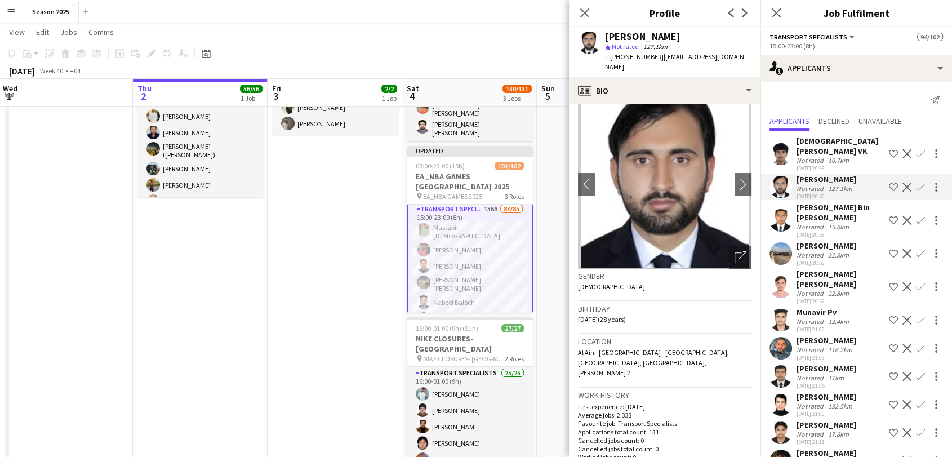
scroll to position [0, 0]
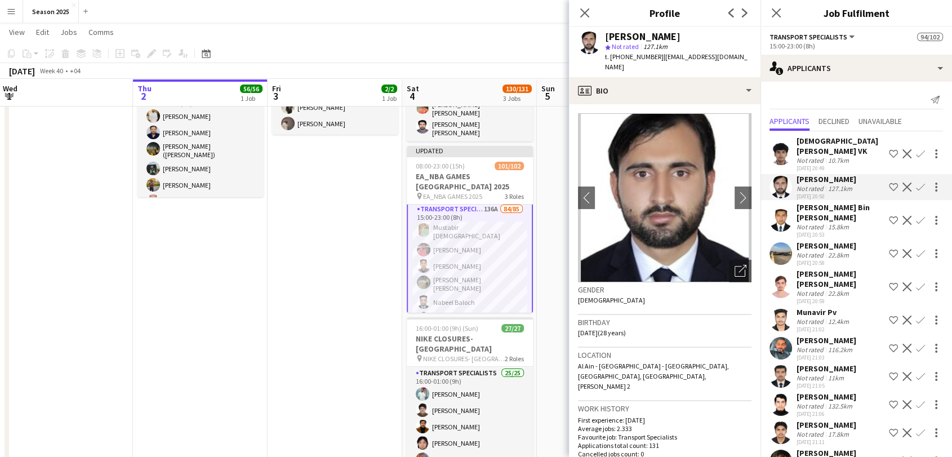
drag, startPoint x: 775, startPoint y: 256, endPoint x: 782, endPoint y: 269, distance: 14.9
click at [775, 275] on app-user-avatar at bounding box center [780, 286] width 23 height 23
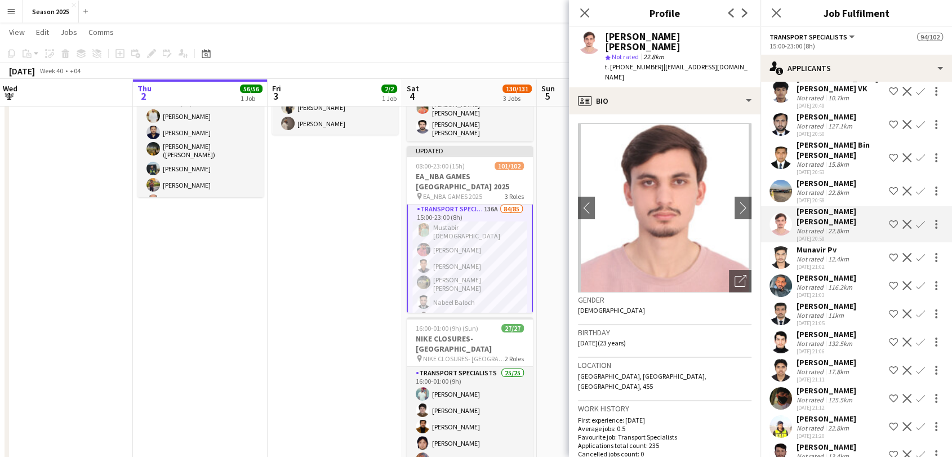
scroll to position [125, 0]
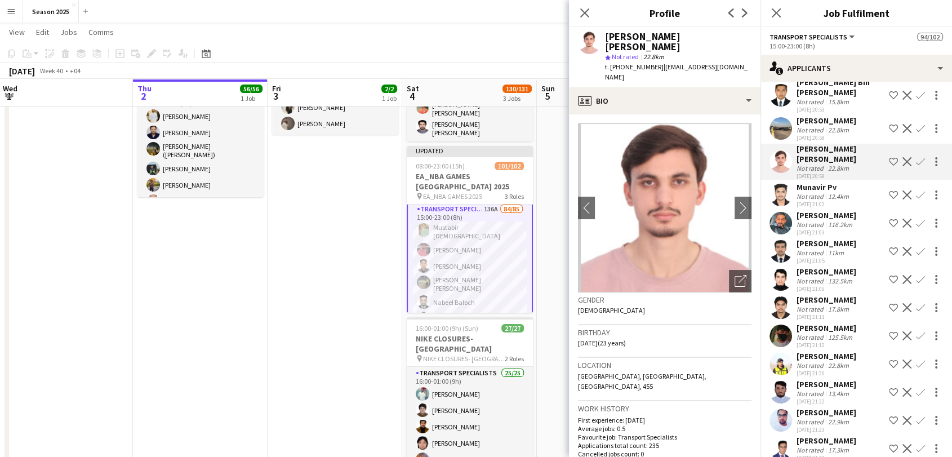
click at [783, 326] on app-user-avatar at bounding box center [780, 335] width 23 height 23
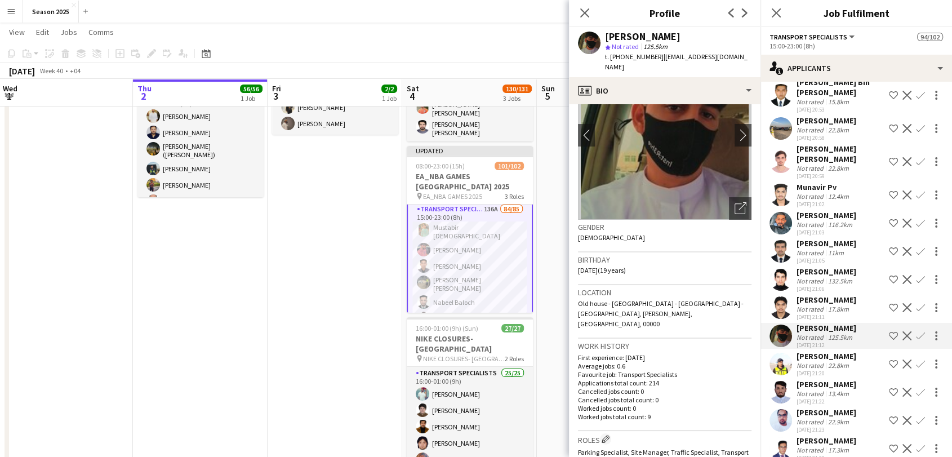
scroll to position [188, 0]
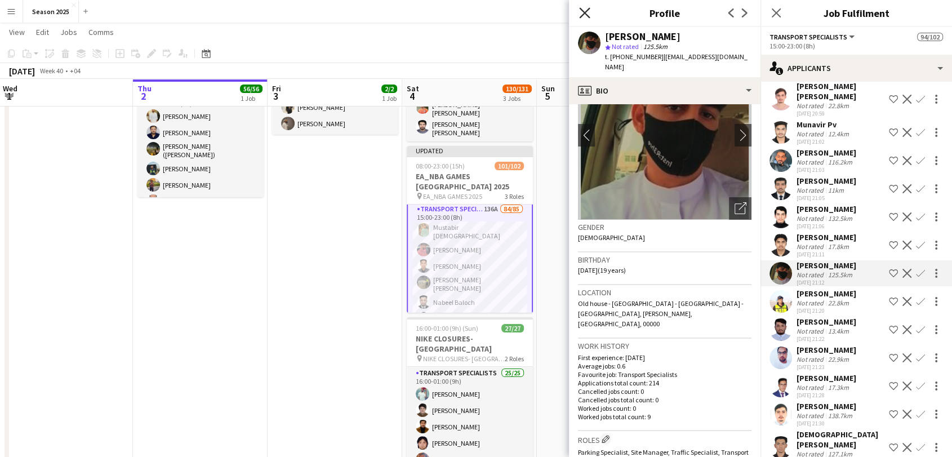
click at [581, 15] on icon "Close pop-in" at bounding box center [584, 12] width 11 height 11
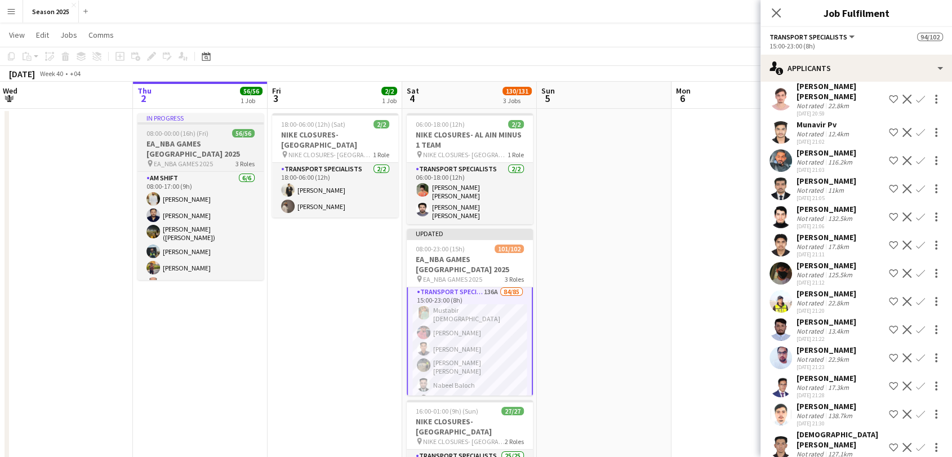
scroll to position [0, 0]
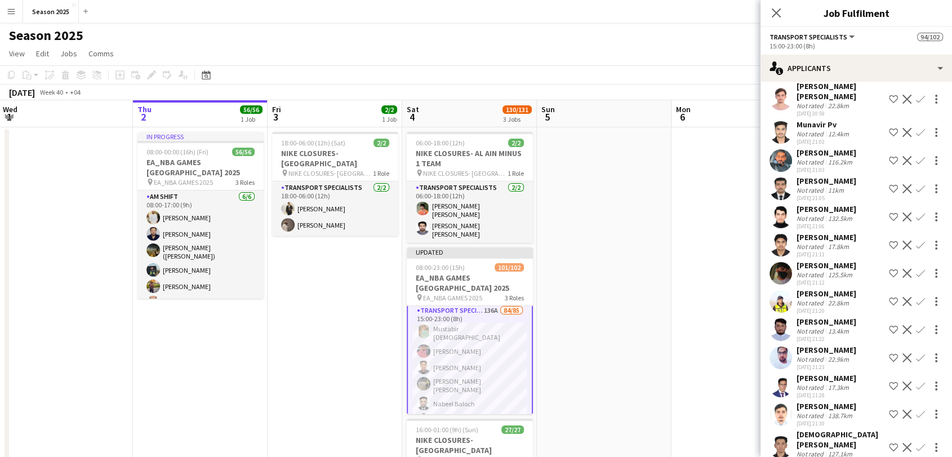
click at [300, 286] on app-date-cell "18:00-06:00 (12h) (Sat) 2/2 NIKE CLOSURES- AL AIN pin NIKE CLOSURES- AL AIN 1 R…" at bounding box center [334, 364] width 135 height 475
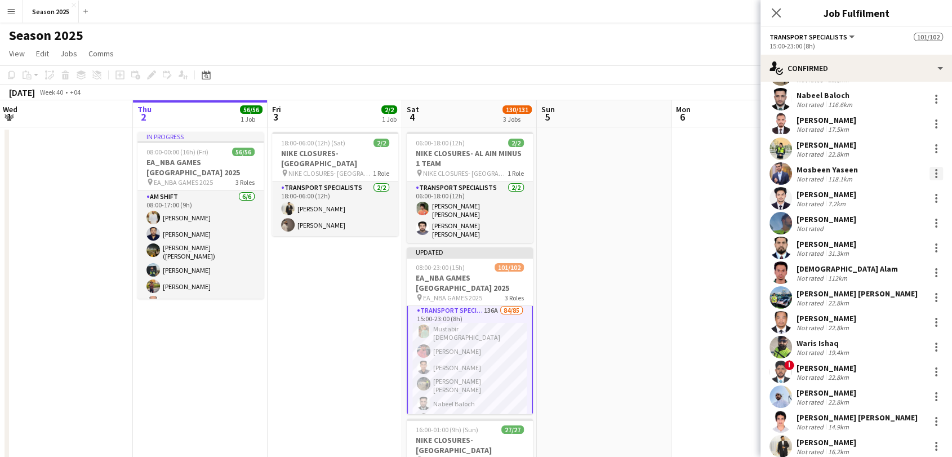
click at [929, 173] on div at bounding box center [936, 174] width 14 height 14
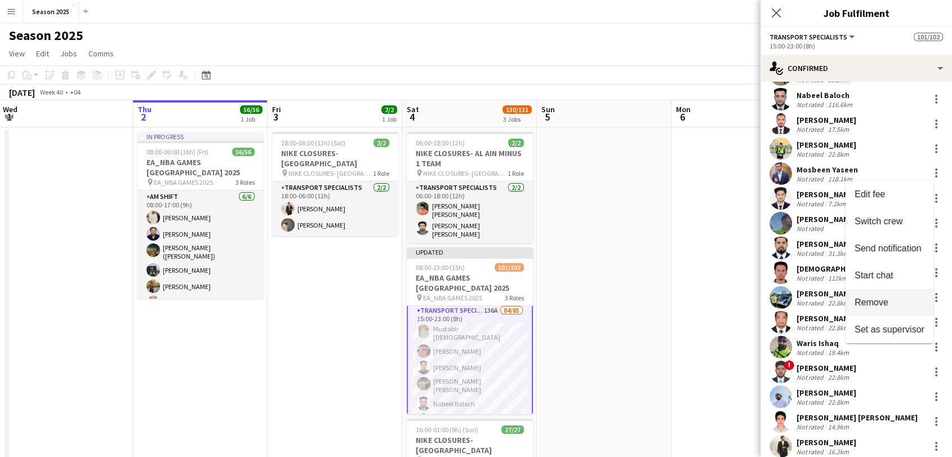
click at [882, 296] on button "Remove" at bounding box center [889, 302] width 88 height 27
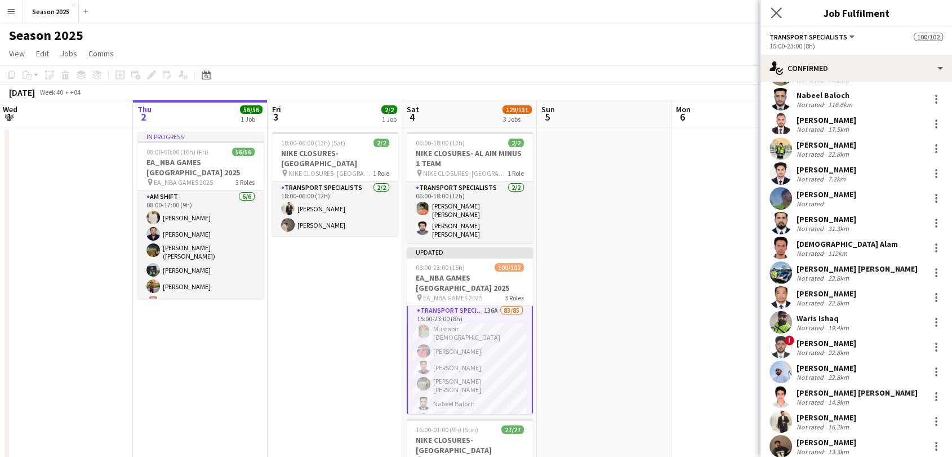
click at [784, 13] on app-icon "Close pop-in" at bounding box center [776, 13] width 16 height 16
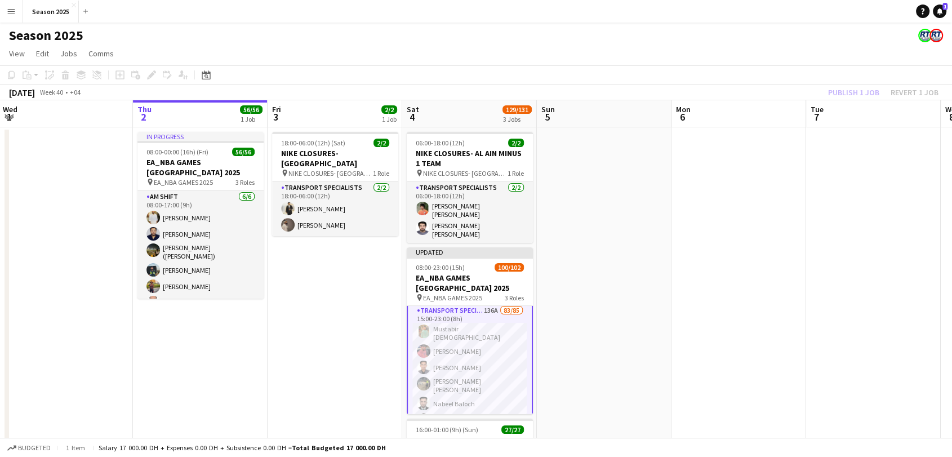
click at [605, 369] on app-date-cell at bounding box center [604, 364] width 135 height 475
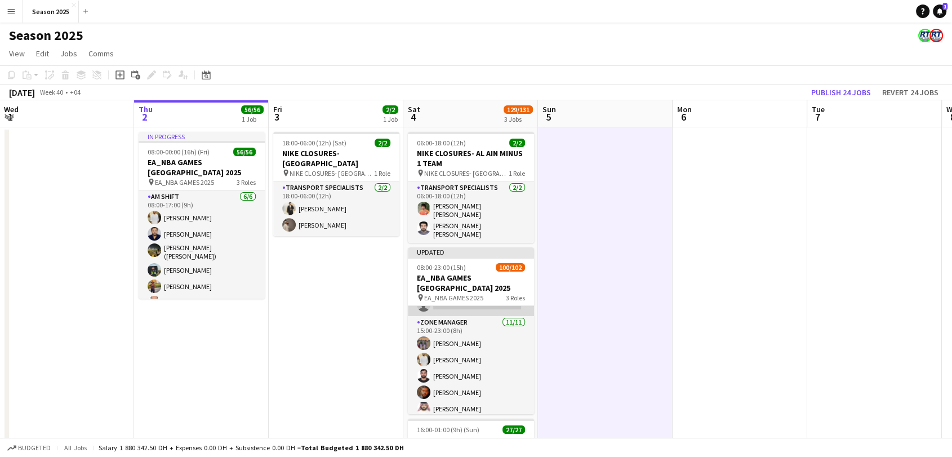
scroll to position [1640, 0]
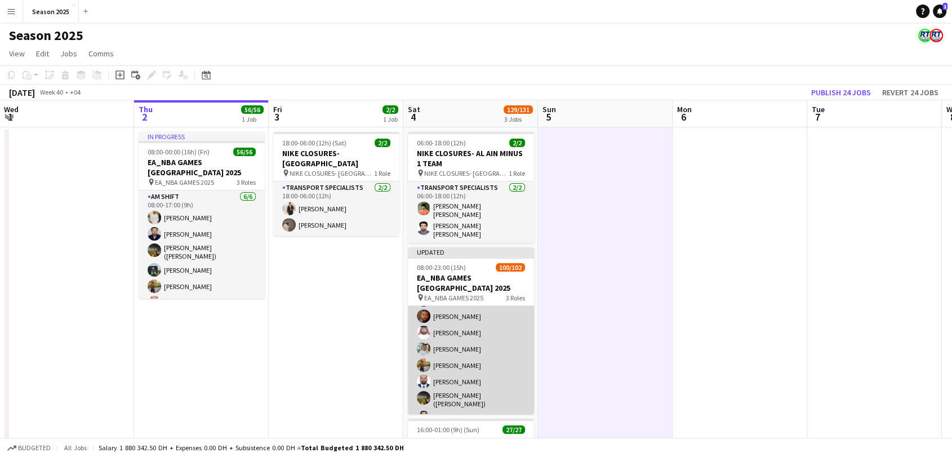
click at [498, 357] on app-card-role "Zone Manager 11/11 15:00-23:00 (8h) Ahmed Ibrahim Baloshi Yasir Shaikh Abdullah…" at bounding box center [471, 342] width 126 height 205
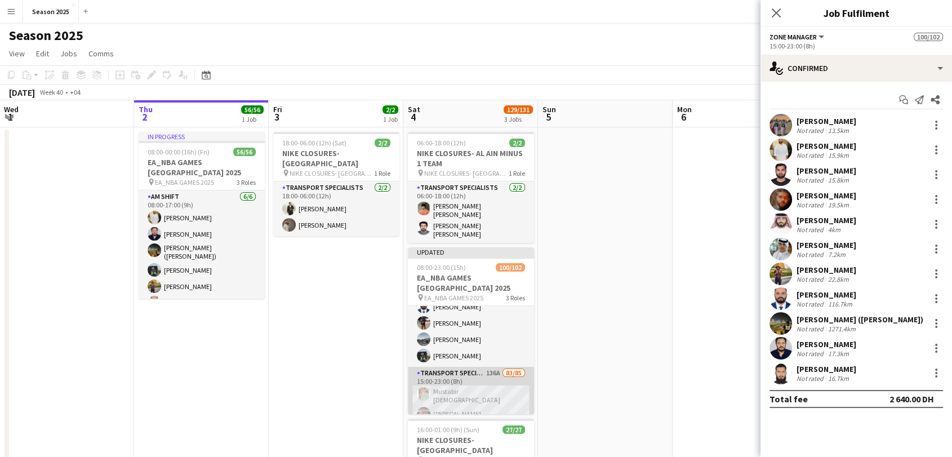
scroll to position [125, 0]
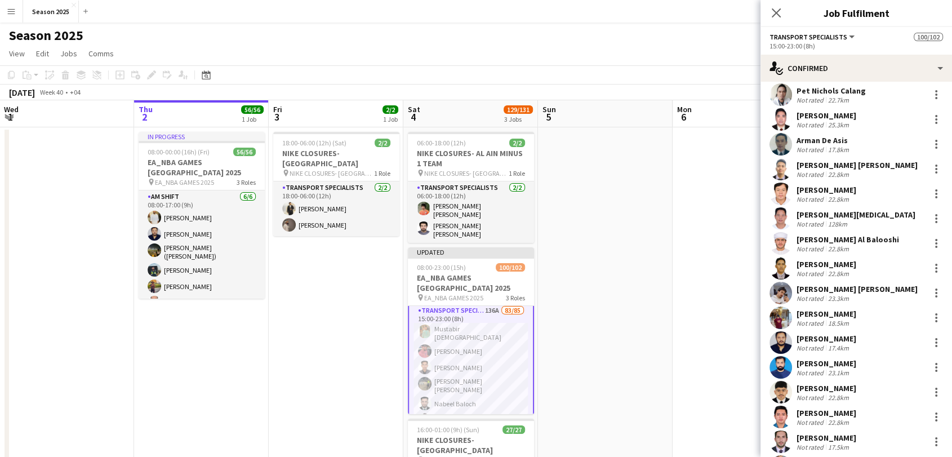
scroll to position [1251, 0]
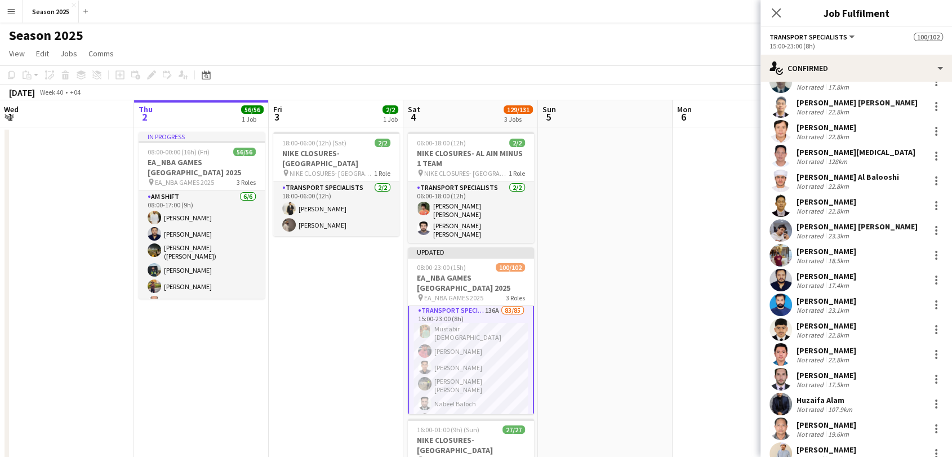
click at [780, 269] on app-user-avatar at bounding box center [780, 280] width 23 height 23
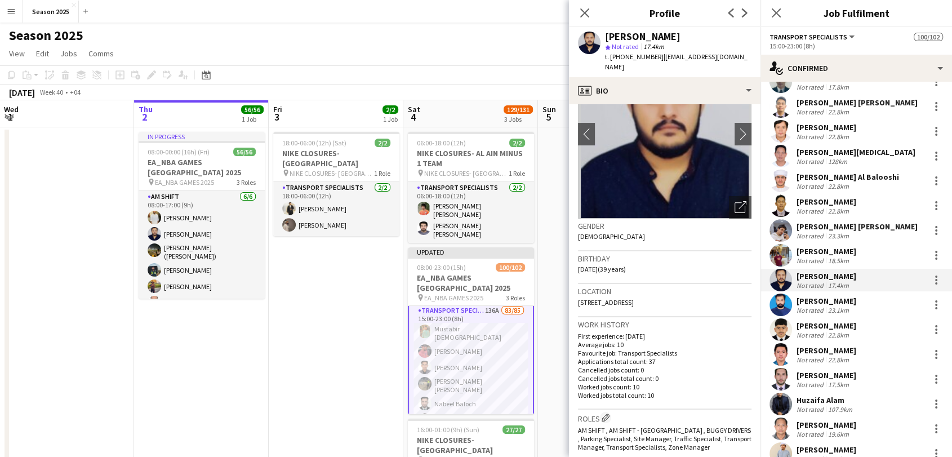
scroll to position [0, 0]
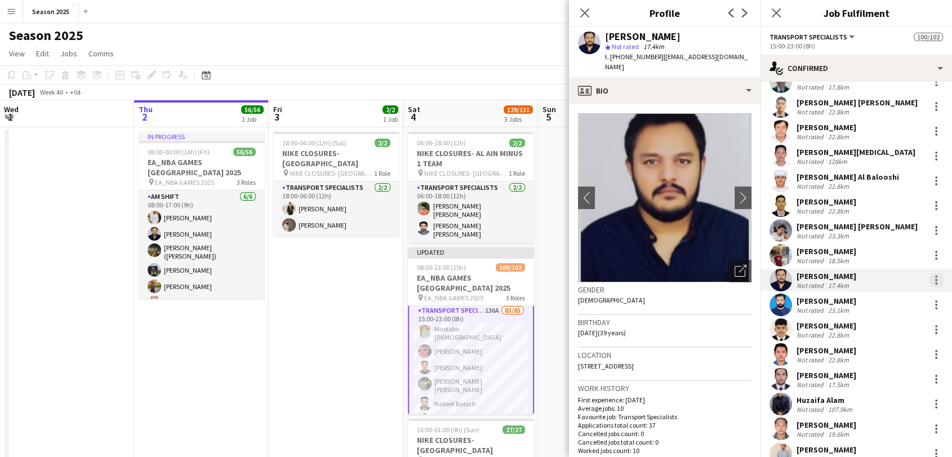
click at [929, 273] on div at bounding box center [936, 280] width 14 height 14
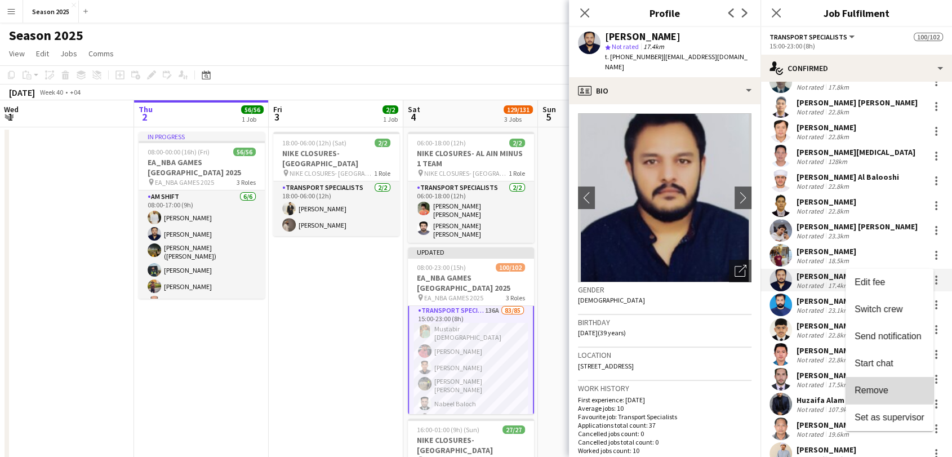
click at [885, 388] on span "Remove" at bounding box center [871, 390] width 34 height 10
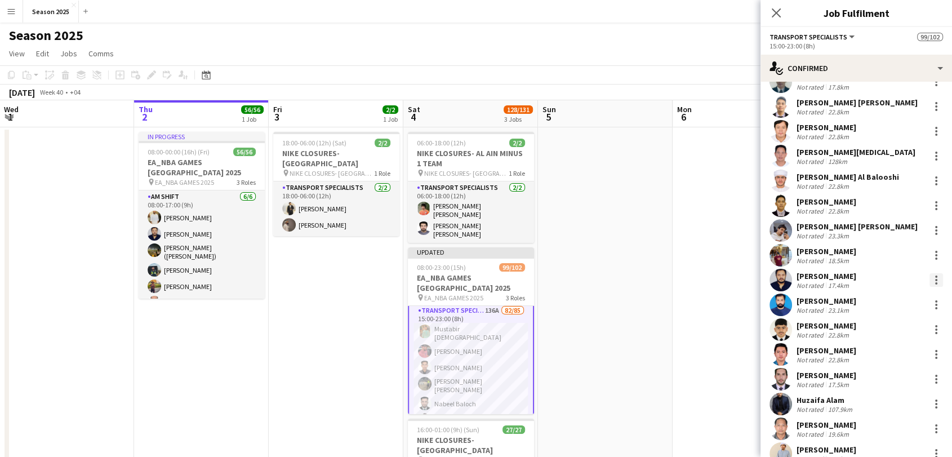
click at [935, 275] on div at bounding box center [936, 276] width 2 height 2
click at [895, 386] on span "Remove" at bounding box center [889, 390] width 70 height 10
click at [576, 185] on app-date-cell at bounding box center [605, 364] width 135 height 475
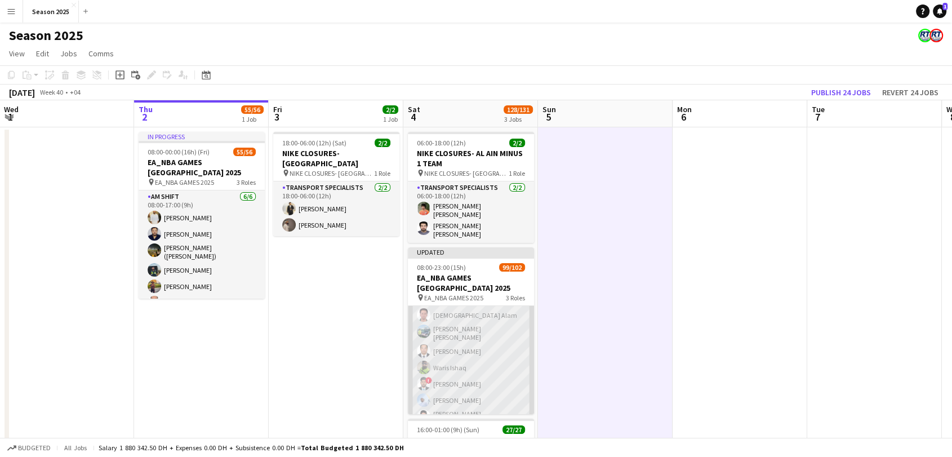
scroll to position [313, 0]
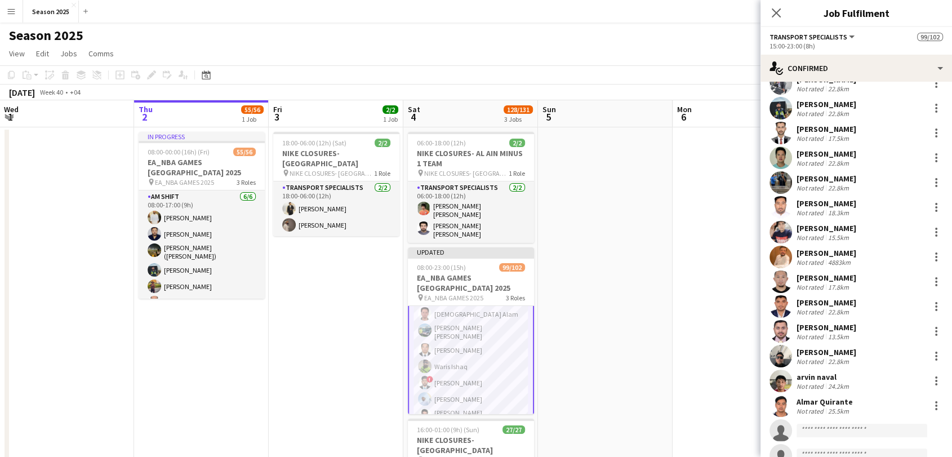
scroll to position [1793, 0]
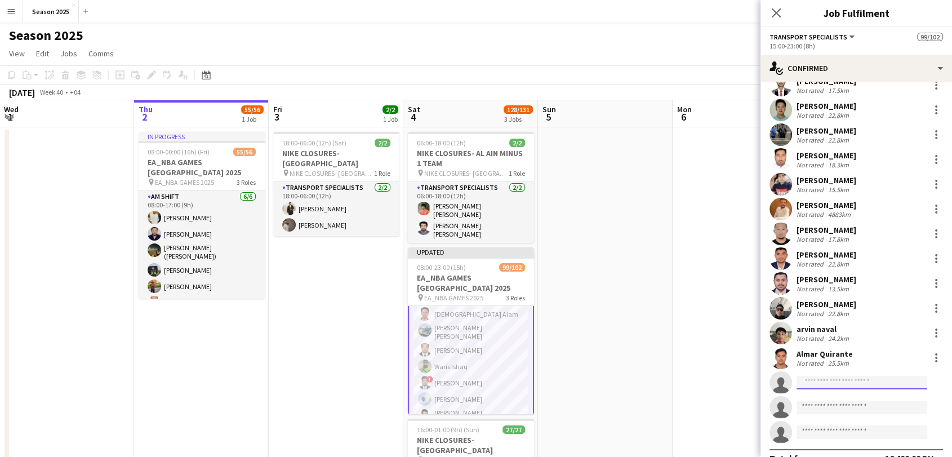
click at [842, 376] on input at bounding box center [861, 383] width 131 height 14
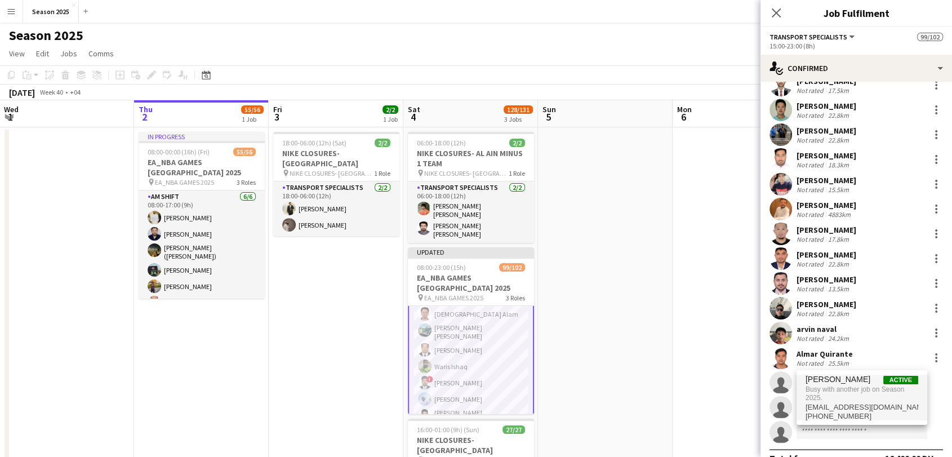
type input "******"
click at [870, 392] on span "Busy with another job on Season 2025." at bounding box center [861, 393] width 113 height 19
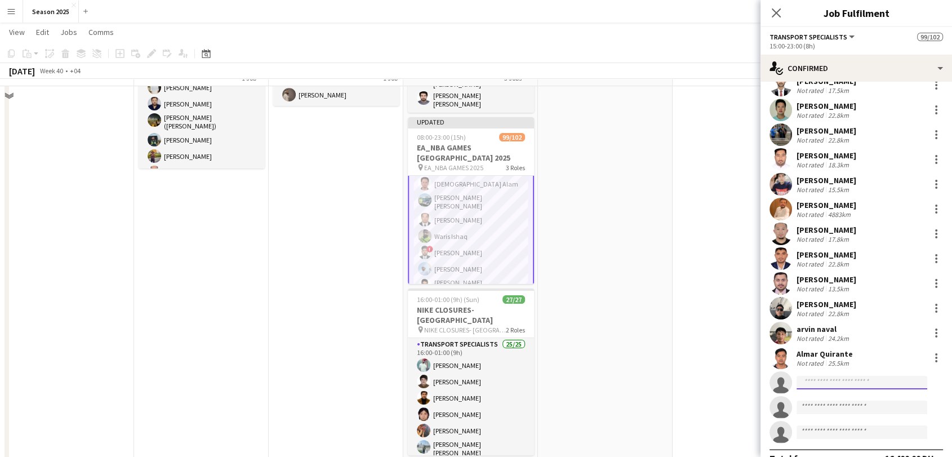
scroll to position [163, 0]
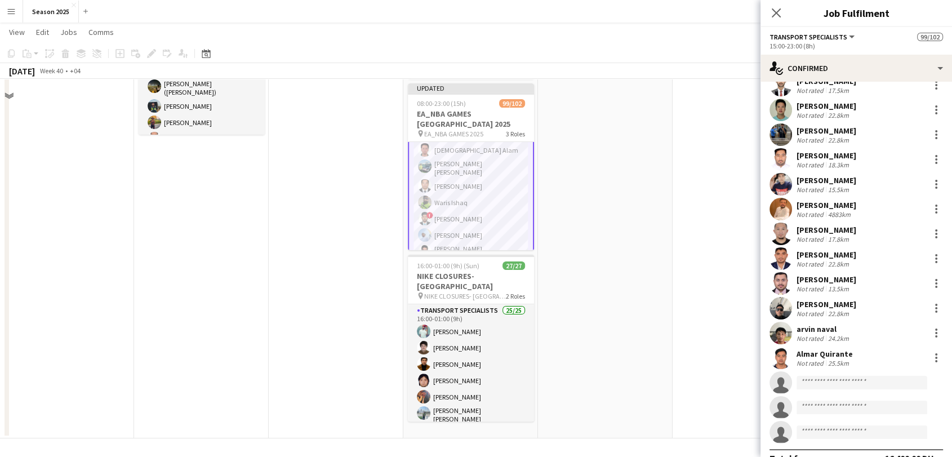
click at [613, 307] on app-date-cell at bounding box center [605, 200] width 135 height 475
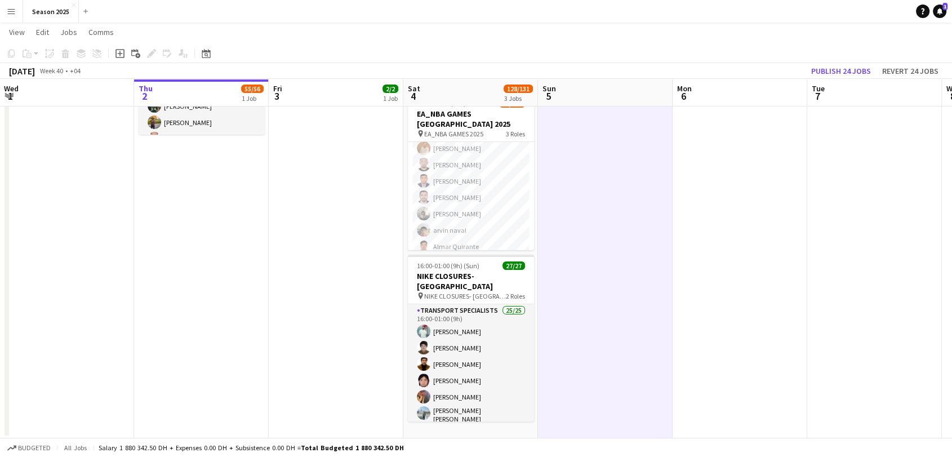
scroll to position [1390, 0]
click at [481, 121] on h3 "EA_NBA GAMES [GEOGRAPHIC_DATA] 2025" at bounding box center [471, 119] width 126 height 20
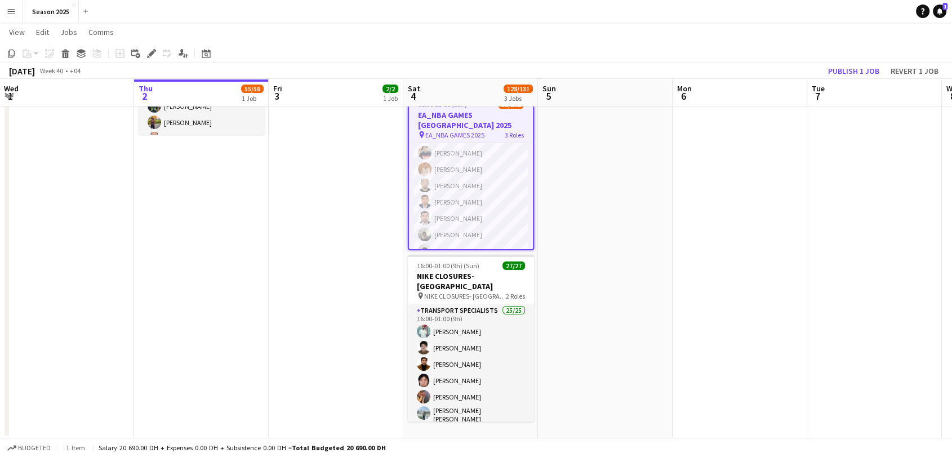
click at [563, 209] on app-date-cell at bounding box center [605, 200] width 135 height 475
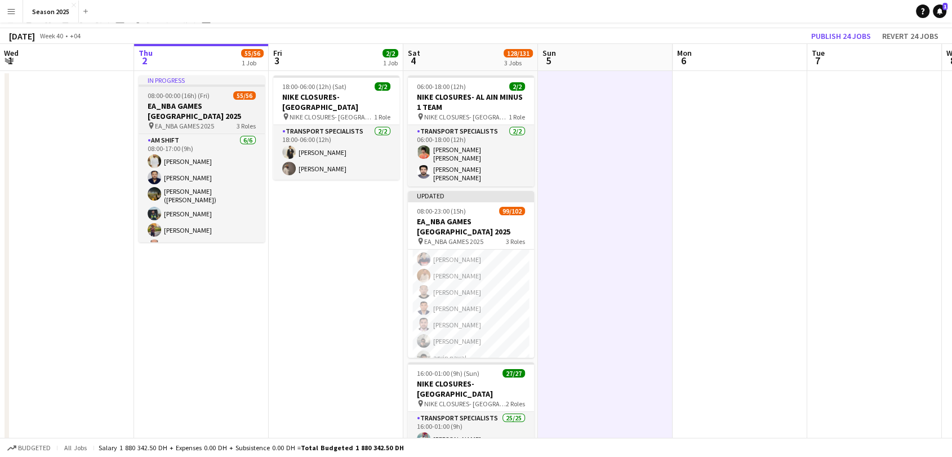
scroll to position [0, 0]
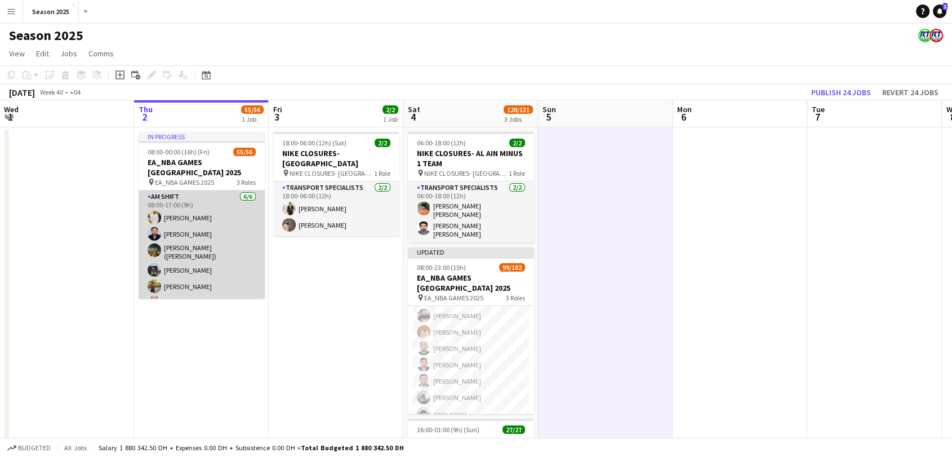
click at [210, 235] on app-card-role "AM SHIFT 6/6 08:00-17:00 (9h) Yasir Shaikh Zohaib Mohammad Usman Shaikh (Abu Ha…" at bounding box center [202, 251] width 126 height 123
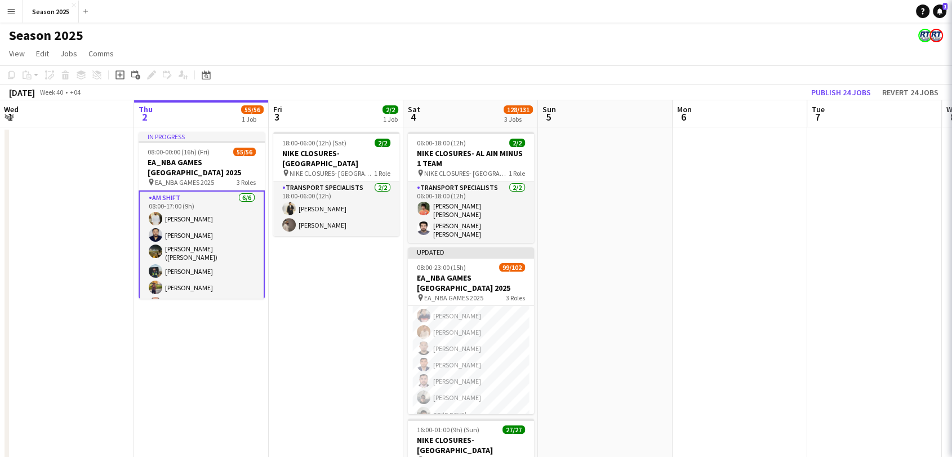
scroll to position [0, 271]
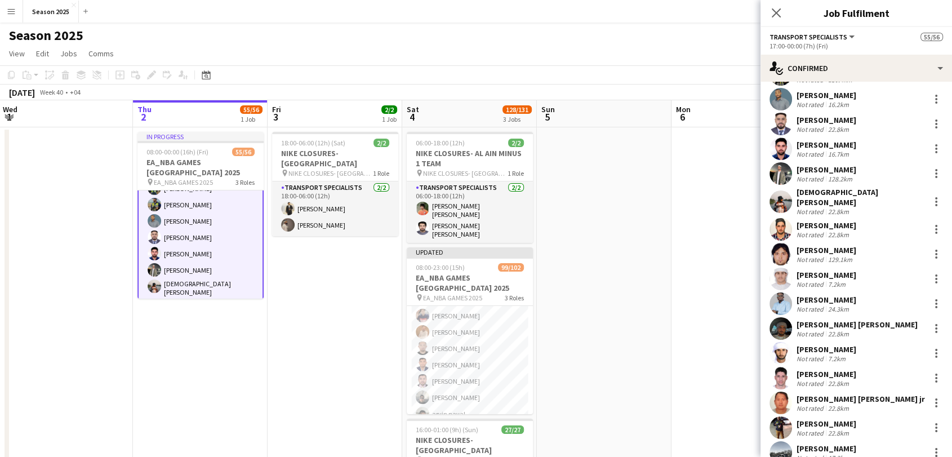
scroll to position [188, 0]
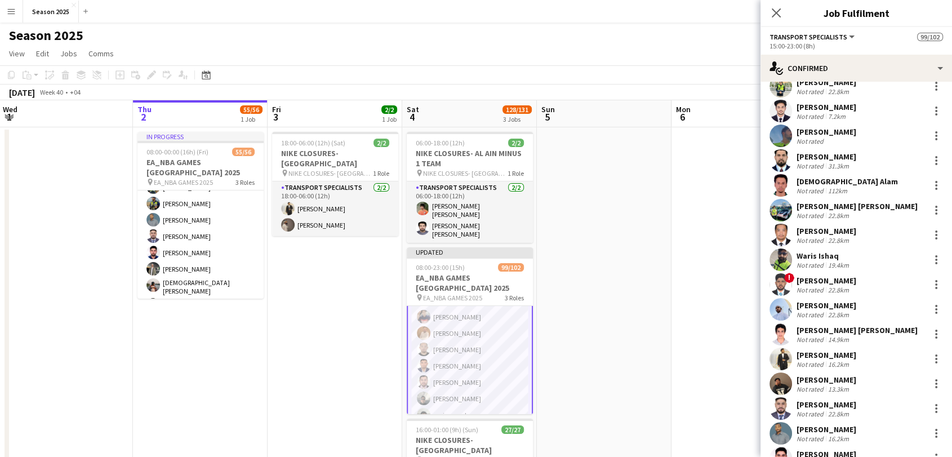
scroll to position [1391, 0]
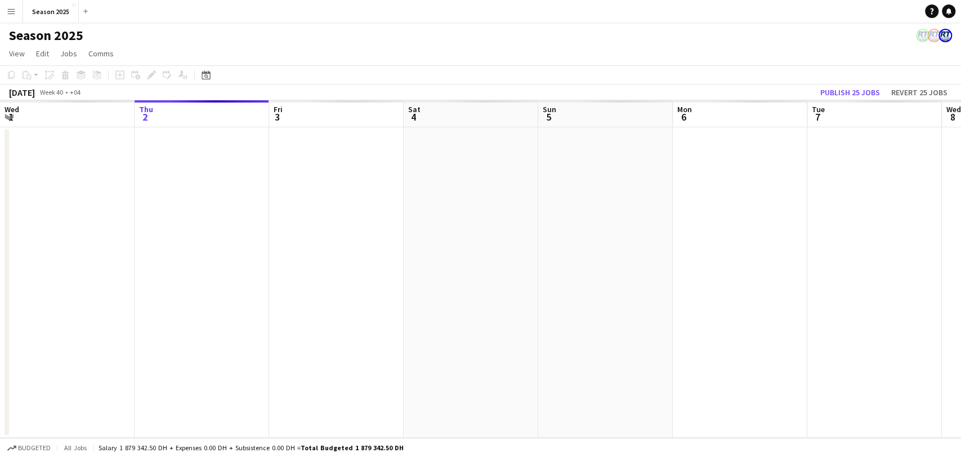
click at [14, 17] on button "Menu" at bounding box center [11, 11] width 23 height 23
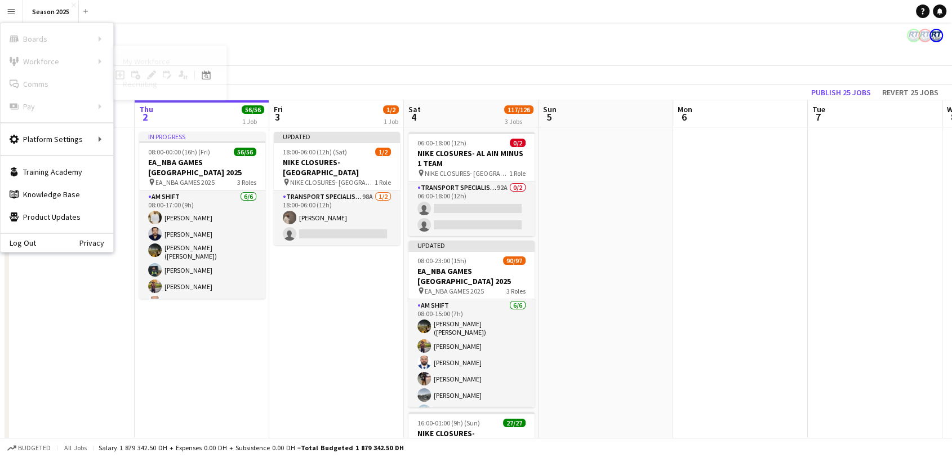
click at [141, 63] on link "My Workforce" at bounding box center [170, 61] width 113 height 23
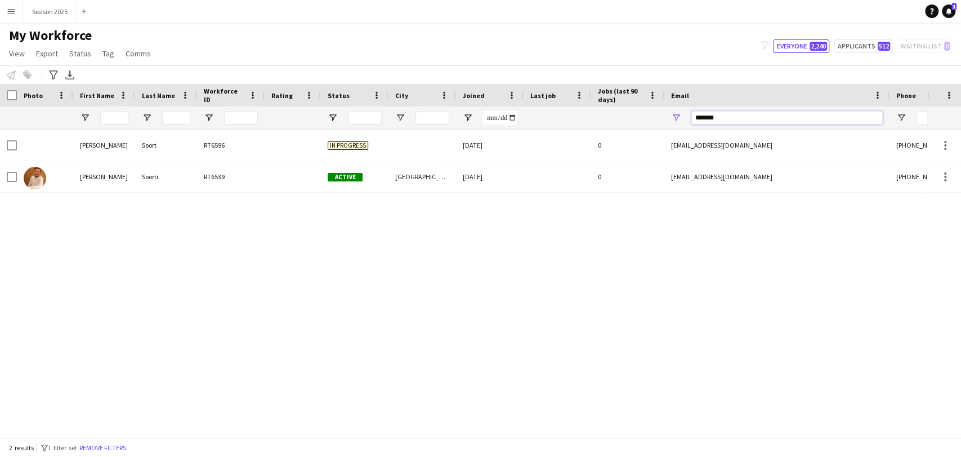
drag, startPoint x: 723, startPoint y: 117, endPoint x: 665, endPoint y: 110, distance: 57.9
click at [671, 115] on div "*******" at bounding box center [777, 117] width 225 height 23
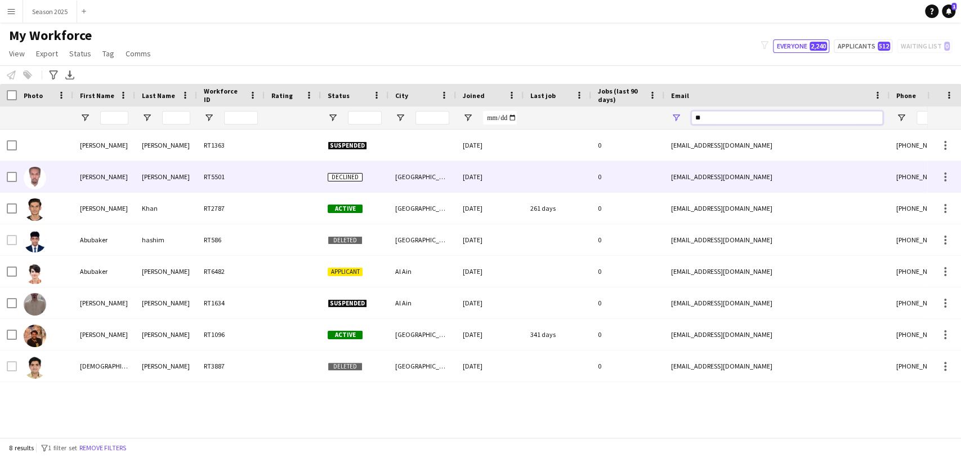
type input "*"
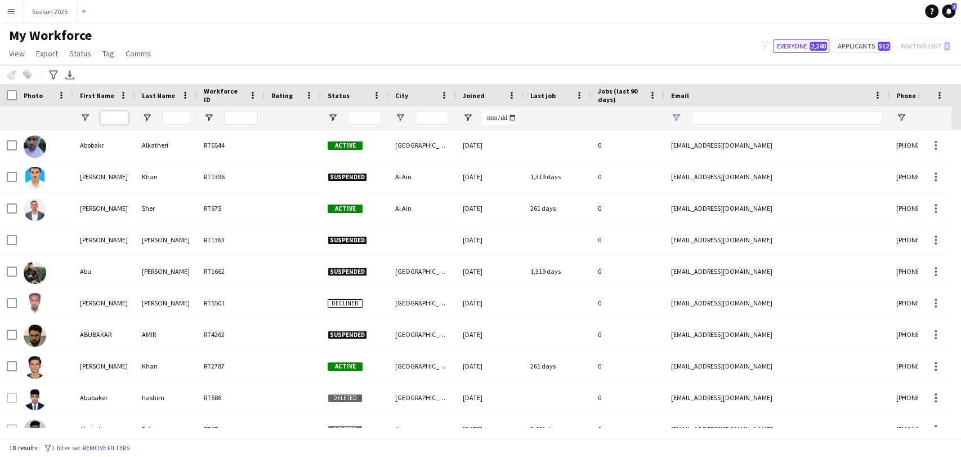
click at [122, 119] on input "First Name Filter Input" at bounding box center [114, 118] width 28 height 14
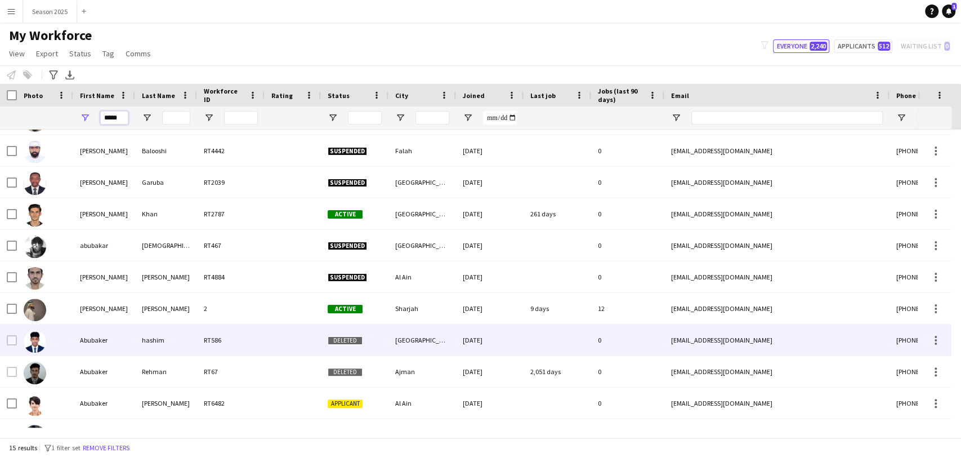
scroll to position [175, 0]
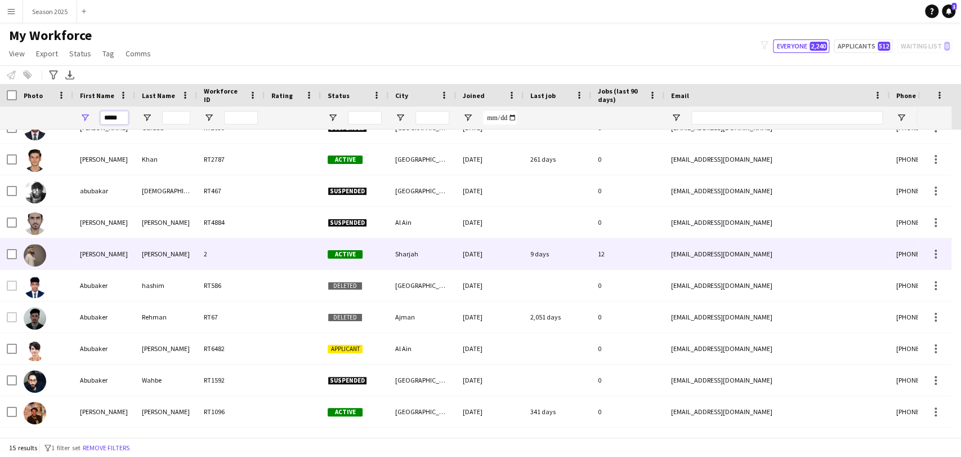
type input "*****"
click at [28, 256] on img at bounding box center [35, 255] width 23 height 23
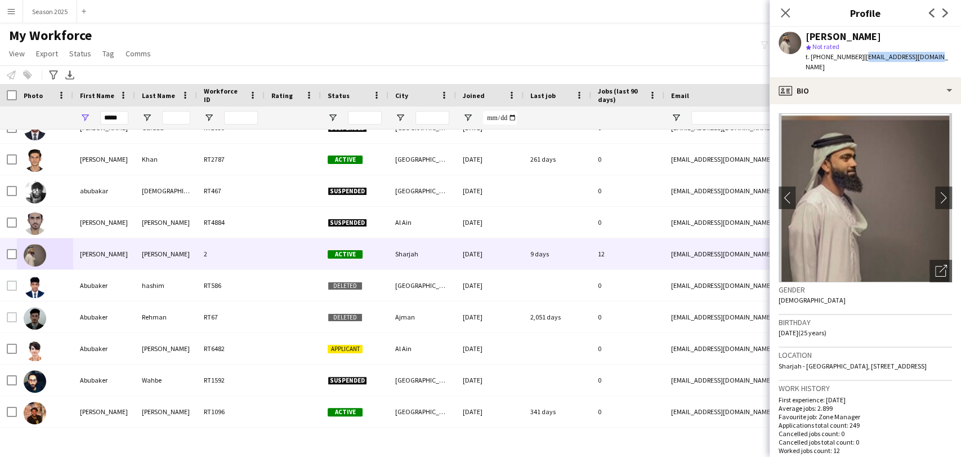
drag, startPoint x: 862, startPoint y: 56, endPoint x: 938, endPoint y: 58, distance: 76.0
click at [938, 57] on div "Abubakar Siddique star Not rated t. +971586907901 | mohdbakar08@gmail.com" at bounding box center [865, 52] width 191 height 50
copy span "mohdbakar08@gmail.com"
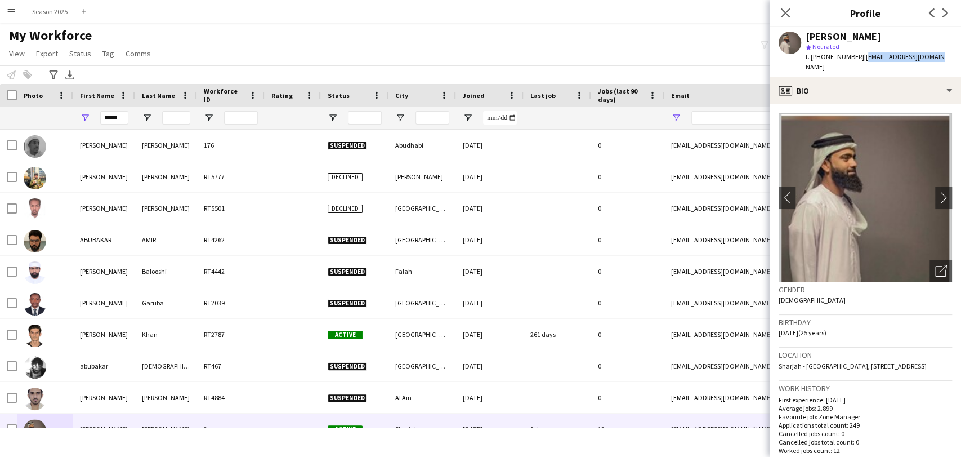
scroll to position [175, 0]
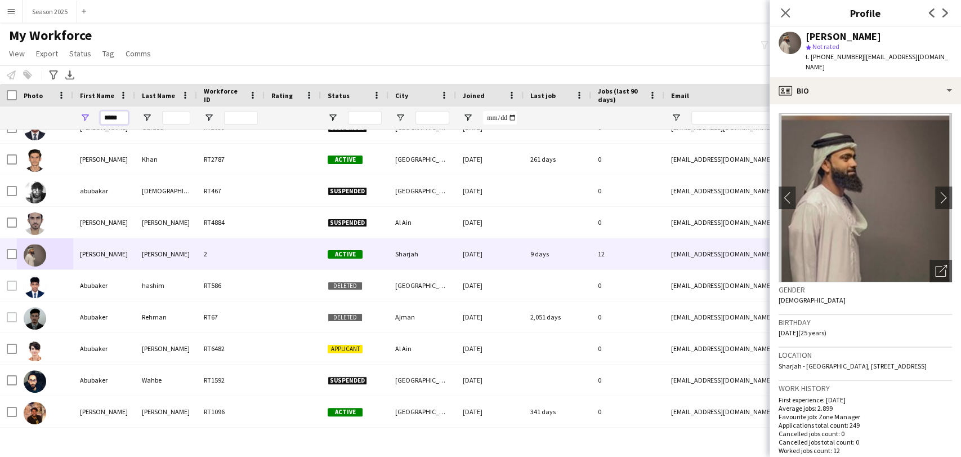
click at [122, 117] on input "*****" at bounding box center [114, 118] width 28 height 14
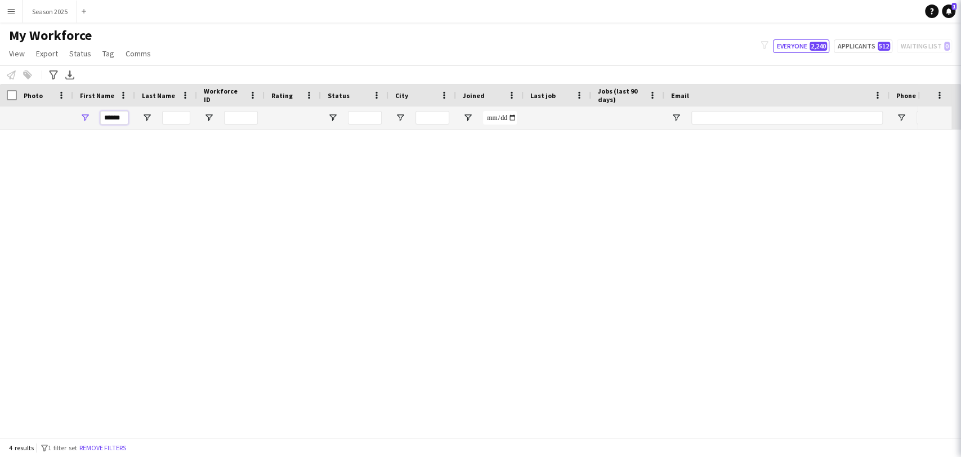
scroll to position [0, 0]
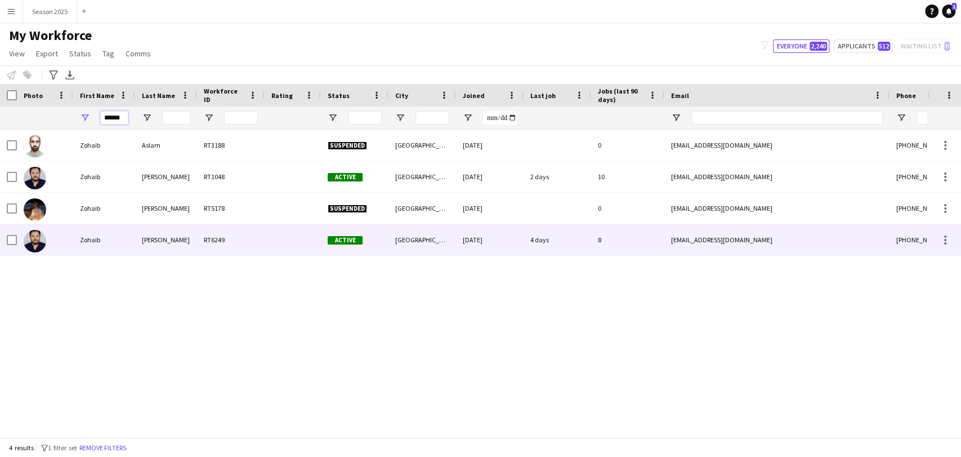
type input "******"
click at [43, 240] on img at bounding box center [35, 241] width 23 height 23
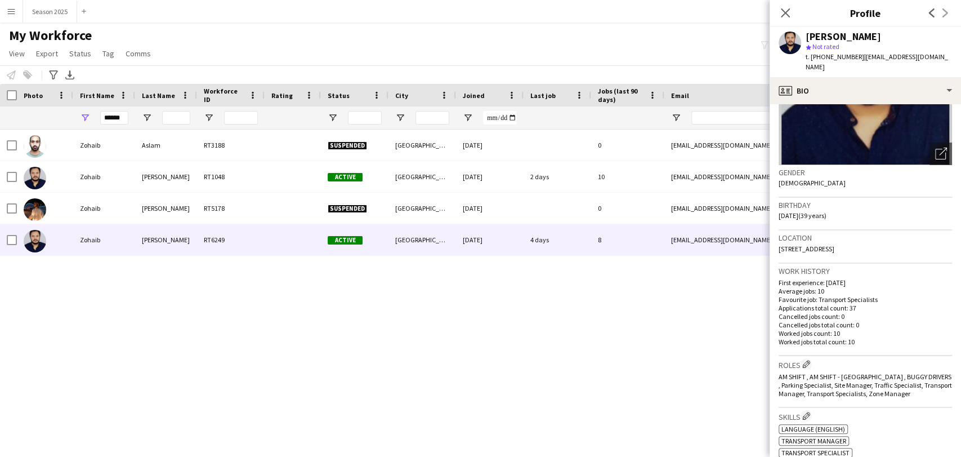
scroll to position [125, 0]
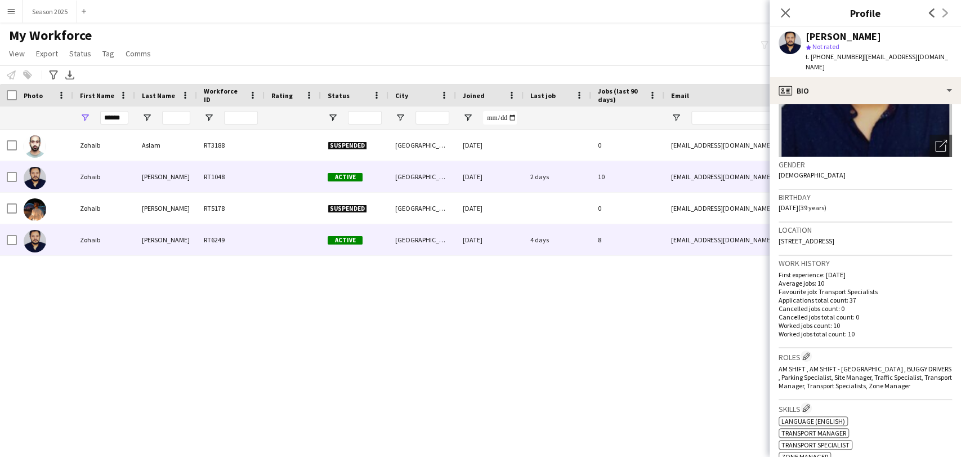
click at [32, 178] on img at bounding box center [35, 178] width 23 height 23
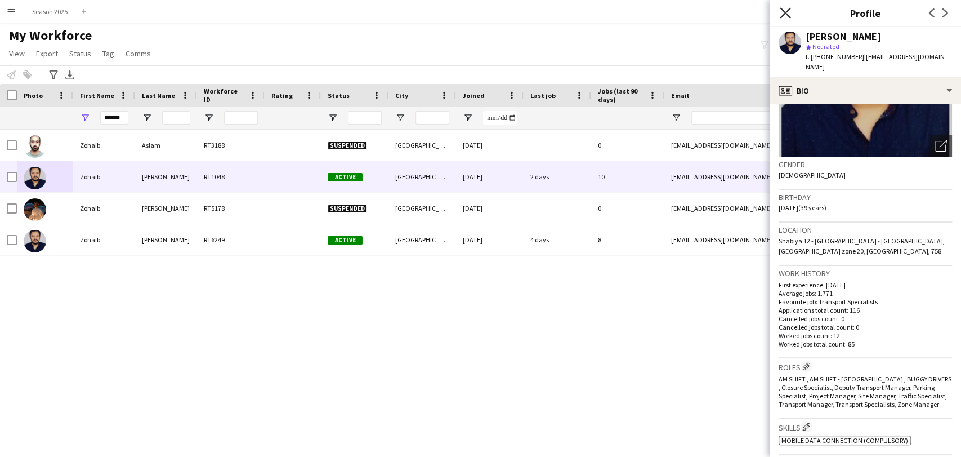
click at [780, 13] on icon "Close pop-in" at bounding box center [785, 12] width 11 height 11
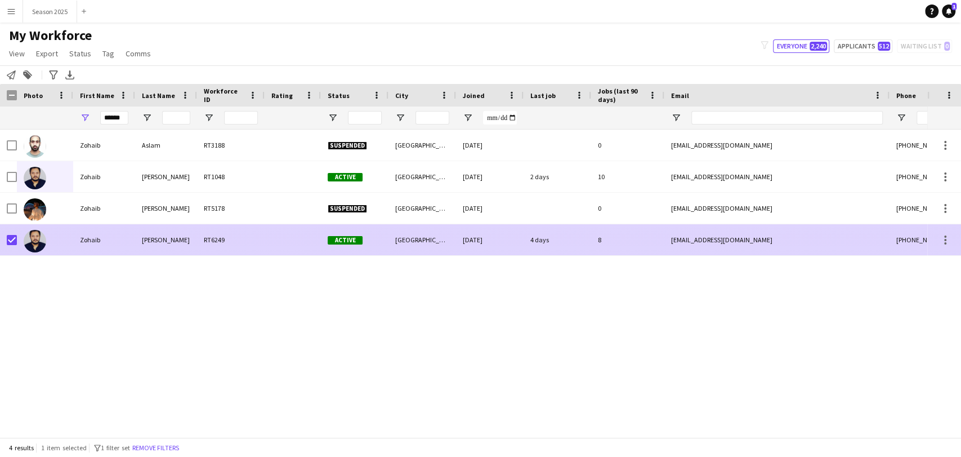
click at [38, 243] on img at bounding box center [35, 241] width 23 height 23
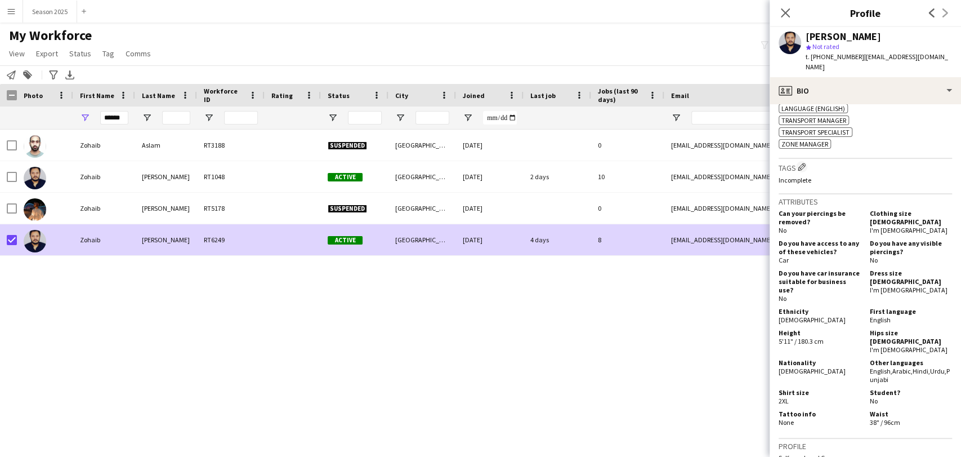
scroll to position [662, 0]
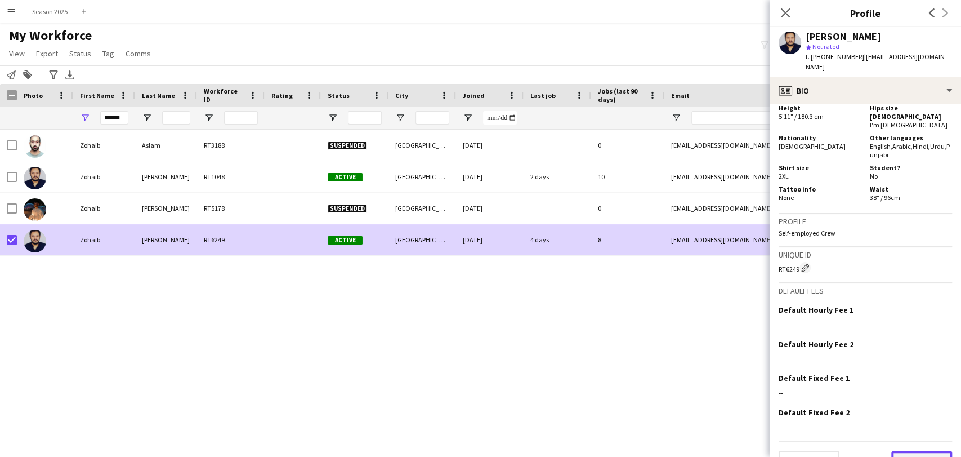
click at [893, 451] on button "Next" at bounding box center [921, 462] width 61 height 23
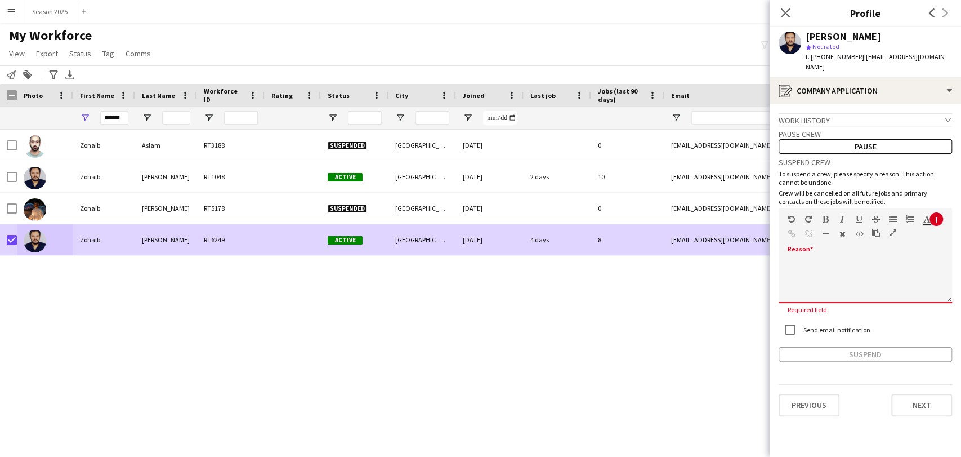
click at [837, 250] on div at bounding box center [865, 276] width 173 height 53
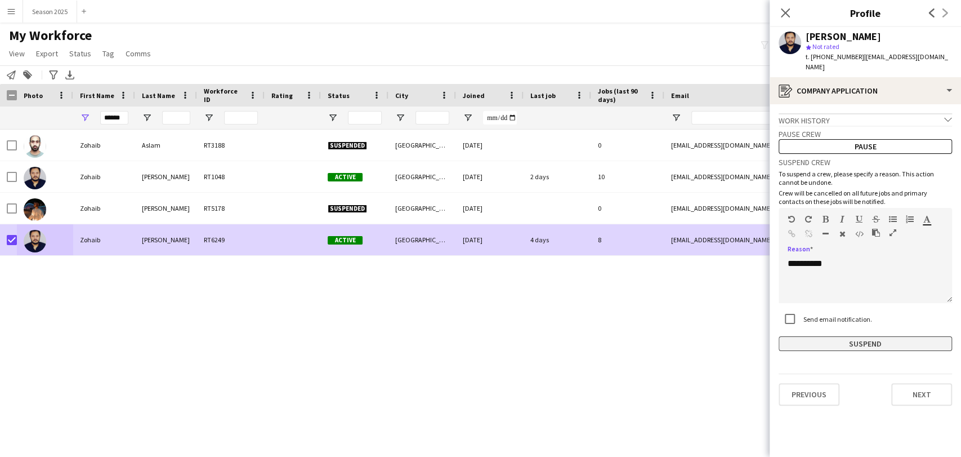
click at [872, 337] on button "Suspend" at bounding box center [865, 343] width 173 height 15
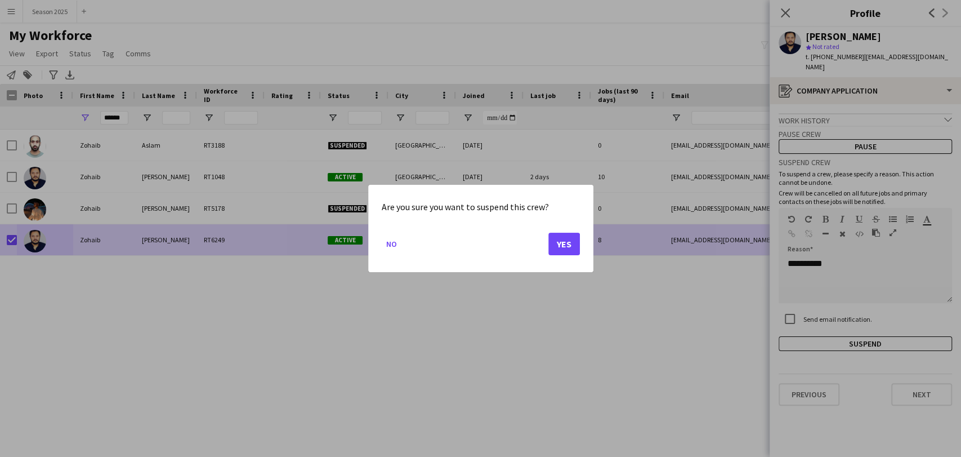
drag, startPoint x: 579, startPoint y: 243, endPoint x: 572, endPoint y: 245, distance: 7.7
click at [579, 243] on div "Are you sure you want to suspend this crew? No Yes" at bounding box center [480, 228] width 225 height 87
click at [572, 245] on button "Yes" at bounding box center [565, 244] width 32 height 23
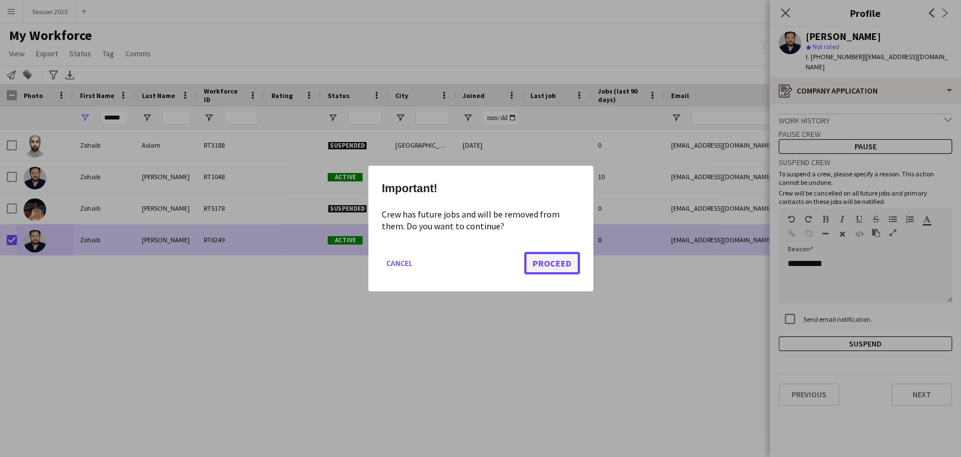
click at [552, 262] on button "Proceed" at bounding box center [552, 263] width 56 height 23
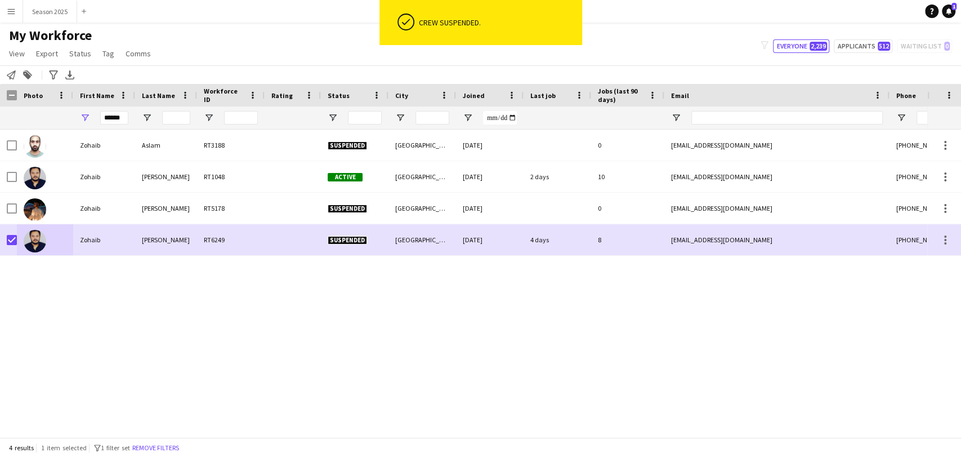
click at [532, 312] on div "Zohaib Aslam RT3188 Suspended Abu Dhabi 09-09-2023 0 zaibchaudary007@gmail.com …" at bounding box center [464, 279] width 928 height 298
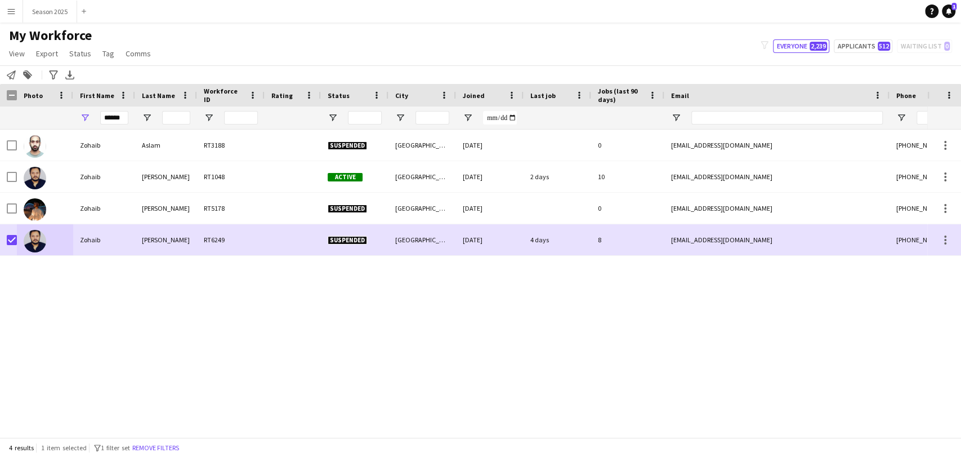
click at [8, 14] on app-icon "Menu" at bounding box center [11, 11] width 9 height 9
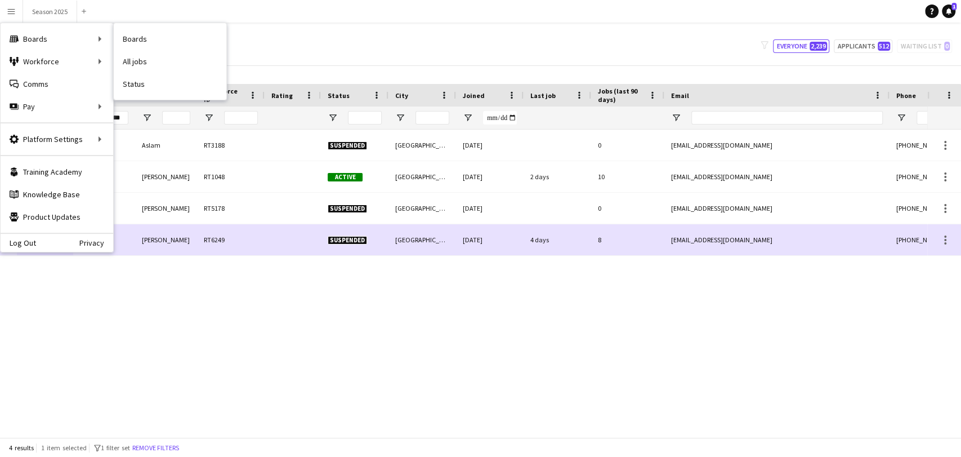
drag, startPoint x: 173, startPoint y: 91, endPoint x: 182, endPoint y: 89, distance: 9.8
click at [173, 91] on link "Status" at bounding box center [170, 84] width 113 height 23
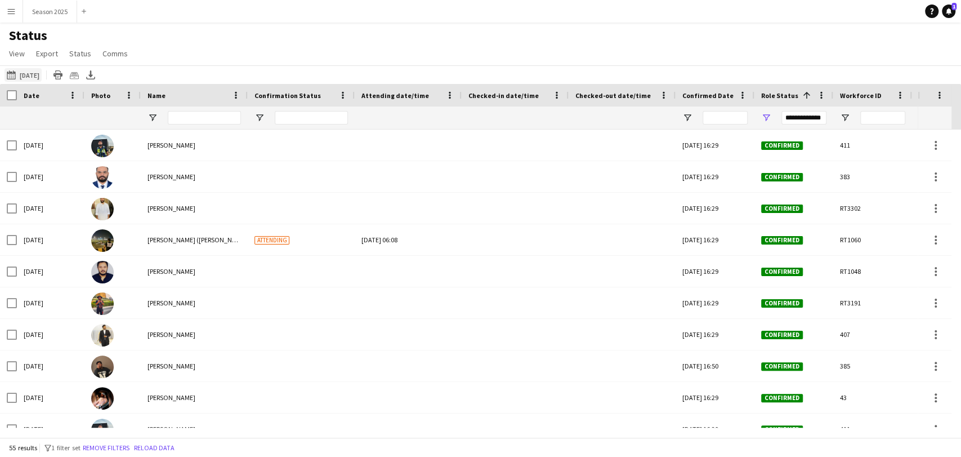
click at [29, 72] on button "02-10-2025 to 08-10-2025 Today" at bounding box center [23, 75] width 37 height 14
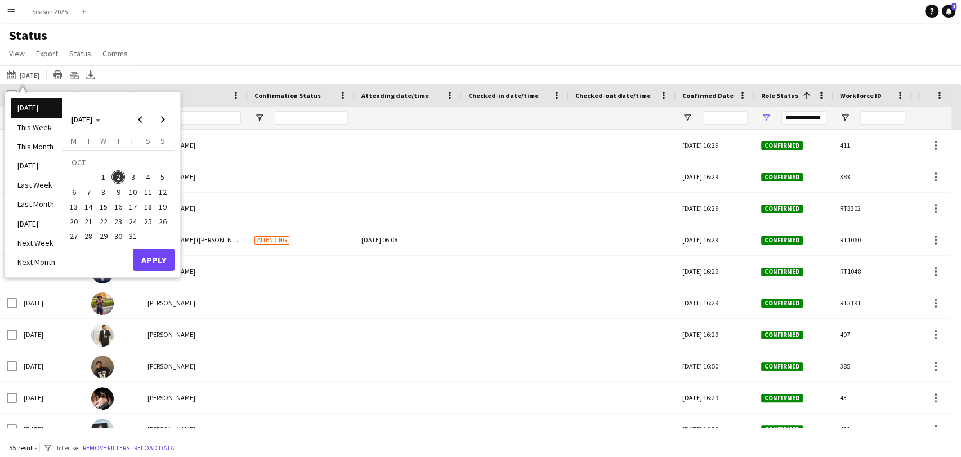
click at [152, 175] on span "4" at bounding box center [148, 177] width 14 height 14
click at [163, 258] on button "Apply" at bounding box center [154, 259] width 42 height 23
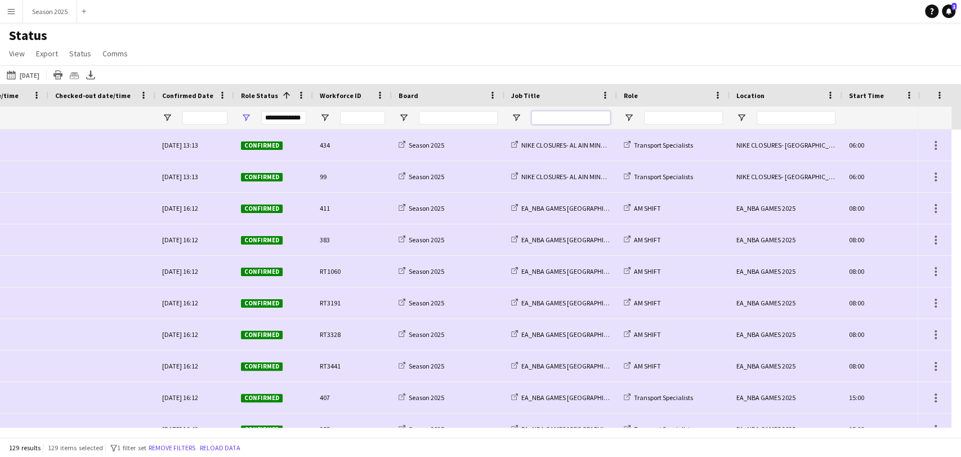
click at [537, 120] on input "Job Title Filter Input" at bounding box center [571, 118] width 79 height 14
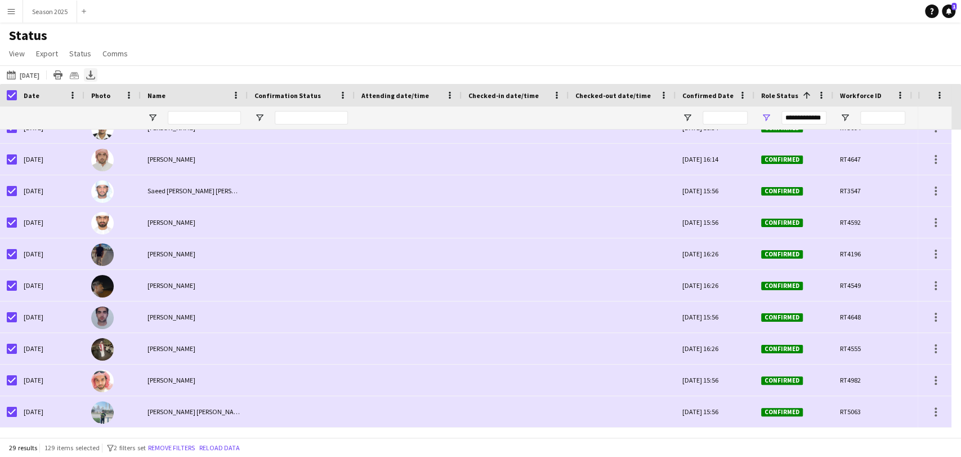
type input "****"
click at [93, 77] on icon at bounding box center [90, 73] width 5 height 7
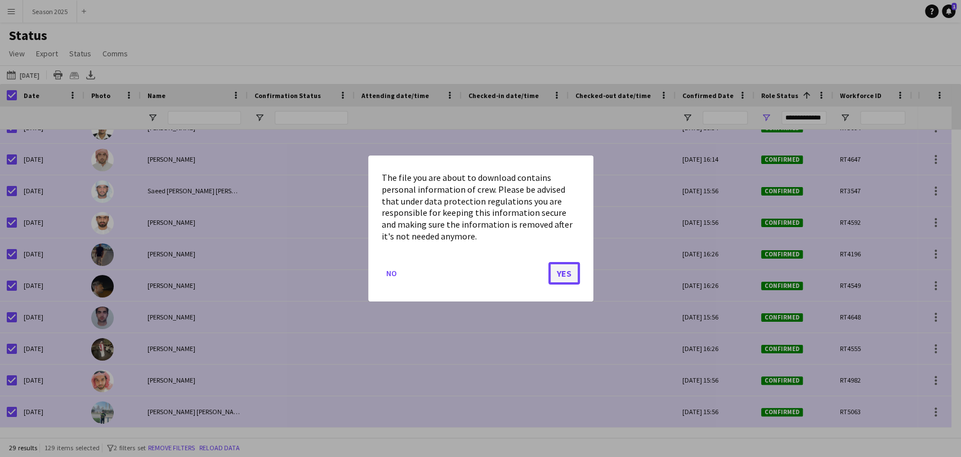
click at [555, 272] on button "Yes" at bounding box center [565, 273] width 32 height 23
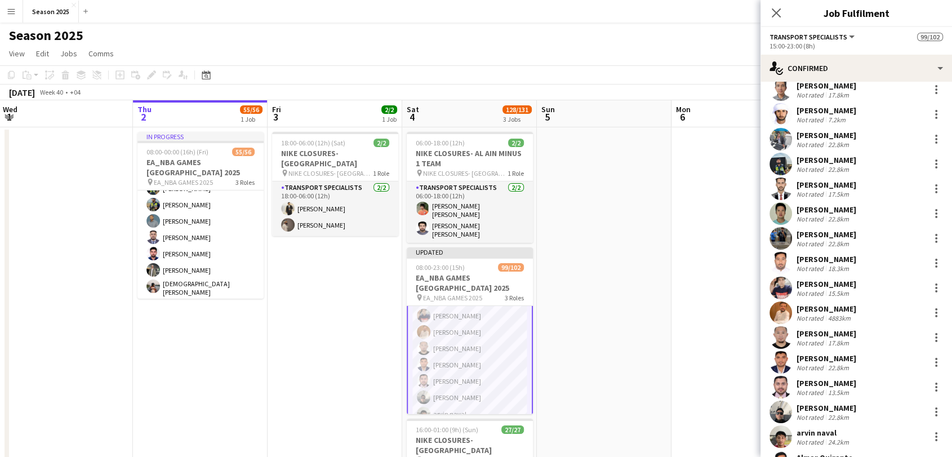
scroll to position [1793, 0]
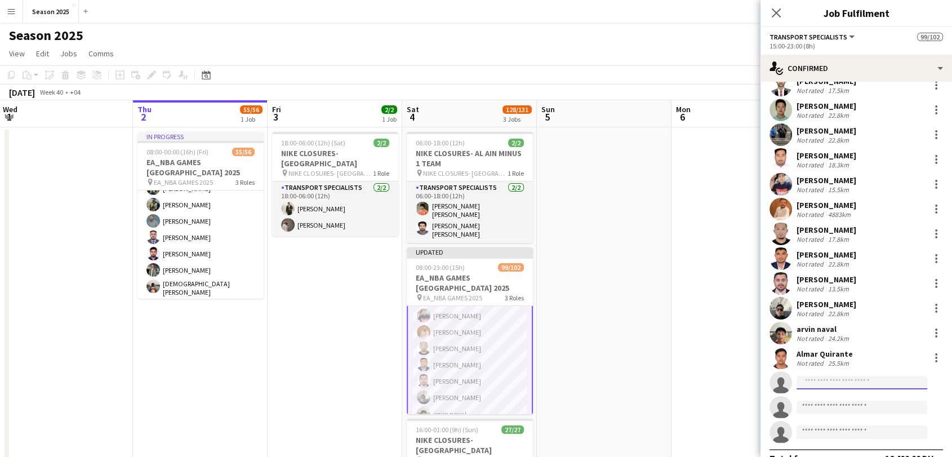
click at [840, 376] on input at bounding box center [861, 383] width 131 height 14
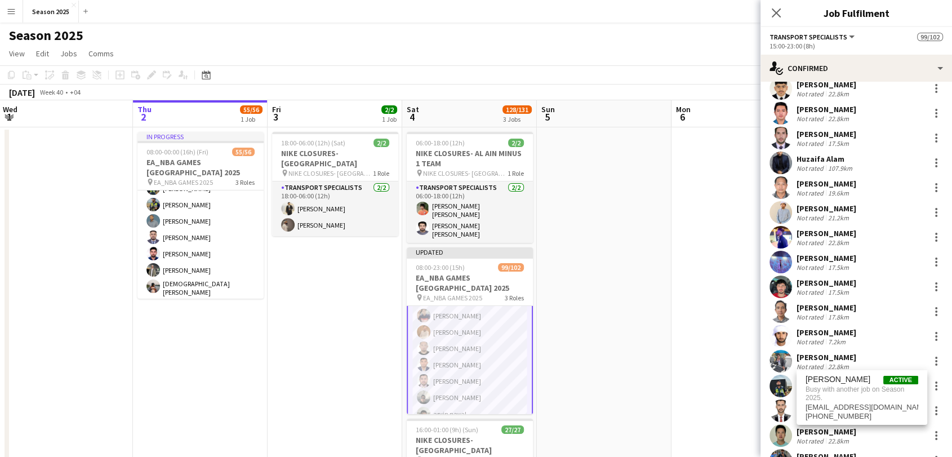
scroll to position [1481, 0]
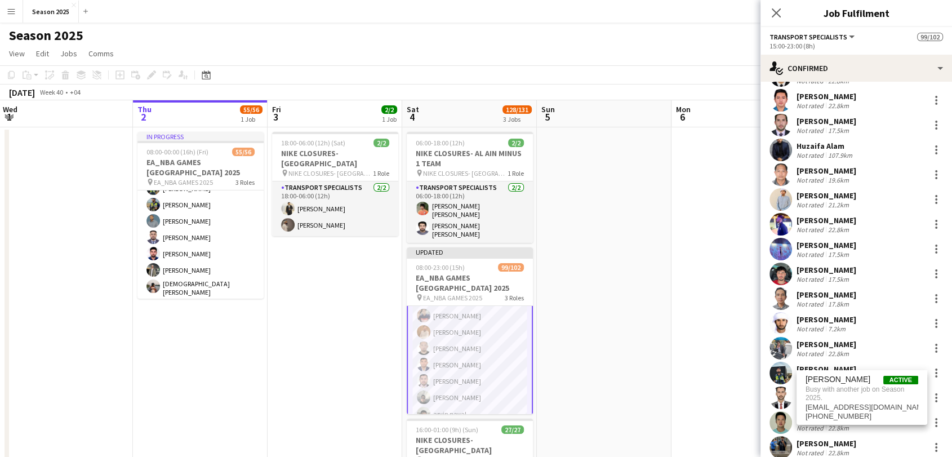
type input "**********"
click at [705, 309] on app-date-cell at bounding box center [738, 364] width 135 height 475
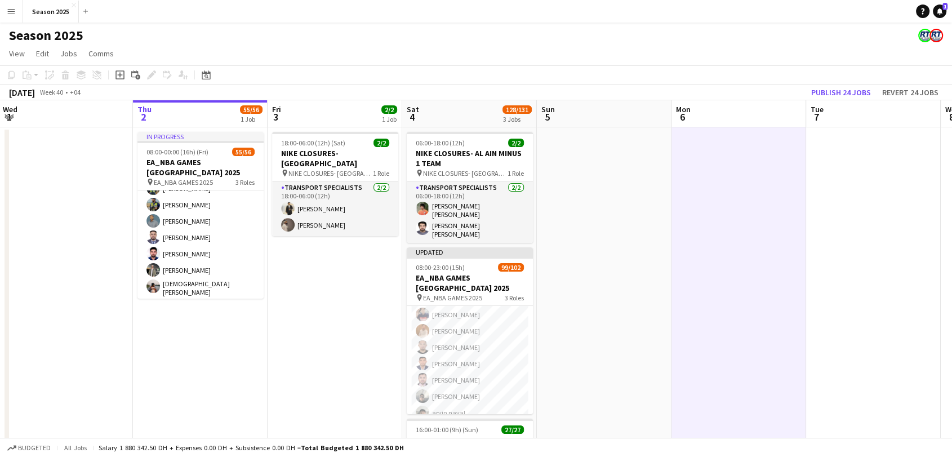
scroll to position [1390, 0]
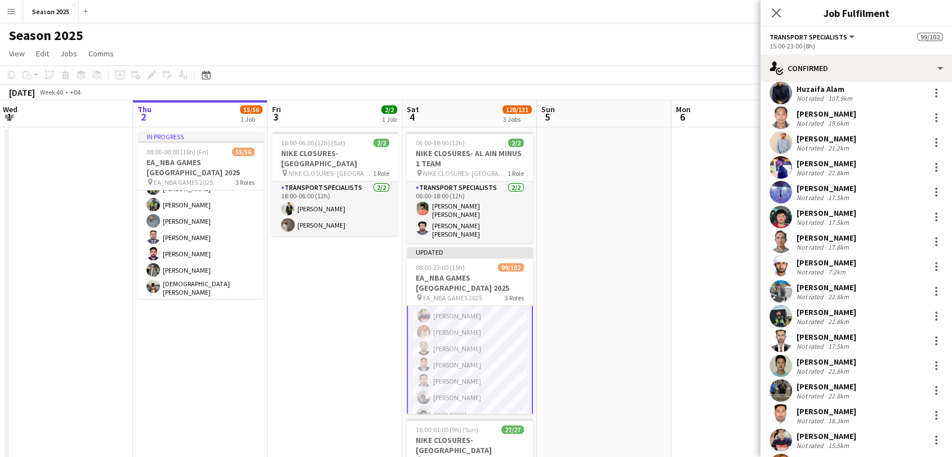
scroll to position [1564, 0]
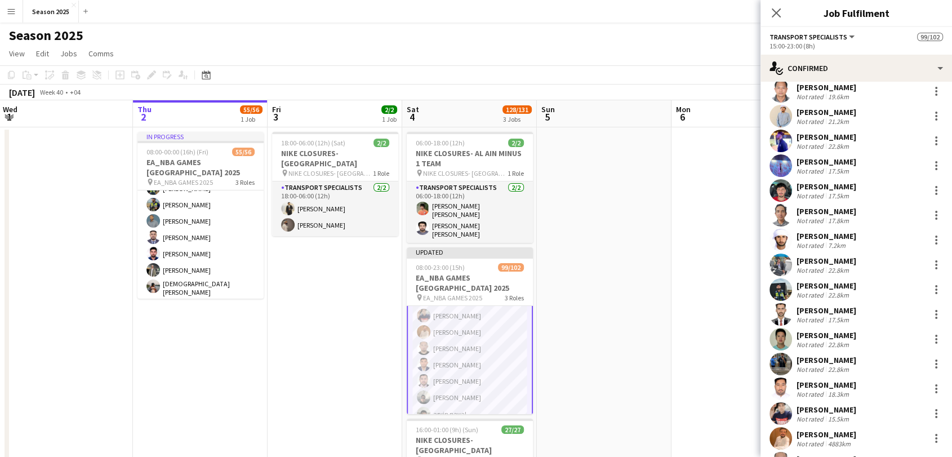
click at [587, 359] on app-date-cell at bounding box center [604, 364] width 135 height 475
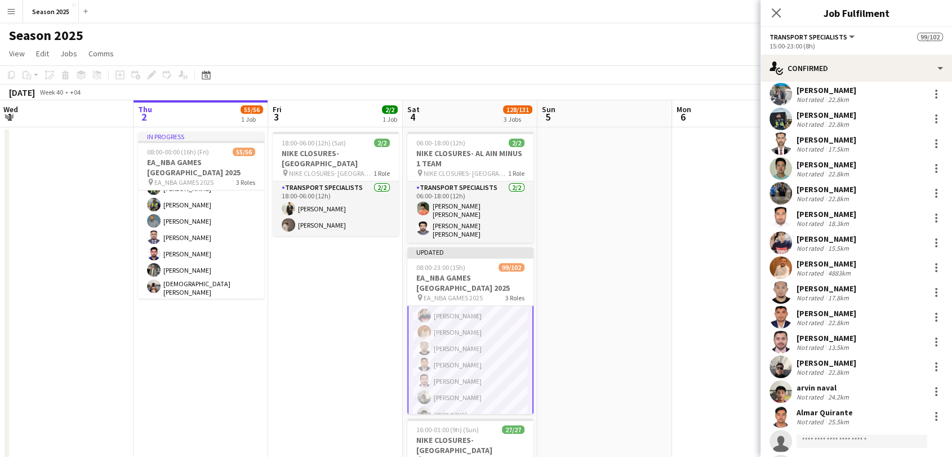
scroll to position [1793, 0]
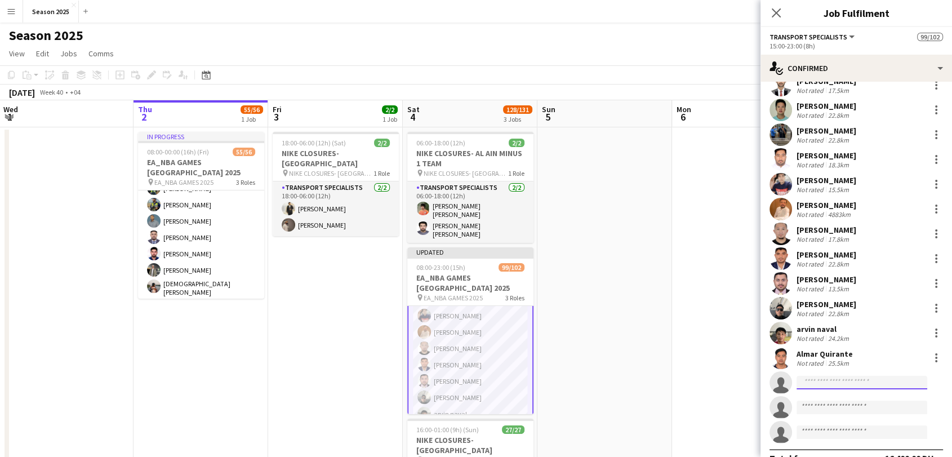
click at [847, 376] on input at bounding box center [861, 383] width 131 height 14
type input "**********"
click at [866, 386] on span "liveforcejob12@gmail.com" at bounding box center [861, 388] width 113 height 9
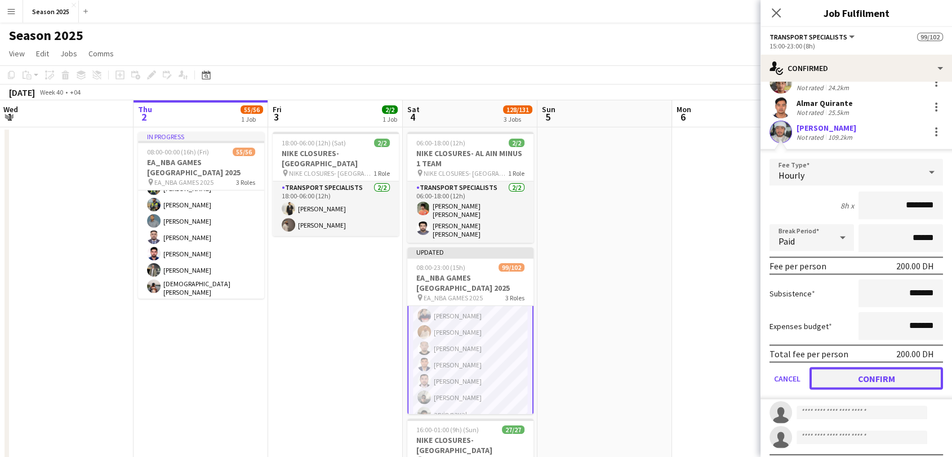
click at [879, 367] on button "Confirm" at bounding box center [875, 378] width 133 height 23
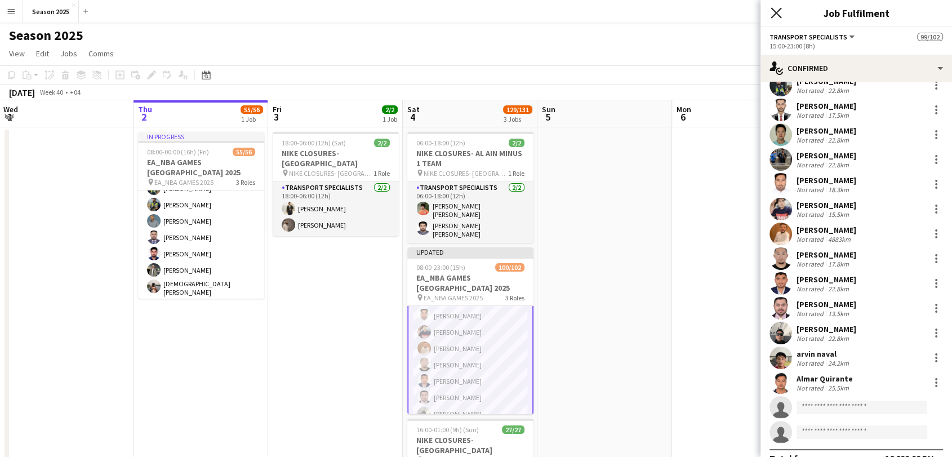
click at [776, 17] on icon "Close pop-in" at bounding box center [775, 12] width 11 height 11
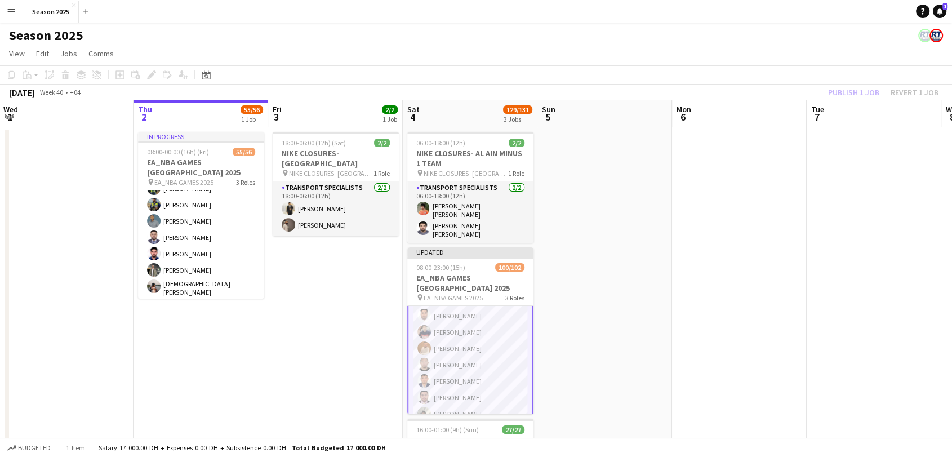
click at [586, 347] on app-date-cell at bounding box center [604, 364] width 135 height 475
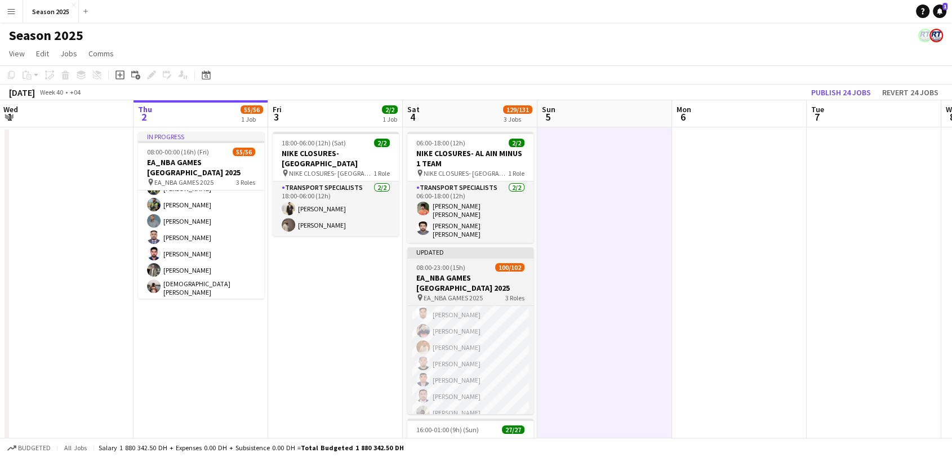
scroll to position [1390, 0]
click at [495, 273] on h3 "EA_NBA GAMES [GEOGRAPHIC_DATA] 2025" at bounding box center [470, 283] width 126 height 20
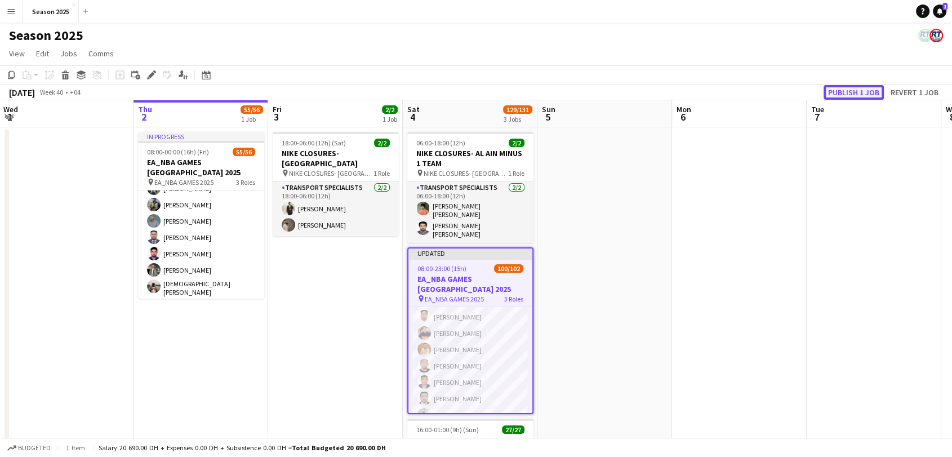
click at [825, 91] on button "Publish 1 job" at bounding box center [853, 92] width 60 height 15
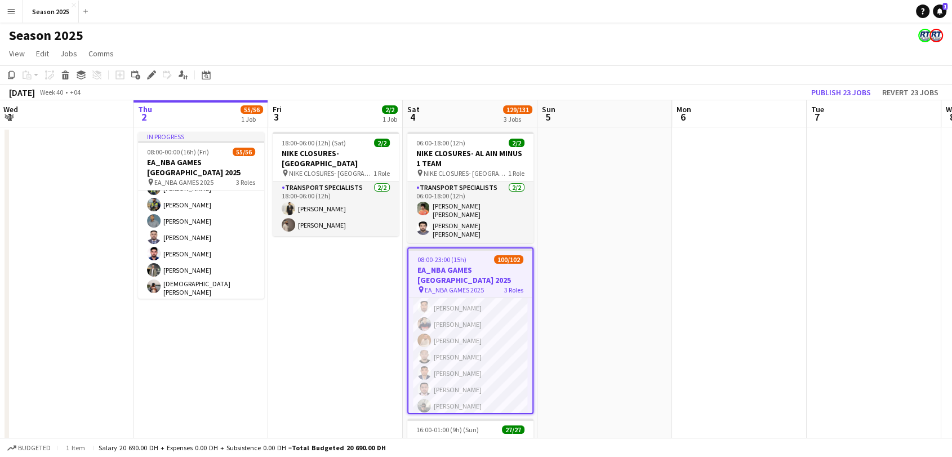
click at [575, 303] on app-date-cell at bounding box center [604, 364] width 135 height 475
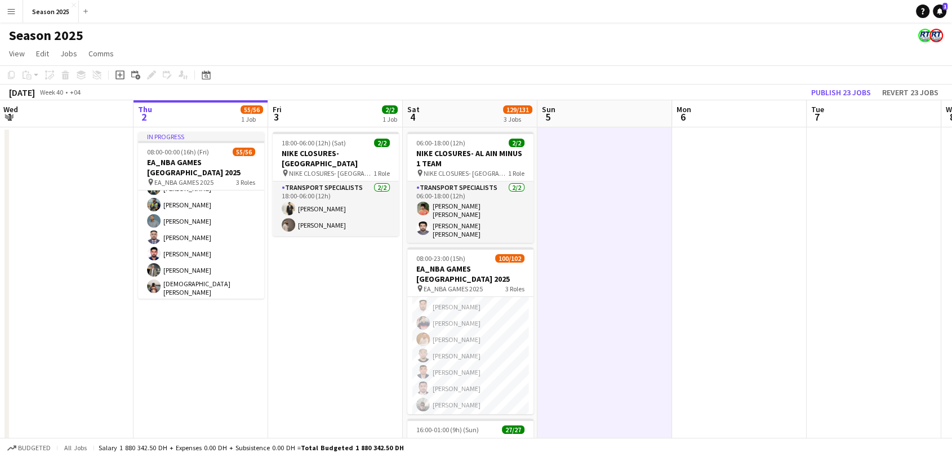
scroll to position [0, 269]
click at [487, 271] on h3 "EA_NBA GAMES [GEOGRAPHIC_DATA] 2025" at bounding box center [471, 274] width 126 height 20
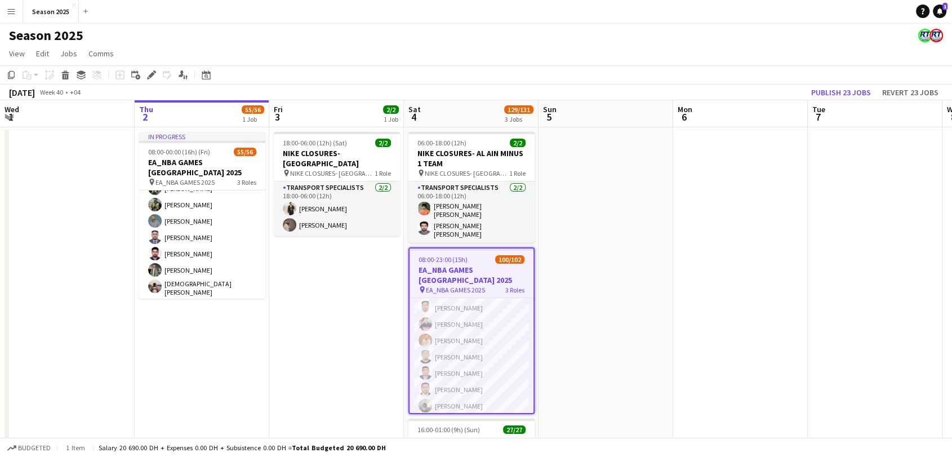
click at [586, 255] on app-date-cell at bounding box center [605, 364] width 135 height 475
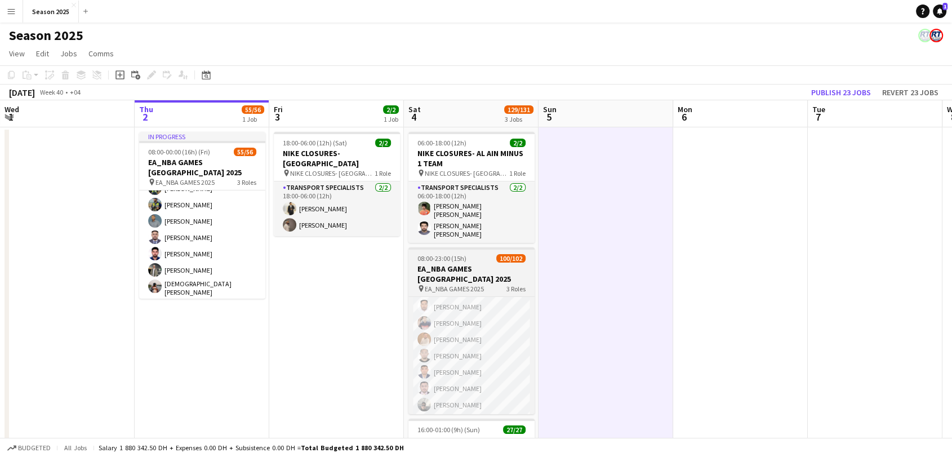
click at [500, 284] on div "pin EA_NBA GAMES 2025 3 Roles" at bounding box center [471, 288] width 126 height 9
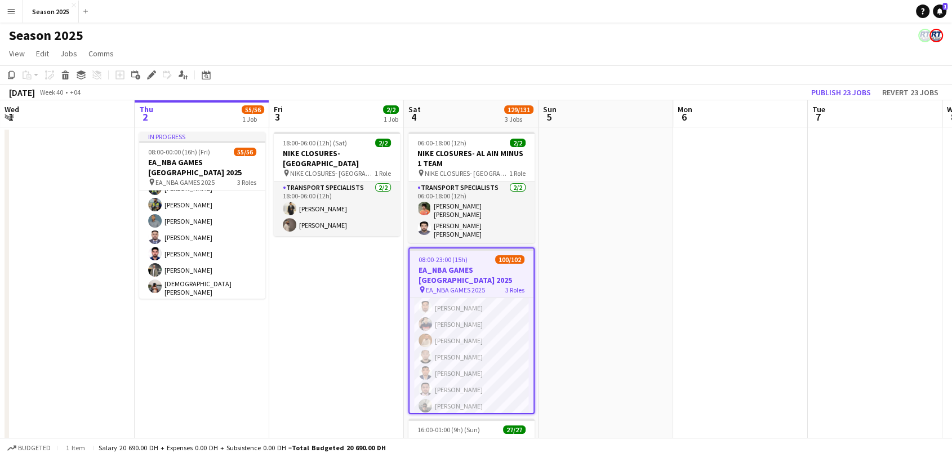
click at [562, 287] on app-date-cell at bounding box center [605, 364] width 135 height 475
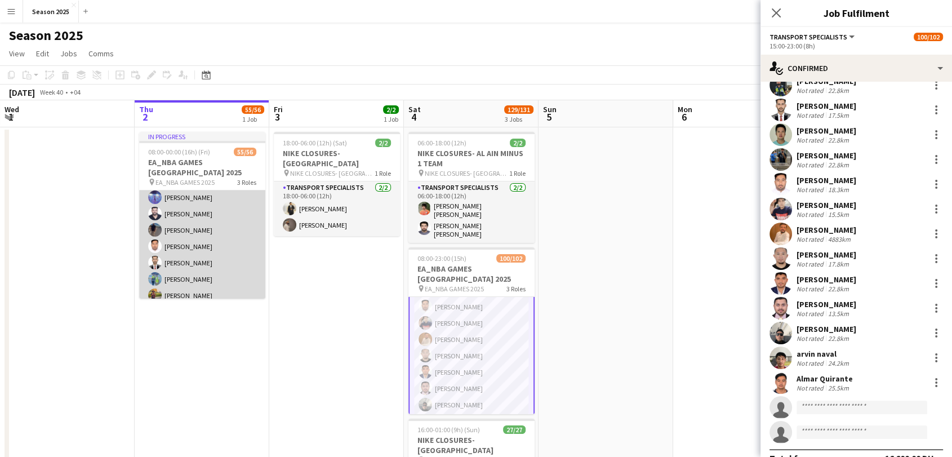
scroll to position [686, 0]
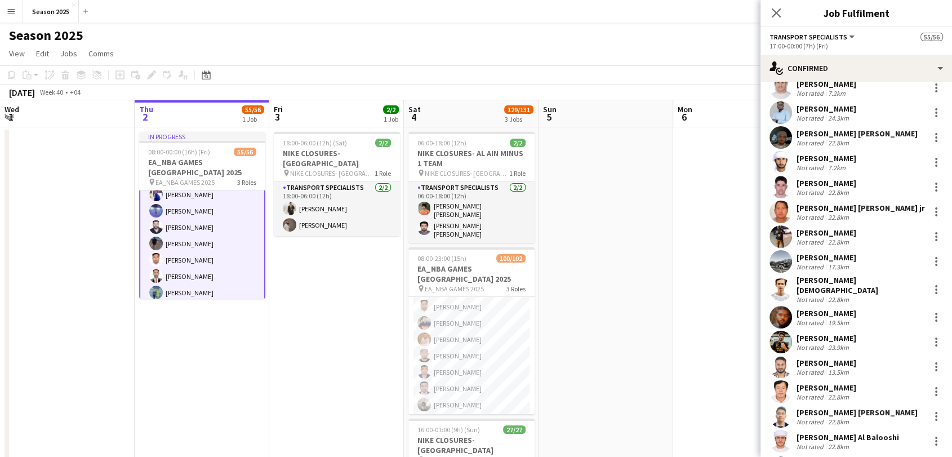
scroll to position [315, 0]
drag, startPoint x: 780, startPoint y: 15, endPoint x: 784, endPoint y: 25, distance: 10.9
click at [783, 12] on app-icon "Close pop-in" at bounding box center [776, 13] width 14 height 14
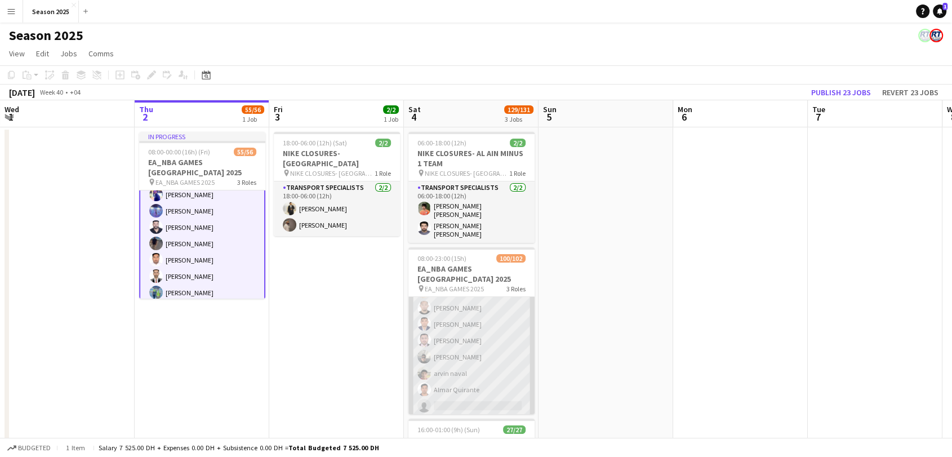
scroll to position [1515, 0]
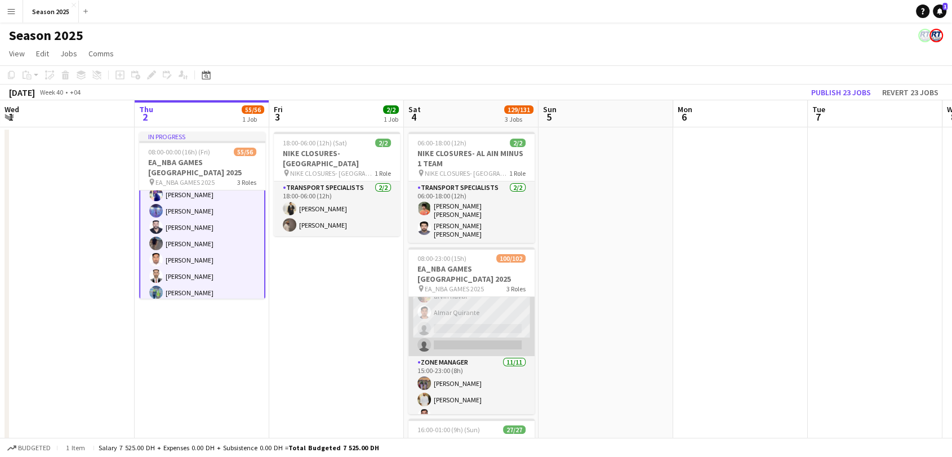
click at [488, 356] on app-card-role "Zone Manager 11/11 15:00-23:00 (8h) Ahmed Ibrahim Baloshi Yasir Shaikh Abdullah…" at bounding box center [471, 458] width 126 height 205
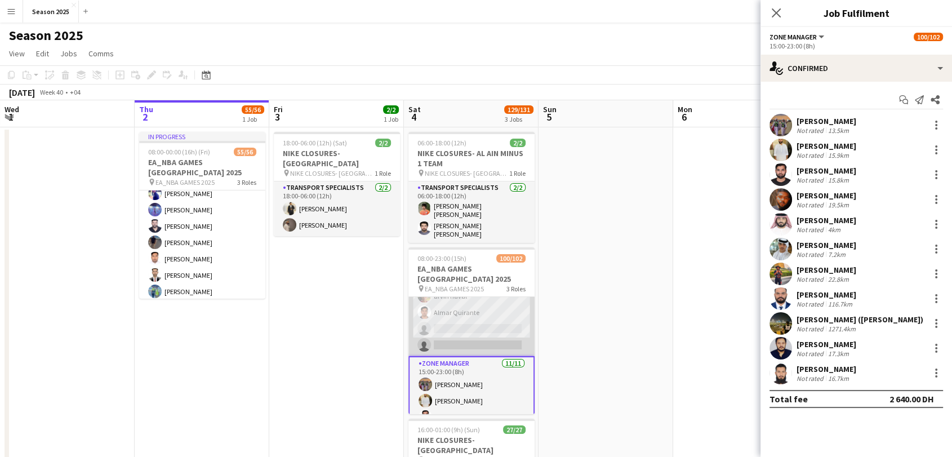
scroll to position [686, 0]
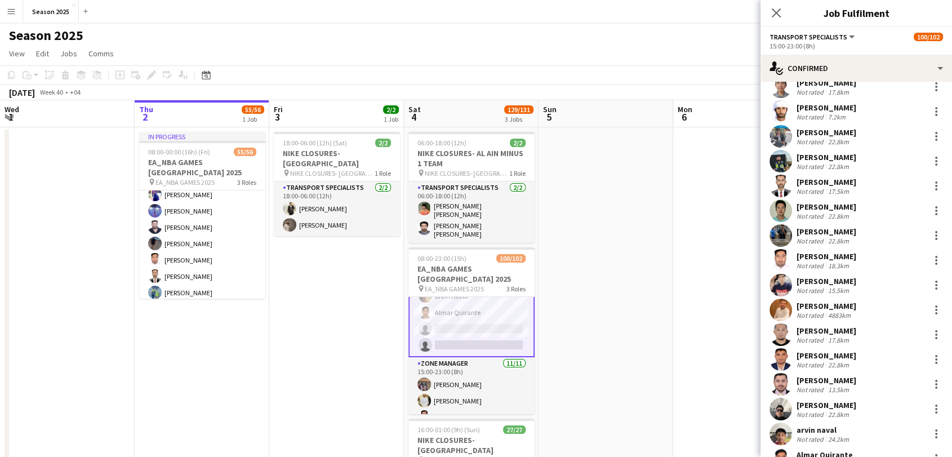
scroll to position [1793, 0]
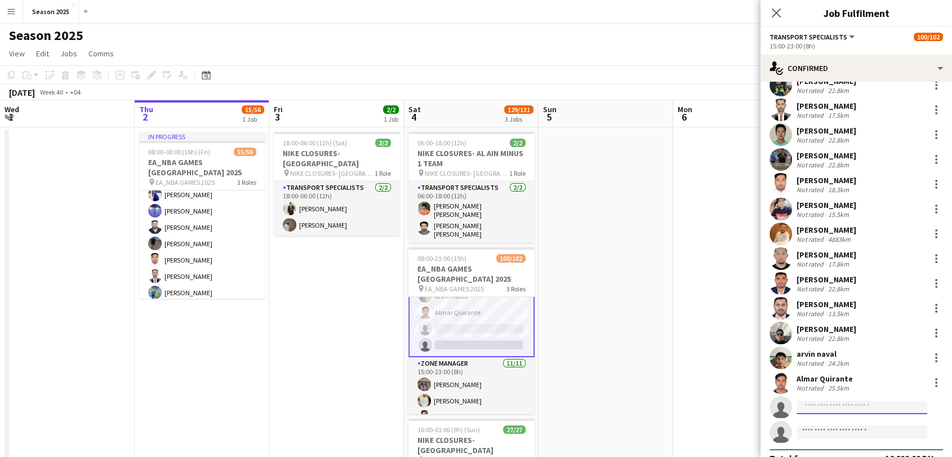
click at [840, 400] on input at bounding box center [861, 407] width 131 height 14
paste input "**********"
type input "**********"
click at [842, 409] on span "mohammedjunaid246135@gmail.com" at bounding box center [861, 413] width 113 height 9
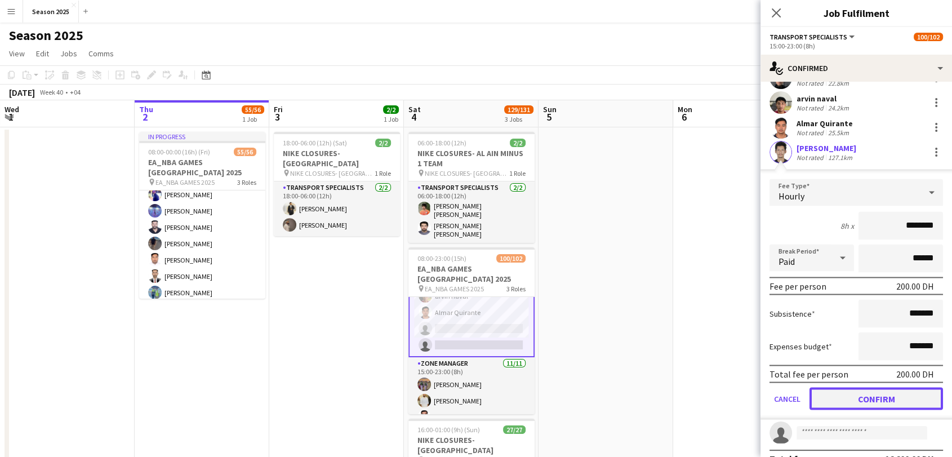
click at [849, 387] on button "Confirm" at bounding box center [875, 398] width 133 height 23
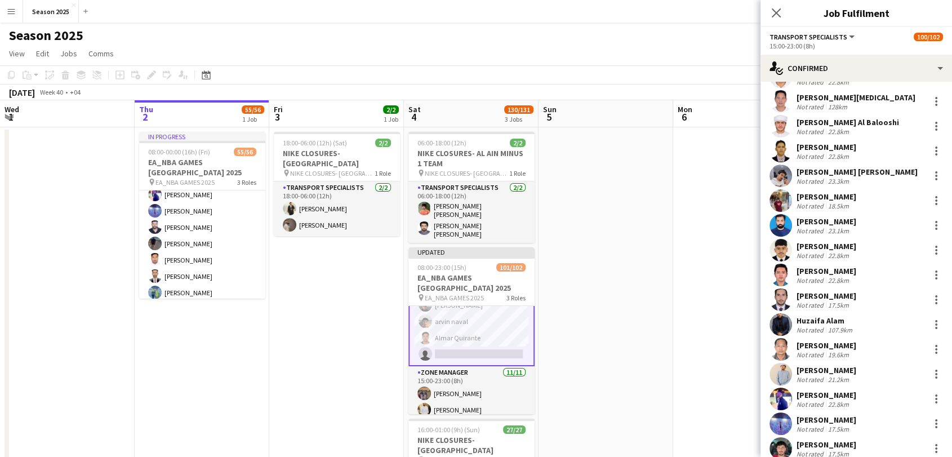
scroll to position [1293, 0]
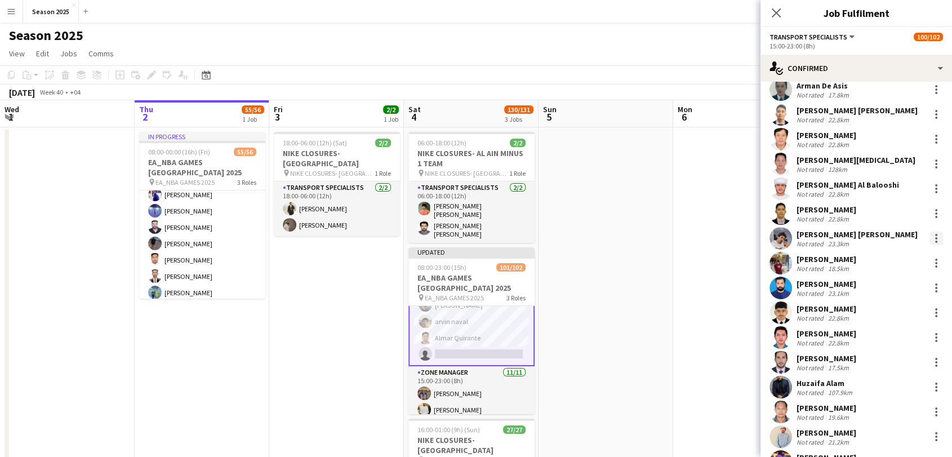
click at [929, 231] on div at bounding box center [936, 238] width 14 height 14
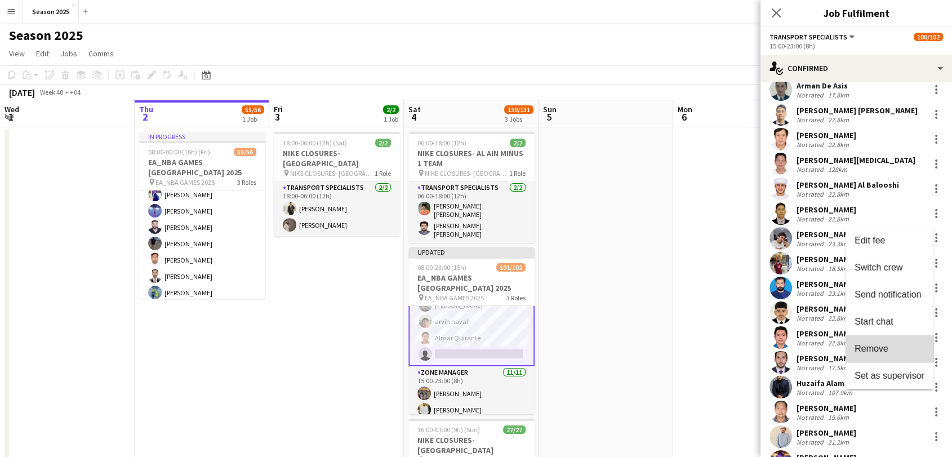
click at [892, 351] on span "Remove" at bounding box center [889, 349] width 70 height 10
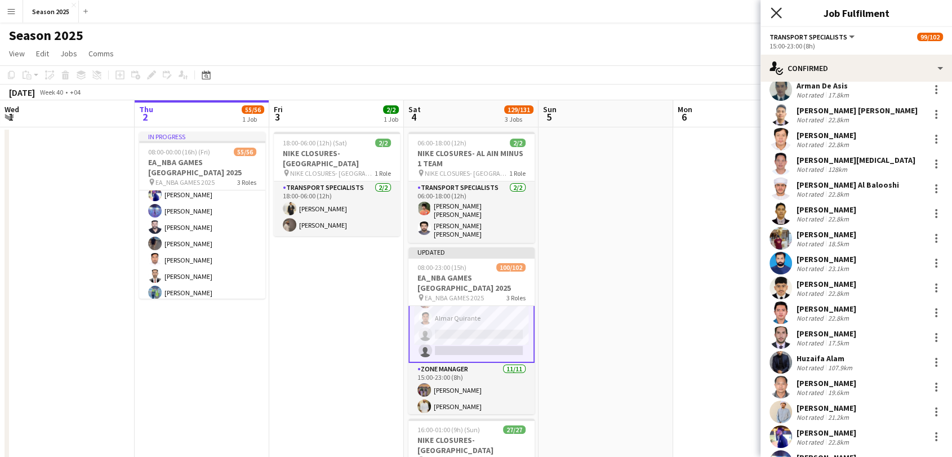
click at [772, 11] on icon "Close pop-in" at bounding box center [775, 12] width 11 height 11
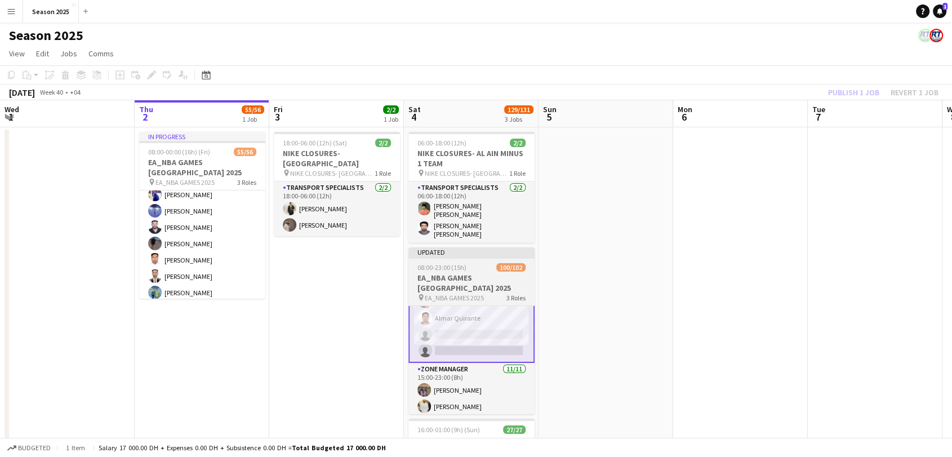
click at [489, 264] on div "08:00-23:00 (15h) 100/102" at bounding box center [471, 267] width 126 height 8
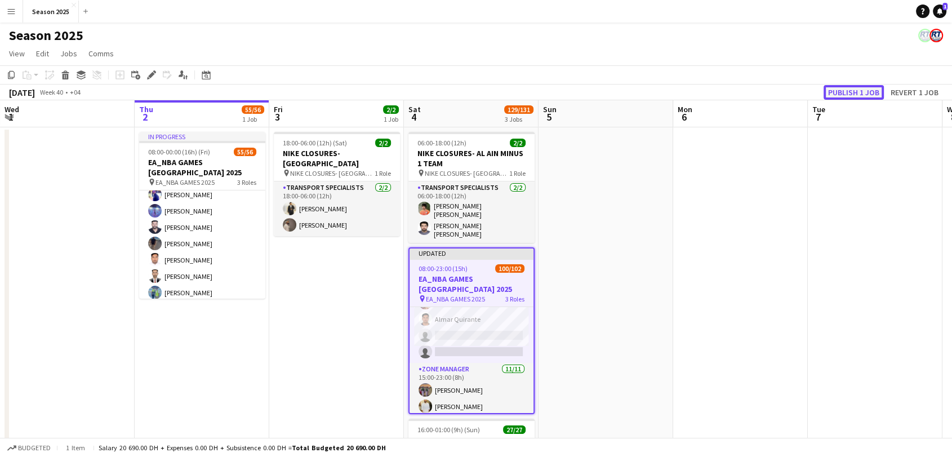
click at [835, 90] on button "Publish 1 job" at bounding box center [853, 92] width 60 height 15
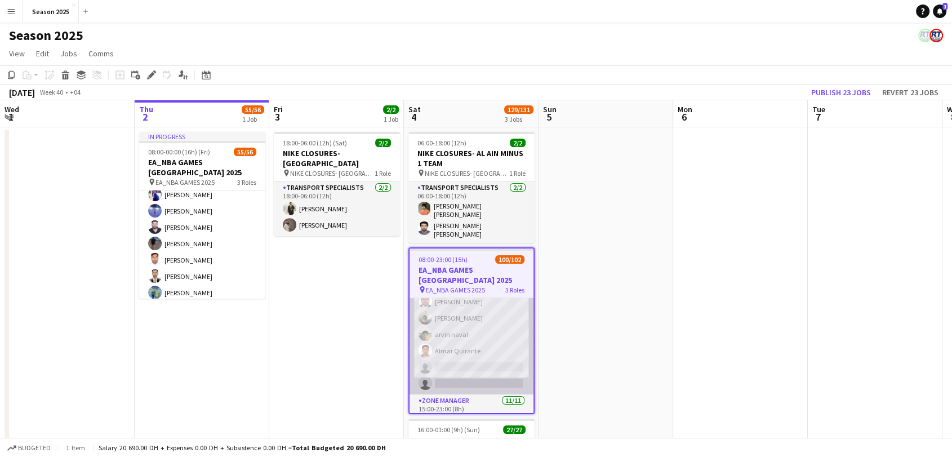
scroll to position [1452, 0]
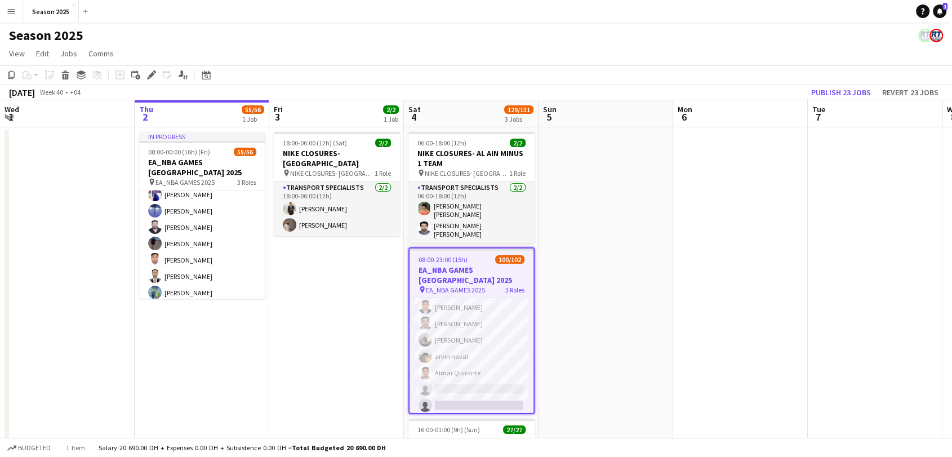
click at [609, 328] on app-date-cell at bounding box center [605, 364] width 135 height 475
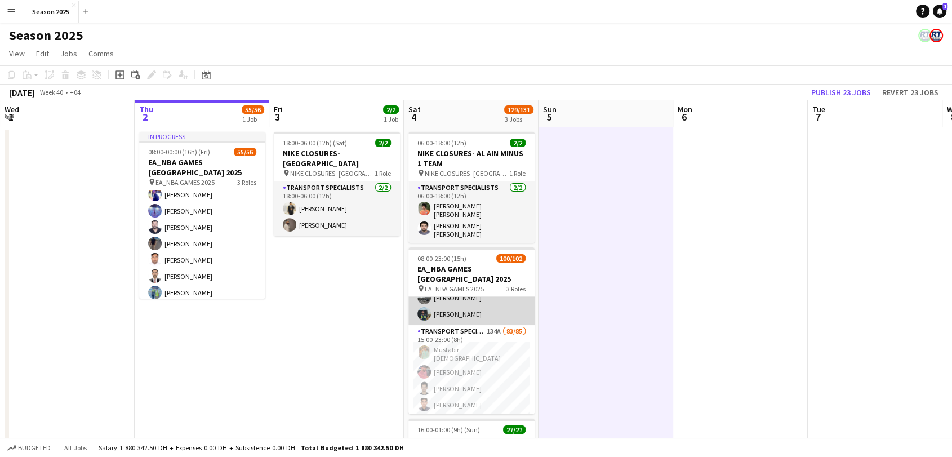
scroll to position [0, 0]
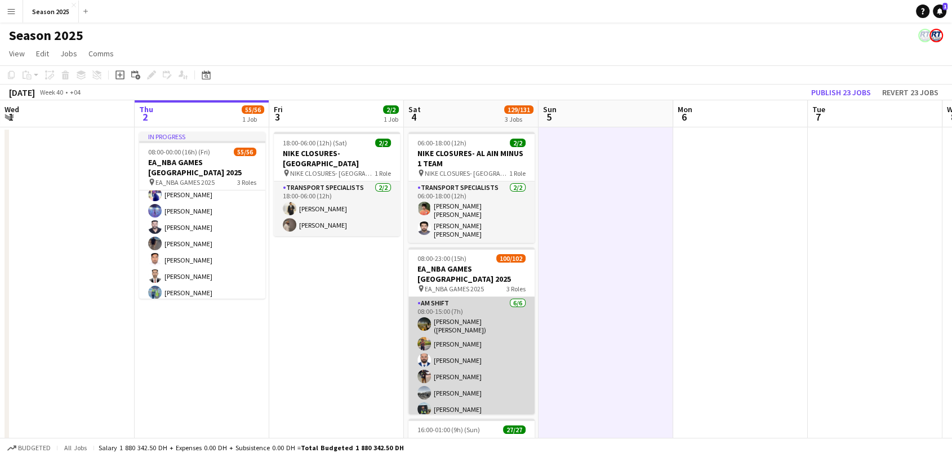
click at [477, 317] on app-card-role "AM SHIFT 6/6 08:00-15:00 (7h) Usman Shaikh (Abu Hamdan) Shayan Shehzad Mushtaq …" at bounding box center [471, 358] width 126 height 123
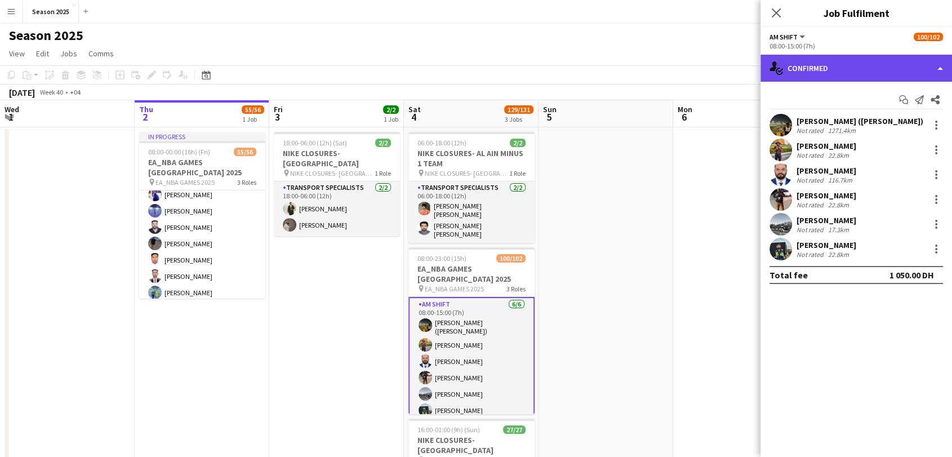
click at [866, 68] on div "single-neutral-actions-check-2 Confirmed" at bounding box center [855, 68] width 191 height 27
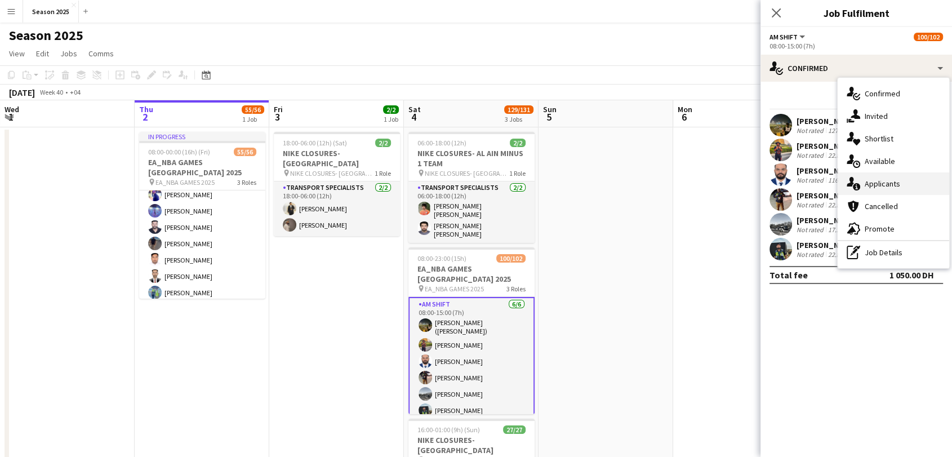
click at [888, 186] on span "Applicants" at bounding box center [881, 184] width 35 height 10
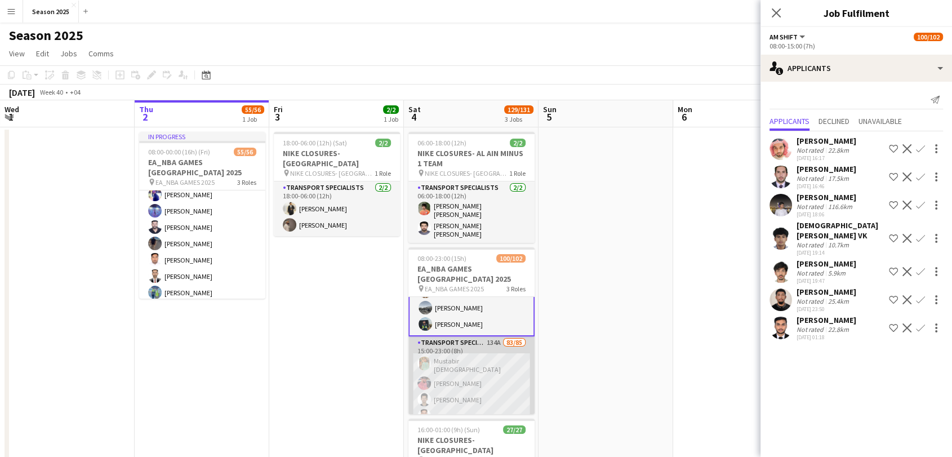
scroll to position [125, 0]
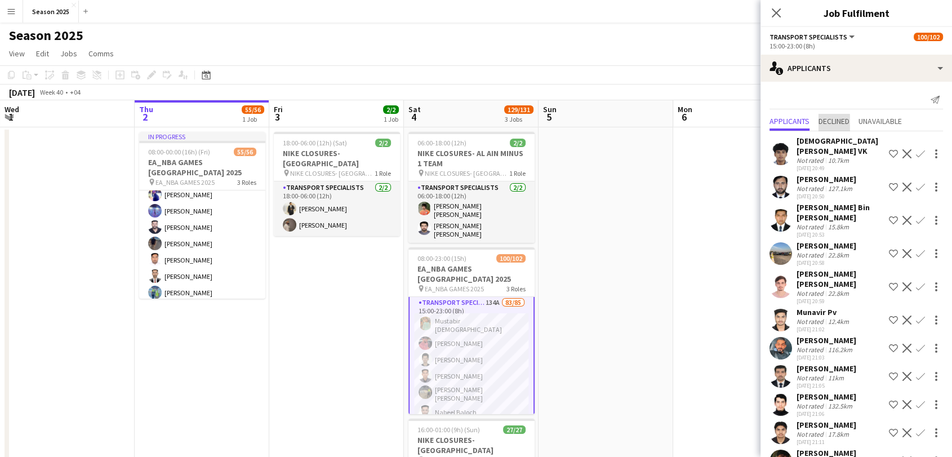
click at [839, 123] on span "Declined" at bounding box center [833, 121] width 31 height 8
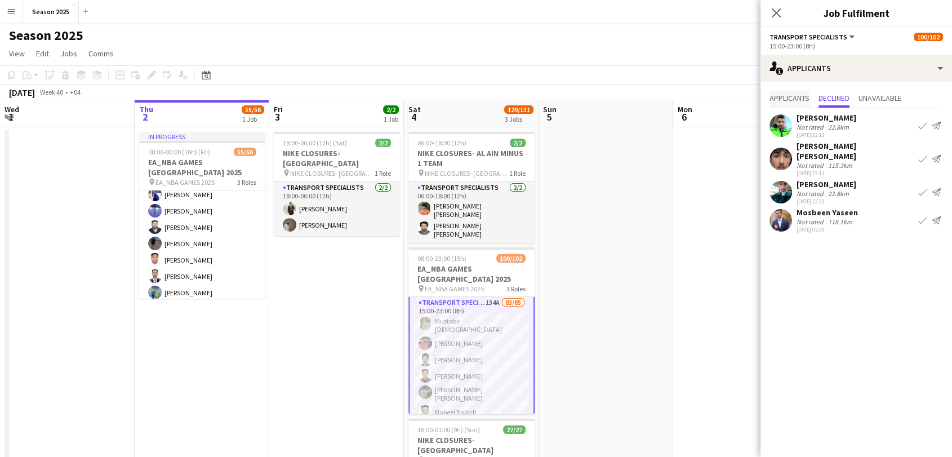
click at [797, 98] on span "Applicants" at bounding box center [789, 98] width 40 height 8
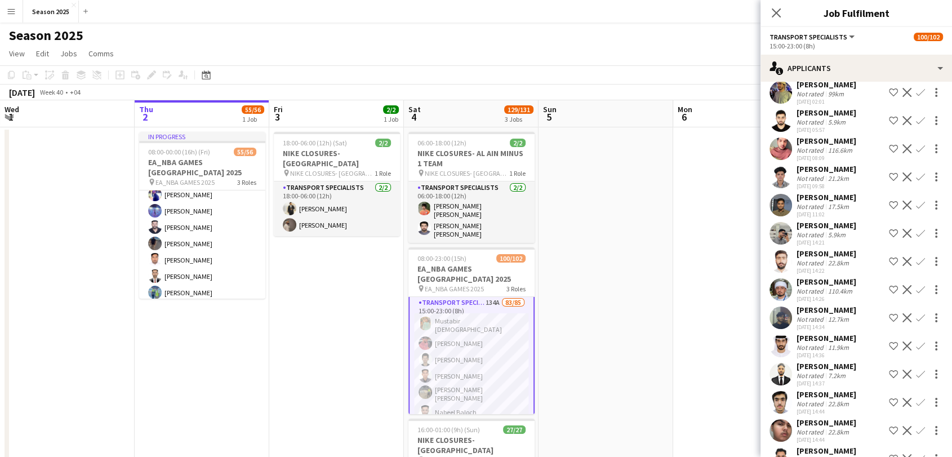
scroll to position [2253, 0]
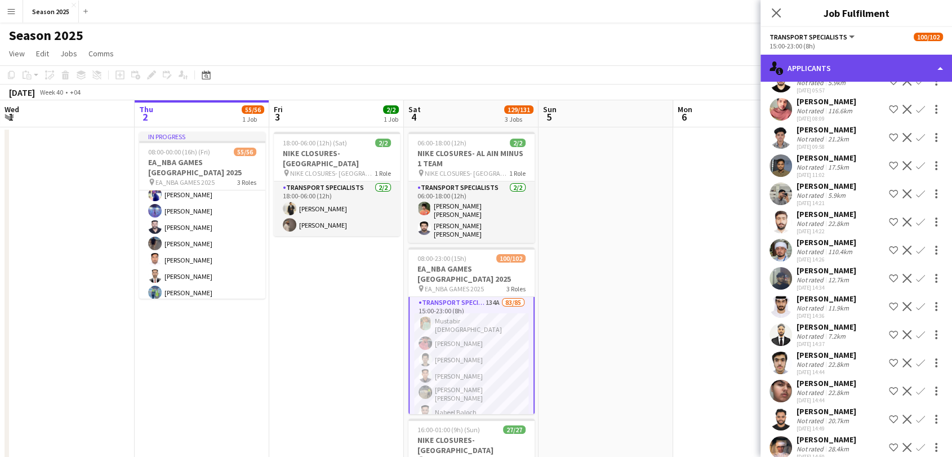
click at [855, 68] on div "single-neutral-actions-information Applicants" at bounding box center [855, 68] width 191 height 27
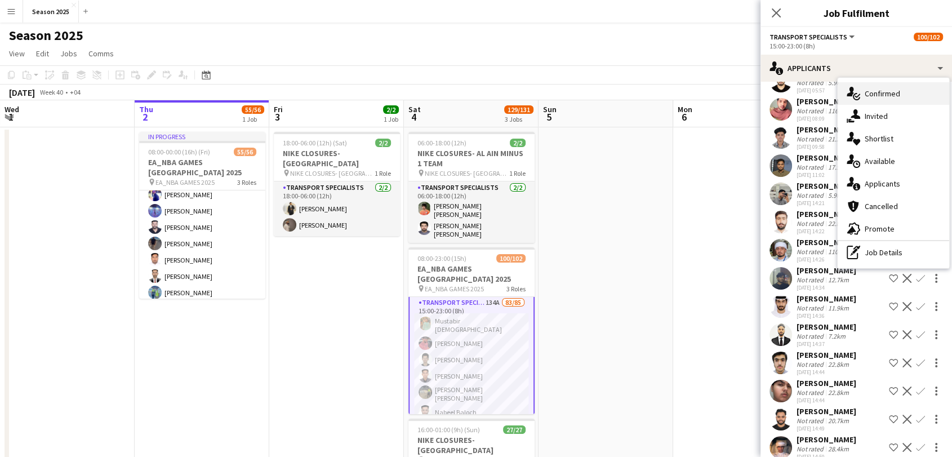
click at [857, 92] on icon "single-neutral-actions-check-2" at bounding box center [853, 94] width 14 height 14
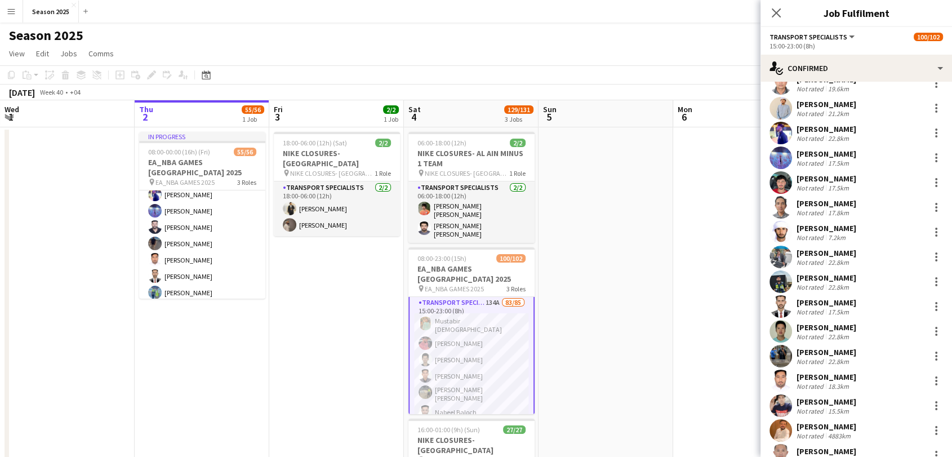
scroll to position [1793, 0]
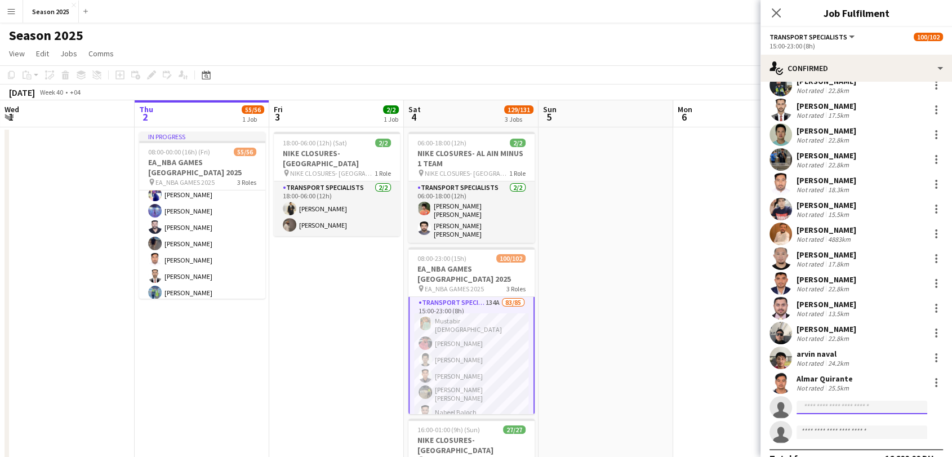
drag, startPoint x: 829, startPoint y: 389, endPoint x: 774, endPoint y: 267, distance: 133.6
click at [829, 400] on input at bounding box center [861, 407] width 131 height 14
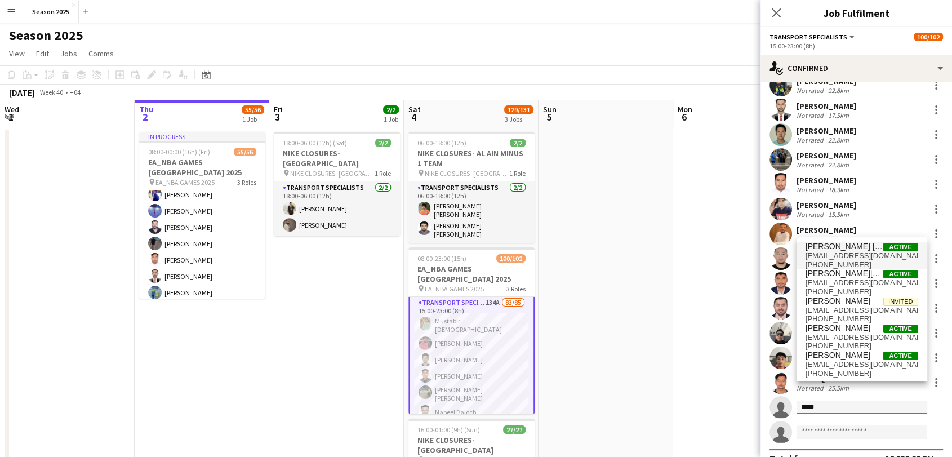
type input "*****"
click at [855, 249] on span "Chris Neil Billones" at bounding box center [844, 247] width 78 height 10
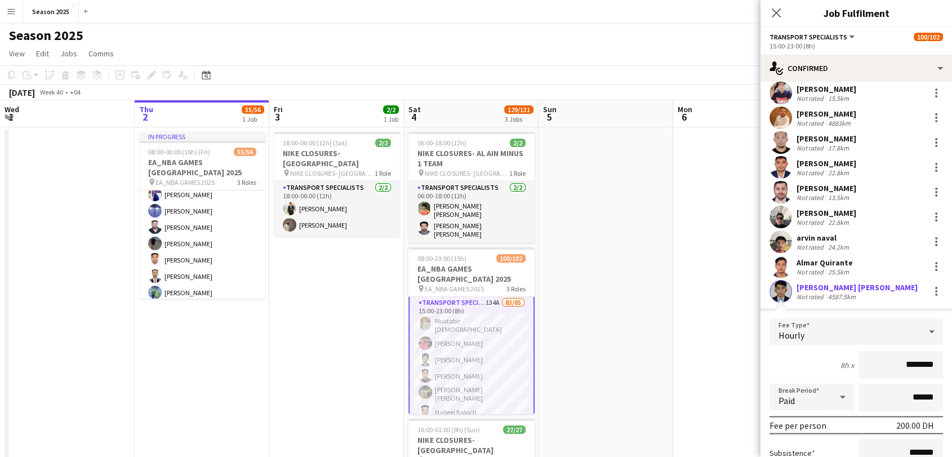
scroll to position [1996, 0]
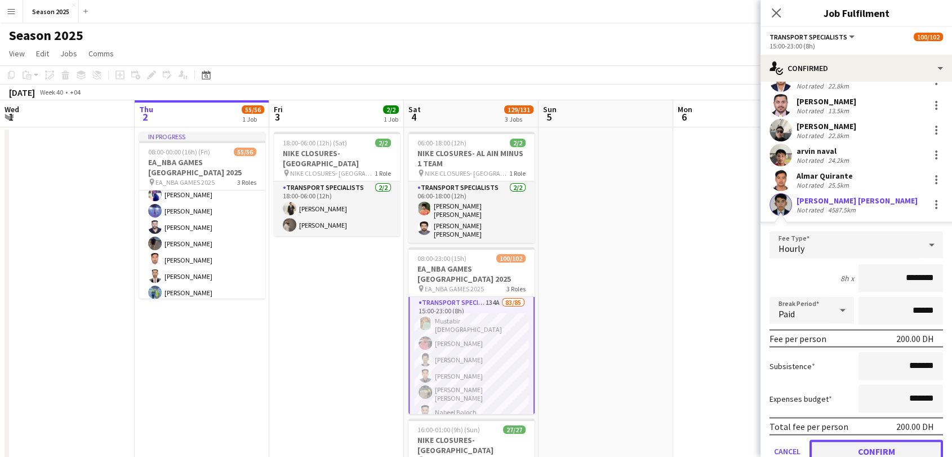
drag, startPoint x: 862, startPoint y: 433, endPoint x: 747, endPoint y: 455, distance: 116.4
click at [861, 439] on button "Confirm" at bounding box center [875, 450] width 133 height 23
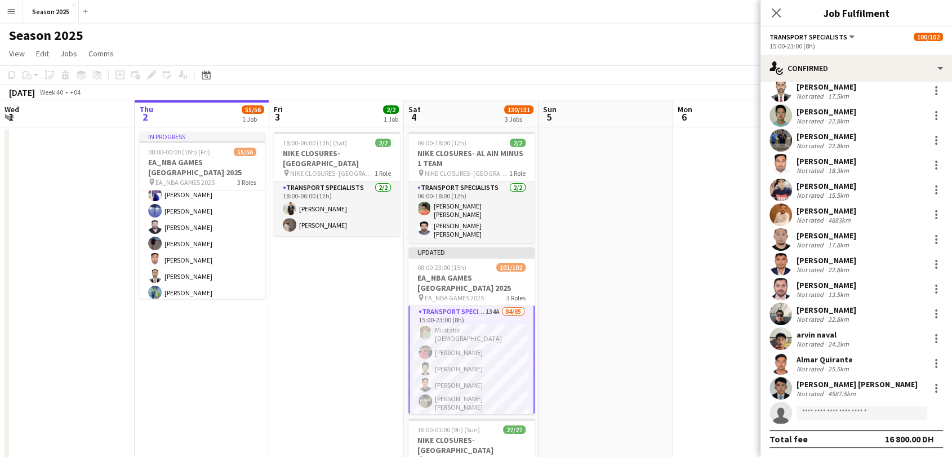
scroll to position [1793, 0]
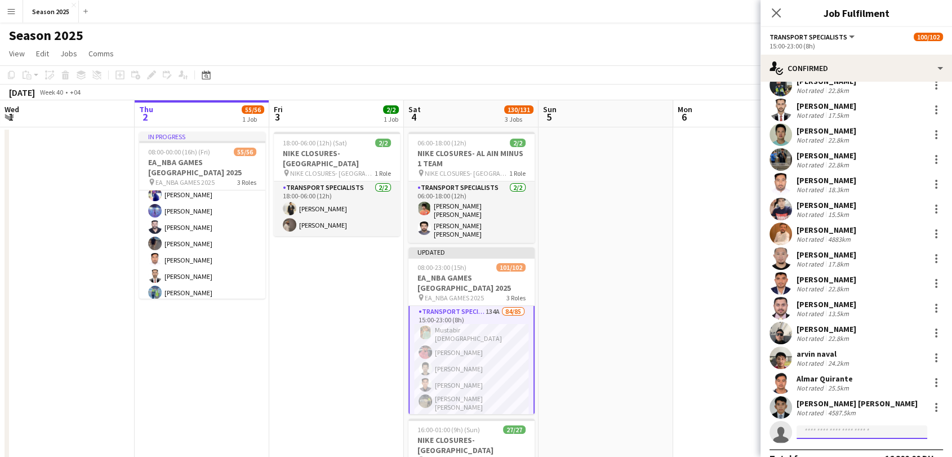
click at [807, 425] on input at bounding box center [861, 432] width 131 height 14
type input "*****"
click at [839, 434] on span "rsambo@yahoo.com" at bounding box center [861, 438] width 113 height 9
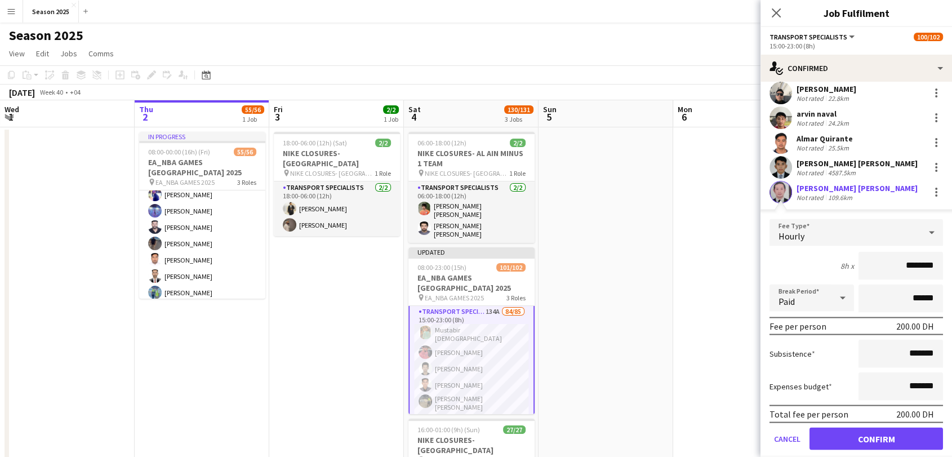
scroll to position [2048, 0]
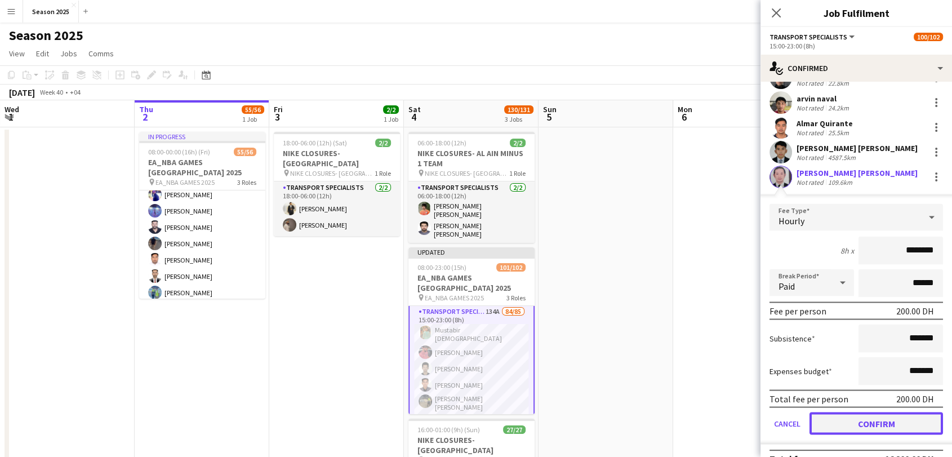
click at [864, 412] on button "Confirm" at bounding box center [875, 423] width 133 height 23
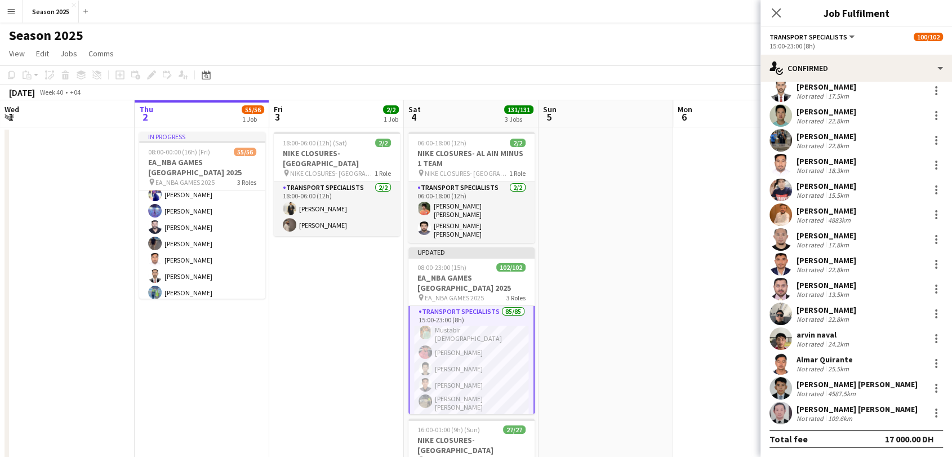
scroll to position [1793, 0]
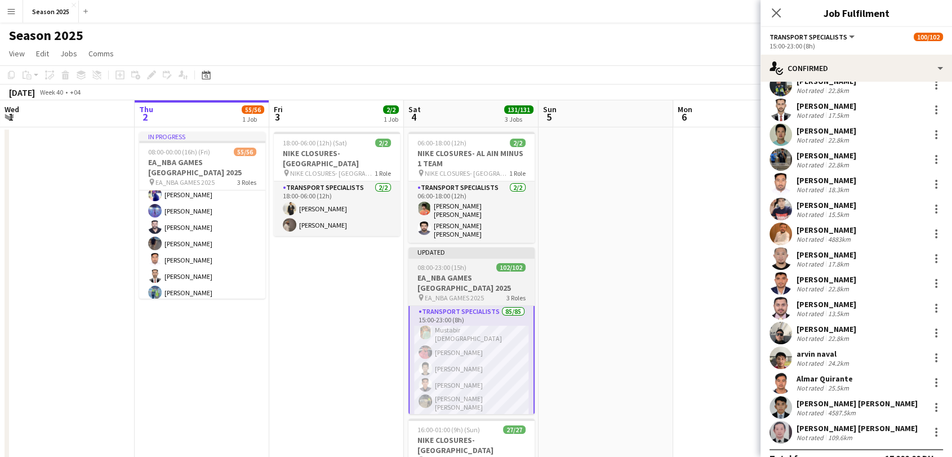
drag, startPoint x: 588, startPoint y: 282, endPoint x: 496, endPoint y: 279, distance: 91.8
click at [588, 282] on app-date-cell at bounding box center [605, 364] width 135 height 475
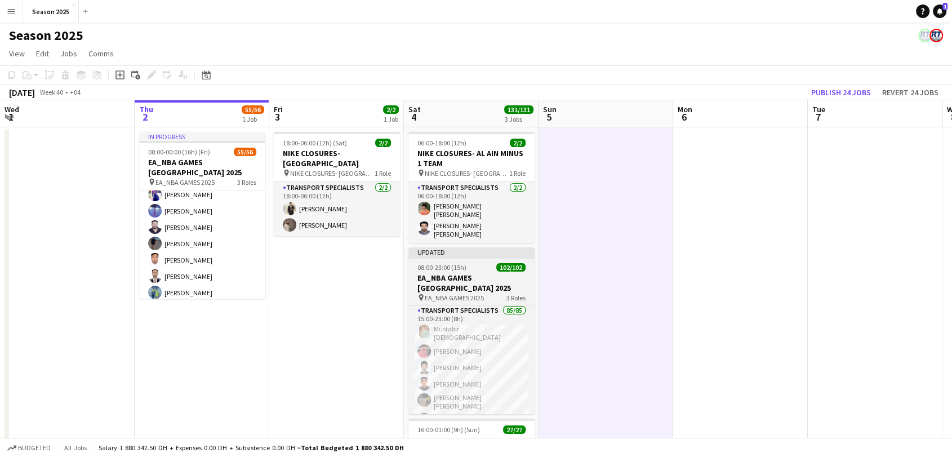
scroll to position [124, 0]
click at [484, 279] on h3 "EA_NBA GAMES [GEOGRAPHIC_DATA] 2025" at bounding box center [472, 283] width 126 height 20
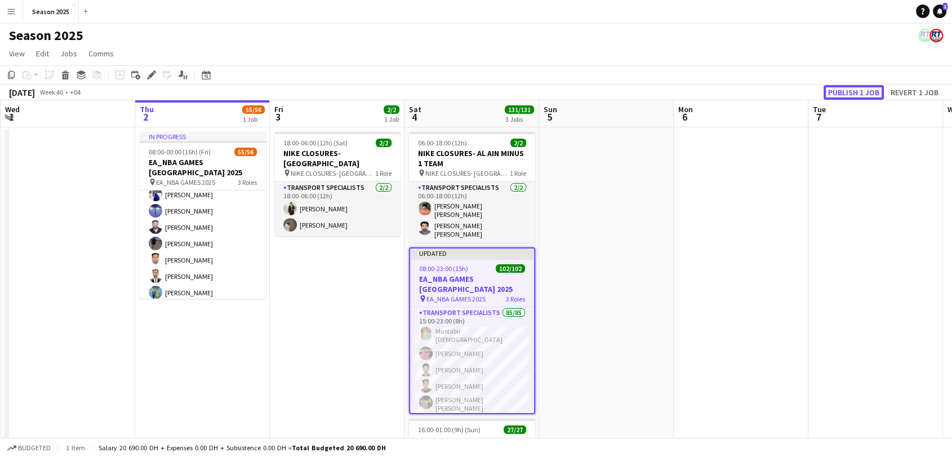
click at [854, 89] on button "Publish 1 job" at bounding box center [853, 92] width 60 height 15
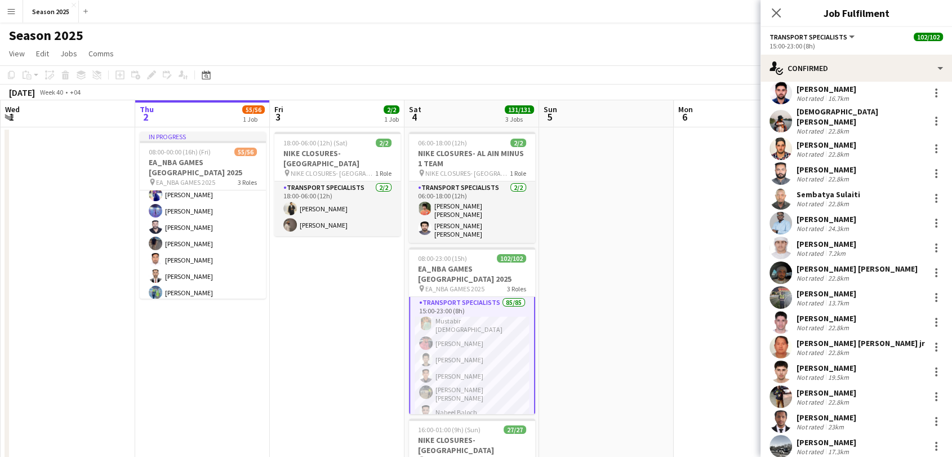
scroll to position [626, 0]
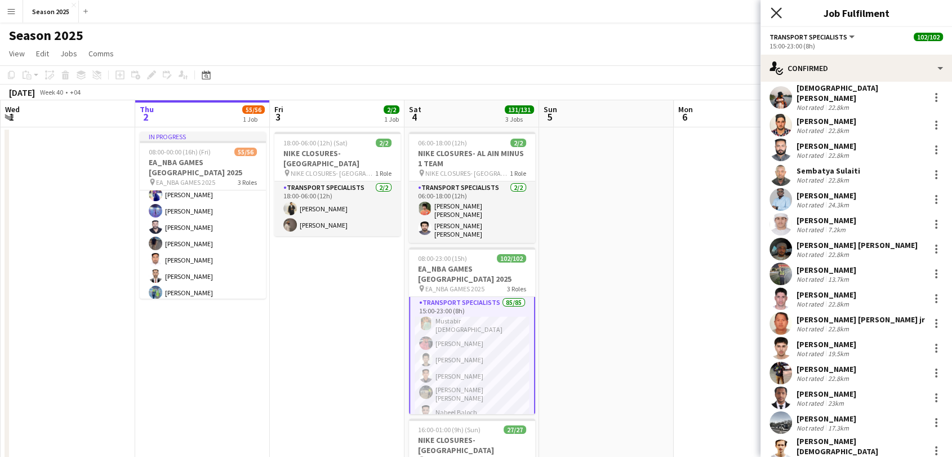
click at [779, 10] on icon "Close pop-in" at bounding box center [775, 12] width 11 height 11
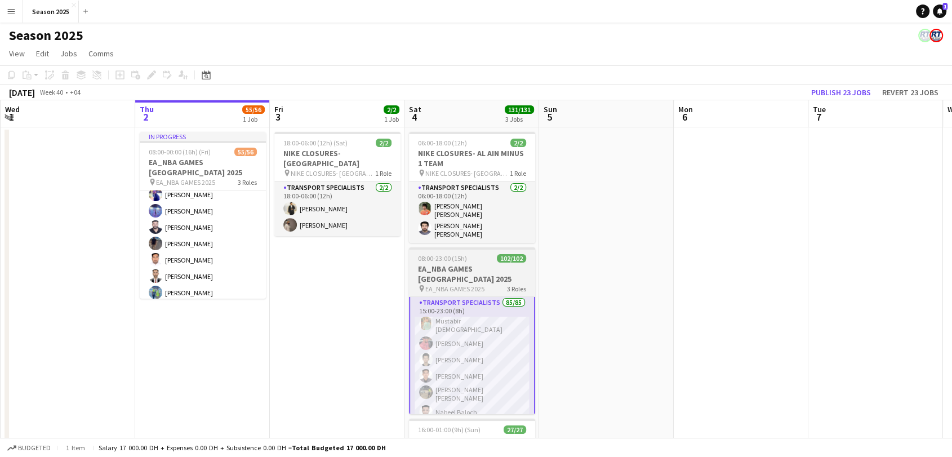
click at [506, 271] on h3 "EA_NBA GAMES [GEOGRAPHIC_DATA] 2025" at bounding box center [472, 274] width 126 height 20
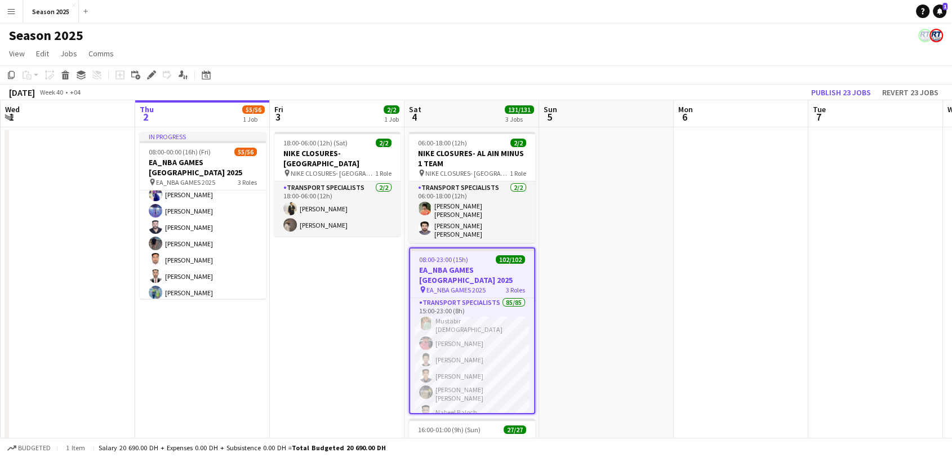
scroll to position [124, 0]
click at [641, 280] on app-date-cell at bounding box center [606, 364] width 135 height 475
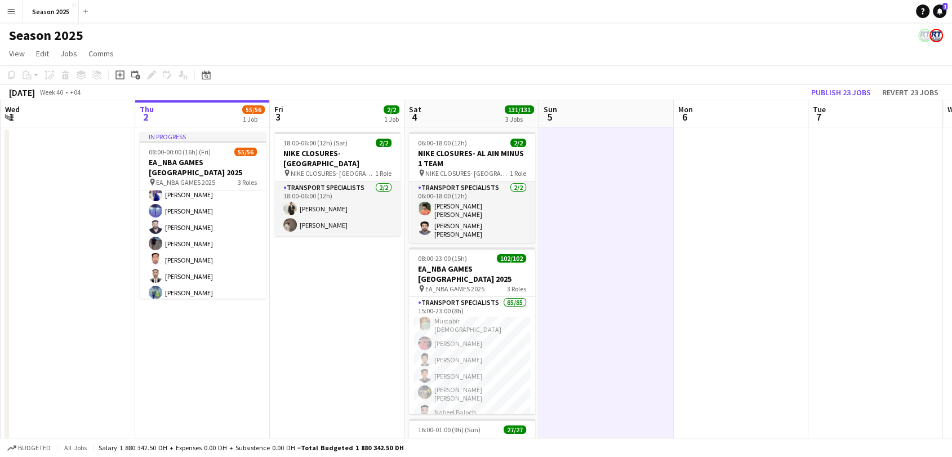
click at [634, 198] on app-date-cell at bounding box center [606, 364] width 135 height 475
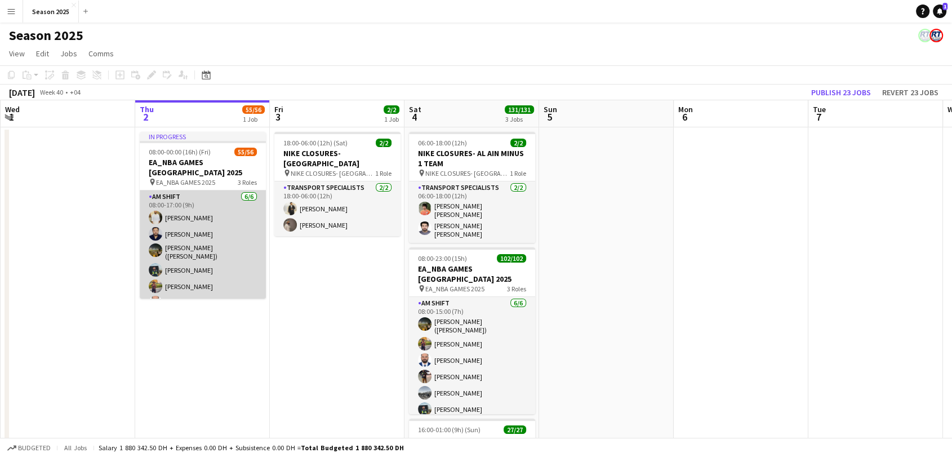
scroll to position [63, 0]
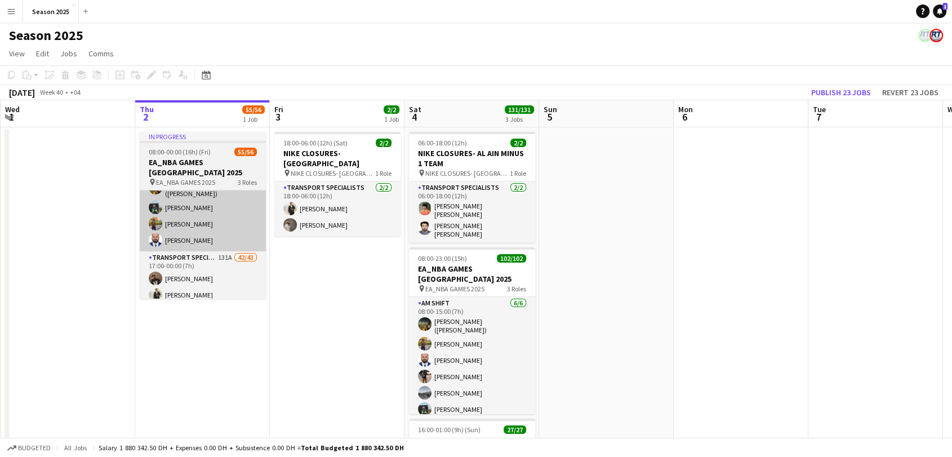
drag, startPoint x: 458, startPoint y: 323, endPoint x: 216, endPoint y: 215, distance: 265.7
click at [458, 324] on app-card-role "AM SHIFT 6/6 08:00-15:00 (7h) Usman Shaikh (Abu Hamdan) Shayan Shehzad Mushtaq …" at bounding box center [472, 358] width 126 height 123
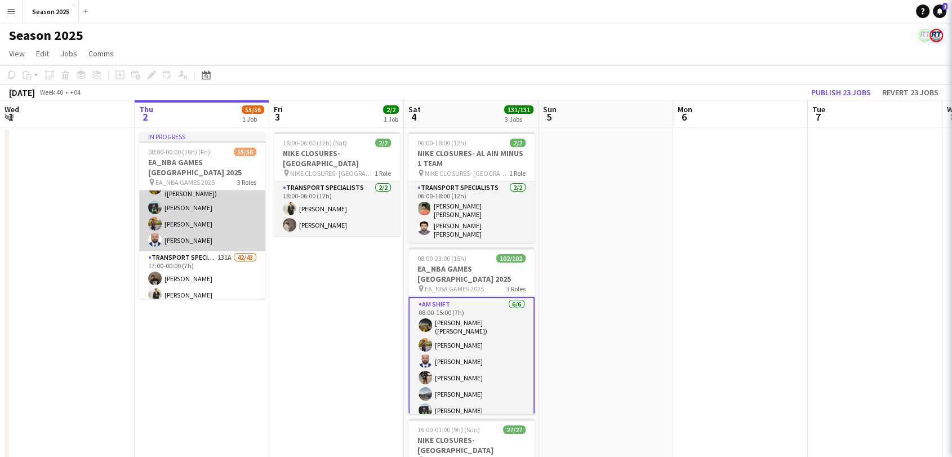
scroll to position [0, 0]
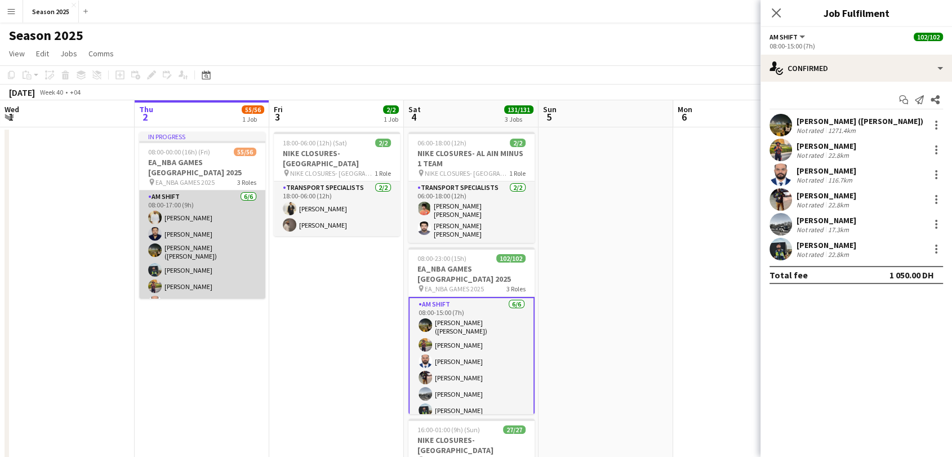
click at [212, 223] on app-card-role "AM SHIFT 6/6 08:00-17:00 (9h) Yasir Shaikh Zohaib Mohammad Usman Shaikh (Abu Ha…" at bounding box center [202, 251] width 126 height 123
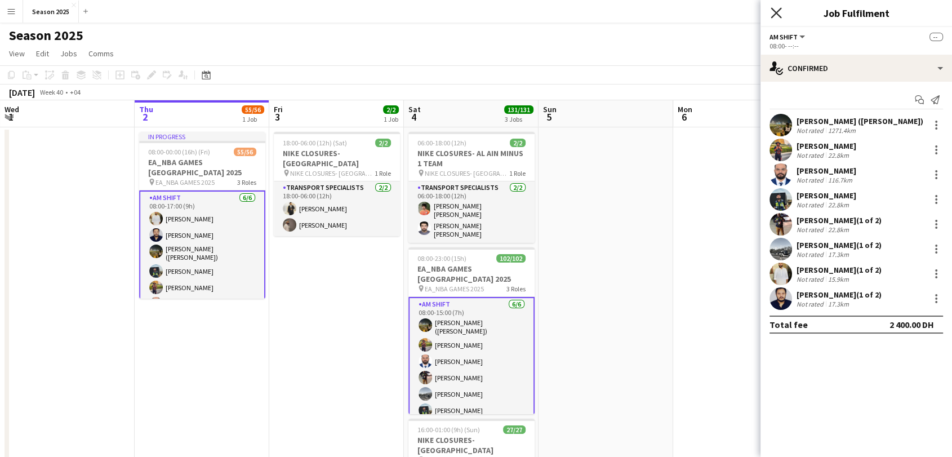
click at [781, 16] on icon "Close pop-in" at bounding box center [775, 12] width 11 height 11
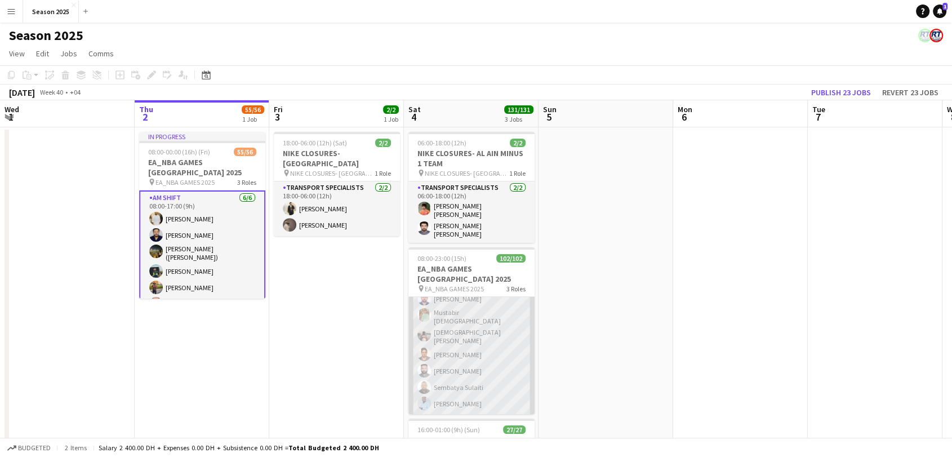
scroll to position [313, 0]
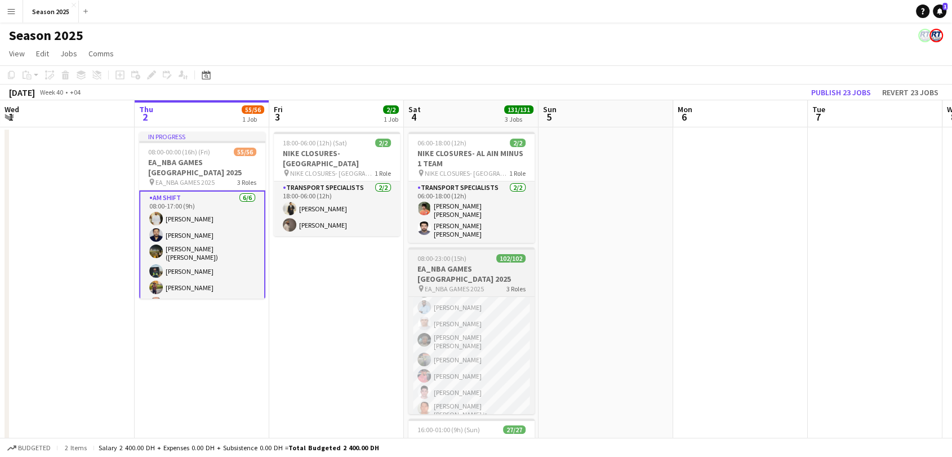
click at [493, 284] on div "pin EA_NBA GAMES 2025 3 Roles" at bounding box center [471, 288] width 126 height 9
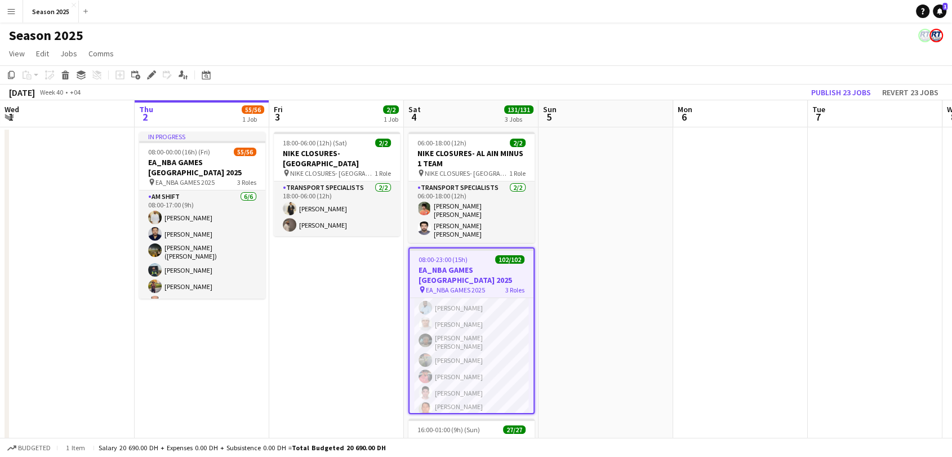
drag, startPoint x: 708, startPoint y: 244, endPoint x: 543, endPoint y: 251, distance: 164.6
click at [707, 244] on app-date-cell at bounding box center [740, 364] width 135 height 475
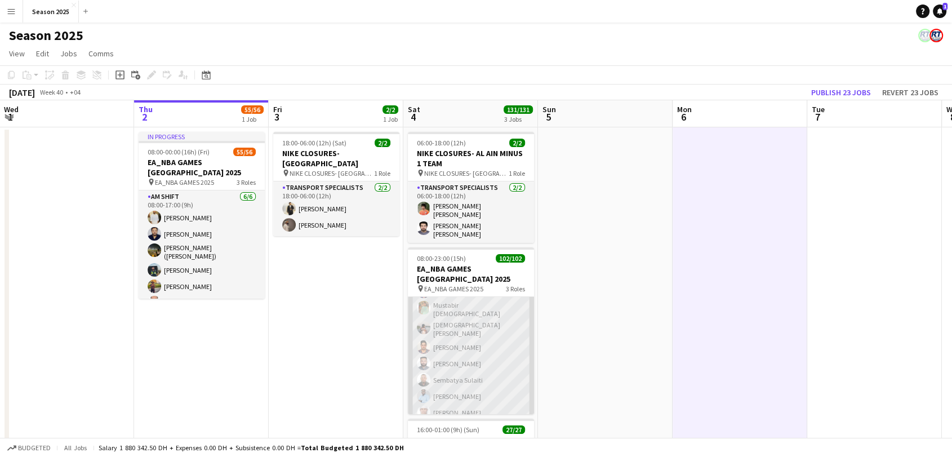
scroll to position [250, 0]
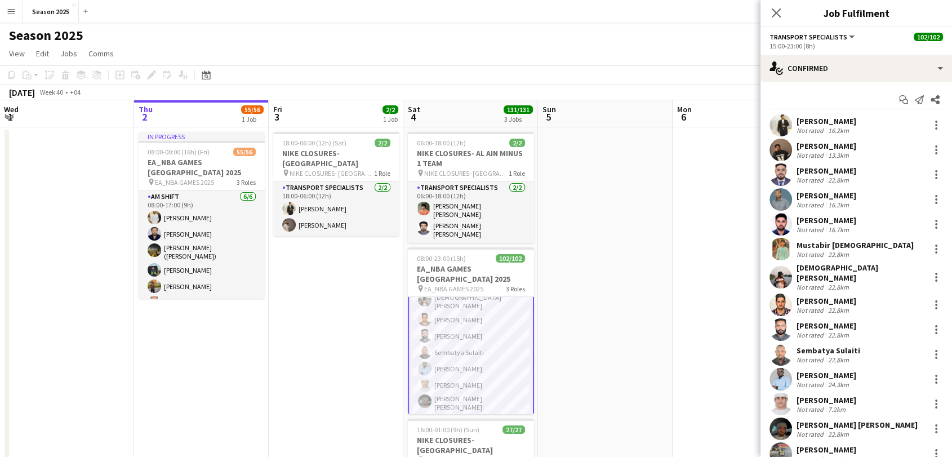
scroll to position [251, 0]
click at [915, 100] on icon "Send notification" at bounding box center [919, 99] width 9 height 9
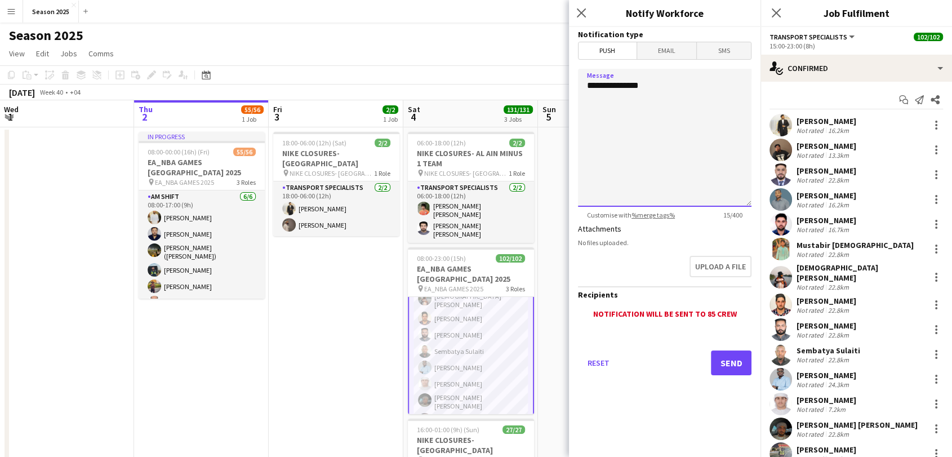
click at [683, 118] on textarea "**********" at bounding box center [664, 138] width 173 height 138
click at [688, 97] on textarea "**********" at bounding box center [664, 138] width 173 height 138
click at [688, 112] on textarea "**********" at bounding box center [664, 138] width 173 height 138
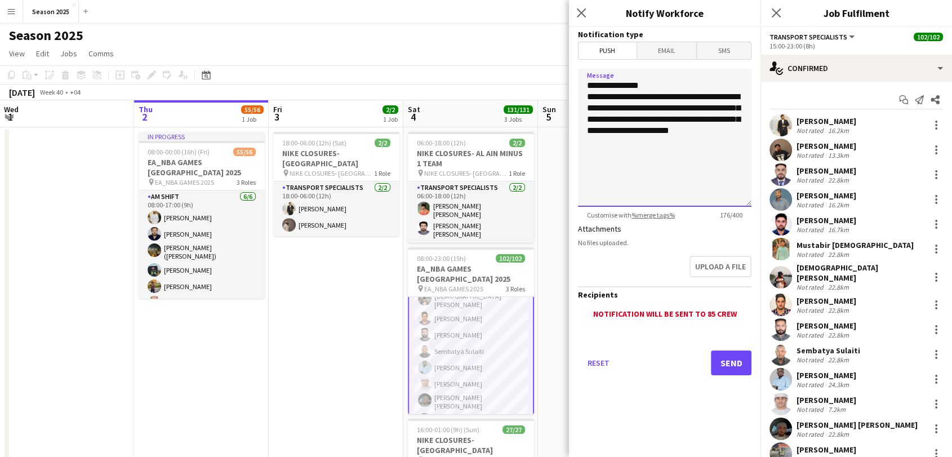
type textarea "**********"
click at [726, 356] on button "Send" at bounding box center [731, 362] width 41 height 25
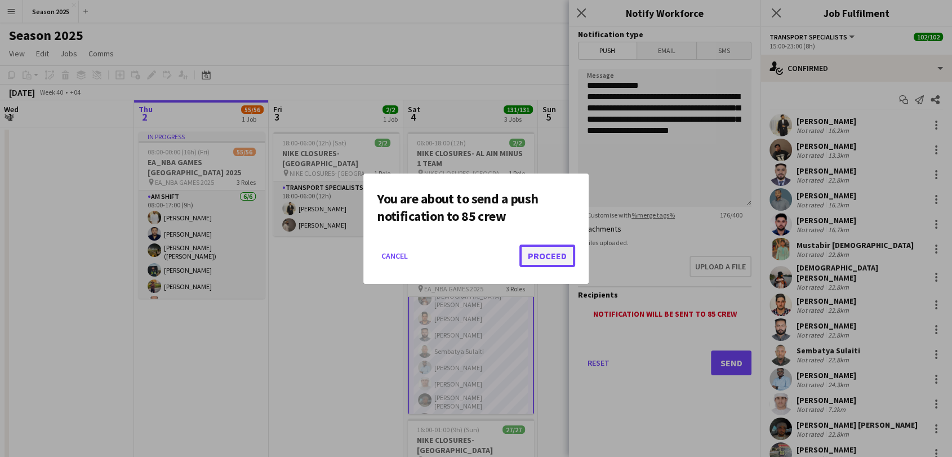
click at [555, 256] on button "Proceed" at bounding box center [547, 255] width 56 height 23
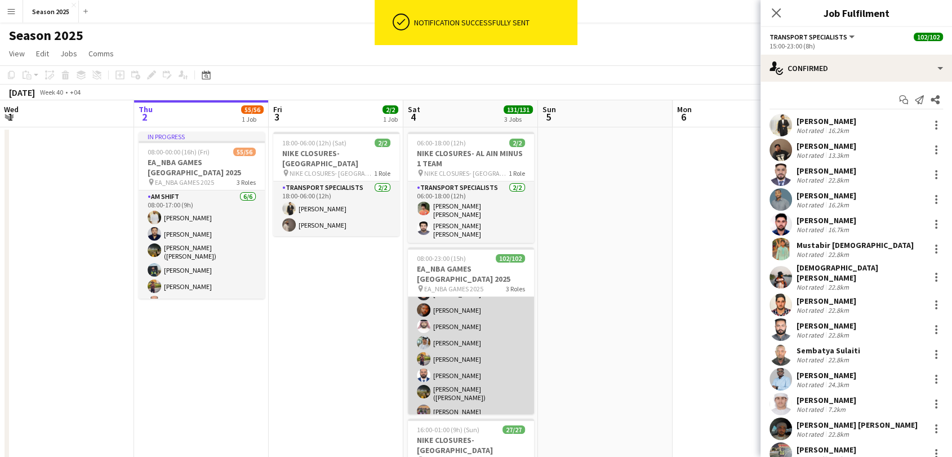
scroll to position [1633, 0]
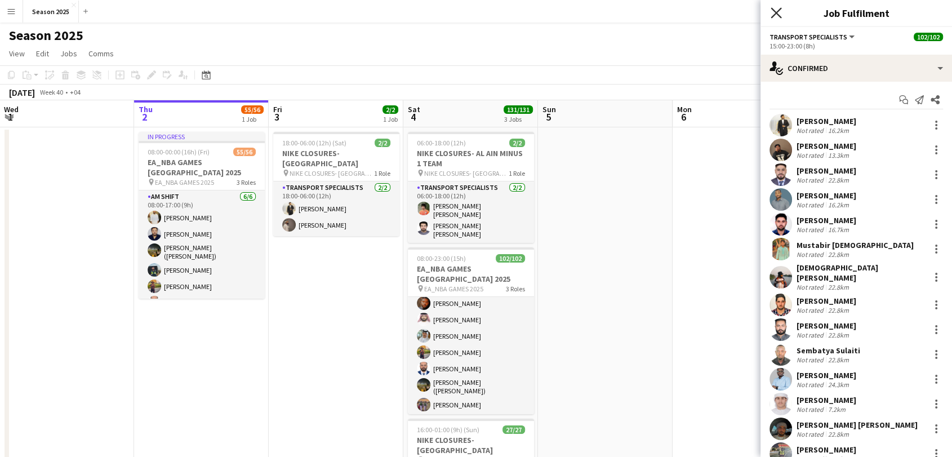
click at [774, 15] on icon at bounding box center [775, 12] width 11 height 11
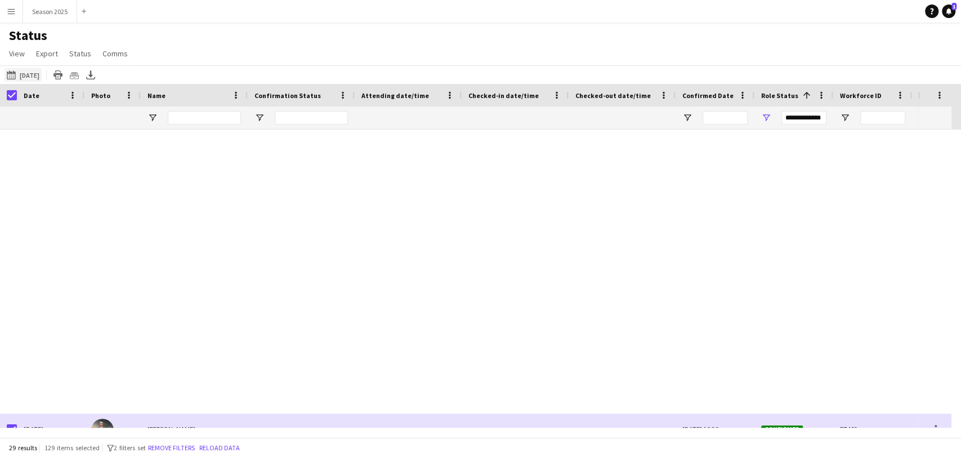
scroll to position [617, 0]
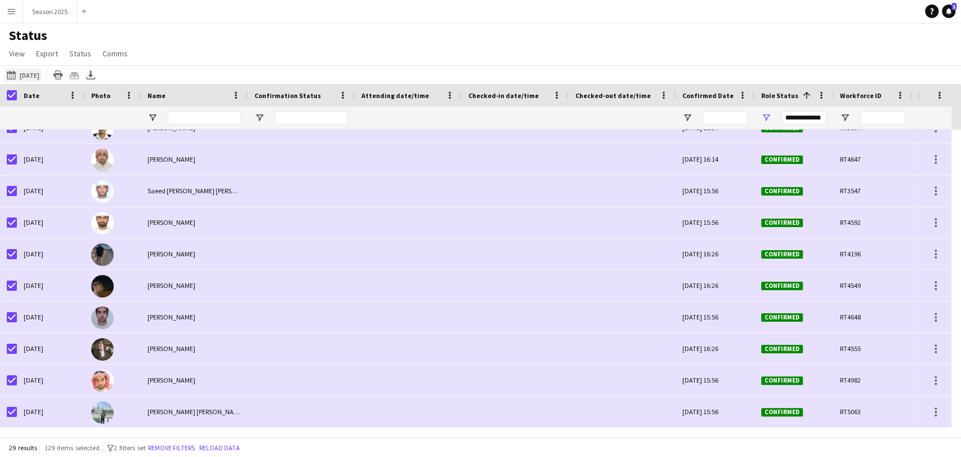
click at [32, 74] on button "[DATE] to [DATE] [DATE]" at bounding box center [23, 75] width 37 height 14
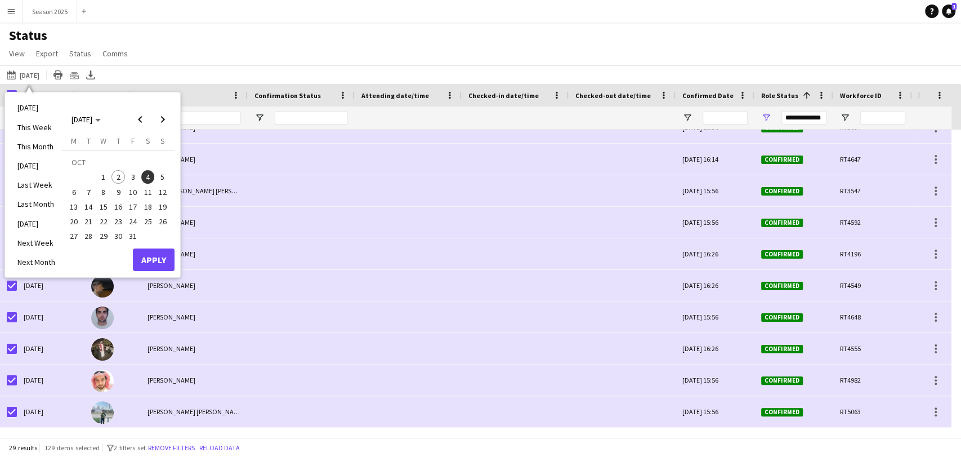
click at [148, 179] on span "4" at bounding box center [148, 177] width 14 height 14
click at [158, 252] on button "Apply" at bounding box center [154, 259] width 42 height 23
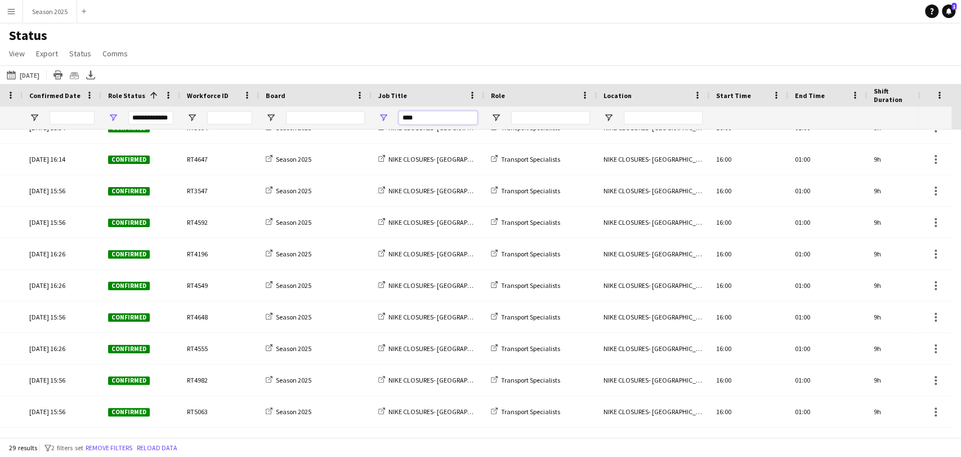
drag, startPoint x: 436, startPoint y: 118, endPoint x: 377, endPoint y: 118, distance: 58.6
click at [377, 118] on div "****" at bounding box center [428, 117] width 113 height 23
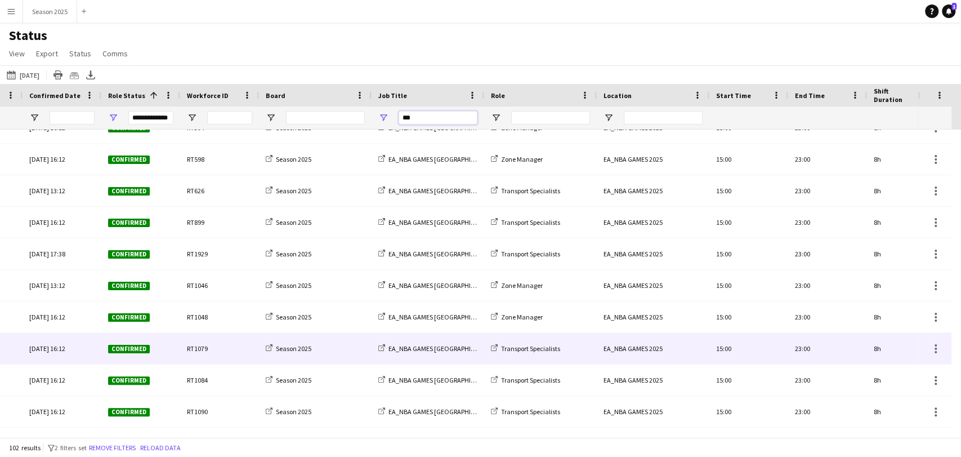
scroll to position [393, 0]
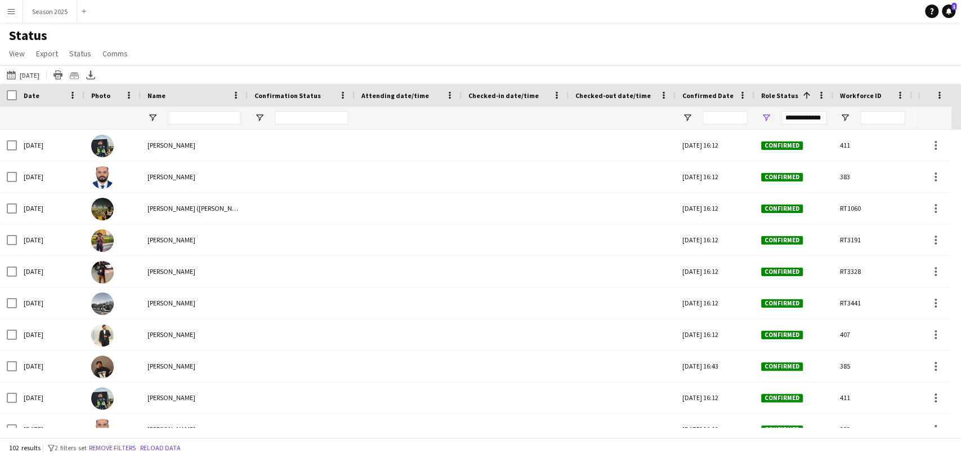
type input "***"
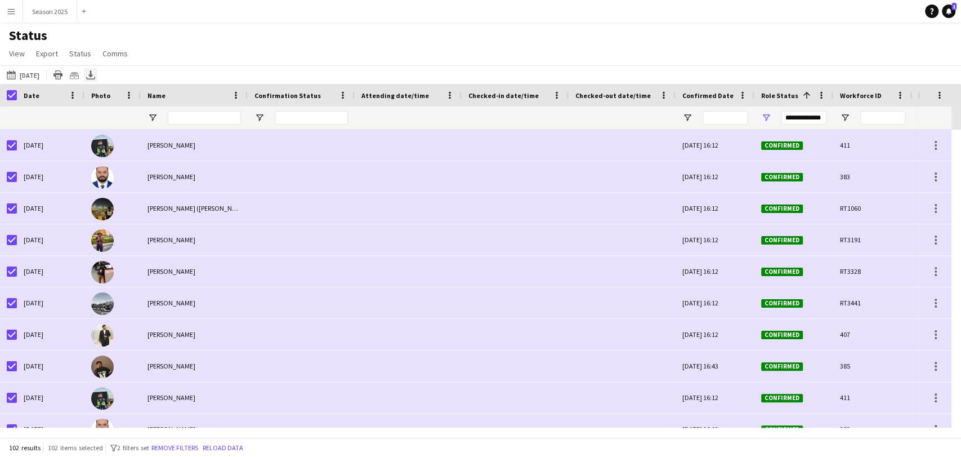
click at [95, 73] on icon "Export XLSX" at bounding box center [90, 74] width 9 height 9
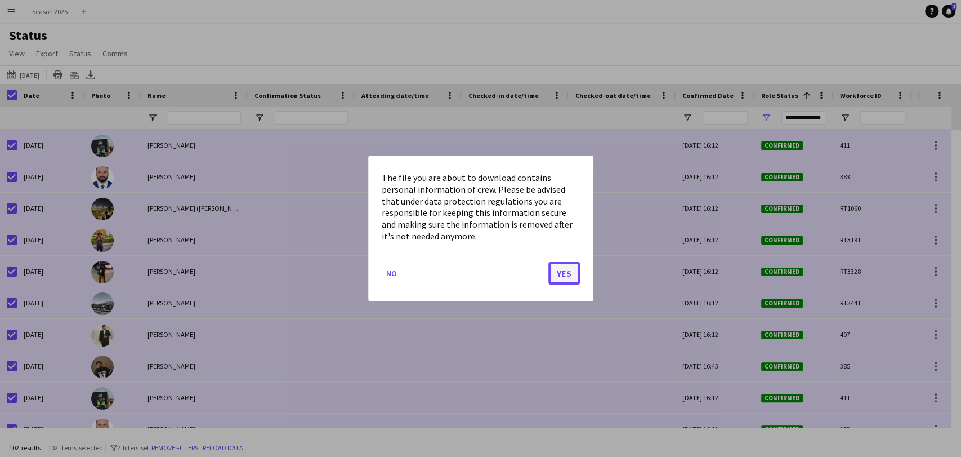
click at [563, 273] on button "Yes" at bounding box center [565, 273] width 32 height 23
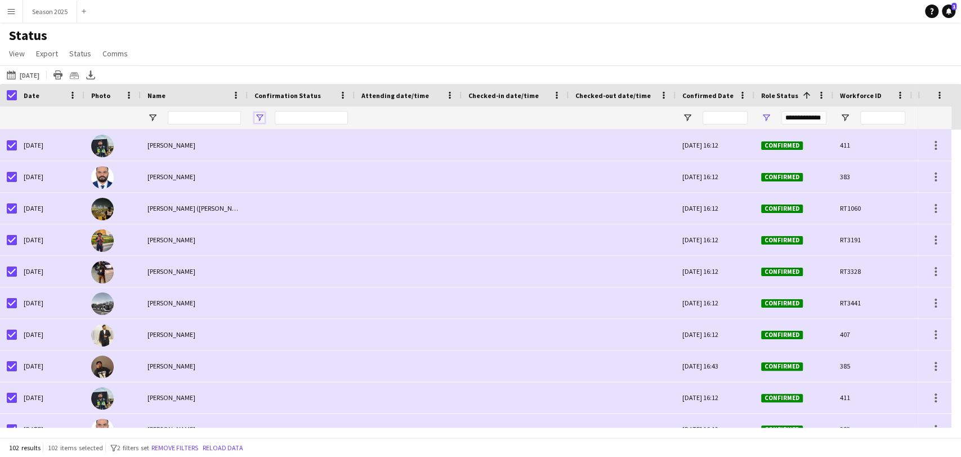
click at [262, 121] on span "Open Filter Menu" at bounding box center [260, 118] width 10 height 10
click at [328, 110] on div at bounding box center [311, 117] width 73 height 23
click at [328, 114] on input "Confirmation Status Filter Input" at bounding box center [311, 118] width 73 height 14
click at [558, 35] on div "Status View Views Default view New view Update view Delete view Edit name Custo…" at bounding box center [480, 46] width 961 height 38
